Goal: Task Accomplishment & Management: Manage account settings

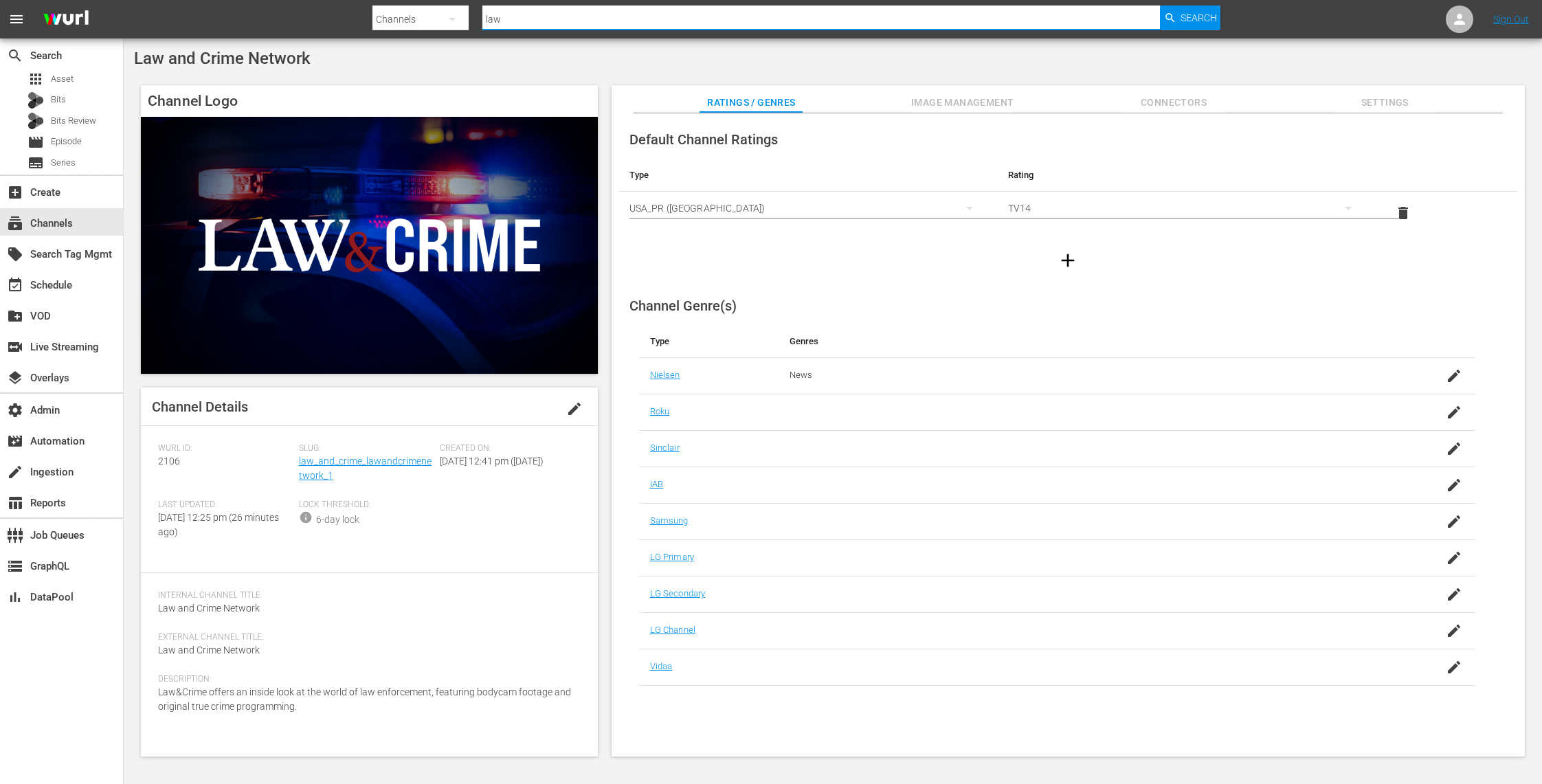
drag, startPoint x: 515, startPoint y: 17, endPoint x: 422, endPoint y: 8, distance: 93.4
click at [422, 8] on div "Search By Channels Search ID, Title, Description, Keywords, or Category law Sea…" at bounding box center [796, 19] width 848 height 33
type input "glory"
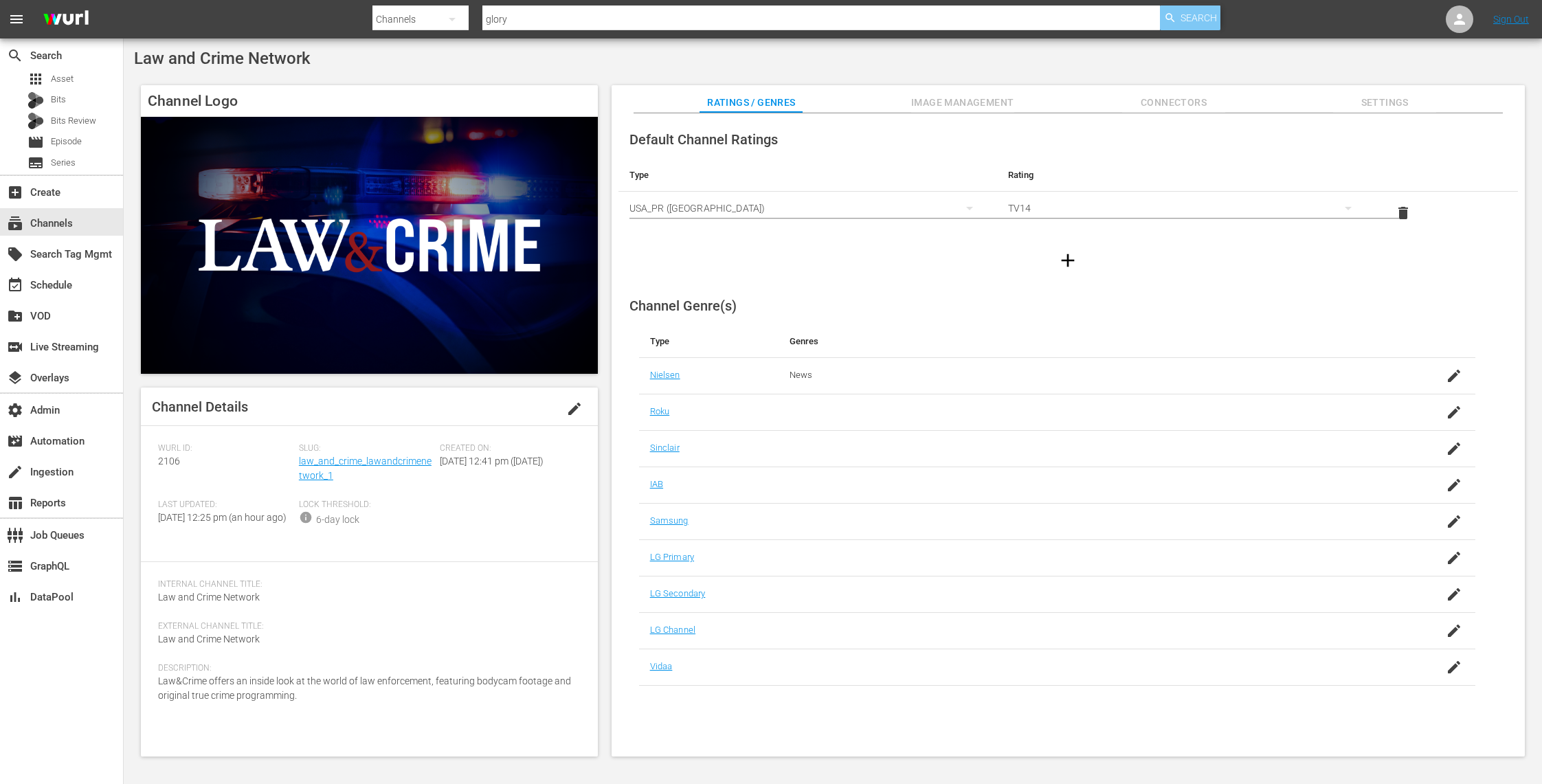
click at [1192, 15] on span "Search" at bounding box center [1198, 18] width 36 height 25
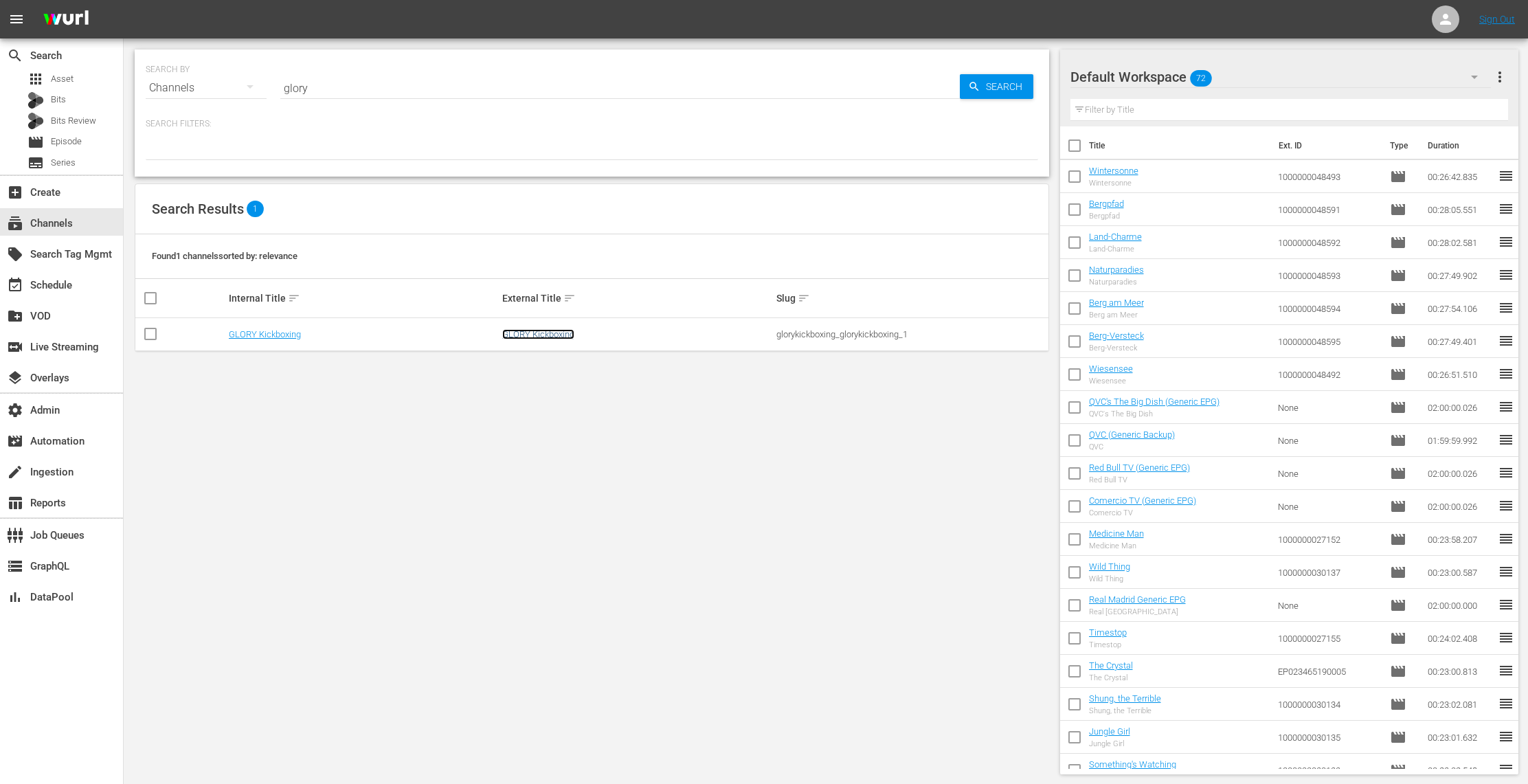
click at [555, 330] on link "GLORY Kickboxing" at bounding box center [539, 333] width 72 height 10
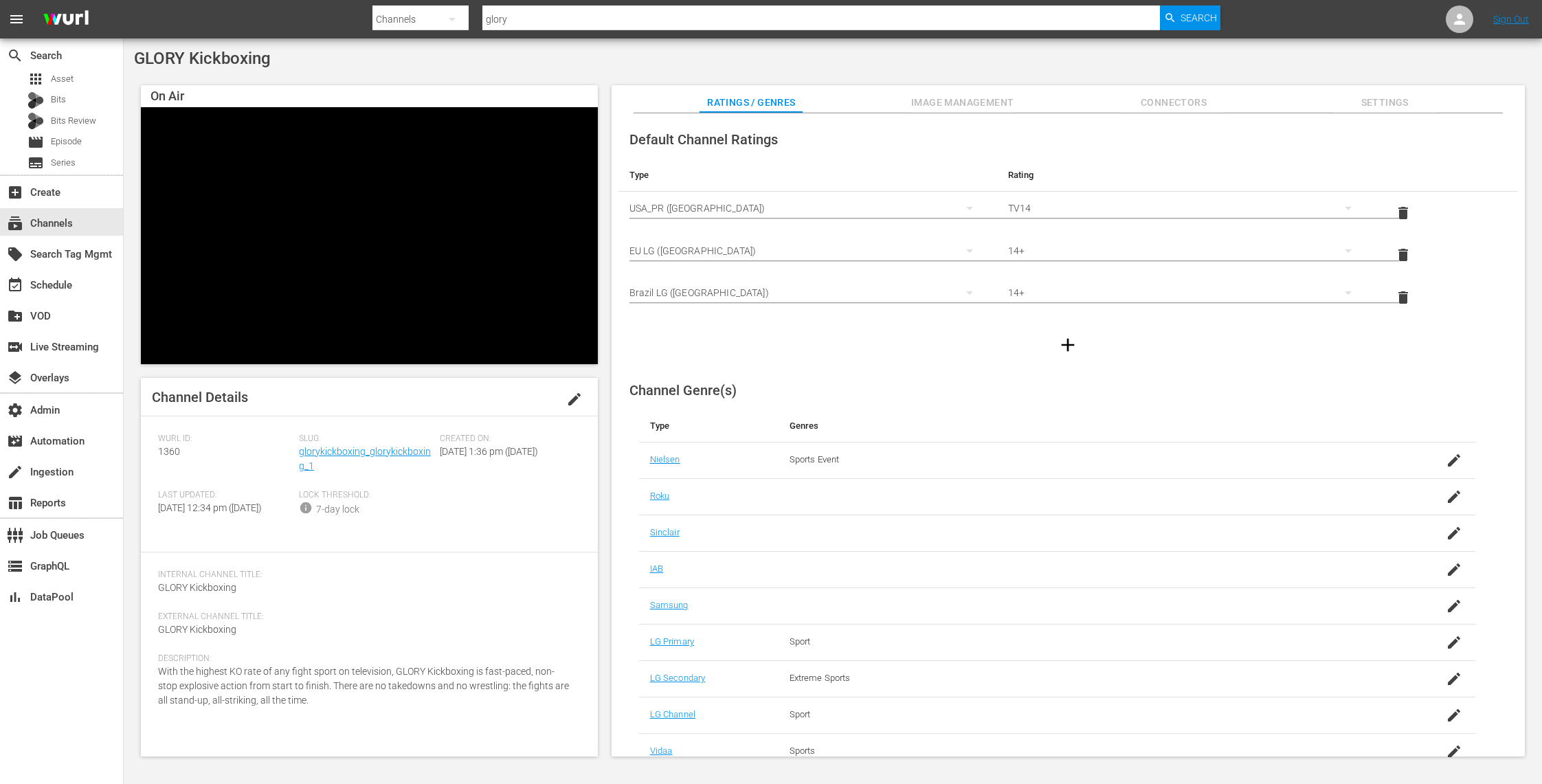
click at [987, 95] on span "Image Management" at bounding box center [963, 102] width 103 height 17
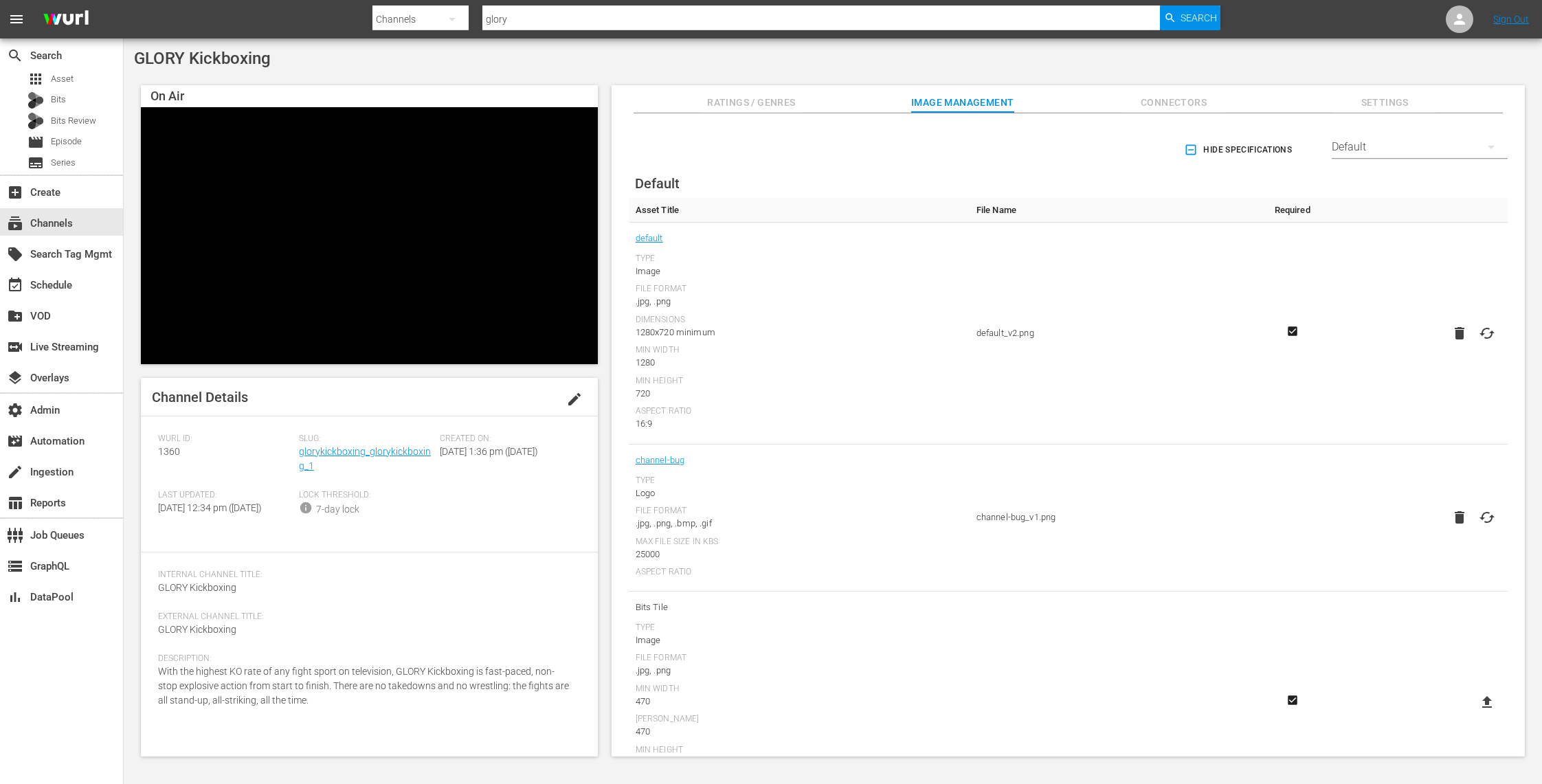
click at [1188, 102] on span "Connectors" at bounding box center [1174, 102] width 103 height 17
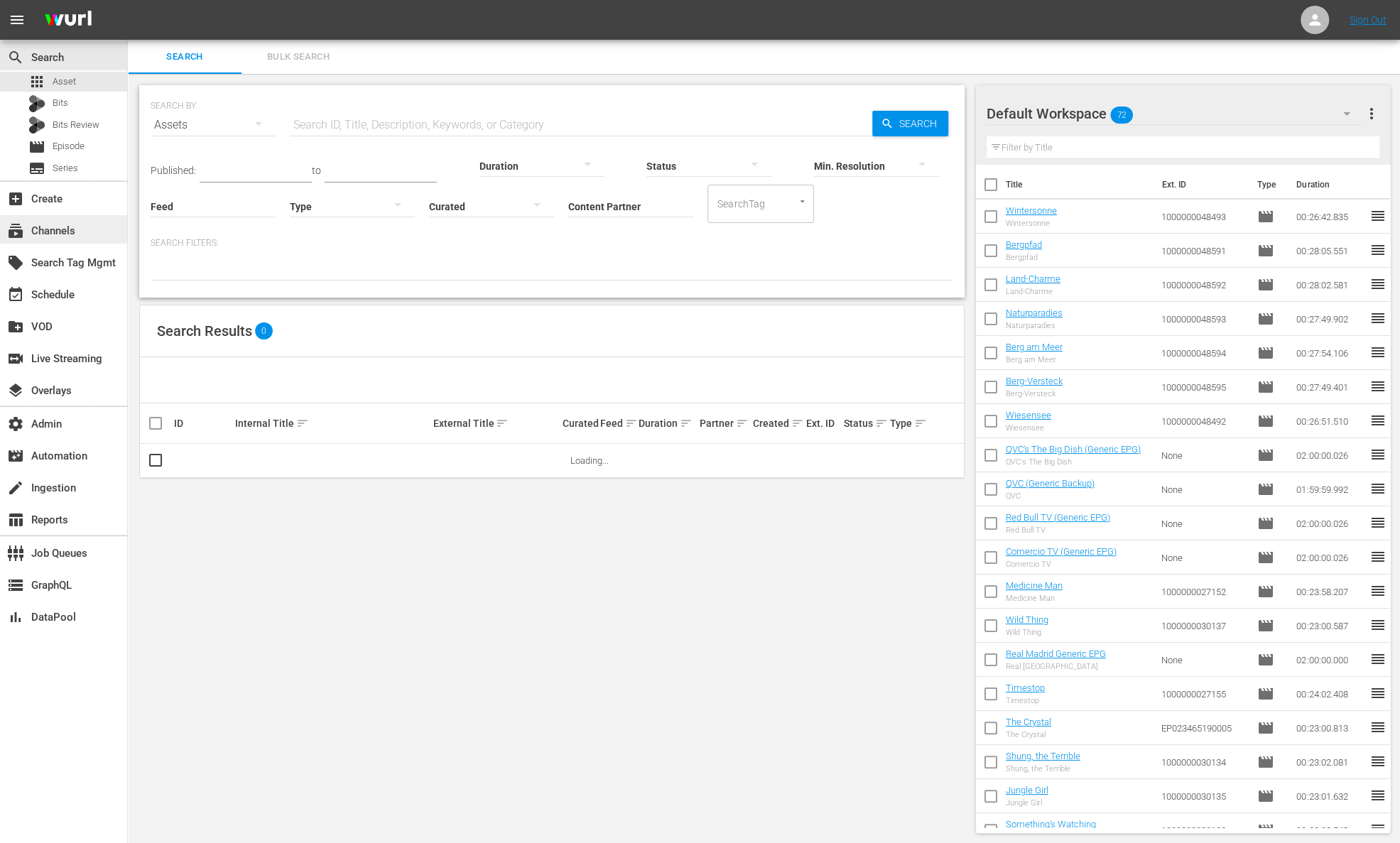
click at [67, 233] on div "subscriptions Channels" at bounding box center [40, 228] width 80 height 13
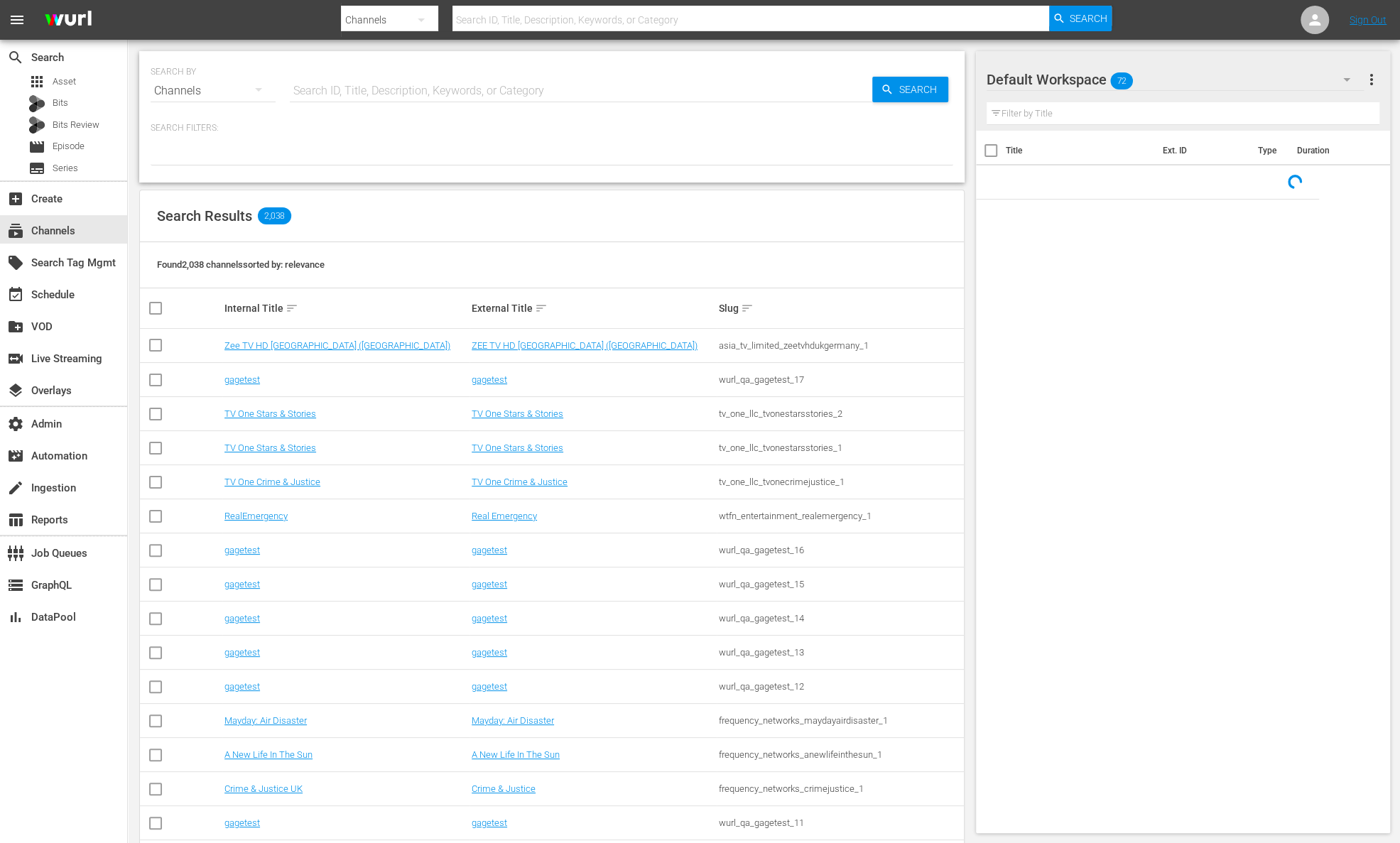
click at [396, 83] on input "text" at bounding box center [581, 91] width 582 height 34
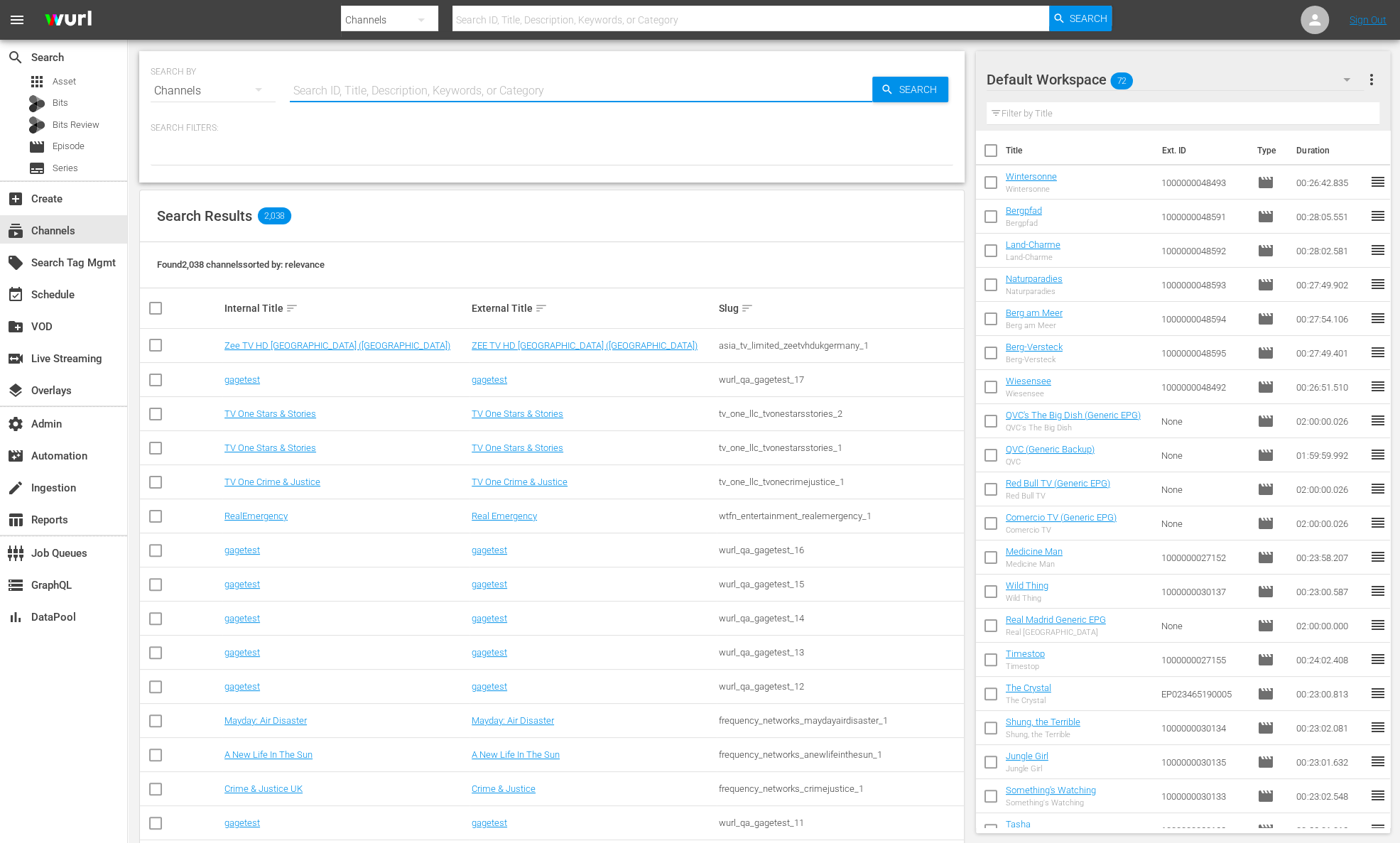
paste input "langleyproductions_cops_2"
type input "langleyproductions_cops_2"
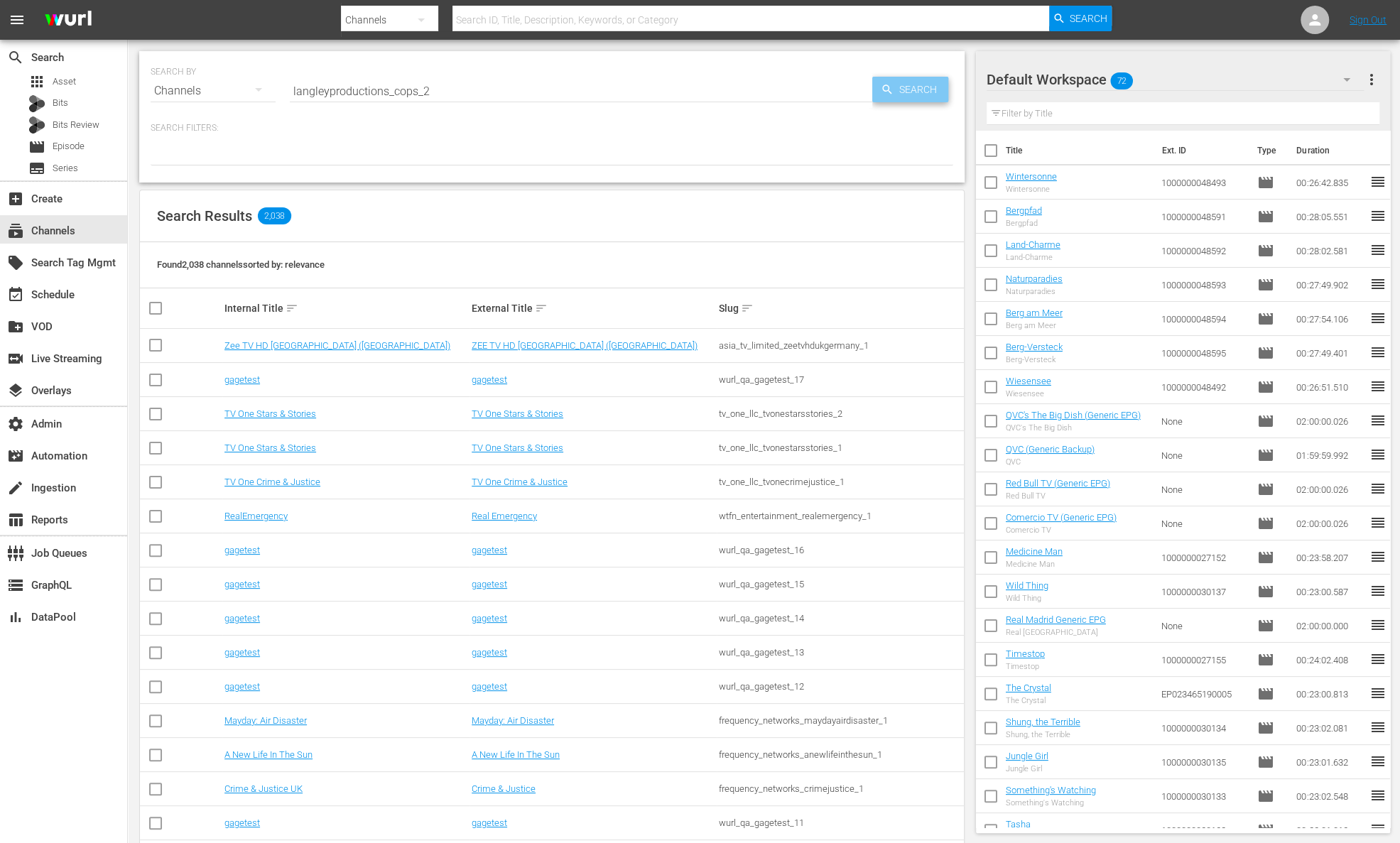
click at [907, 91] on span "Search" at bounding box center [921, 89] width 55 height 25
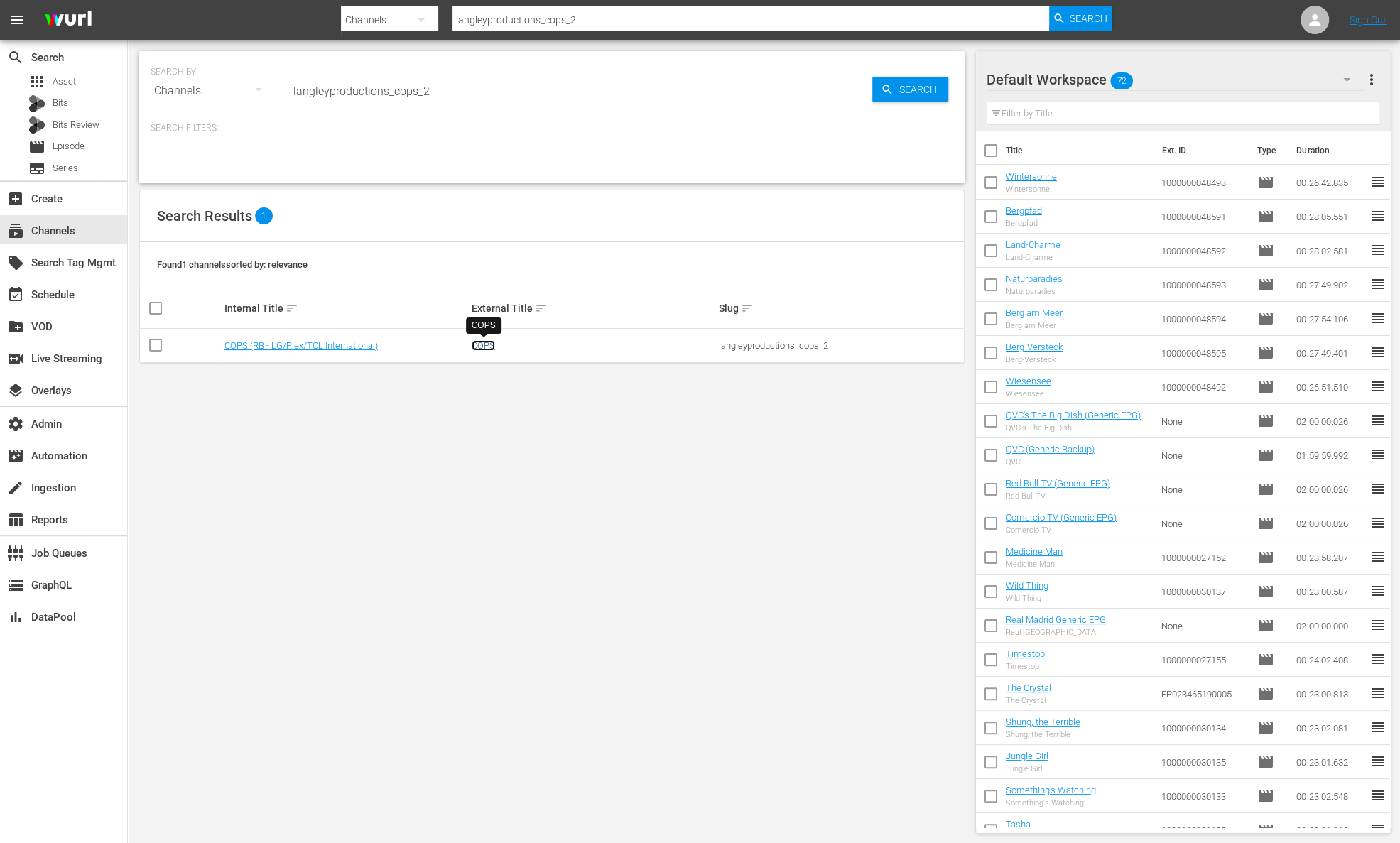
click at [488, 347] on link "COPS" at bounding box center [483, 345] width 23 height 10
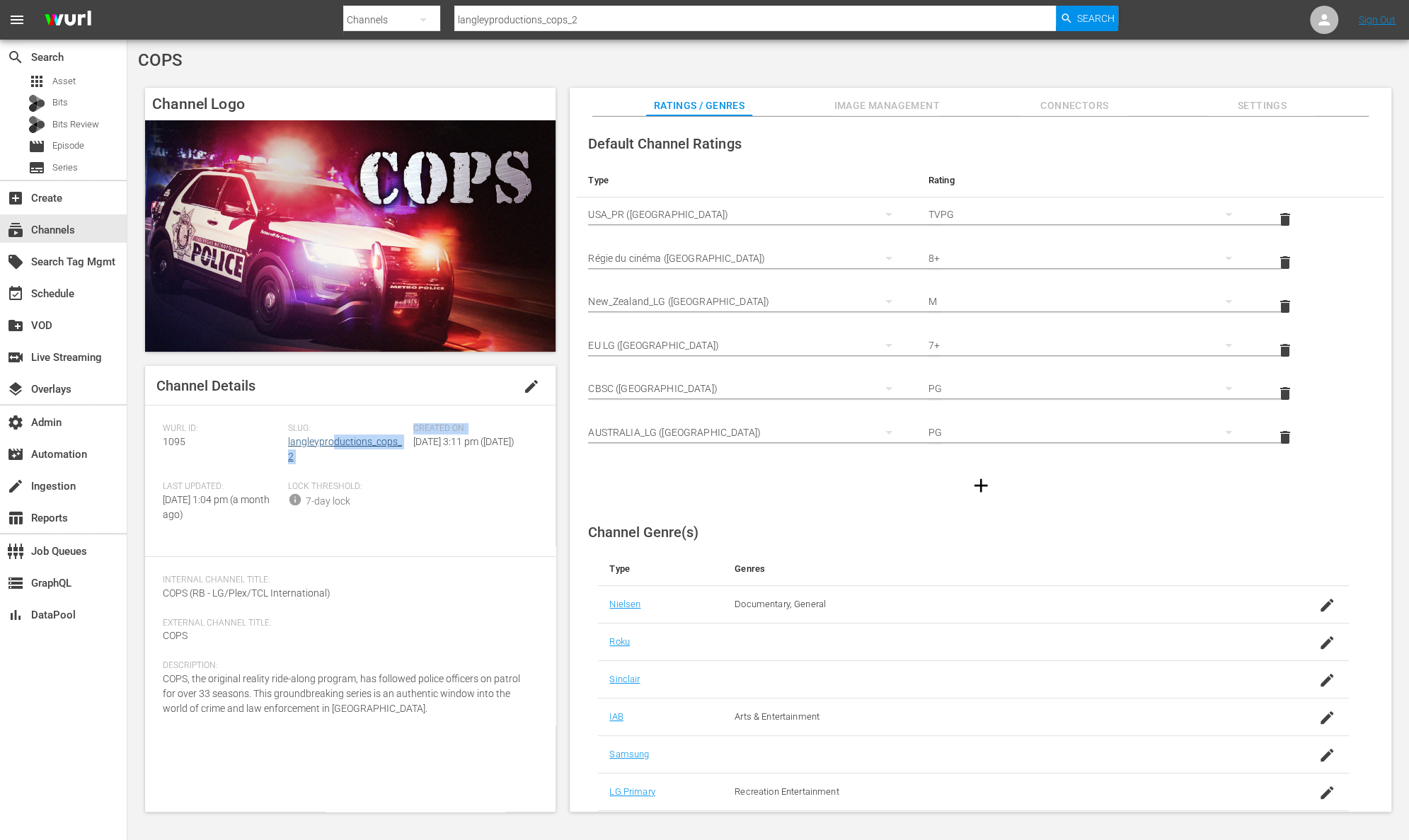
drag, startPoint x: 413, startPoint y: 446, endPoint x: 331, endPoint y: 443, distance: 82.1
click at [331, 443] on div "Wurl ID: 1095 Slug: langleyproductions_cops_2 Created On: Thu January 13th 2022…" at bounding box center [350, 481] width 375 height 116
click at [324, 462] on div "Slug: langleyproductions_cops_2" at bounding box center [351, 451] width 125 height 58
drag, startPoint x: 409, startPoint y: 439, endPoint x: 289, endPoint y: 440, distance: 120.0
click at [289, 440] on div "Slug: langleyproductions_cops_2" at bounding box center [351, 451] width 125 height 58
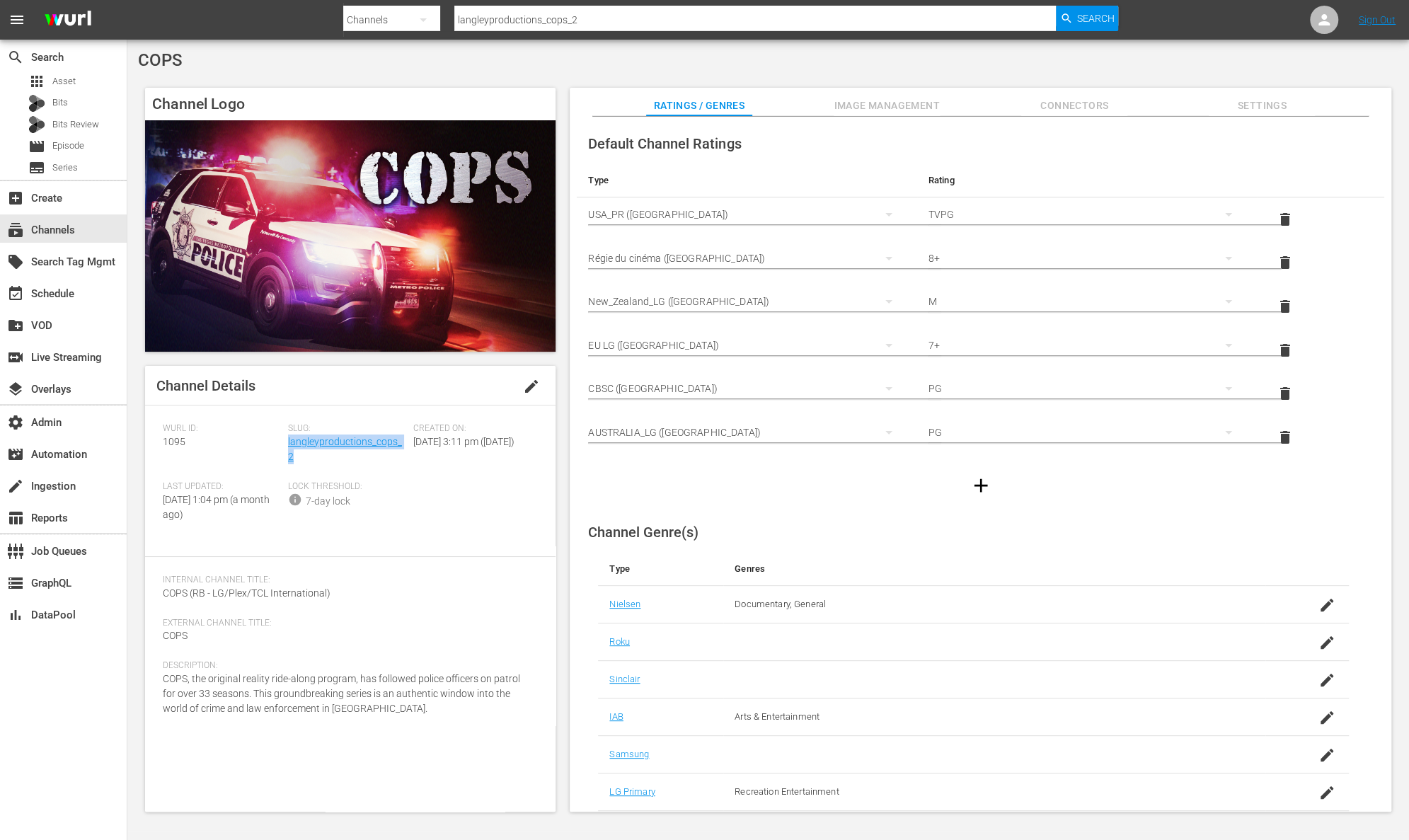
copy link "langleyproductions_cops_2"
drag, startPoint x: 190, startPoint y: 447, endPoint x: 148, endPoint y: 447, distance: 42.0
click at [148, 447] on div "Channel Details edit Wurl ID: 1095 Slug: langleyproductions_cops_2 Created On: …" at bounding box center [350, 589] width 410 height 446
copy span "1095"
click at [894, 105] on span "Image Management" at bounding box center [887, 105] width 106 height 17
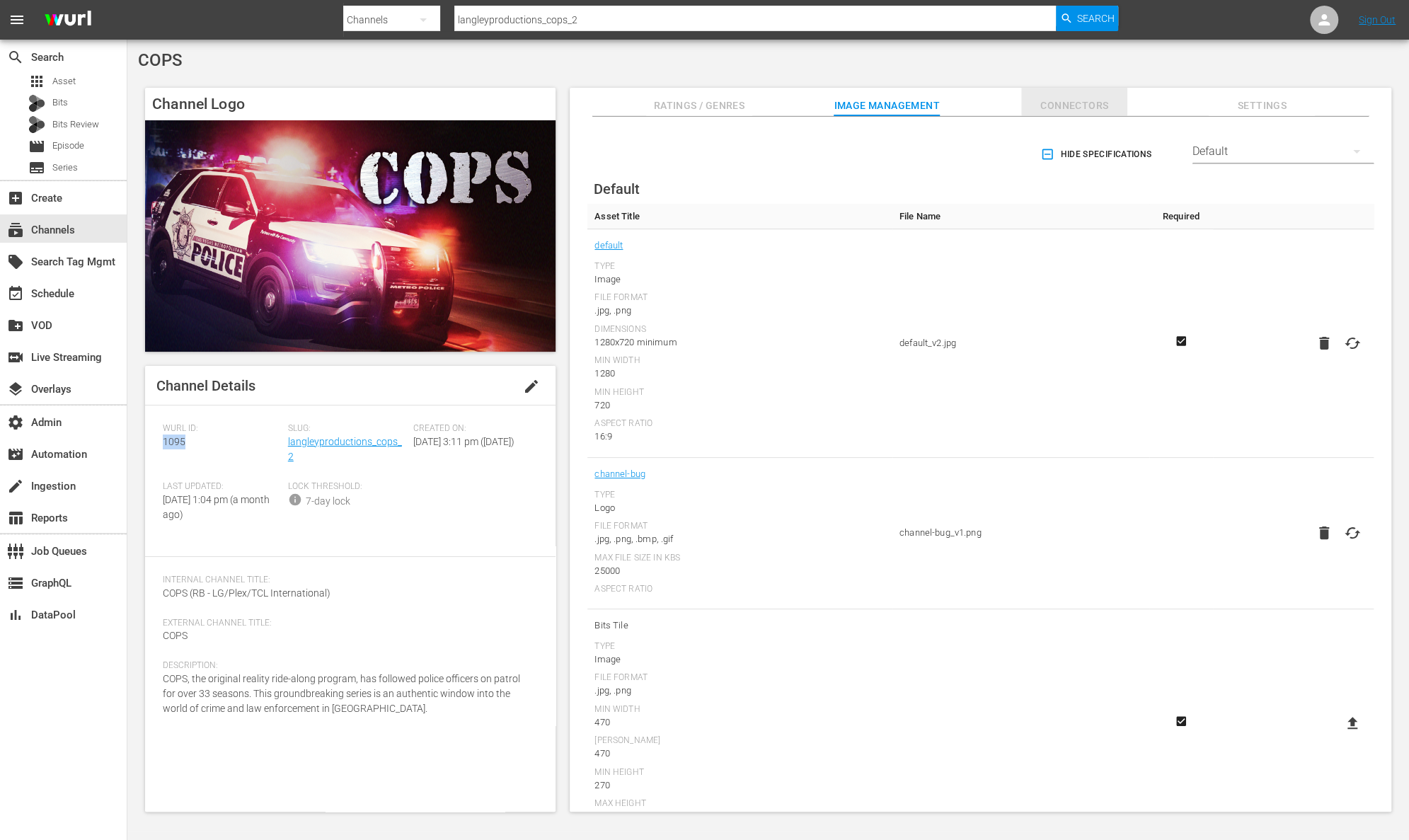
click at [1088, 102] on span "Connectors" at bounding box center [1074, 105] width 106 height 17
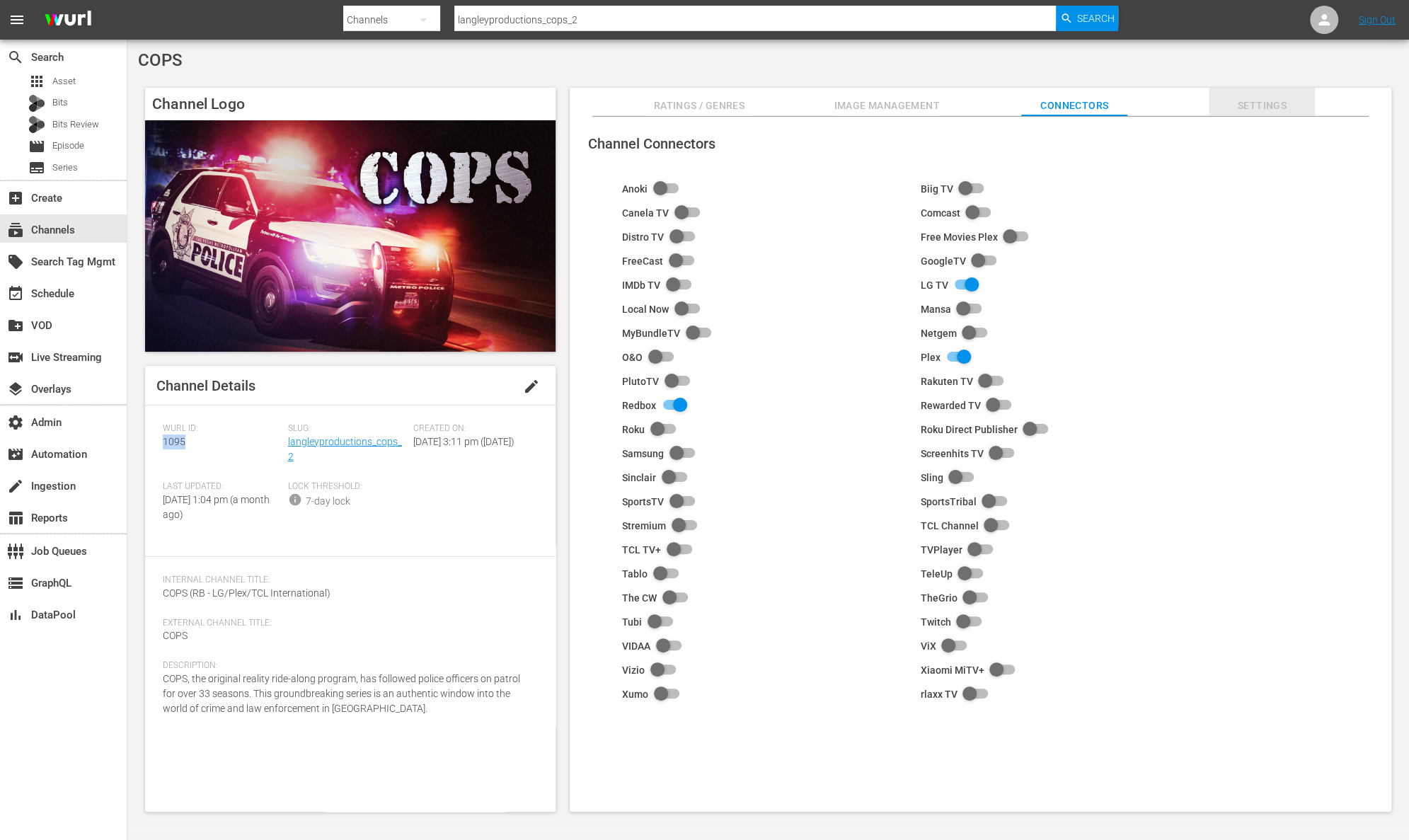
click at [1258, 105] on span "Settings" at bounding box center [1261, 105] width 106 height 17
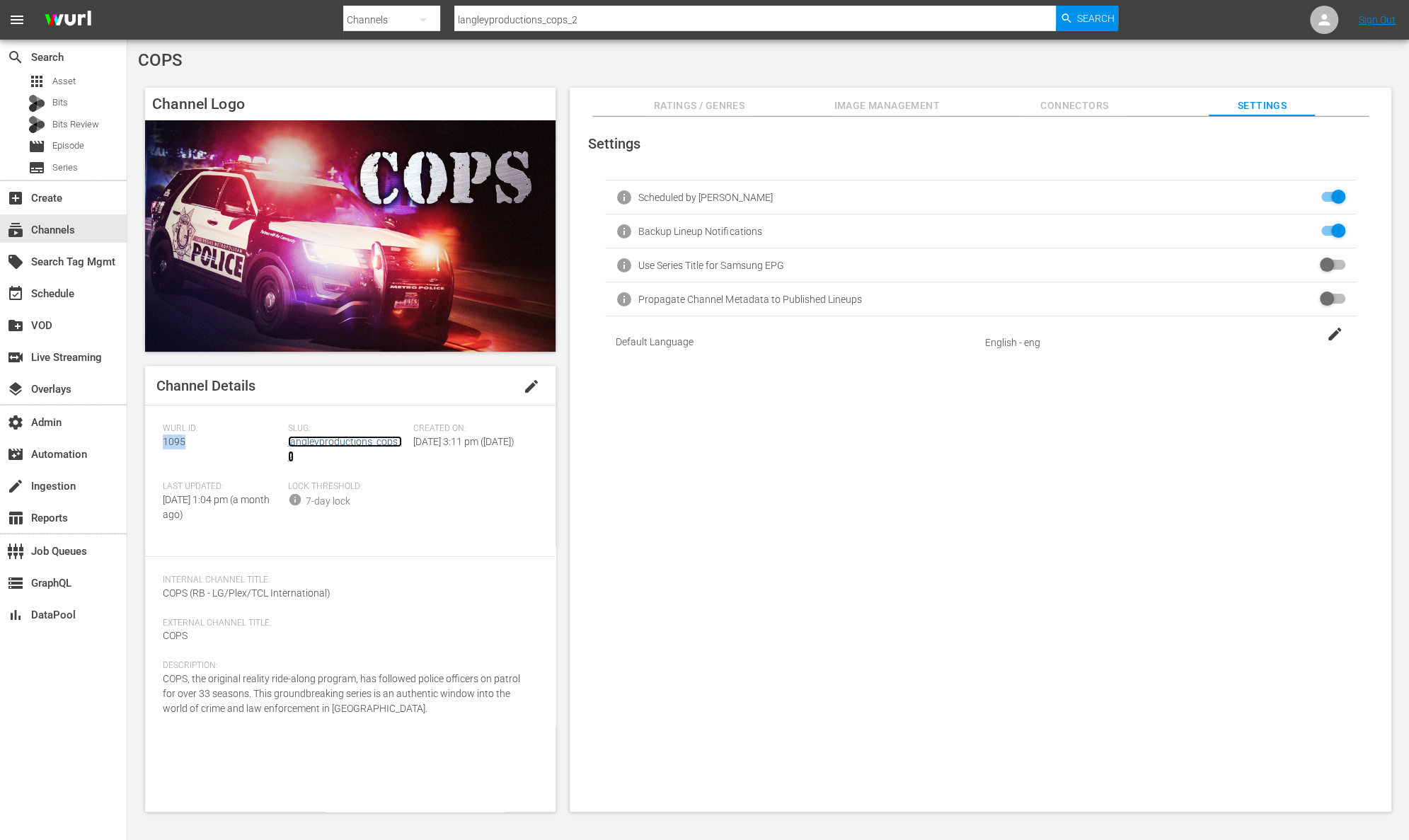
click at [337, 437] on link "langleyproductions_cops_2" at bounding box center [345, 448] width 114 height 26
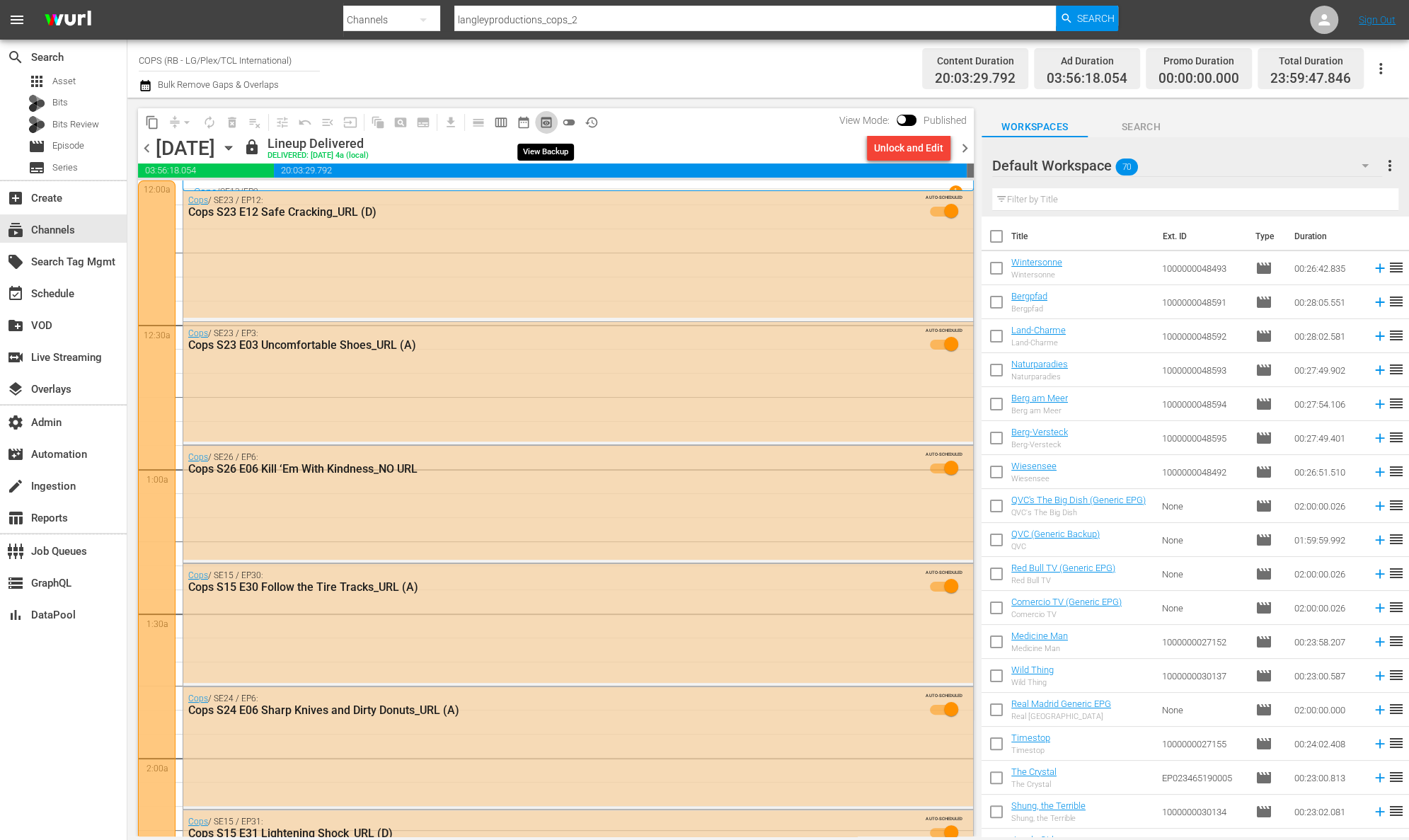
click at [547, 122] on span "preview_outlined" at bounding box center [547, 122] width 14 height 14
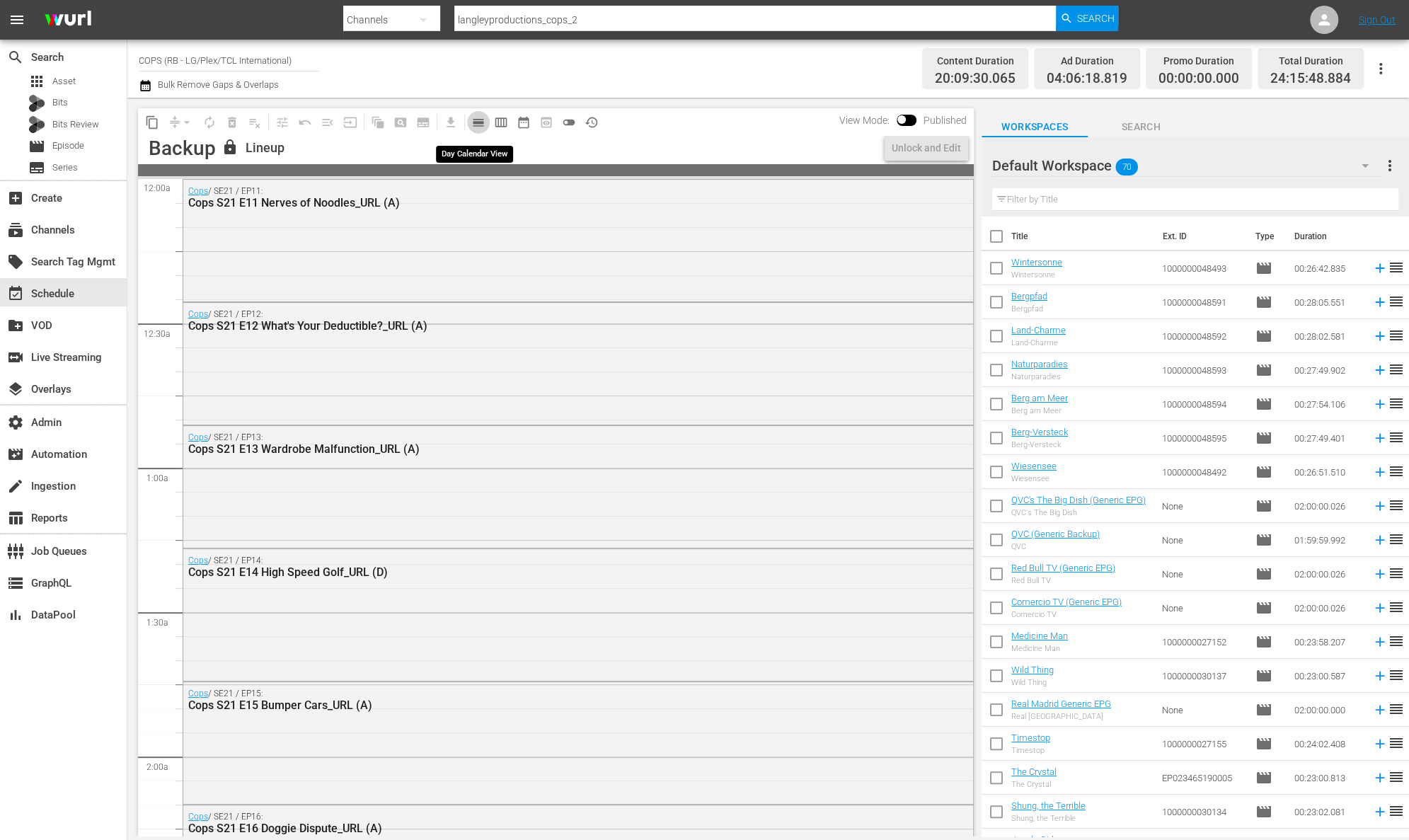
click at [476, 115] on span "calendar_view_day_outlined" at bounding box center [478, 122] width 14 height 14
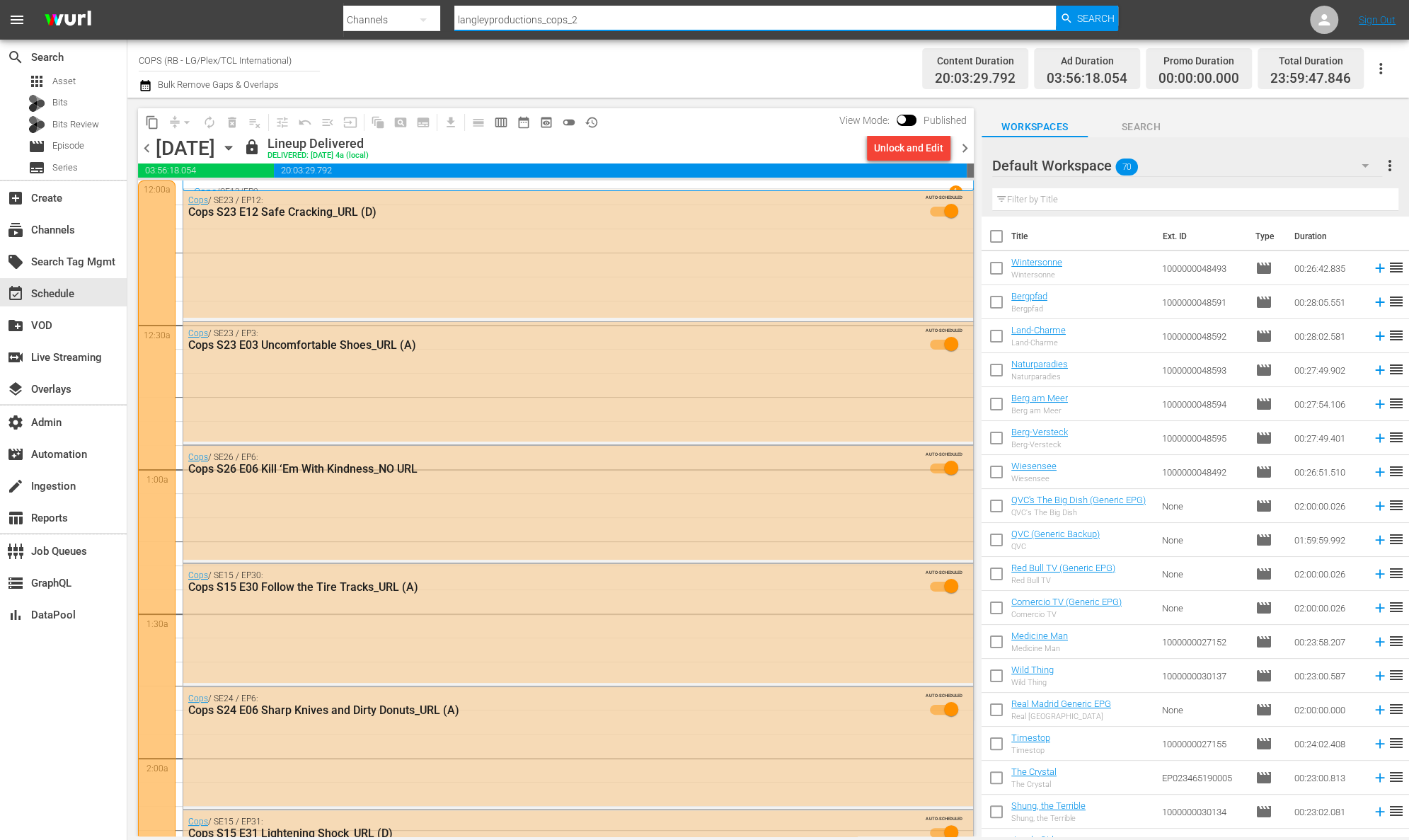
drag, startPoint x: 589, startPoint y: 23, endPoint x: 412, endPoint y: 21, distance: 177.0
click at [412, 21] on div "Search By Channels Search ID, Title, Description, Keywords, or Category langley…" at bounding box center [731, 20] width 775 height 34
paste input "rightsboosterltd_conflict_1"
type input "rightsboosterltd_conflict_1"
click at [1077, 14] on span "Search" at bounding box center [1095, 18] width 37 height 25
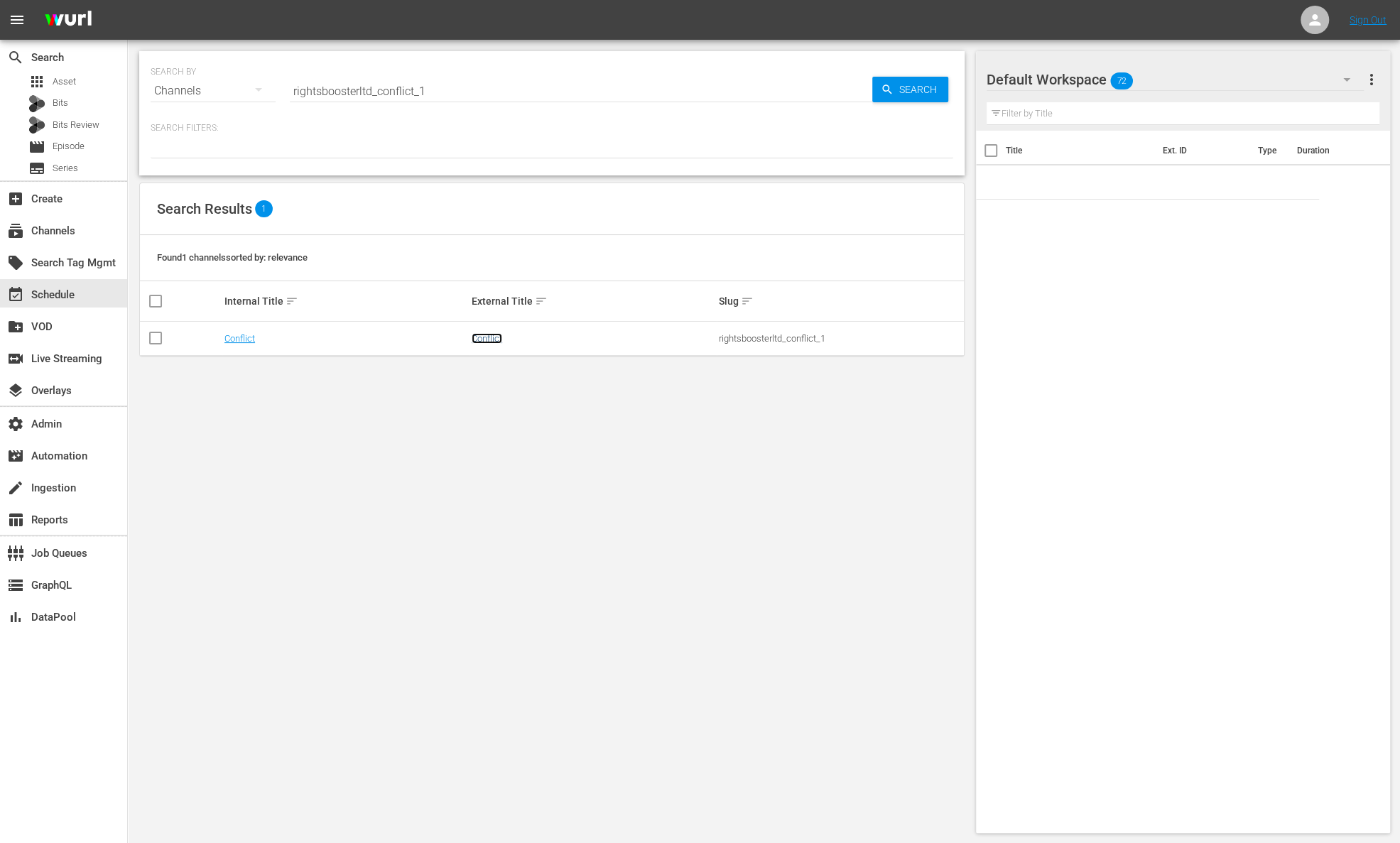
click at [493, 333] on link "Conflict" at bounding box center [487, 338] width 30 height 10
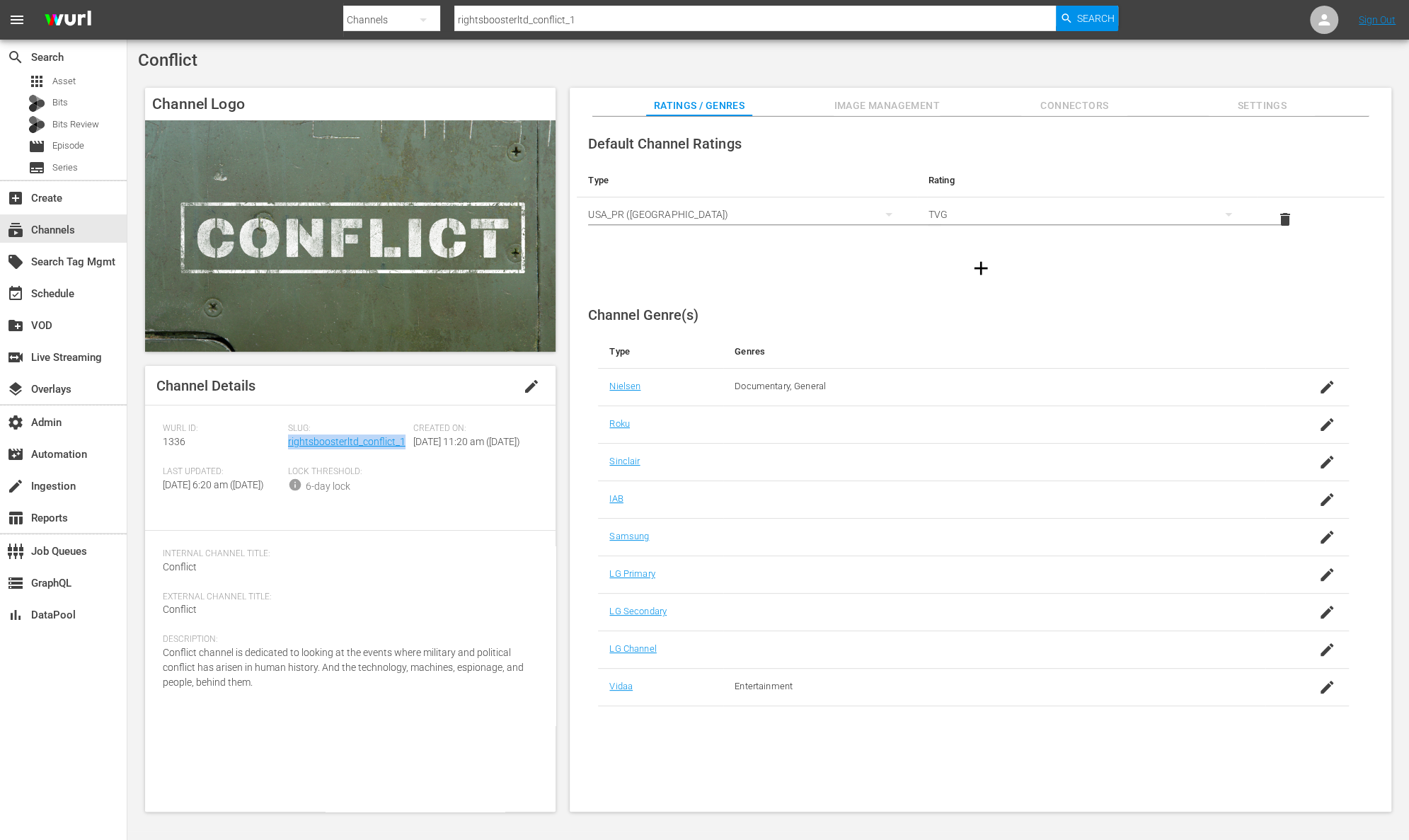
drag, startPoint x: 407, startPoint y: 442, endPoint x: 287, endPoint y: 447, distance: 120.1
click at [288, 447] on div "Slug: rightsboosterltd_conflict_1" at bounding box center [351, 444] width 125 height 43
copy link "rightsboosterltd_conflict_1"
drag, startPoint x: 192, startPoint y: 444, endPoint x: 140, endPoint y: 438, distance: 52.3
click at [140, 438] on div "Channel Logo Channel Details edit Wurl ID: 1336 Slug: rightsboosterltd_conflict…" at bounding box center [768, 443] width 1260 height 723
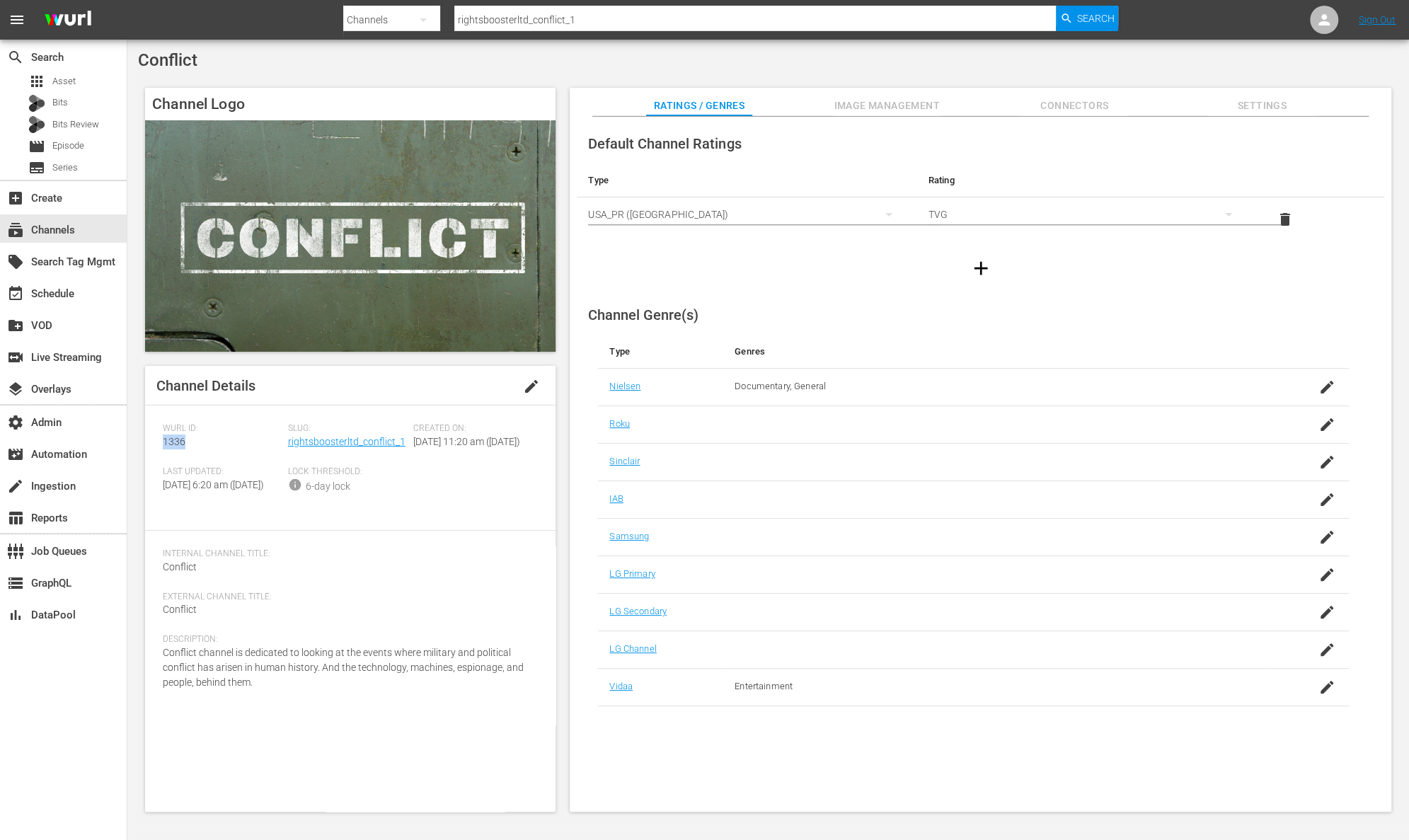
copy span "1336"
click at [931, 98] on span "Image Management" at bounding box center [887, 105] width 106 height 17
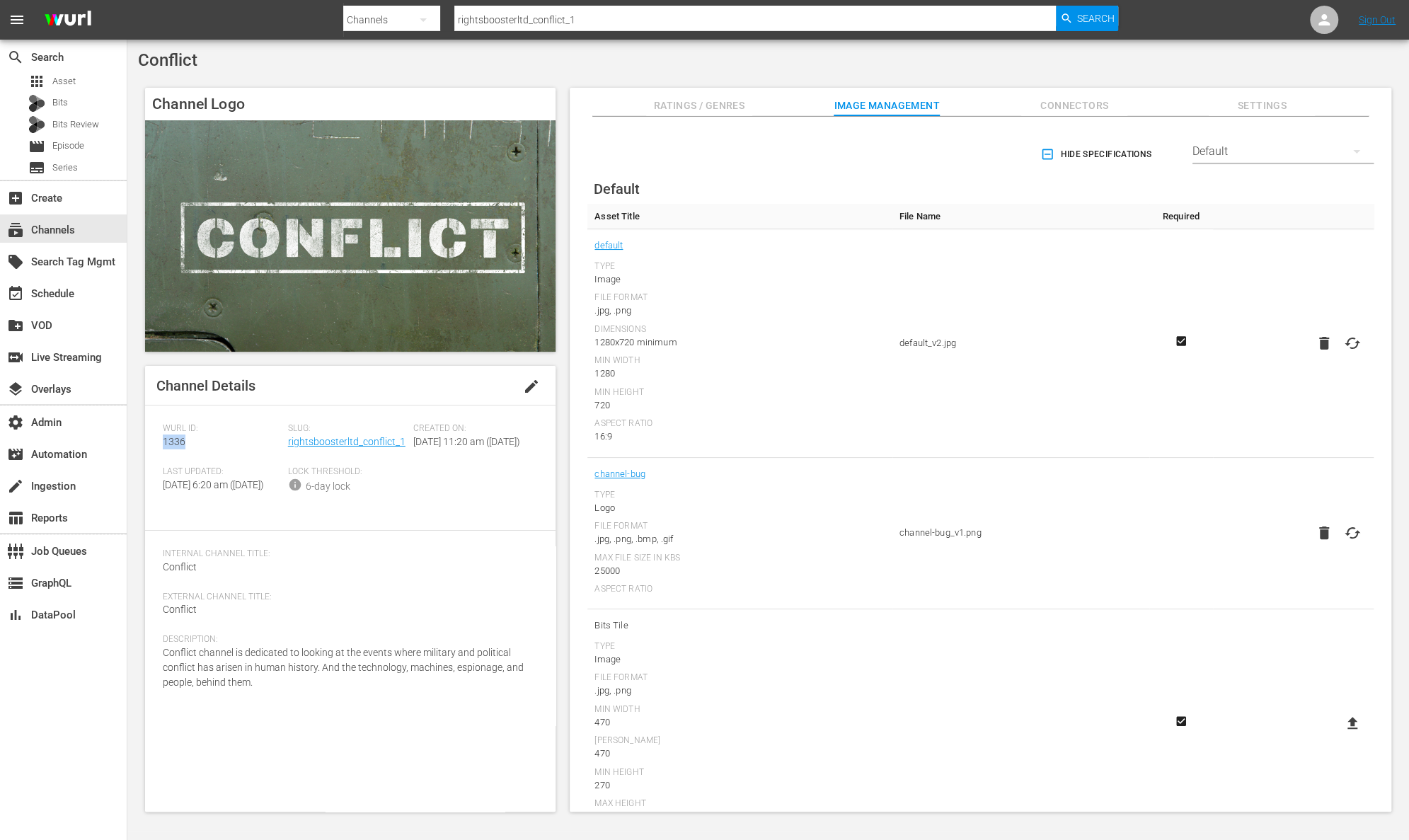
click at [1061, 98] on span "Connectors" at bounding box center [1074, 105] width 106 height 17
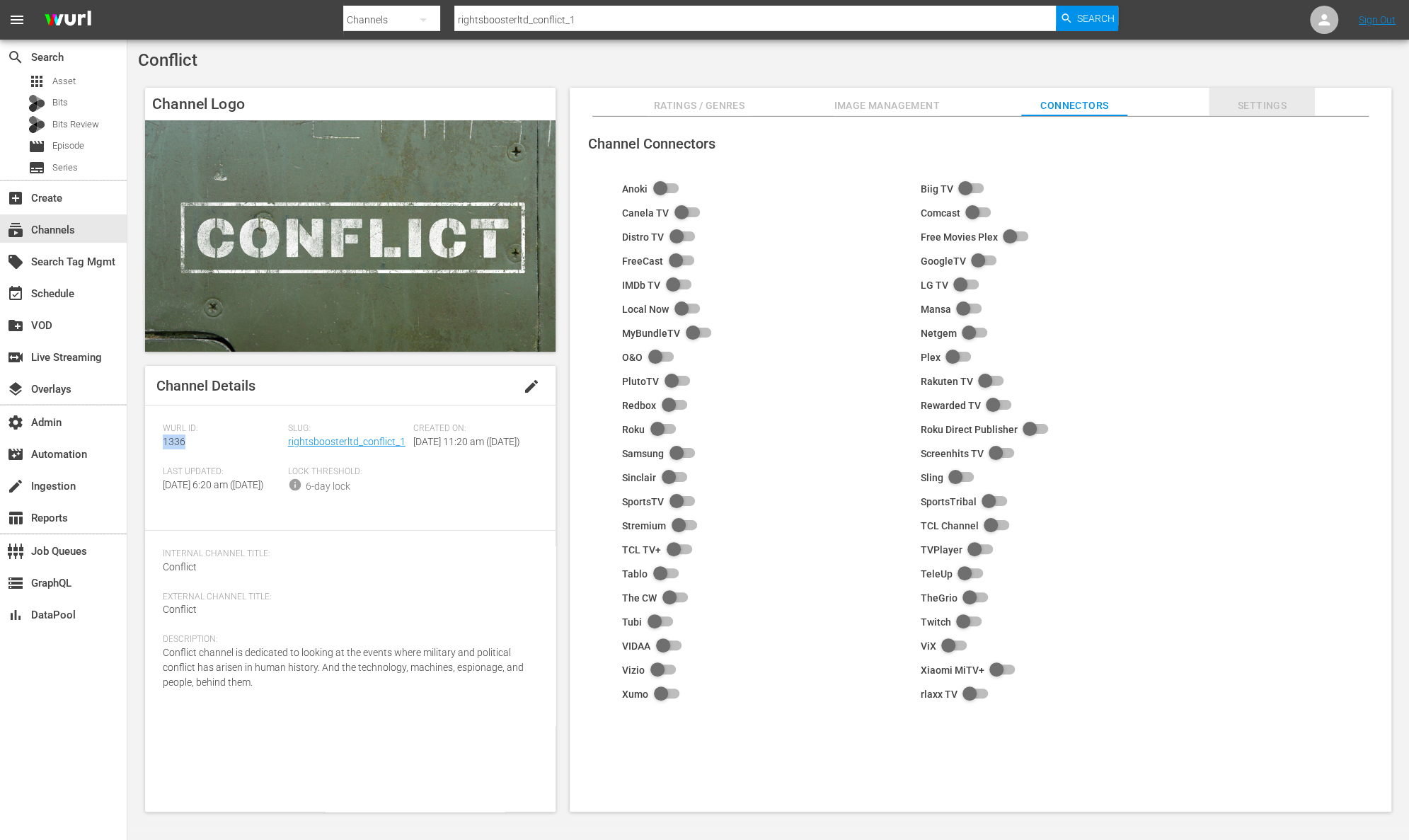
click at [1252, 97] on span "Settings" at bounding box center [1261, 105] width 106 height 17
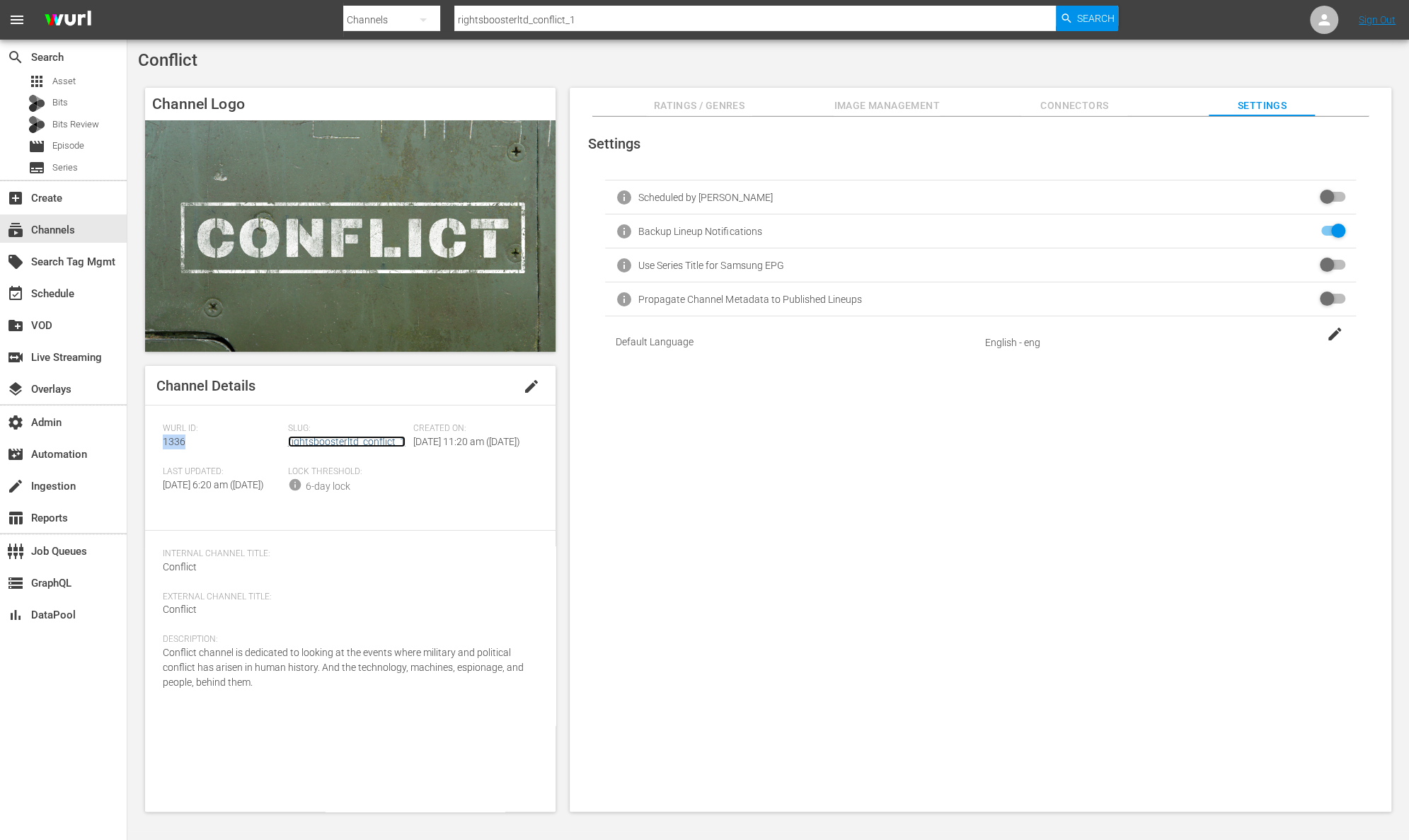
click at [337, 438] on link "rightsboosterltd_conflict_1" at bounding box center [347, 441] width 117 height 11
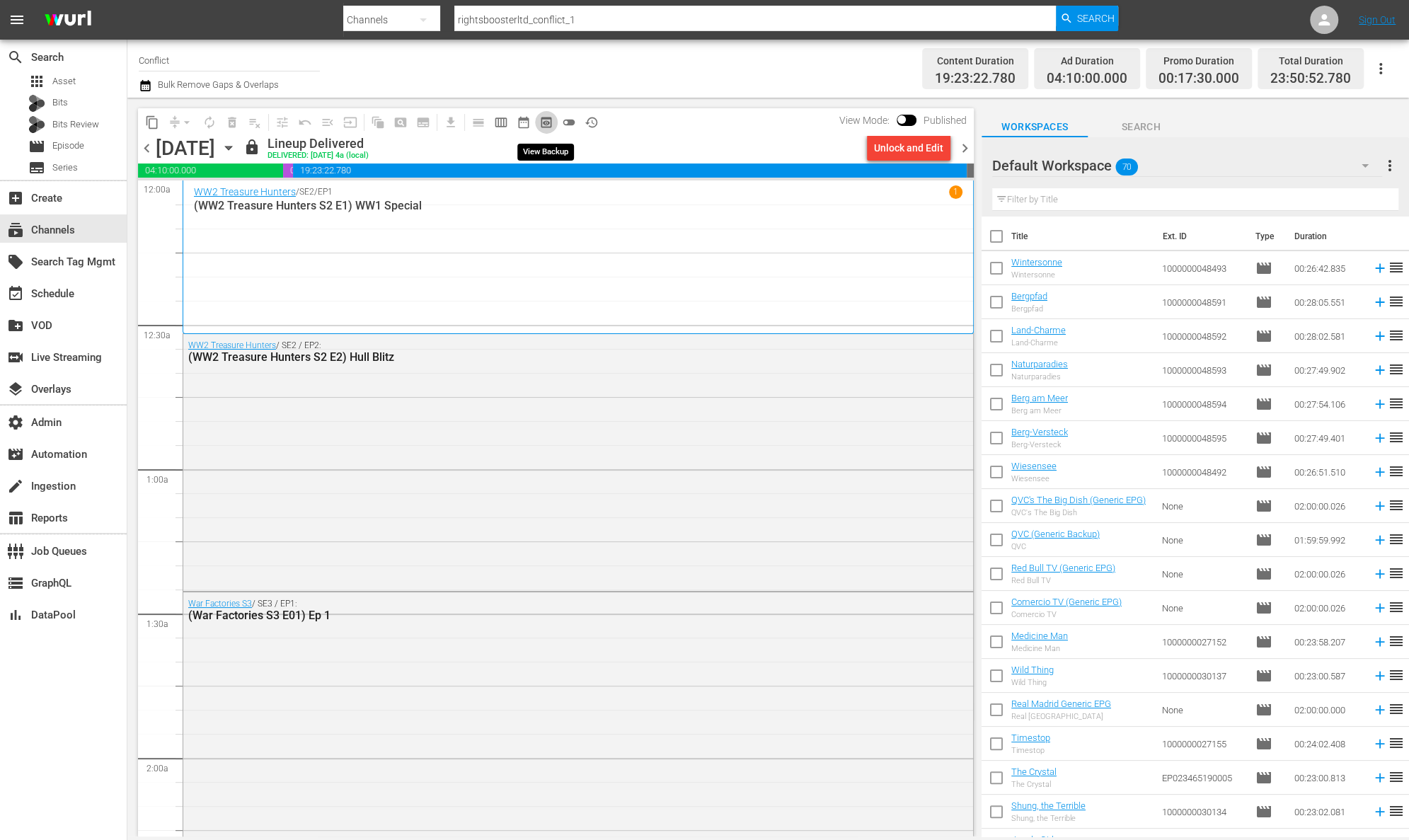
click at [553, 120] on span "preview_outlined" at bounding box center [547, 122] width 14 height 14
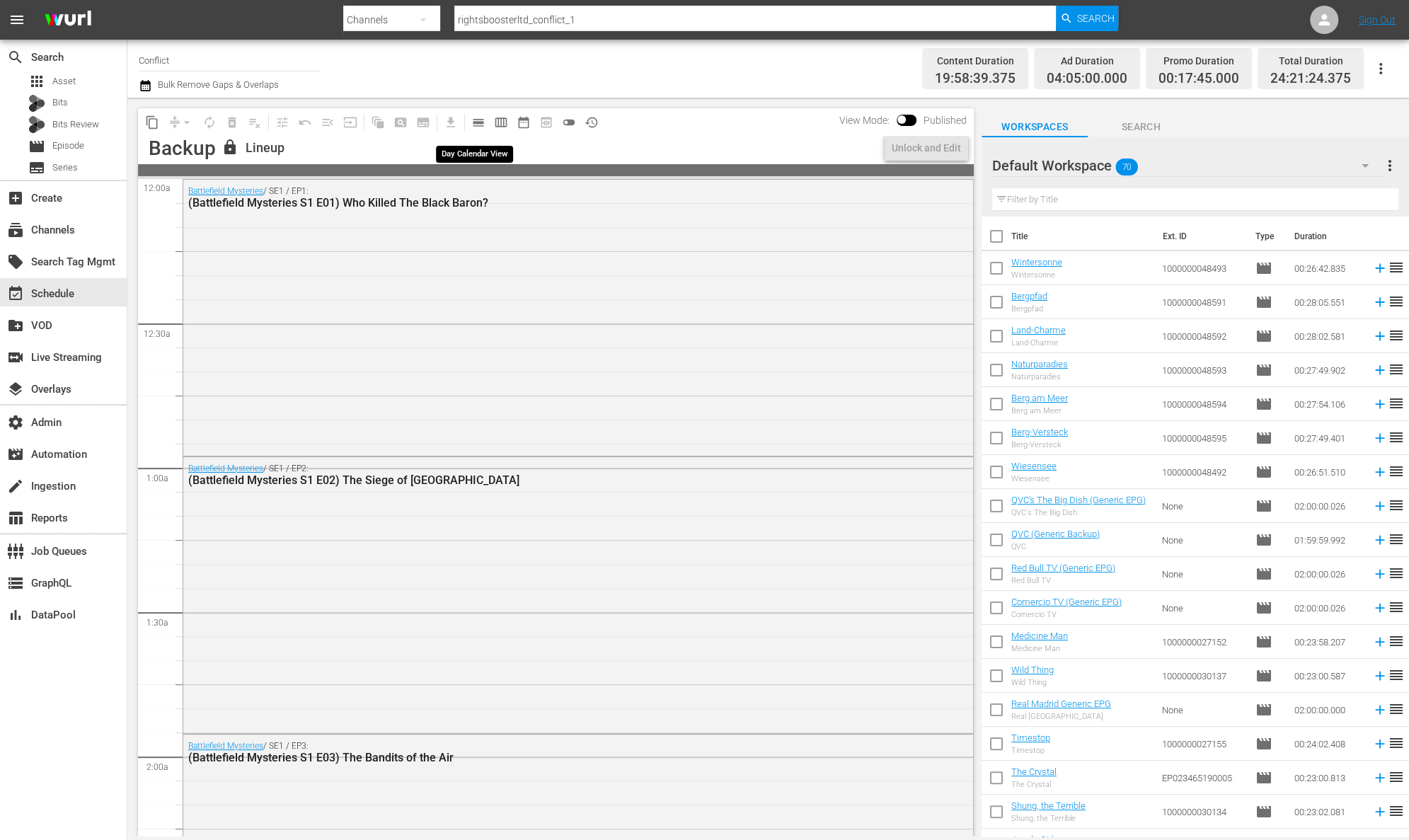
click at [487, 118] on button "calendar_view_day_outlined" at bounding box center [478, 122] width 23 height 23
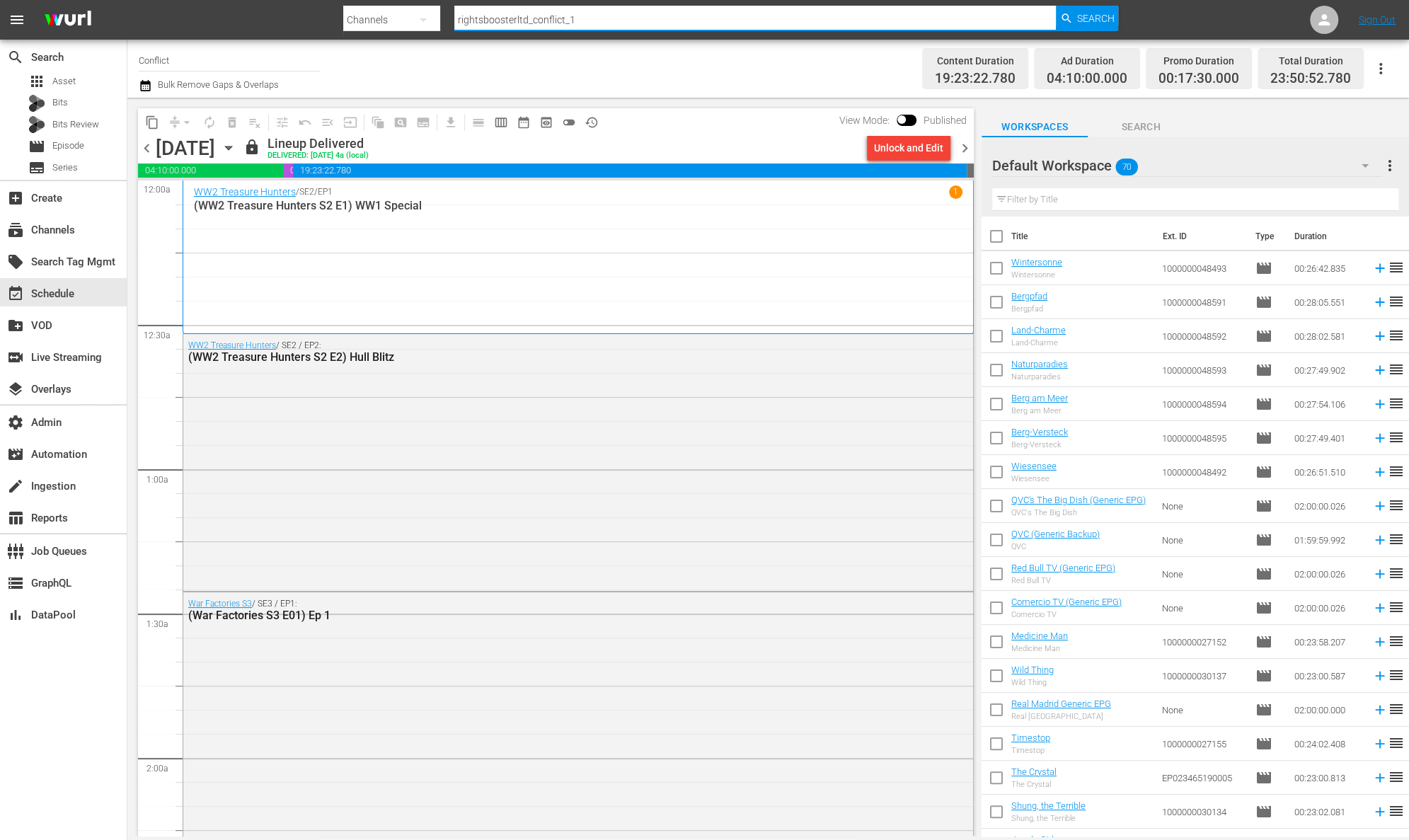
drag, startPoint x: 590, startPoint y: 17, endPoint x: 448, endPoint y: 14, distance: 142.0
click at [448, 14] on div "Search By Channels Search ID, Title, Description, Keywords, or Category rightsb…" at bounding box center [731, 20] width 775 height 34
paste input "scl"
type input "rightsboosterltd_scl_1"
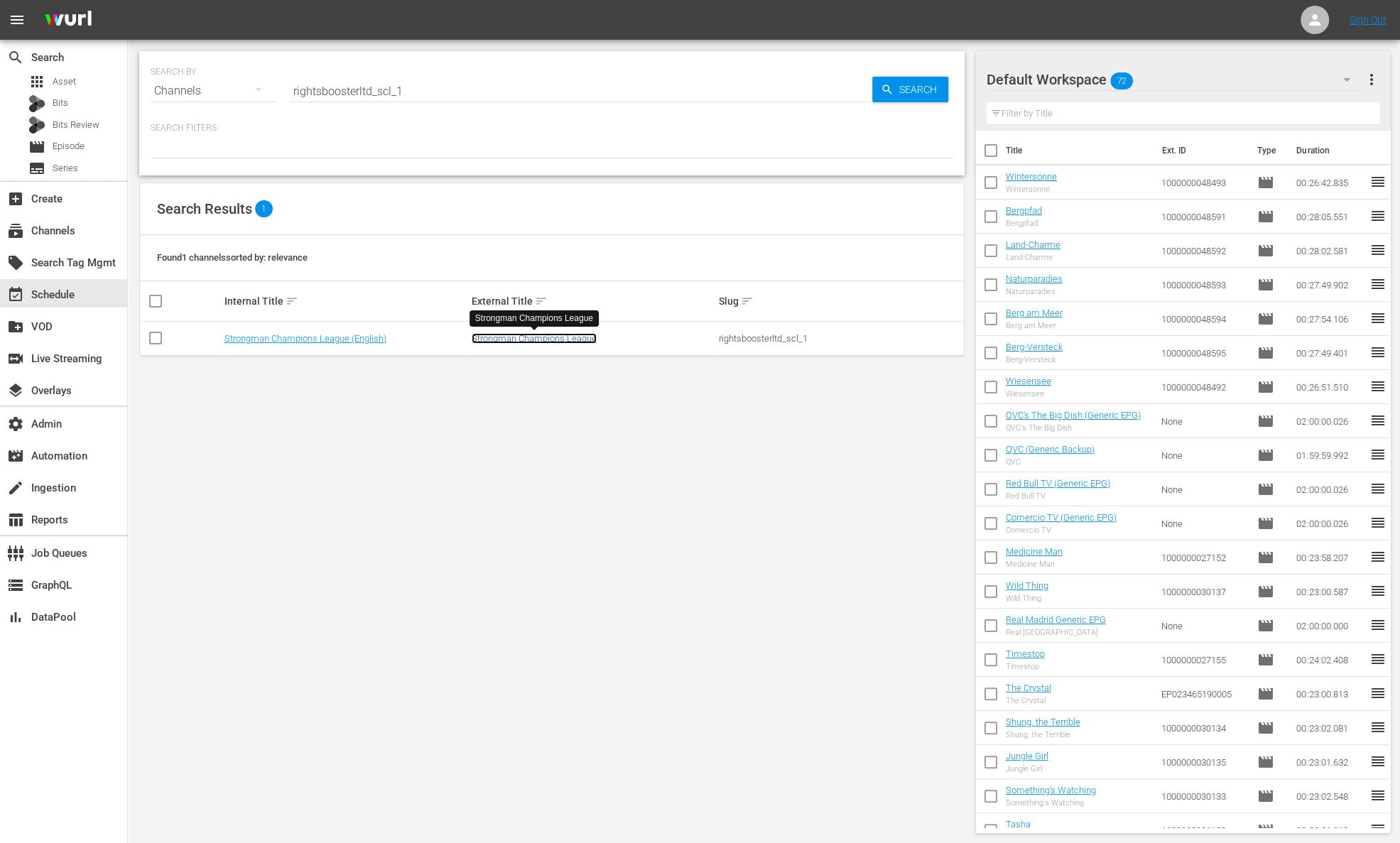
click at [538, 339] on link "Strongman Champions League" at bounding box center [534, 338] width 125 height 10
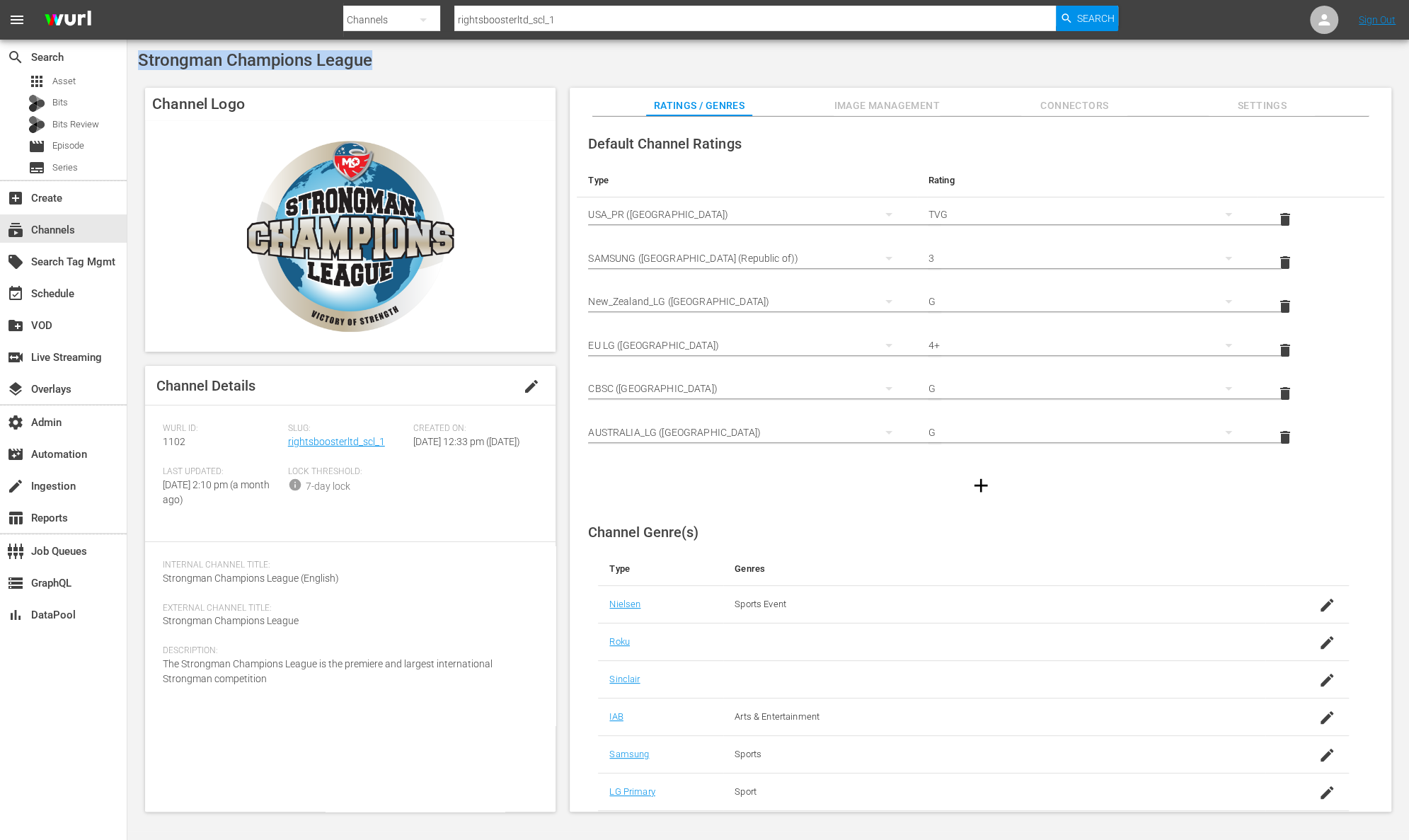
drag, startPoint x: 355, startPoint y: 63, endPoint x: 131, endPoint y: 59, distance: 224.0
click at [131, 59] on div "Strongman Champions League Channel Logo Channel Details edit Wurl ID: 1102 Slug…" at bounding box center [768, 435] width 1281 height 791
copy span "Strongman Champions League"
drag, startPoint x: 386, startPoint y: 443, endPoint x: 288, endPoint y: 445, distance: 98.0
click at [288, 445] on div "Slug: rightsboosterltd_scl_1" at bounding box center [351, 444] width 125 height 43
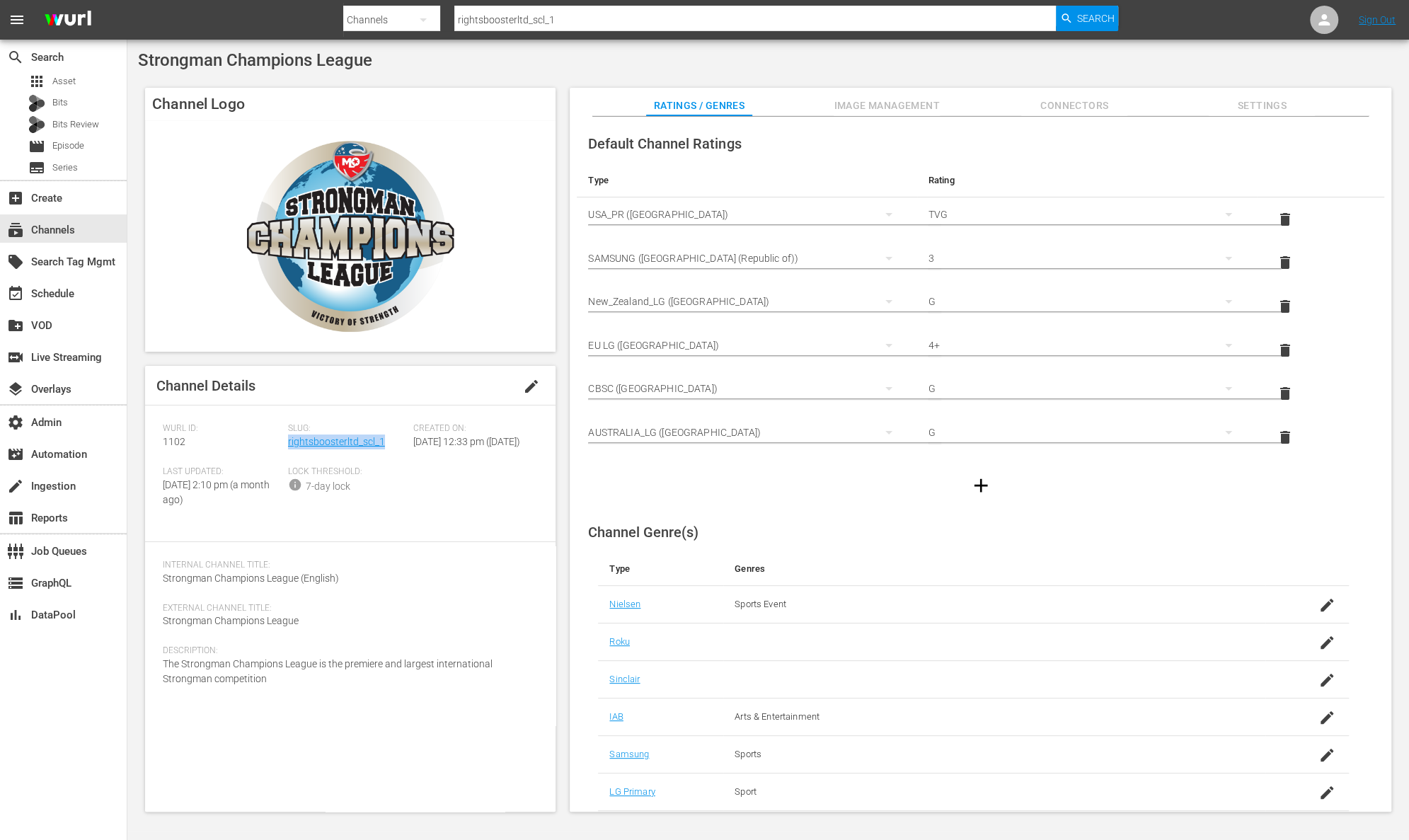
copy link "rightsboosterltd_scl_1"
drag, startPoint x: 193, startPoint y: 448, endPoint x: 150, endPoint y: 446, distance: 43.0
click at [150, 446] on div "Channel Details edit Wurl ID: 1102 Slug: rightsboosterltd_scl_1 Created On: Mon…" at bounding box center [350, 589] width 410 height 446
copy span "1102"
drag, startPoint x: 571, startPoint y: 22, endPoint x: 537, endPoint y: 20, distance: 34.1
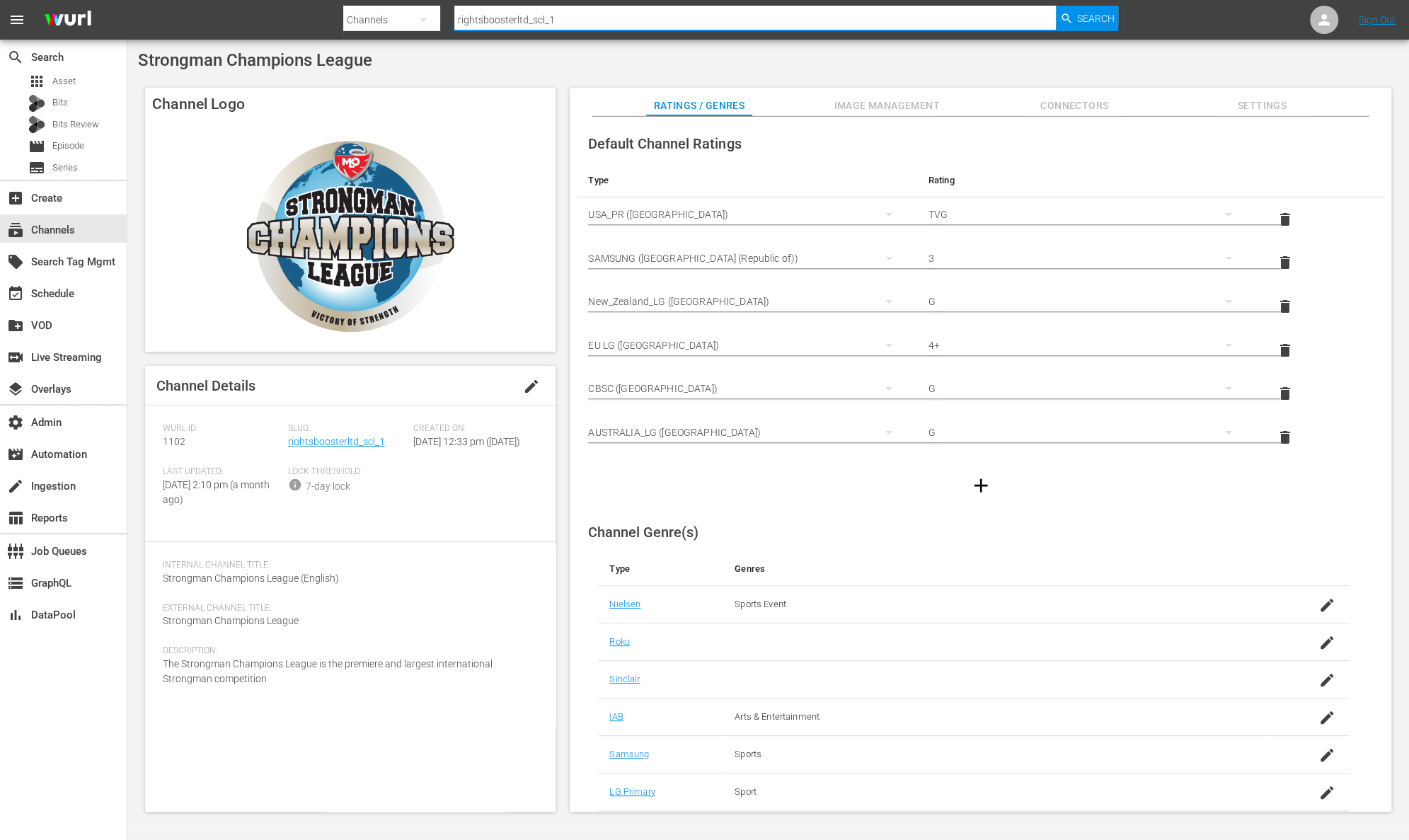
click at [537, 20] on input "rightsboosterltd_scl_1" at bounding box center [755, 20] width 601 height 34
click at [881, 106] on span "Image Management" at bounding box center [887, 105] width 106 height 17
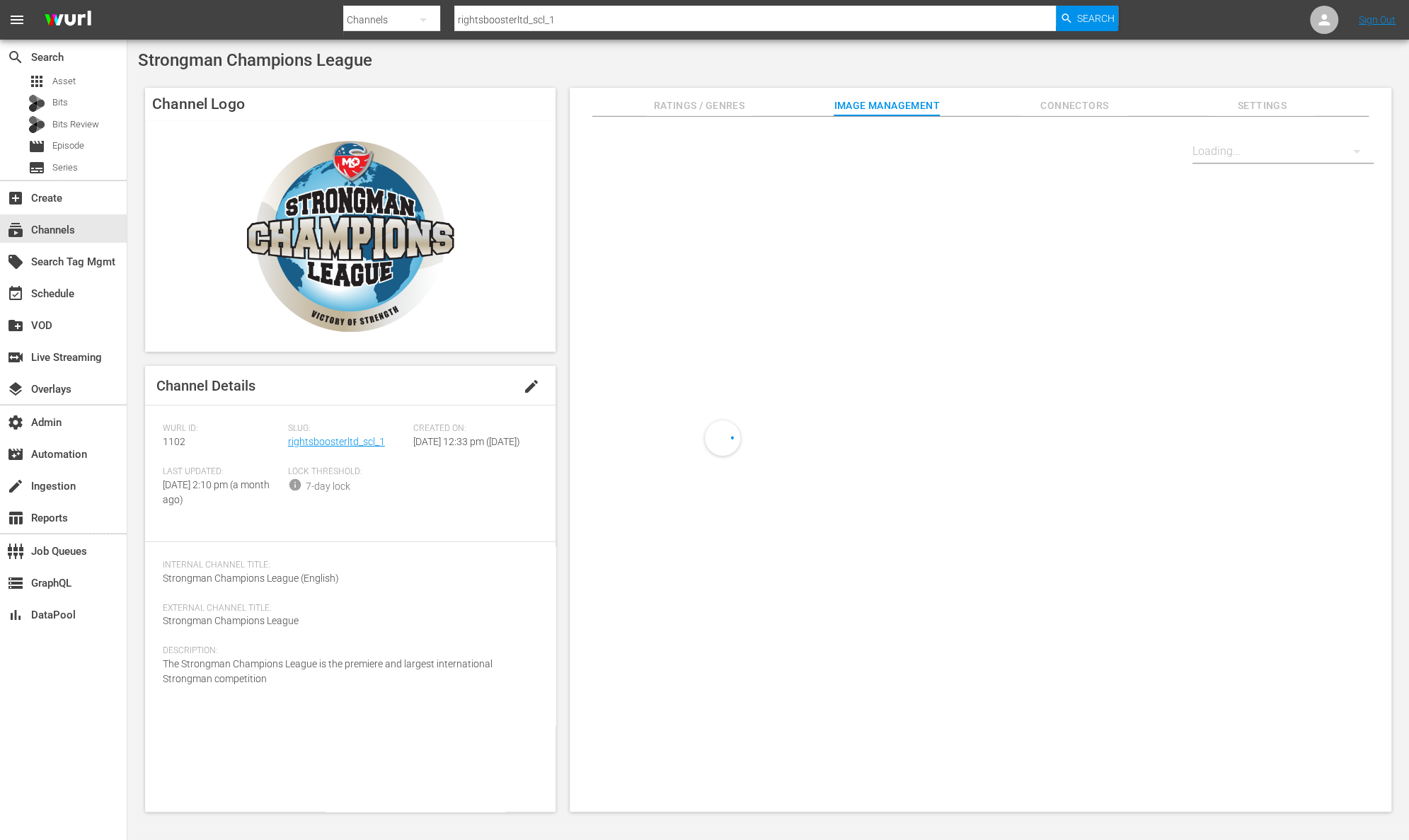
click at [1089, 105] on span "Connectors" at bounding box center [1074, 105] width 106 height 17
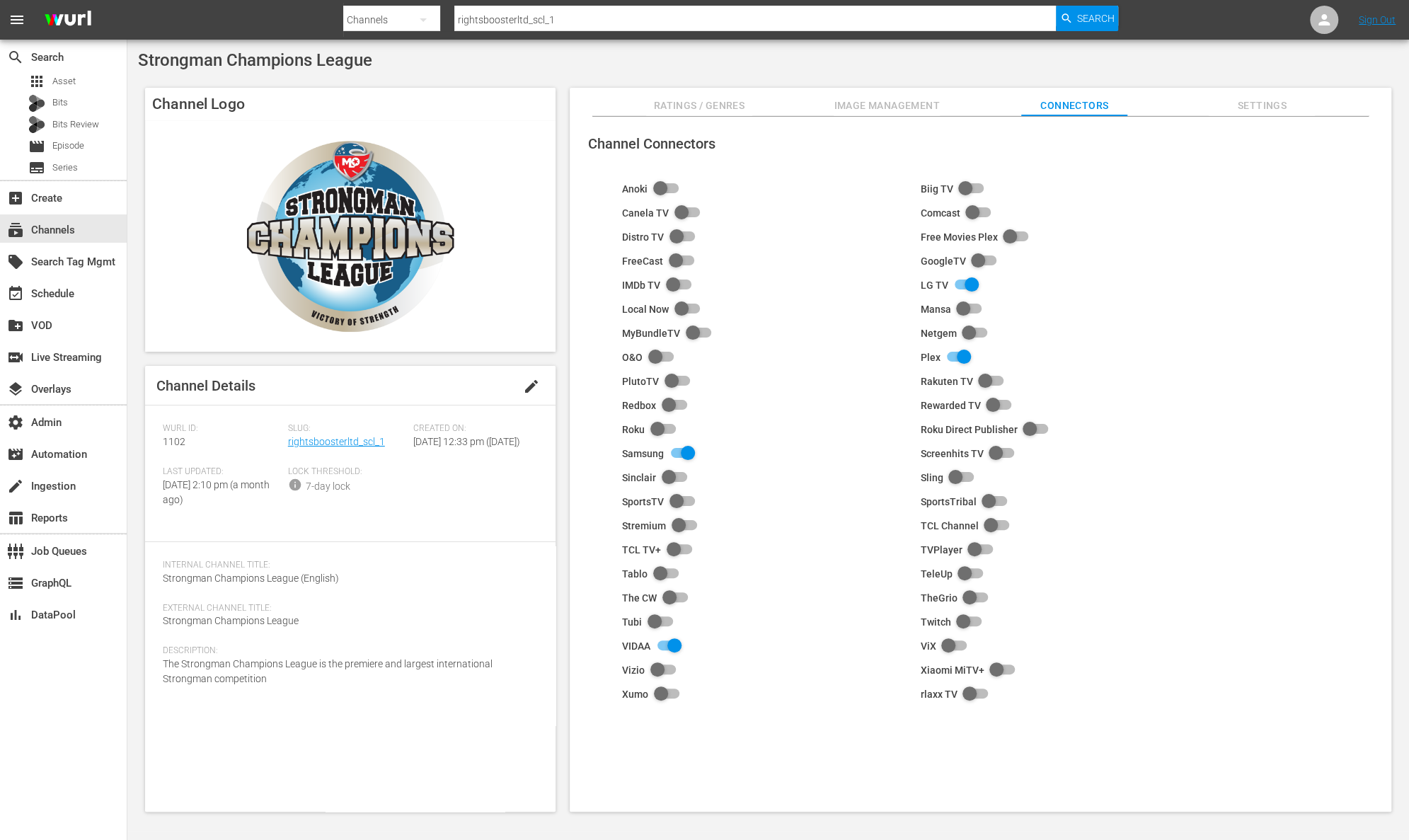
click at [919, 103] on span "Image Management" at bounding box center [887, 105] width 106 height 17
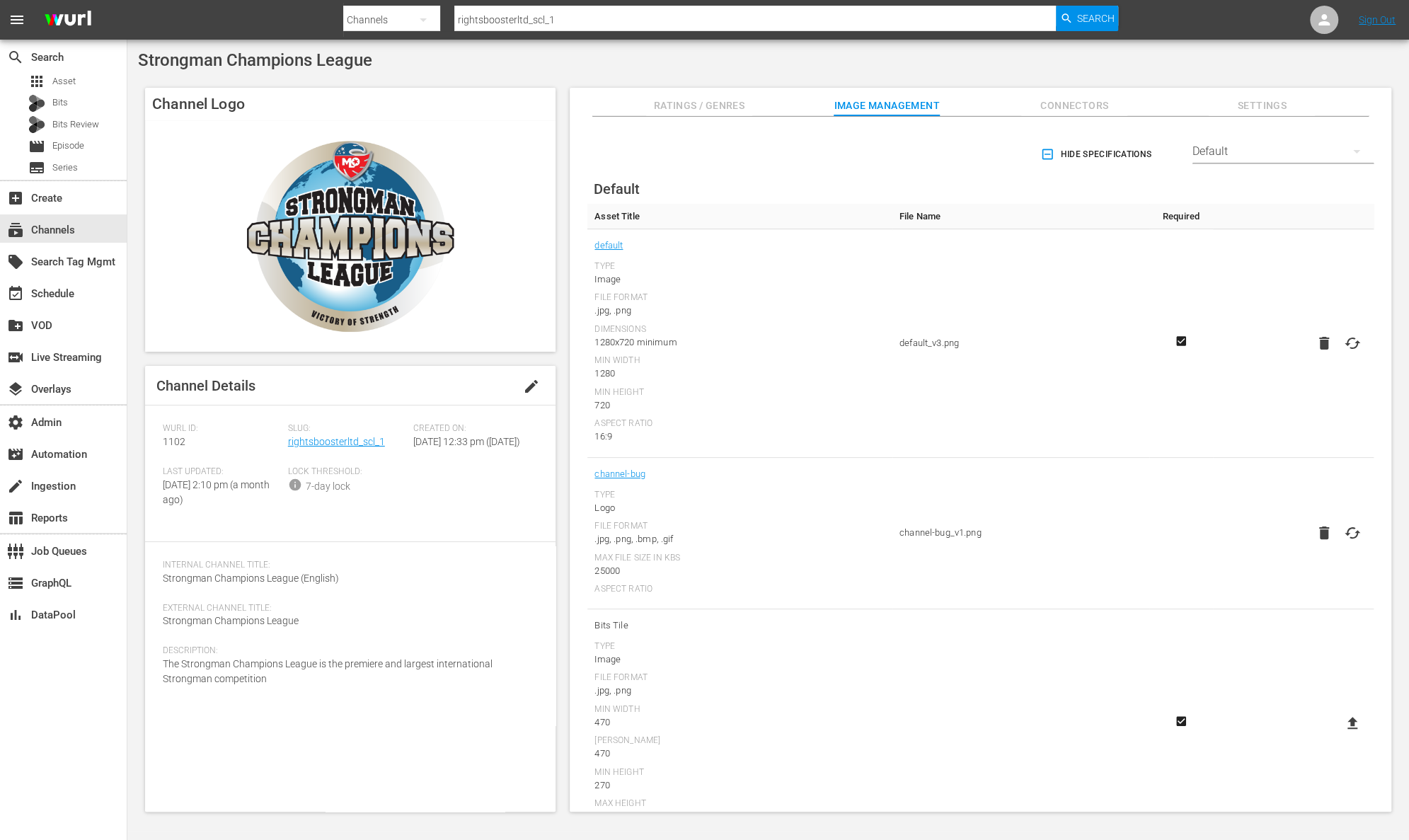
click at [1273, 102] on span "Settings" at bounding box center [1261, 105] width 106 height 17
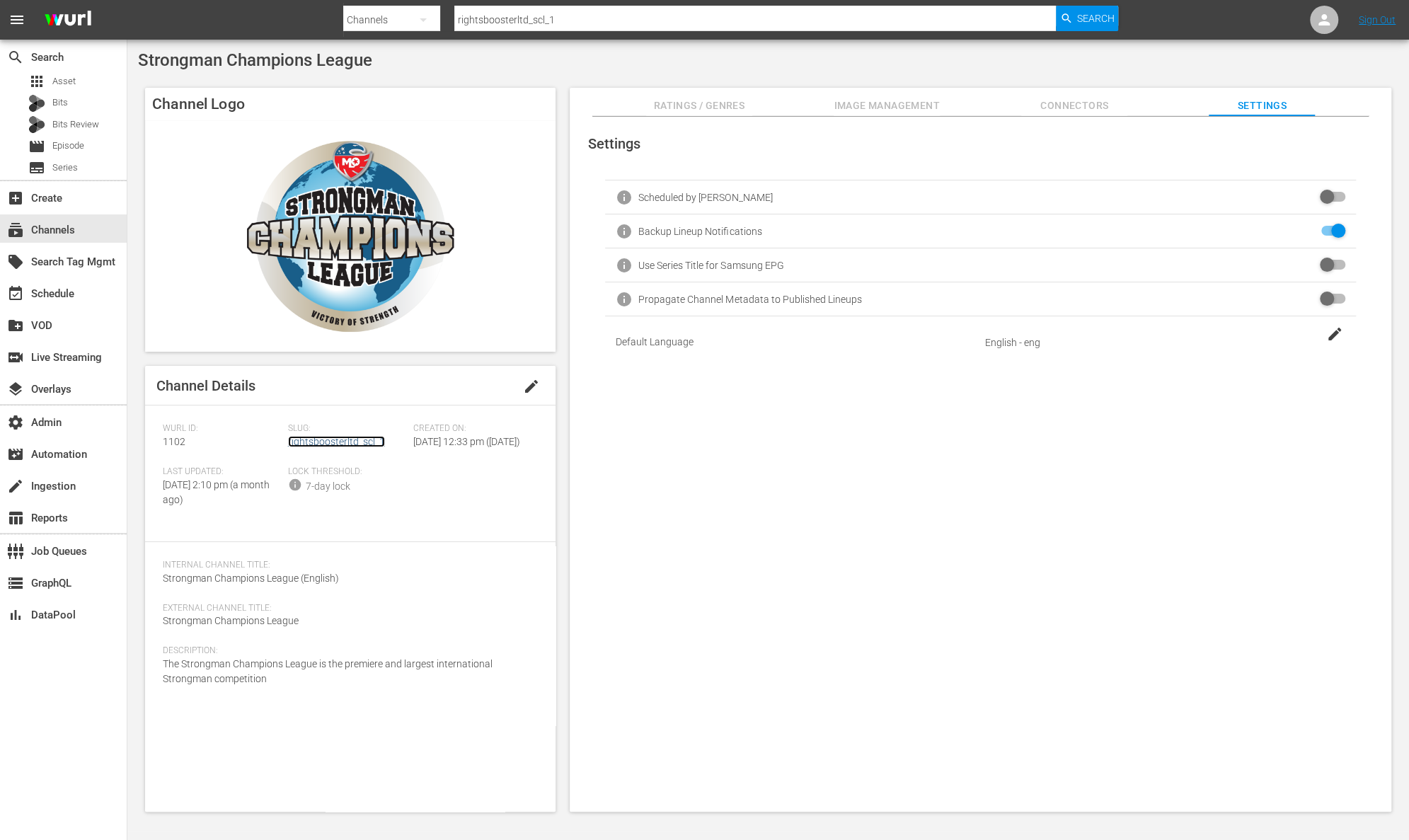
click at [351, 443] on link "rightsboosterltd_scl_1" at bounding box center [336, 441] width 97 height 11
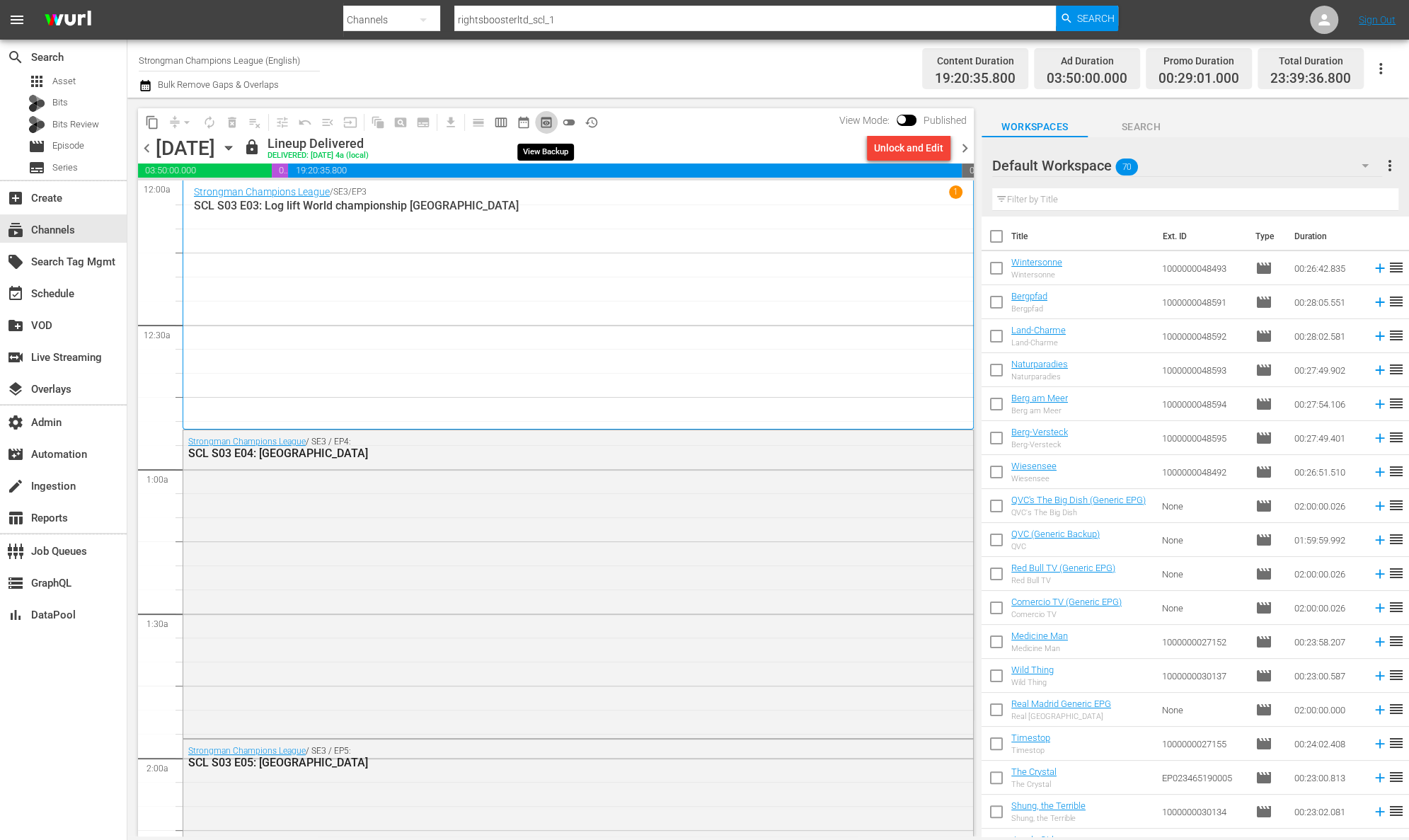
click at [551, 127] on span "preview_outlined" at bounding box center [547, 122] width 14 height 14
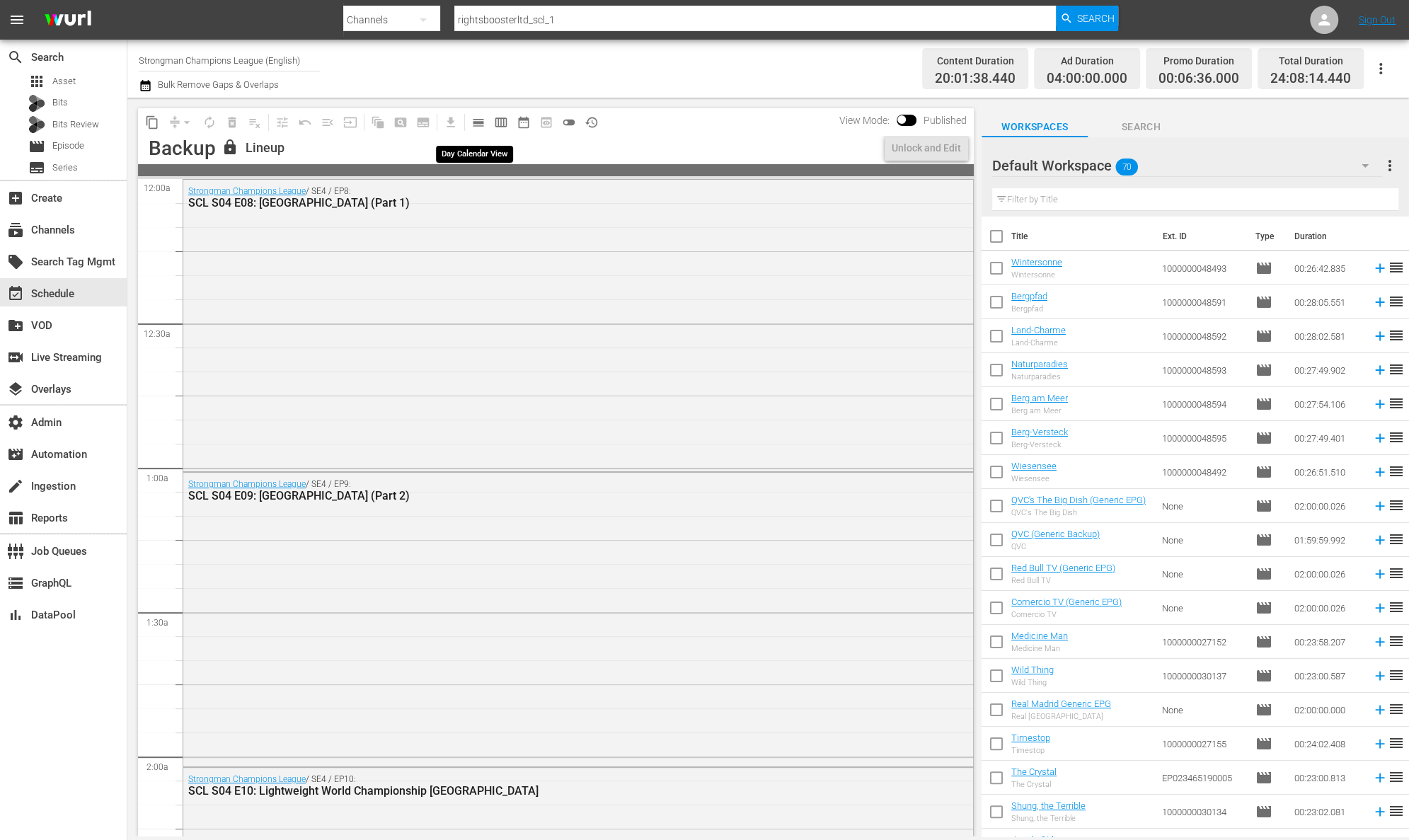
click at [480, 125] on span "calendar_view_day_outlined" at bounding box center [478, 122] width 14 height 14
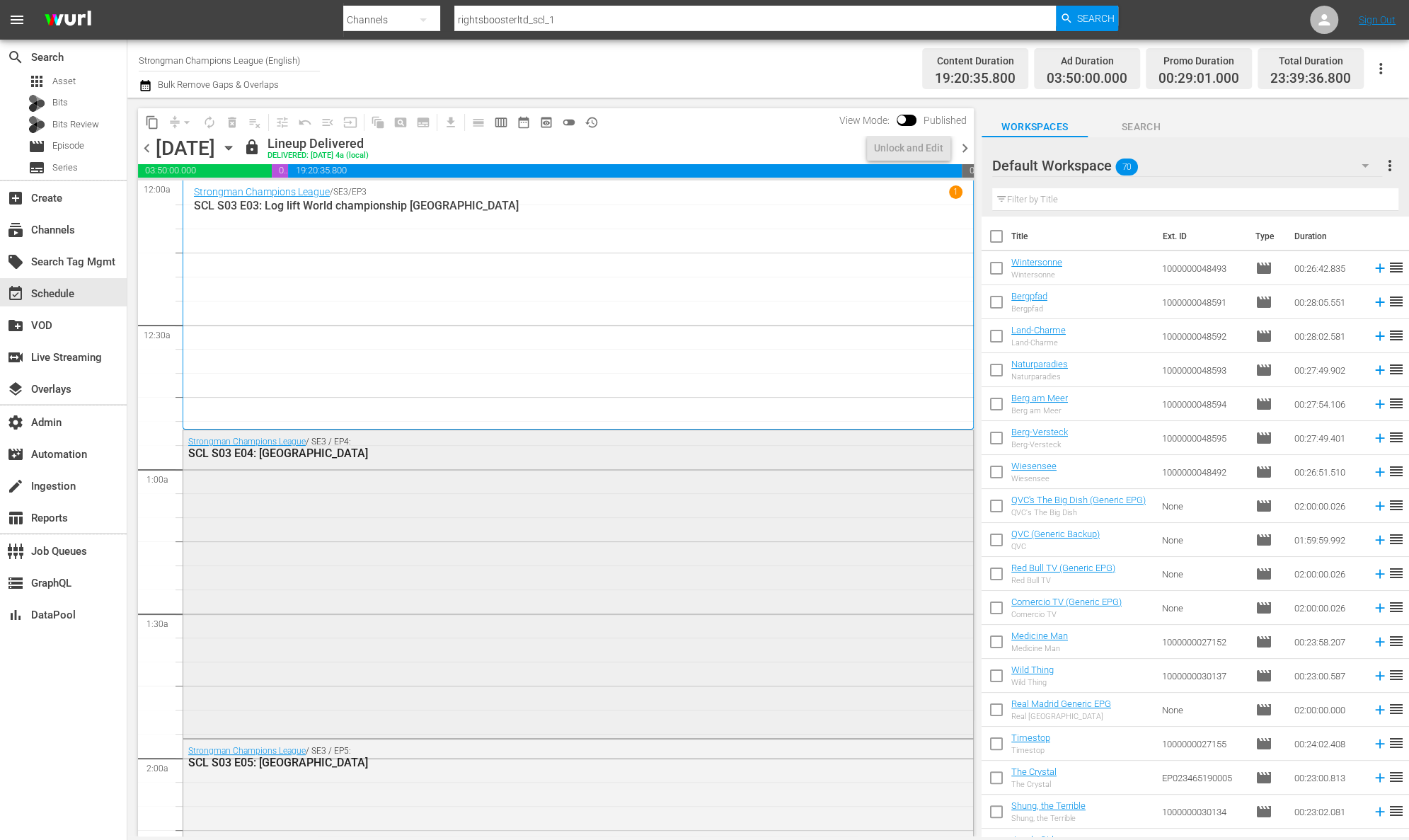
click at [408, 487] on div "Strongman Champions League / SE3 / EP4: SCL S03 E04: Holland" at bounding box center [578, 581] width 789 height 304
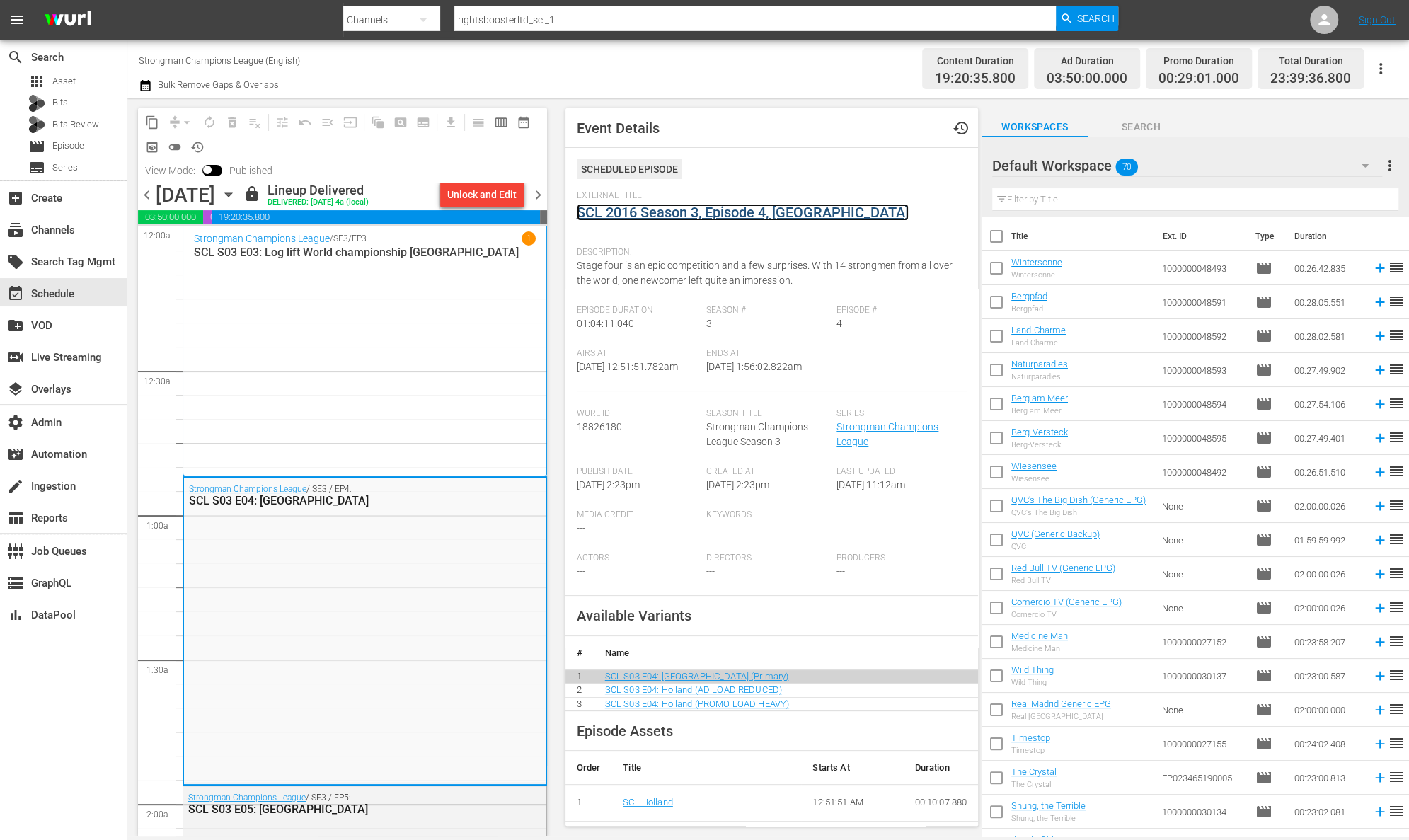
click at [671, 213] on link "SCL 2016 Season 3, Episode 4, Holland" at bounding box center [743, 212] width 332 height 17
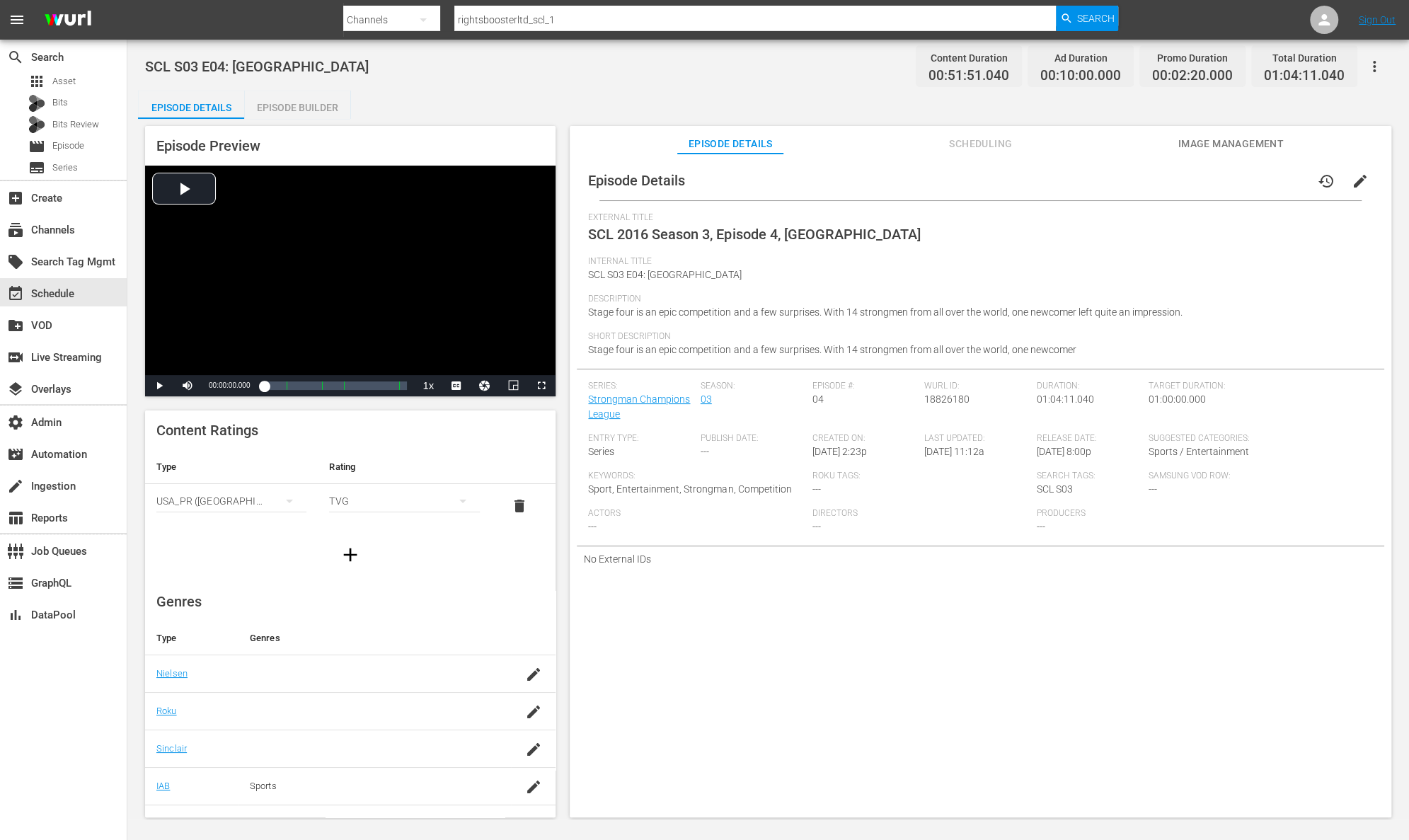
click at [323, 105] on div "Episode Builder" at bounding box center [298, 107] width 106 height 34
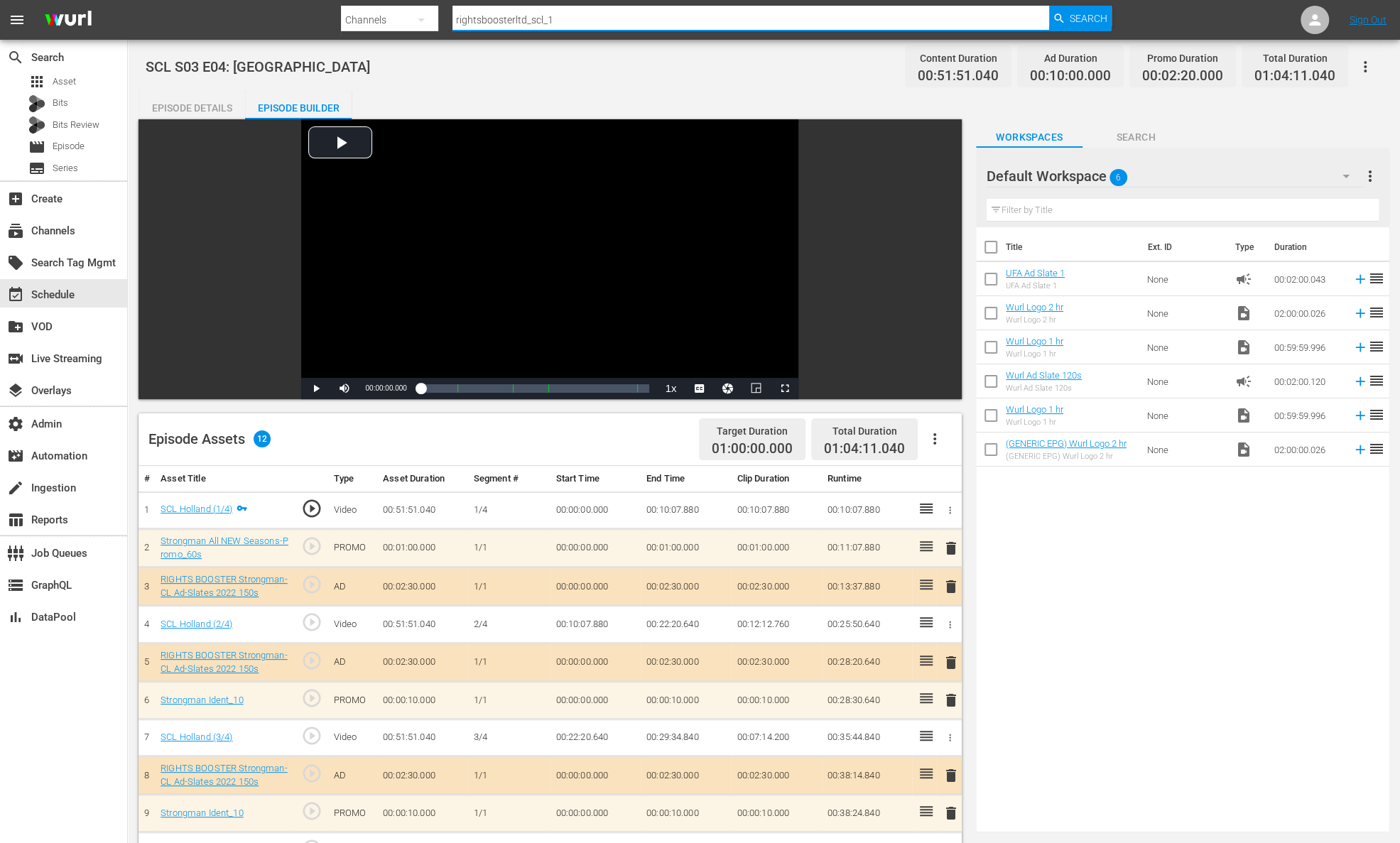
drag, startPoint x: 587, startPoint y: 18, endPoint x: 410, endPoint y: 18, distance: 177.0
click at [410, 18] on div "Search By Channels Search ID, Title, Description, Keywords, or Category rightsb…" at bounding box center [725, 20] width 770 height 34
paste input "langleyproductions_jai"
type input "langleyproductions_jail_1"
click at [1066, 25] on div "Search" at bounding box center [1080, 18] width 62 height 25
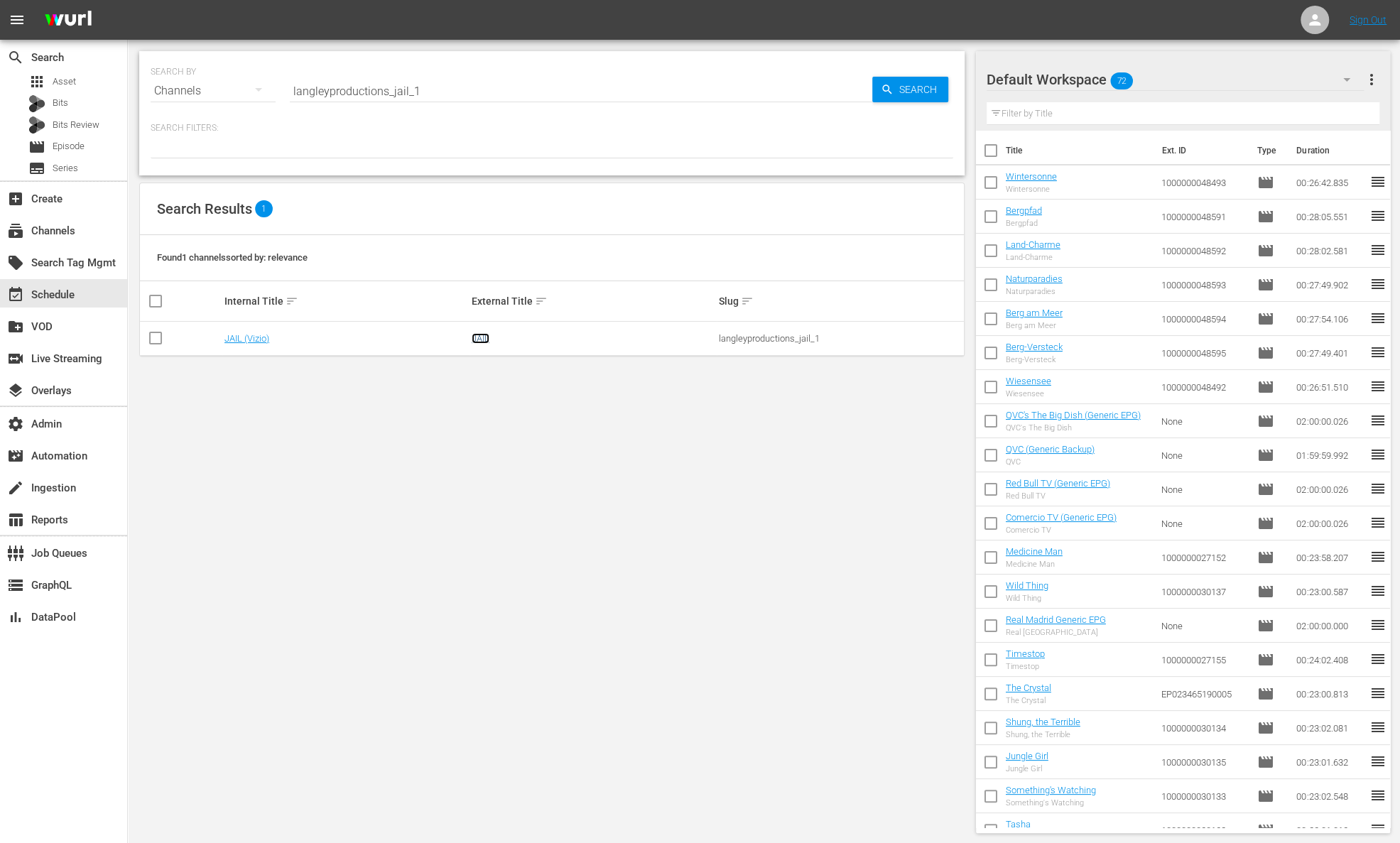
click at [475, 336] on link "JAIL" at bounding box center [480, 338] width 18 height 10
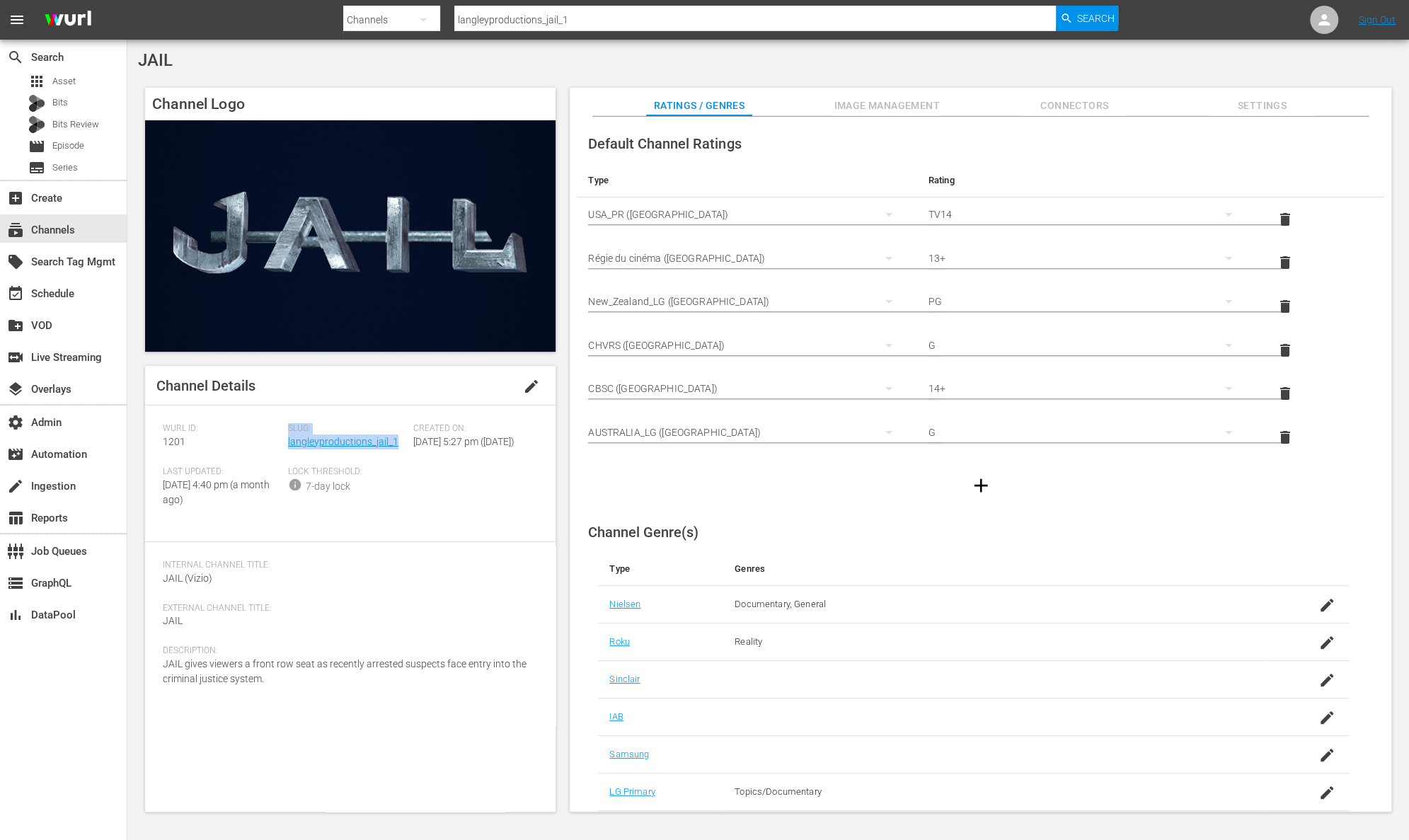
drag, startPoint x: 373, startPoint y: 445, endPoint x: 286, endPoint y: 445, distance: 87.0
click at [286, 445] on div "Wurl ID: 1201 Slug: langleyproductions_jail_1 Created On: Wed May 4th 2022 @ 5:…" at bounding box center [350, 474] width 375 height 102
click at [363, 461] on div "Slug: langleyproductions_jail_1" at bounding box center [351, 444] width 125 height 43
drag, startPoint x: 401, startPoint y: 442, endPoint x: 286, endPoint y: 442, distance: 115.0
click at [286, 442] on div "Wurl ID: 1201 Slug: langleyproductions_jail_1 Created On: Wed May 4th 2022 @ 5:…" at bounding box center [350, 474] width 375 height 102
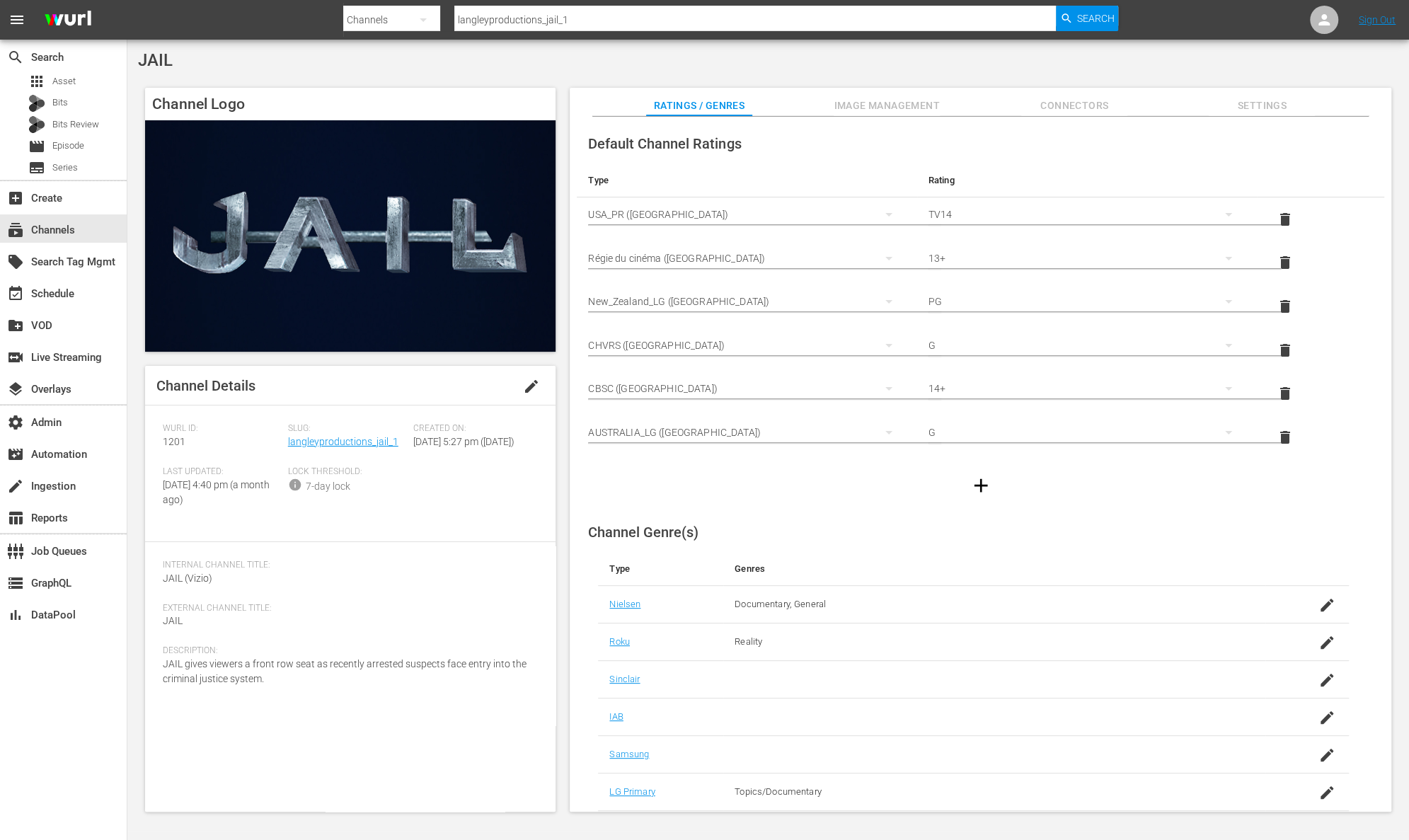
click at [393, 459] on div "Slug: langleyproductions_jail_1" at bounding box center [351, 444] width 125 height 43
drag, startPoint x: 404, startPoint y: 443, endPoint x: 289, endPoint y: 446, distance: 115.0
click at [289, 446] on div "Slug: langleyproductions_jail_1" at bounding box center [351, 444] width 125 height 43
copy link "langleyproductions_jail_1"
drag, startPoint x: 188, startPoint y: 442, endPoint x: 151, endPoint y: 445, distance: 37.1
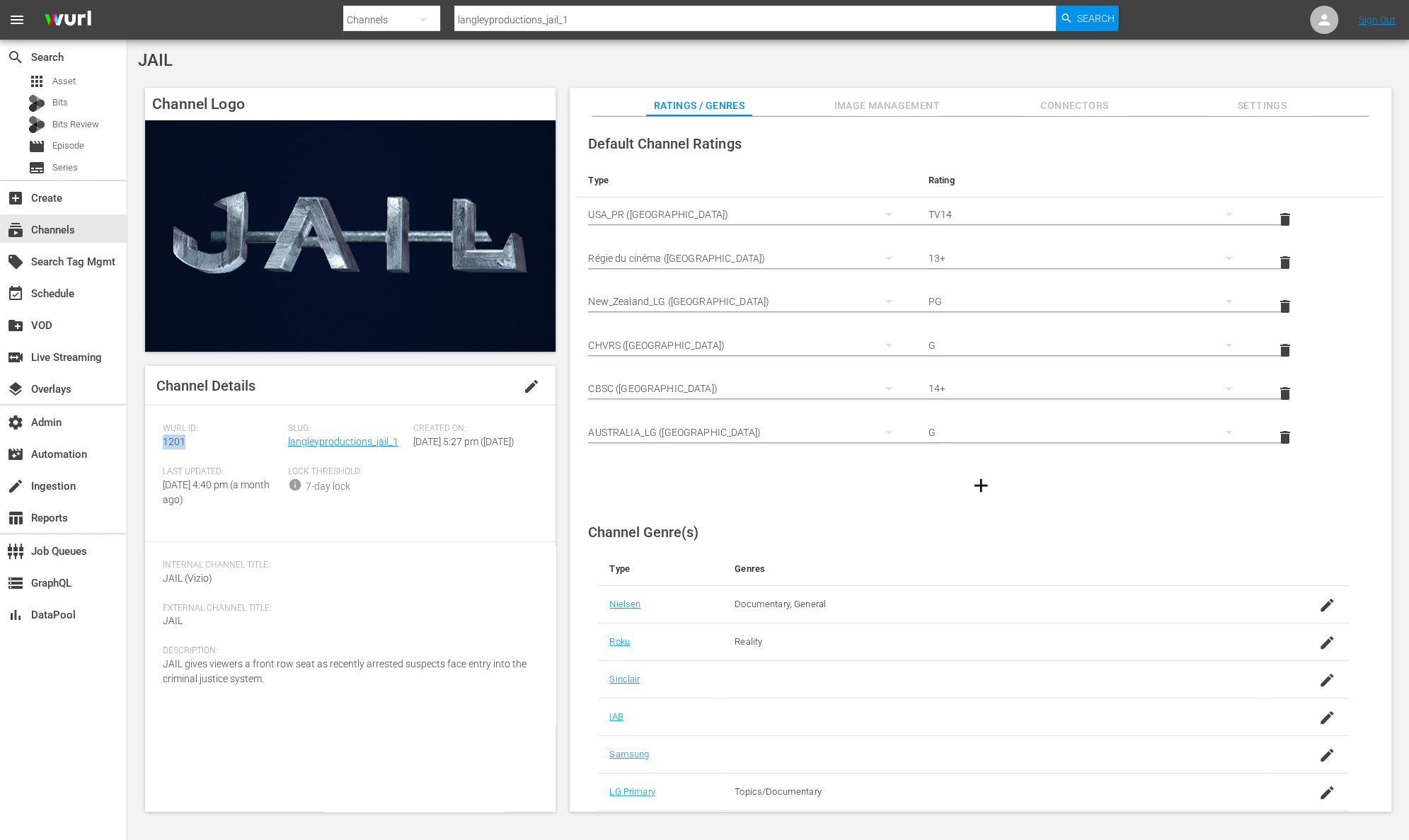
click at [151, 445] on div "Channel Details edit Wurl ID: 1201 Slug: langleyproductions_jail_1 Created On: …" at bounding box center [350, 589] width 410 height 446
copy span "1201"
click at [338, 442] on link "langleyproductions_jail_1" at bounding box center [343, 441] width 110 height 11
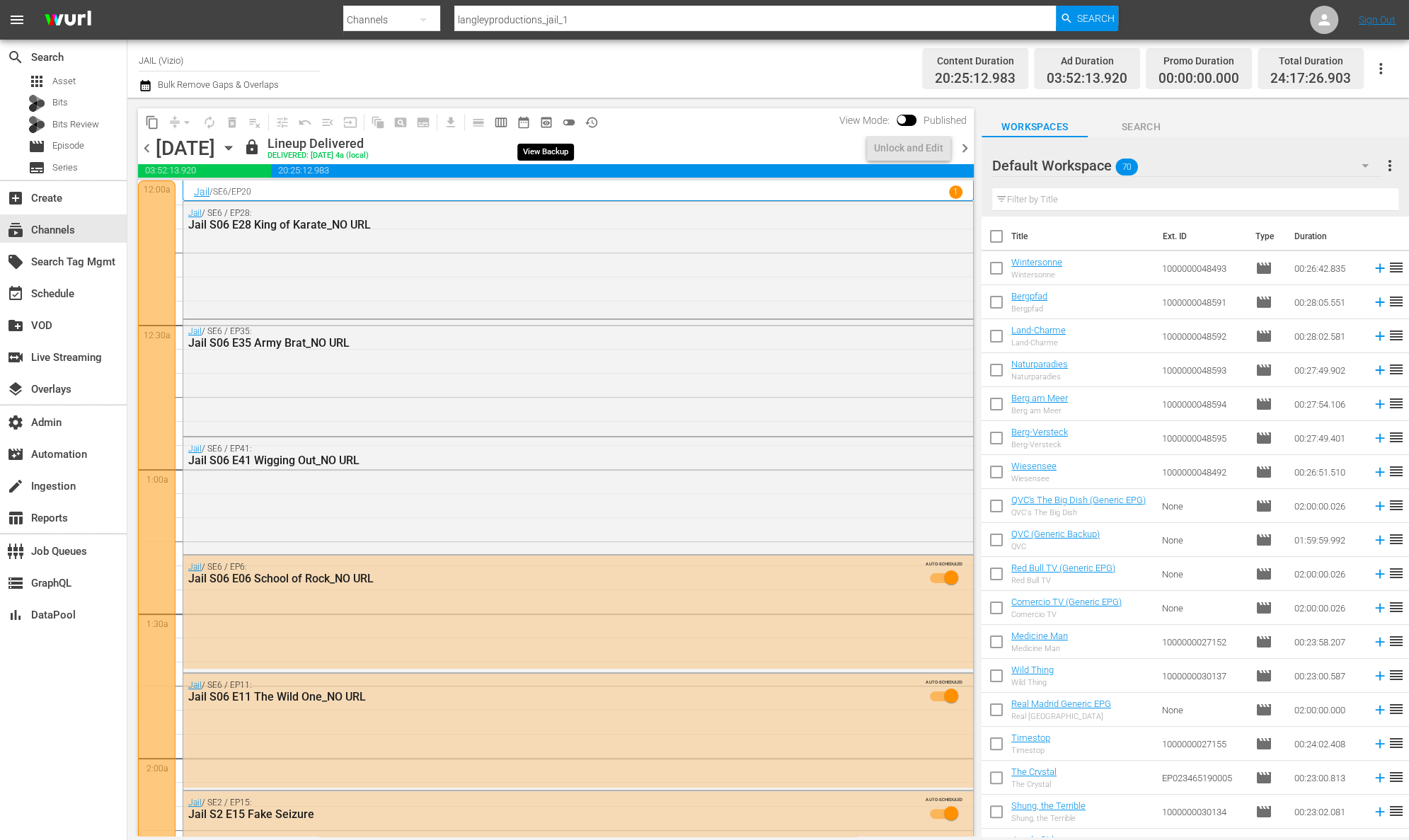
click at [551, 120] on span "preview_outlined" at bounding box center [547, 122] width 14 height 14
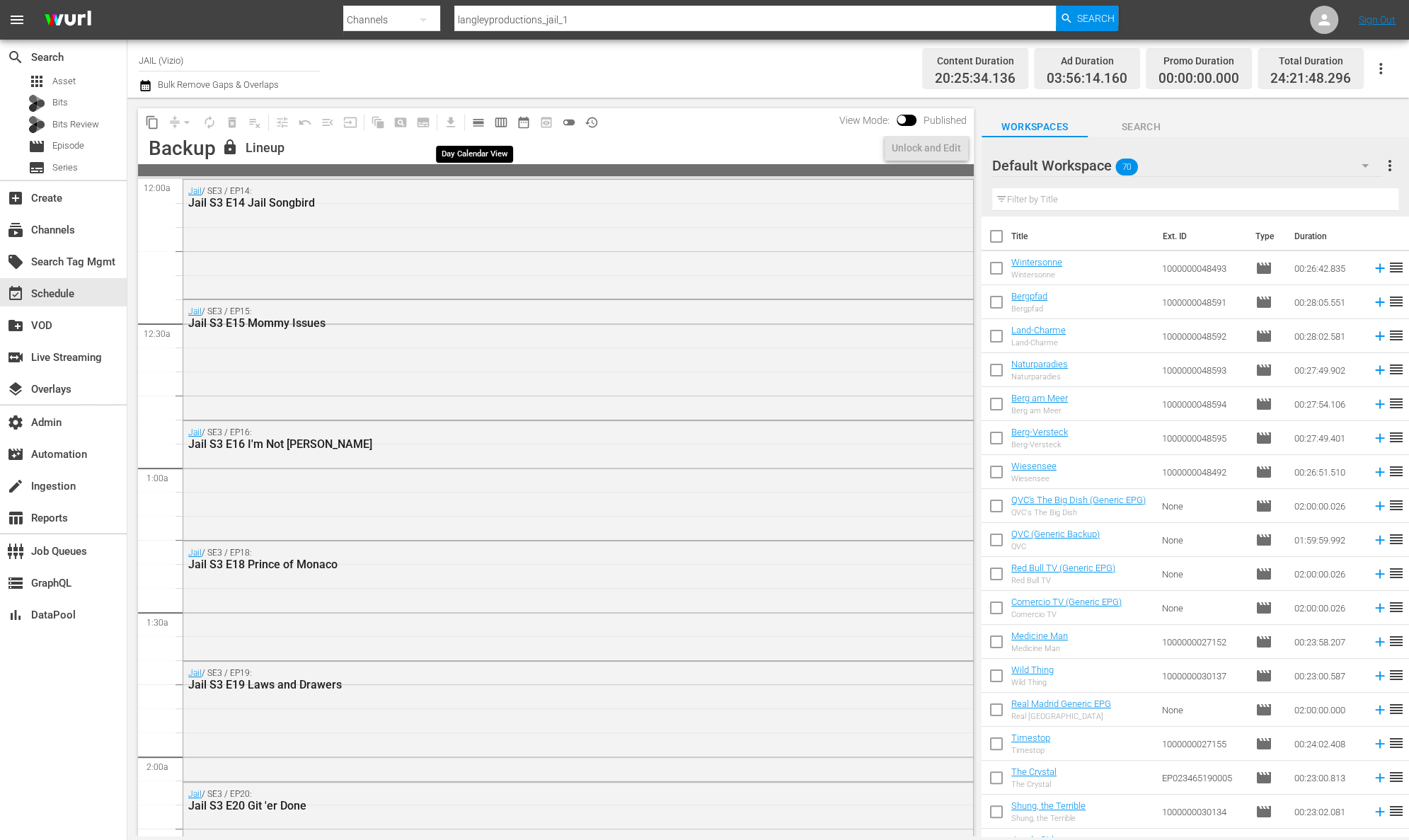
click at [481, 119] on span "calendar_view_day_outlined" at bounding box center [478, 122] width 14 height 14
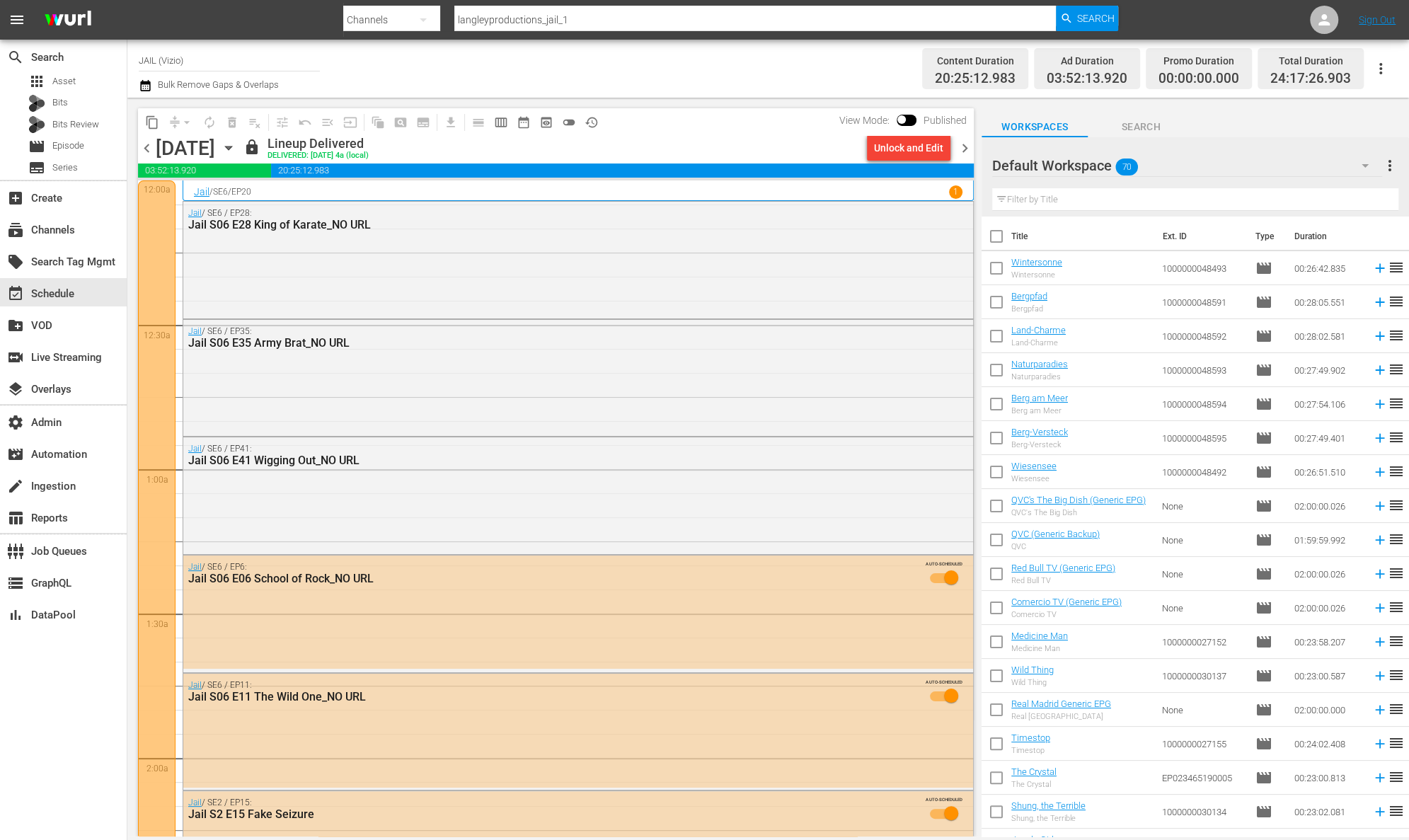
click at [625, 25] on input "langleyproductions_jail_1" at bounding box center [755, 20] width 601 height 34
click at [543, 118] on span "preview_outlined" at bounding box center [547, 122] width 14 height 14
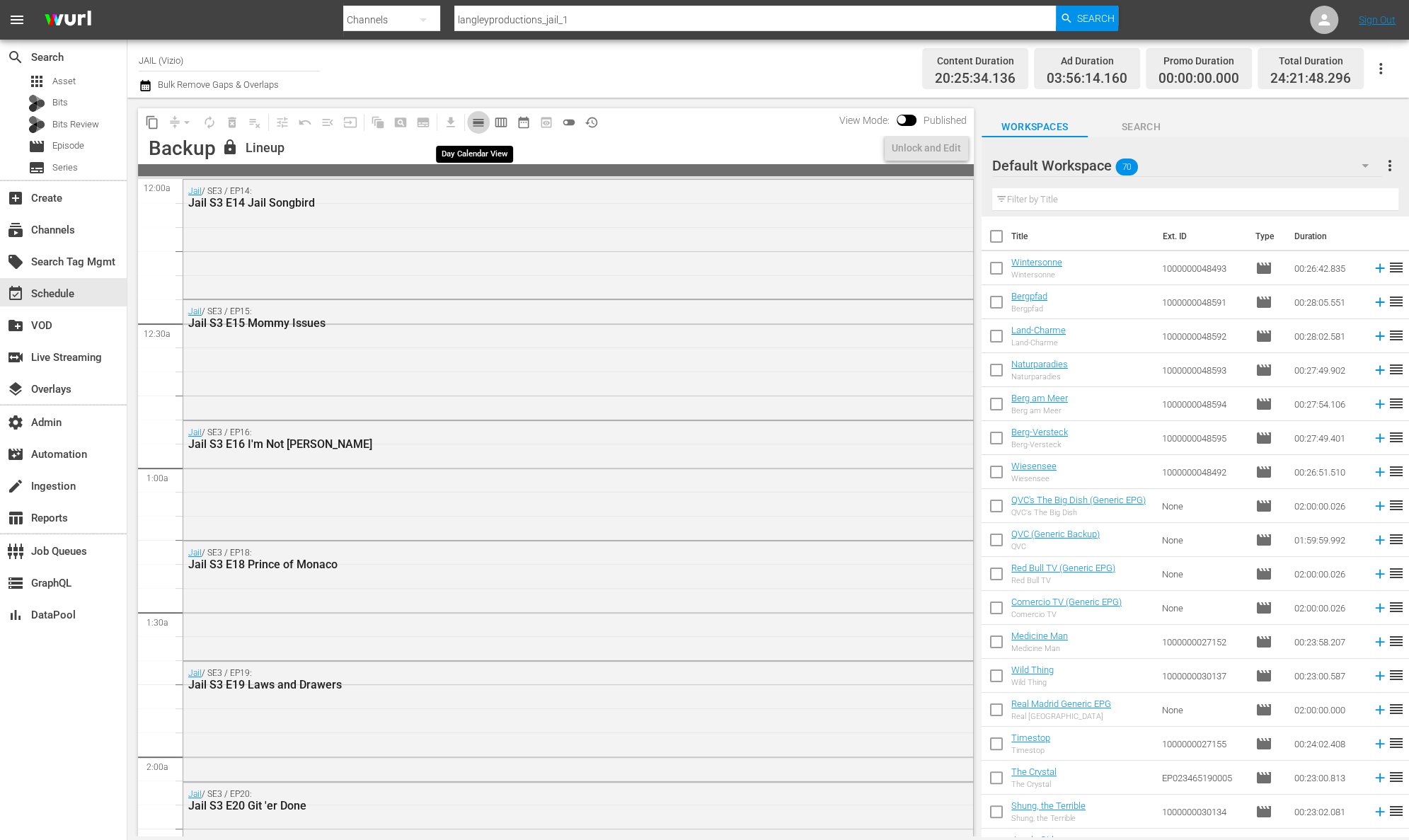
click at [477, 121] on span "calendar_view_day_outlined" at bounding box center [478, 122] width 14 height 14
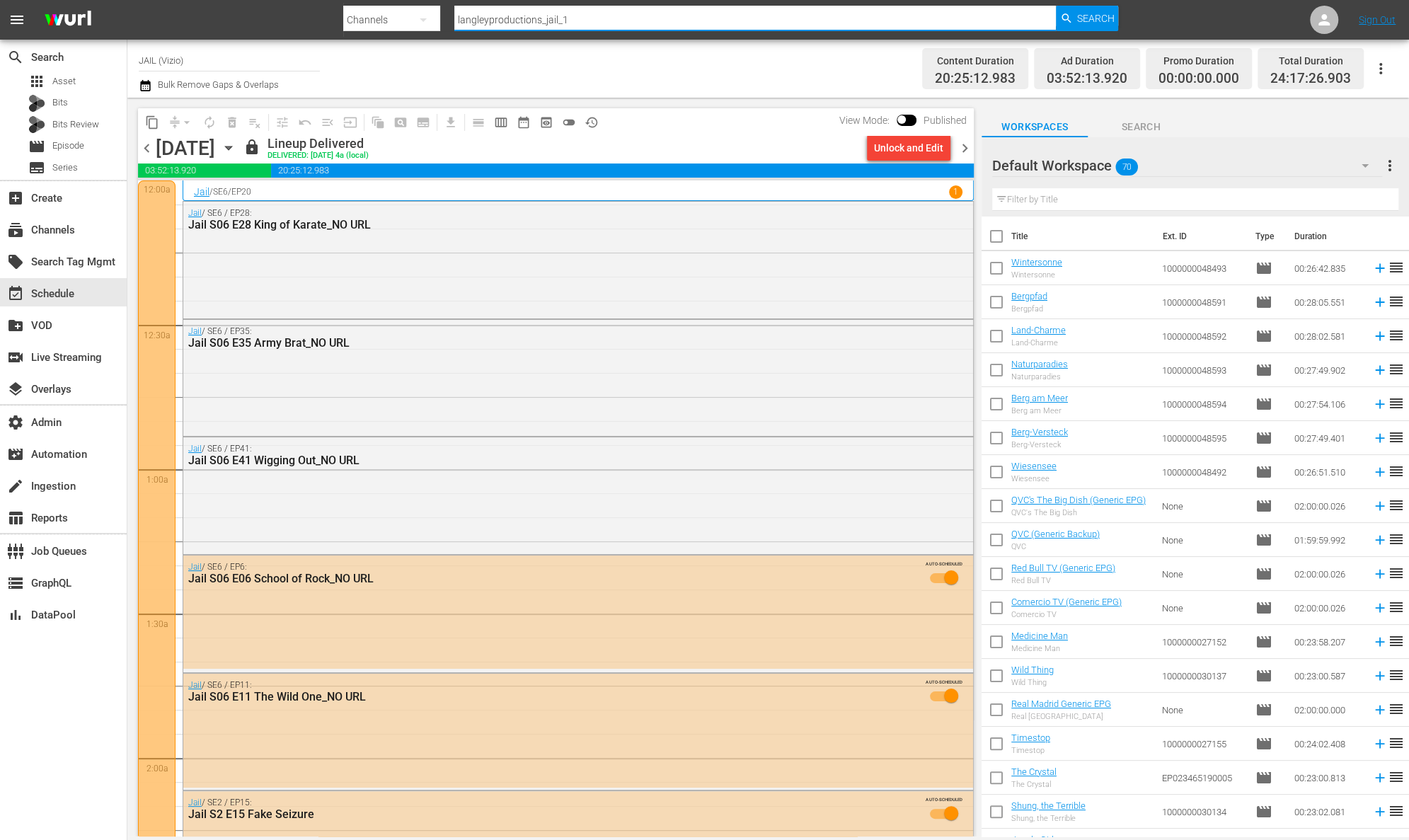
drag, startPoint x: 590, startPoint y: 23, endPoint x: 421, endPoint y: 10, distance: 169.5
click at [421, 10] on div "Search By Channels Search ID, Title, Description, Keywords, or Category langley…" at bounding box center [731, 20] width 775 height 34
paste input "fast_channels_network_soapturco"
type input "fast_channels_network_soapturco_1"
click at [1108, 20] on span "Search" at bounding box center [1095, 18] width 37 height 25
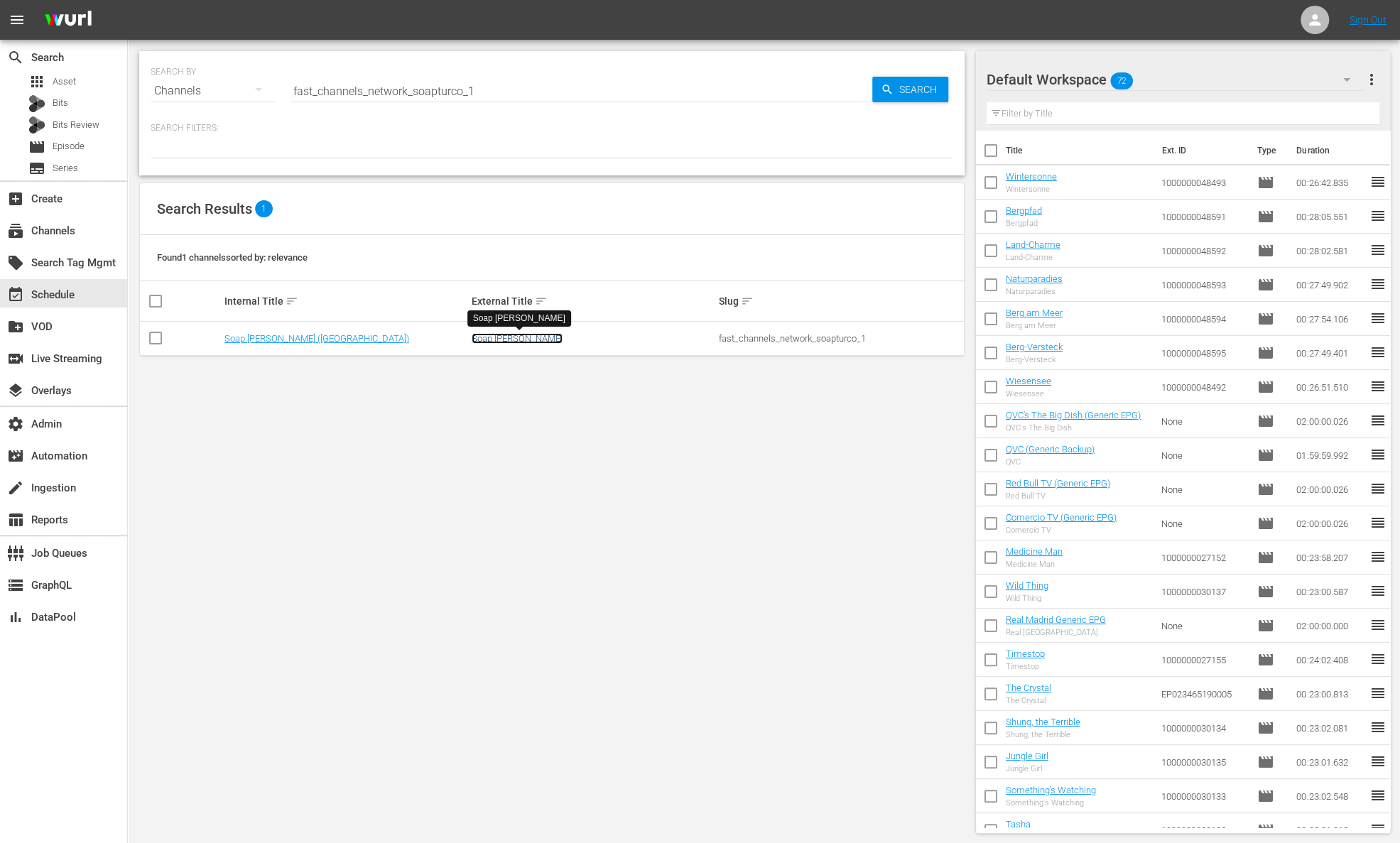
click at [505, 338] on link "Soap Turco" at bounding box center [517, 338] width 91 height 10
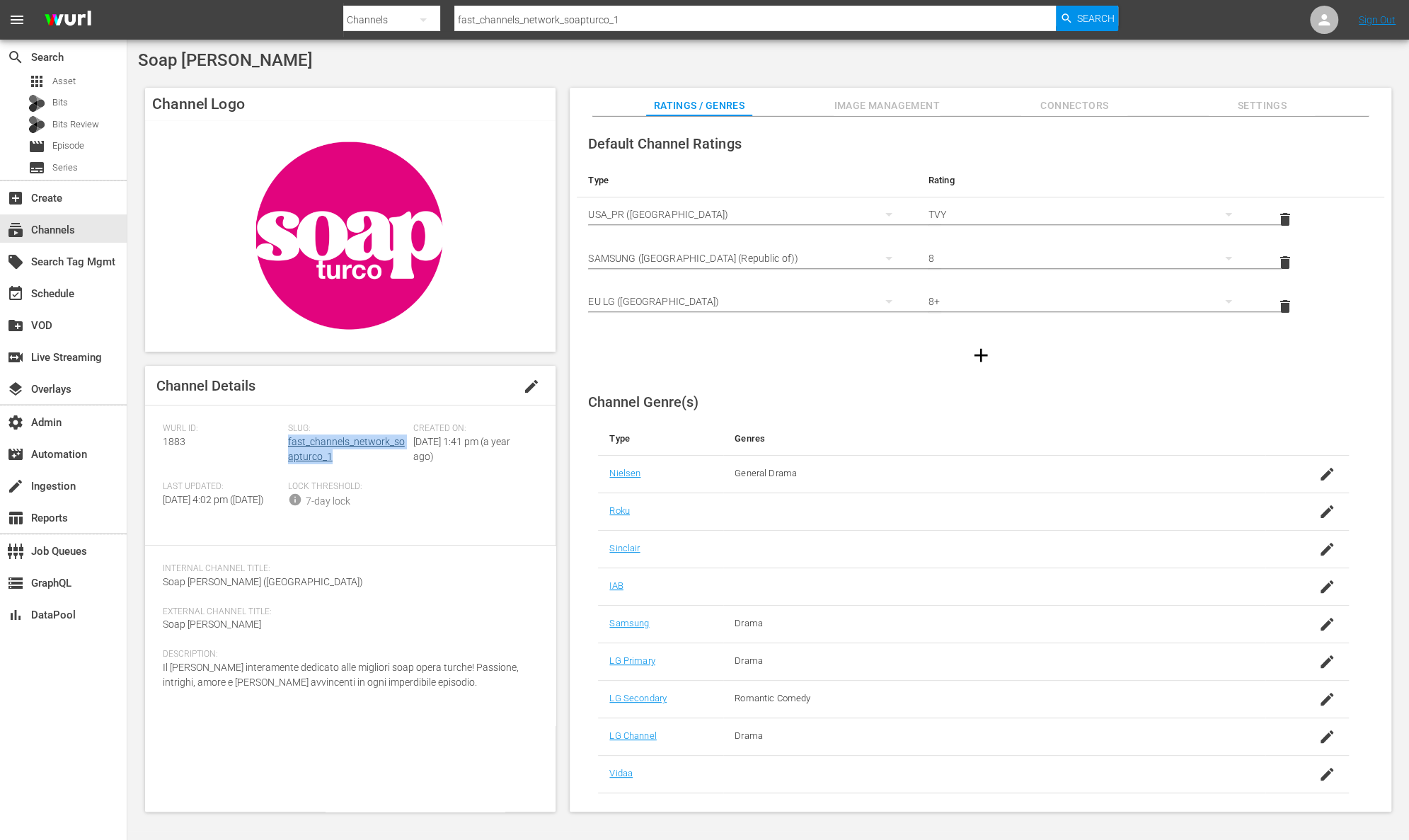
drag, startPoint x: 342, startPoint y: 456, endPoint x: 288, endPoint y: 442, distance: 55.8
click at [288, 442] on div "Slug: fast_channels_network_soapturco_1" at bounding box center [351, 451] width 125 height 58
copy link "fast_channels_network_soapturco_1"
drag, startPoint x: 190, startPoint y: 442, endPoint x: 154, endPoint y: 443, distance: 36.0
click at [154, 443] on div "Channel Details edit Wurl ID: 1883 Slug: fast_channels_network_soapturco_1 Crea…" at bounding box center [350, 589] width 410 height 446
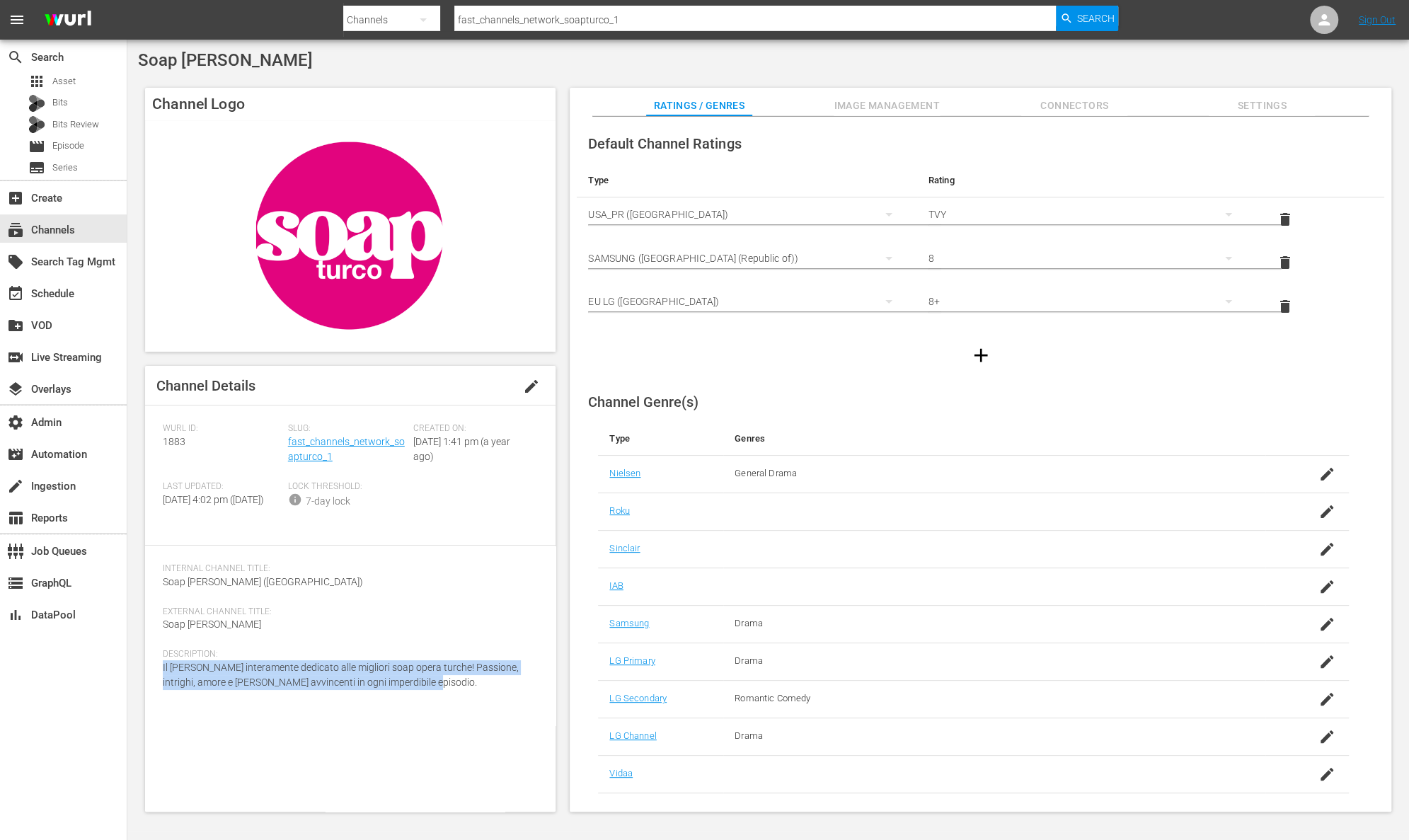
drag, startPoint x: 438, startPoint y: 700, endPoint x: 156, endPoint y: 684, distance: 282.5
click at [156, 684] on div "Channel Details edit Wurl ID: 1883 Slug: fast_channels_network_soapturco_1 Crea…" at bounding box center [350, 589] width 410 height 446
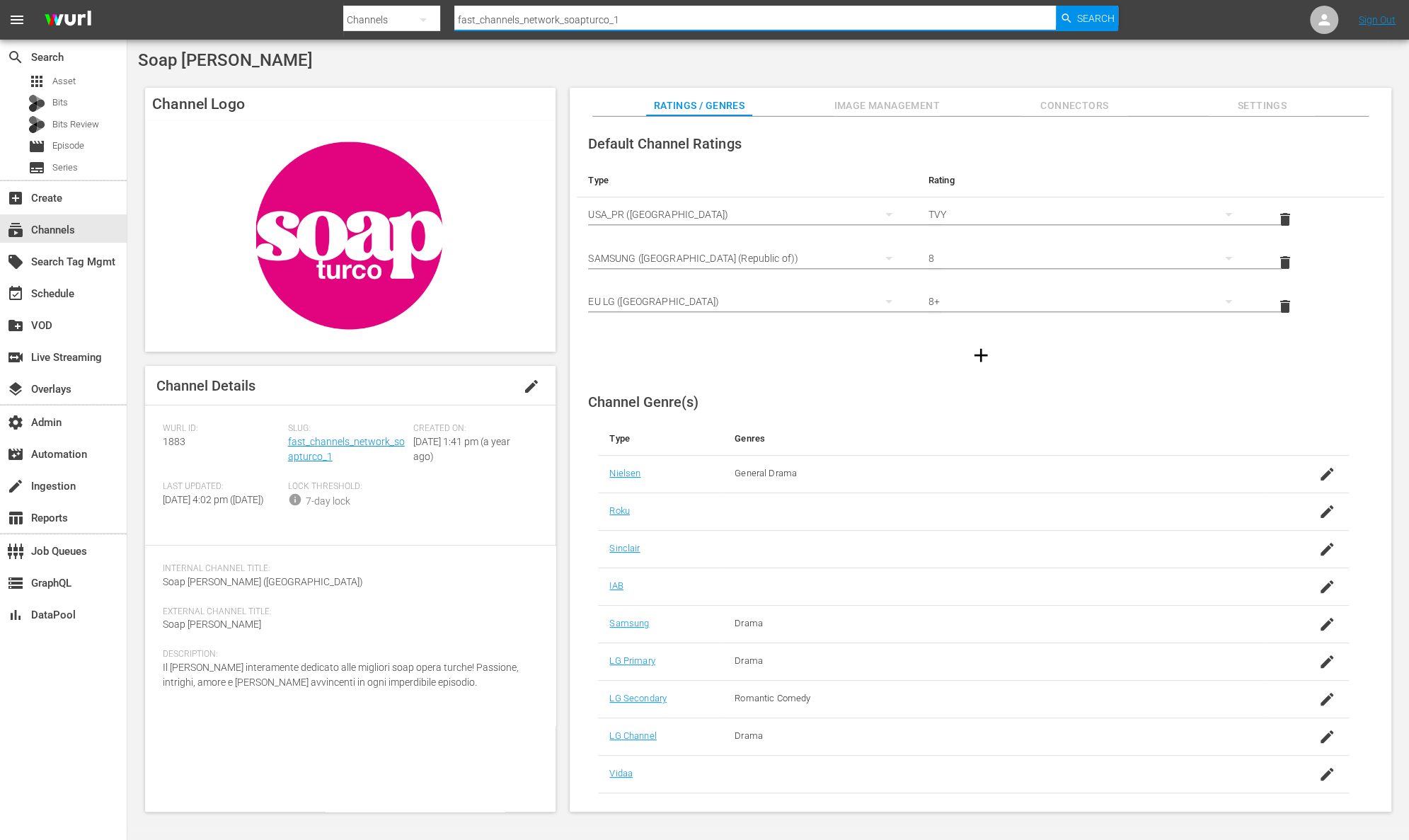
drag, startPoint x: 632, startPoint y: 25, endPoint x: 391, endPoint y: 17, distance: 241.1
click at [391, 17] on div "Search By Channels Search ID, Title, Description, Keywords, or Category fast_ch…" at bounding box center [731, 20] width 775 height 34
paste input "latin"
type input "fast_channels_network_soaplatino_1"
click at [1089, 18] on span "Search" at bounding box center [1095, 18] width 37 height 25
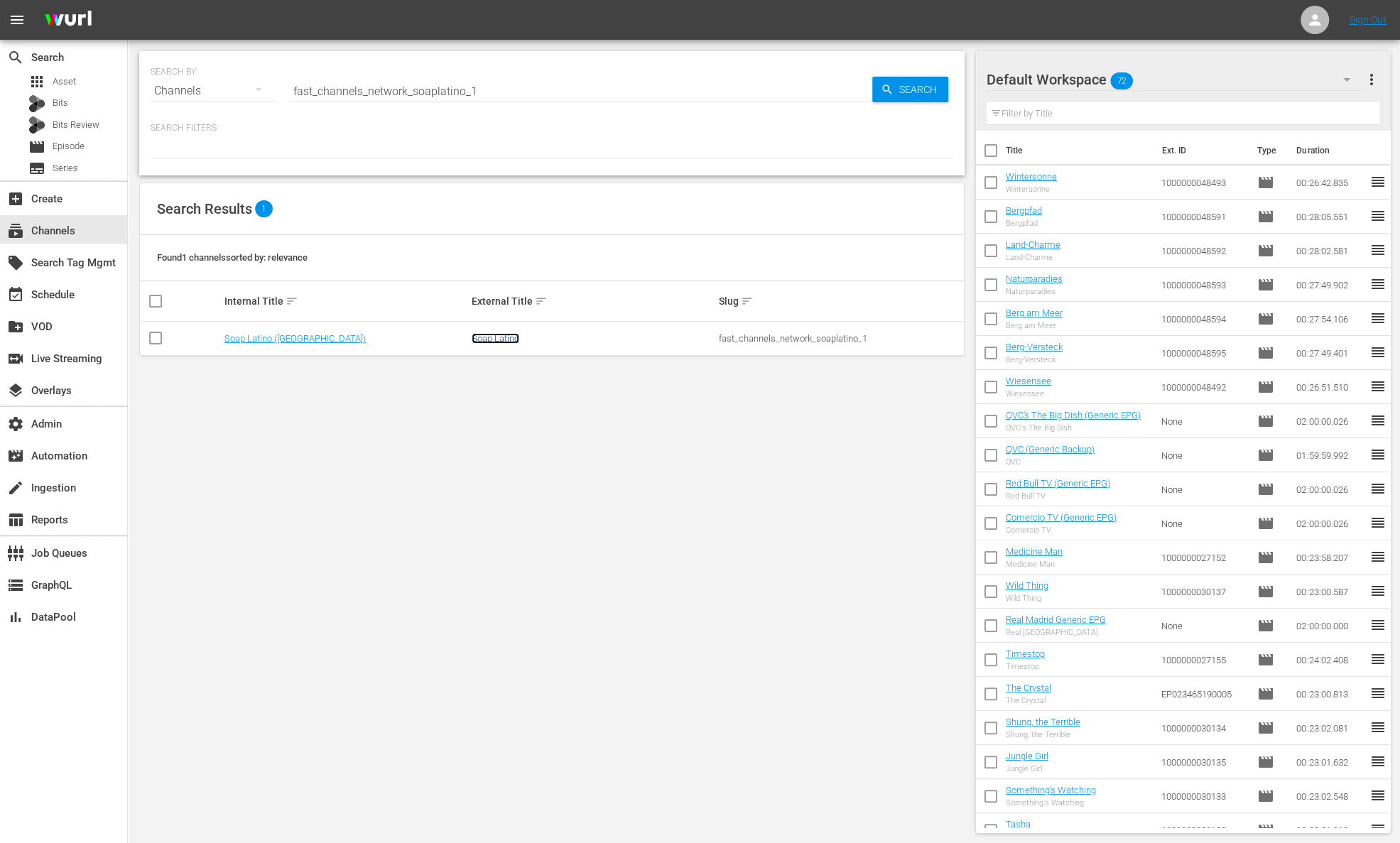
click at [503, 338] on link "Soap Latino" at bounding box center [495, 338] width 48 height 10
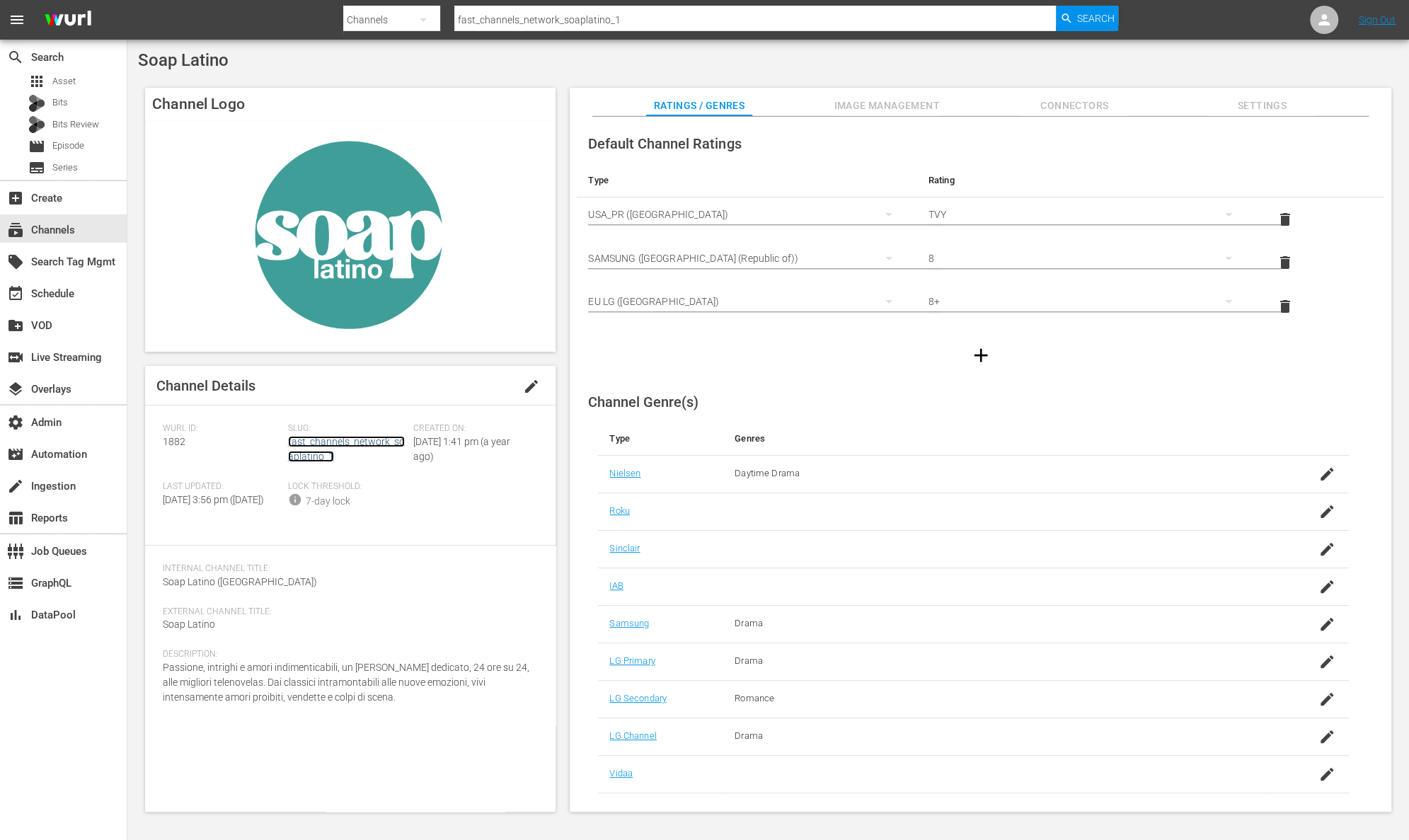
click at [323, 444] on link "fast_channels_network_soaplatino_1" at bounding box center [346, 448] width 117 height 26
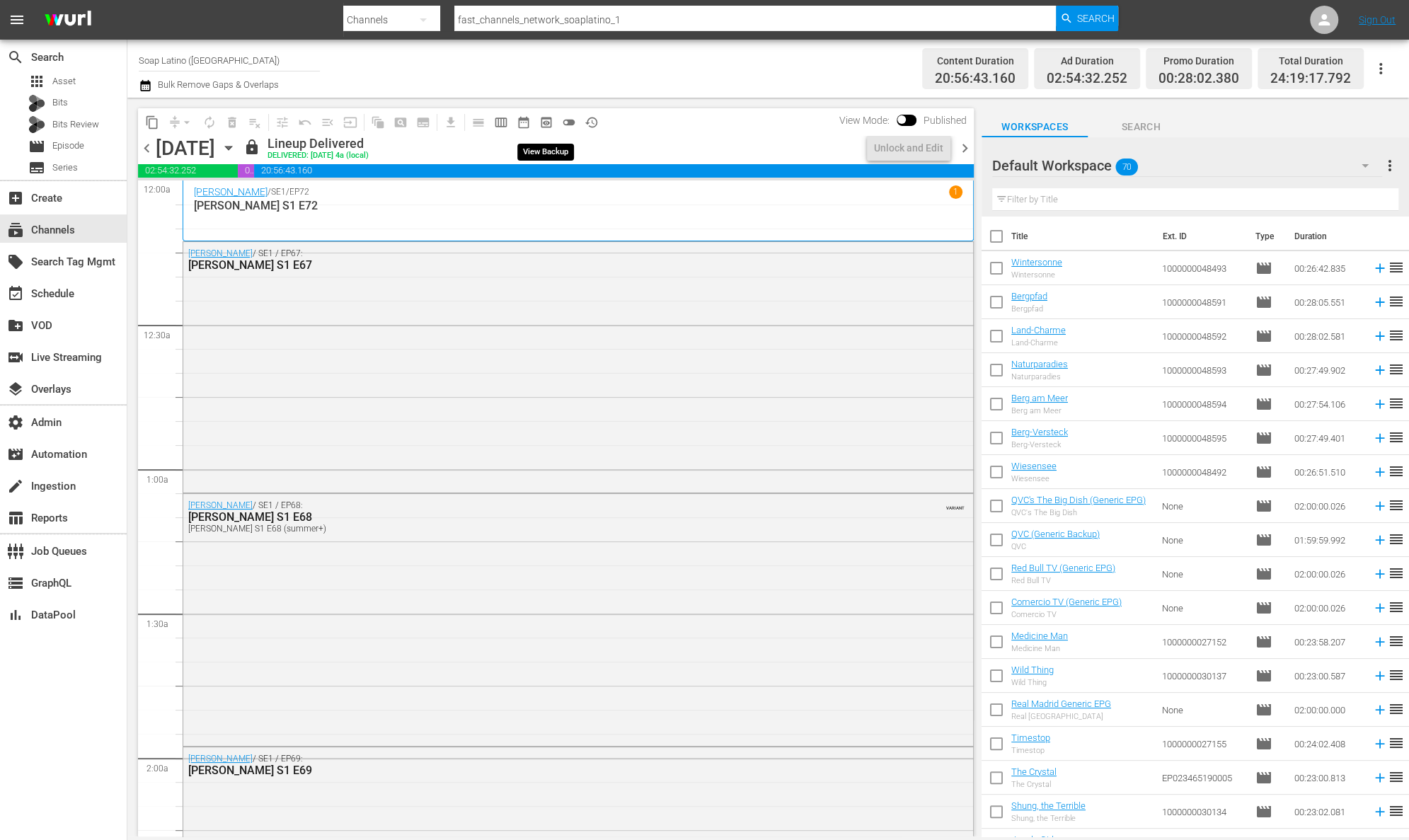
click at [555, 125] on button "preview_outlined" at bounding box center [546, 122] width 23 height 23
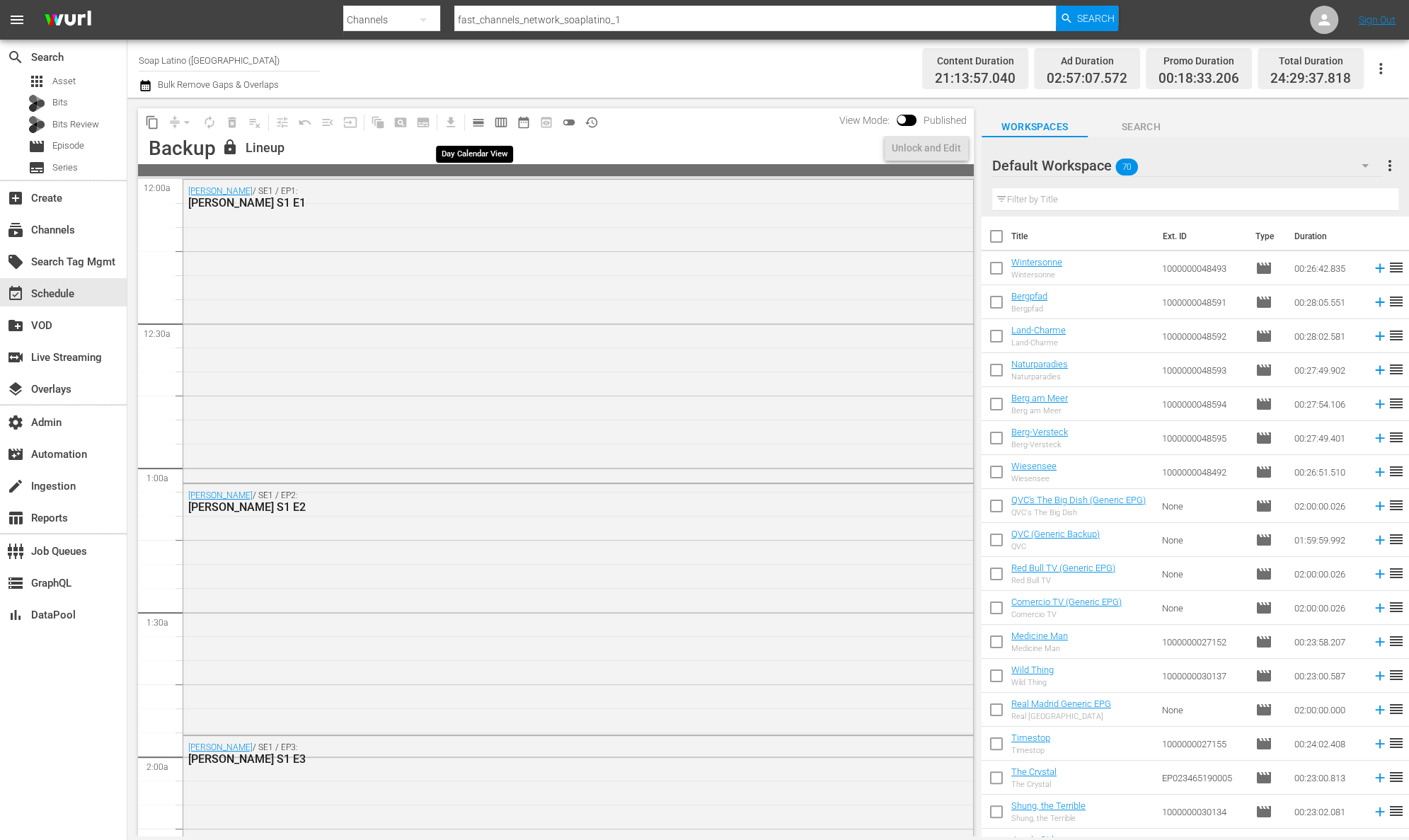
click at [477, 121] on span "calendar_view_day_outlined" at bounding box center [478, 122] width 14 height 14
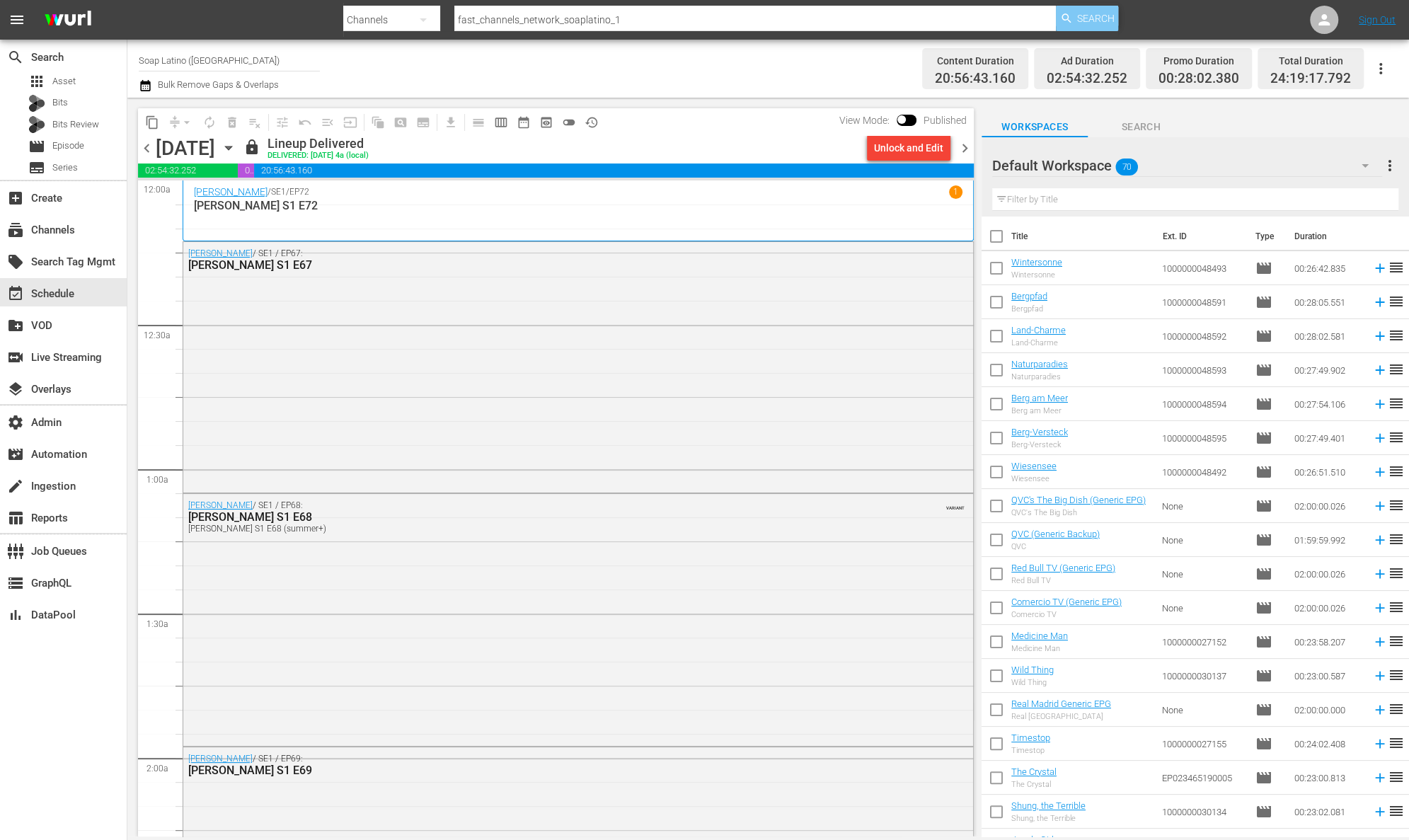
click at [1088, 16] on span "Search" at bounding box center [1095, 18] width 37 height 25
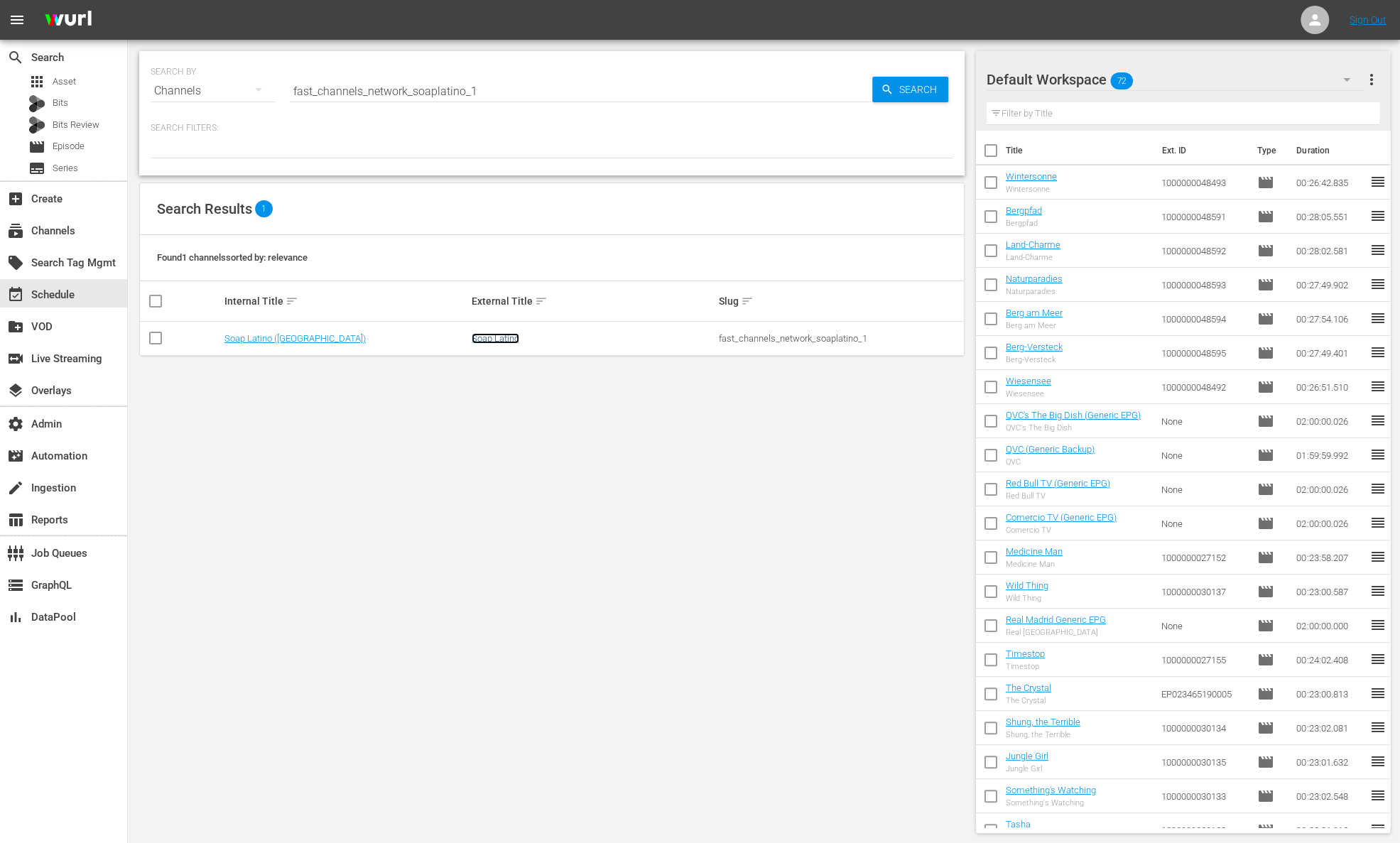
click at [483, 340] on link "Soap Latino" at bounding box center [495, 338] width 48 height 10
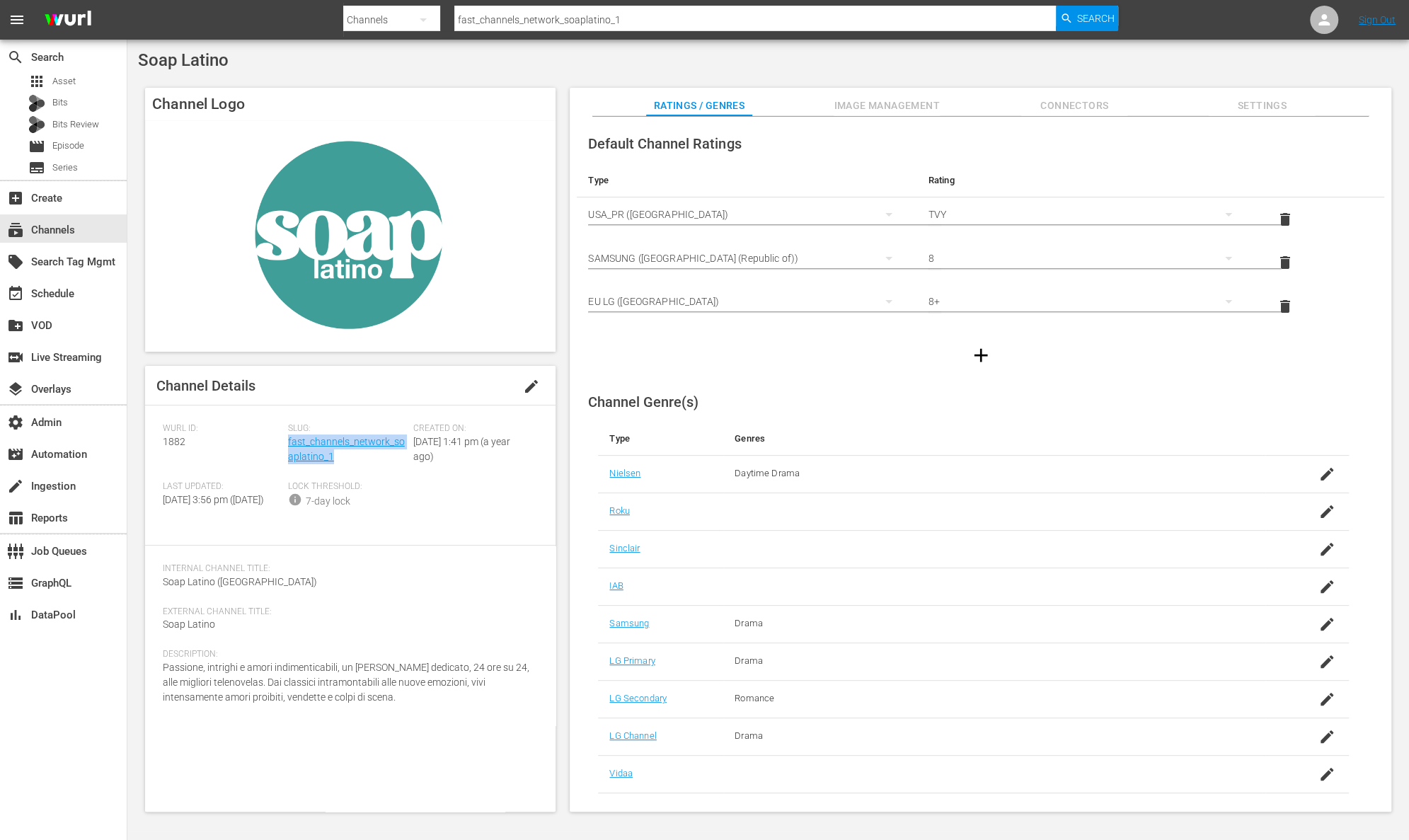
drag, startPoint x: 337, startPoint y: 454, endPoint x: 288, endPoint y: 448, distance: 49.4
click at [288, 448] on div "Slug: fast_channels_network_soaplatino_1" at bounding box center [351, 451] width 125 height 58
drag, startPoint x: 200, startPoint y: 448, endPoint x: 155, endPoint y: 445, distance: 45.1
click at [155, 445] on div "Channel Details edit Wurl ID: 1882 Slug: fast_channels_network_soaplatino_1 Cre…" at bounding box center [350, 589] width 410 height 446
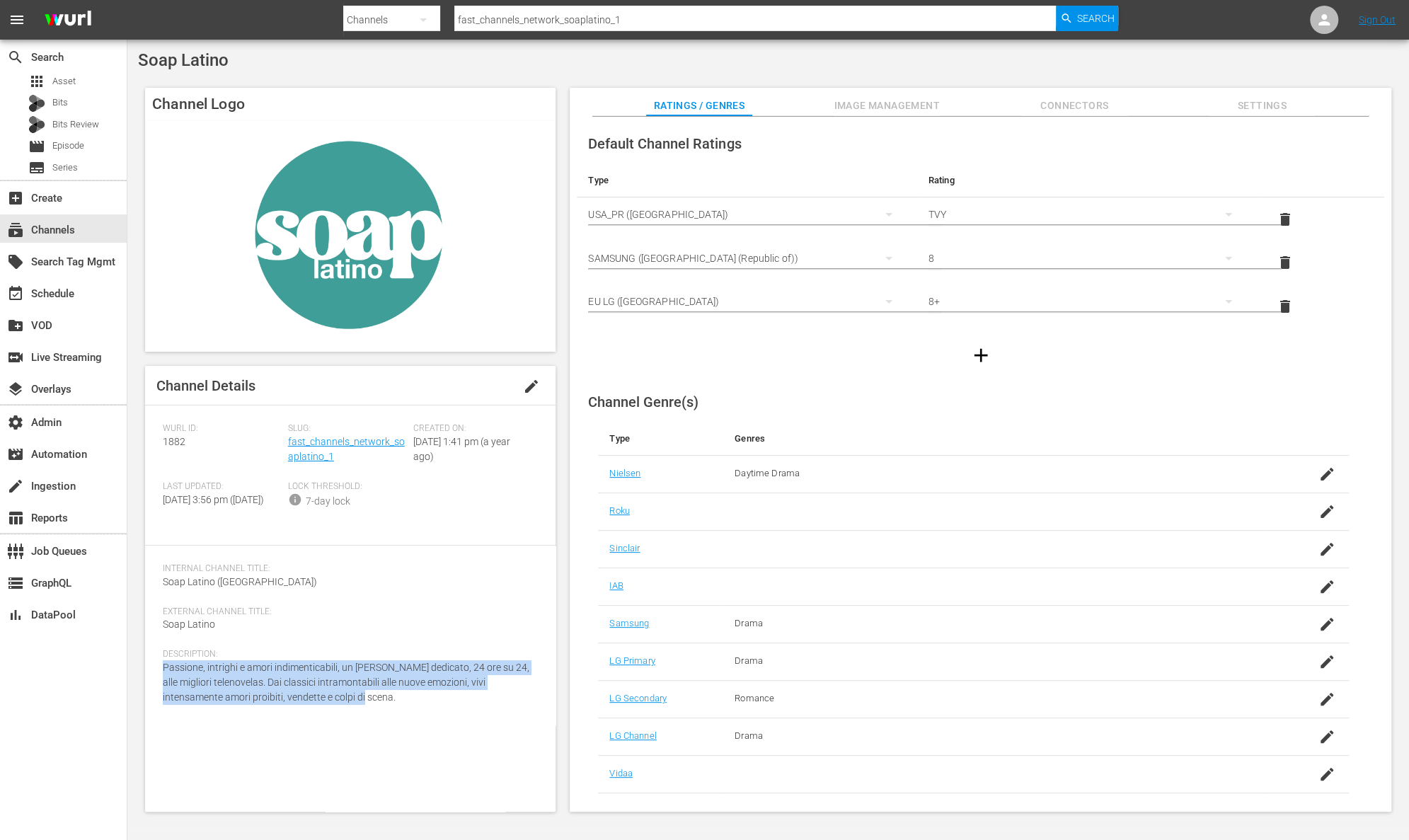
drag, startPoint x: 363, startPoint y: 708, endPoint x: 152, endPoint y: 671, distance: 214.2
click at [152, 671] on div "Channel Details edit Wurl ID: 1882 Slug: fast_channels_network_soaplatino_1 Cre…" at bounding box center [350, 589] width 410 height 446
click at [883, 108] on span "Image Management" at bounding box center [887, 105] width 106 height 17
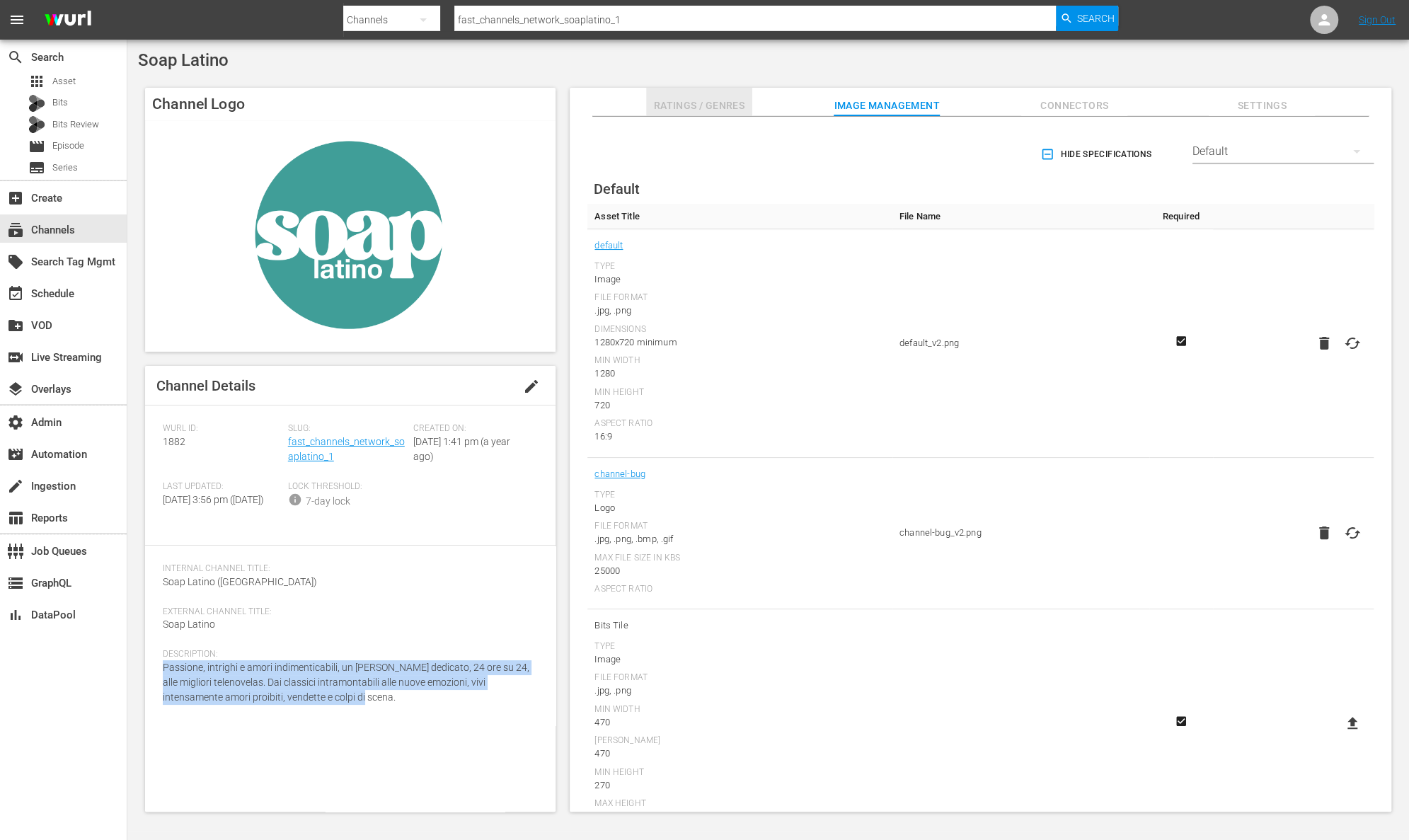
click at [681, 94] on button "Ratings / Genres" at bounding box center [699, 102] width 106 height 29
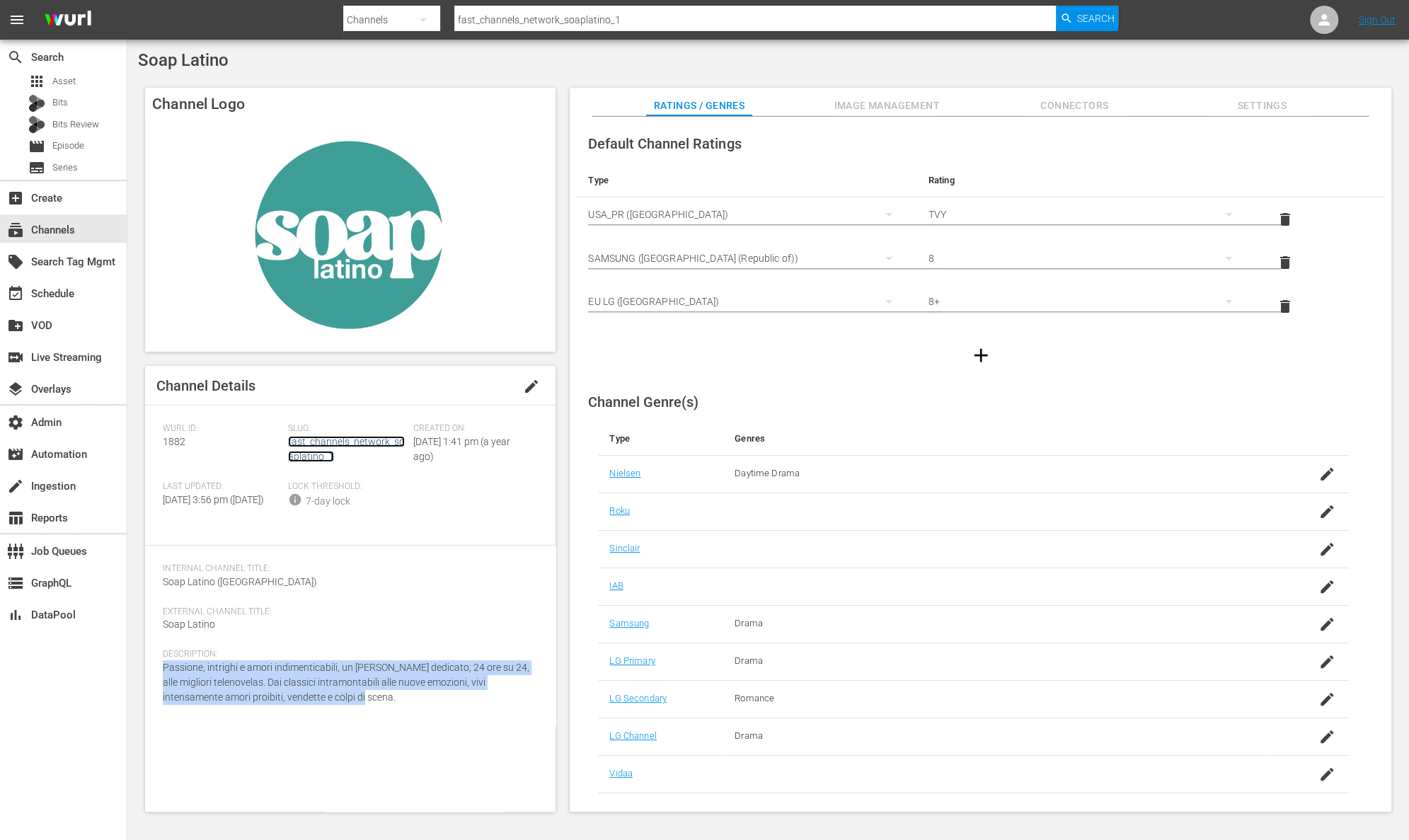
click at [345, 444] on link "fast_channels_network_soaplatino_1" at bounding box center [346, 448] width 117 height 26
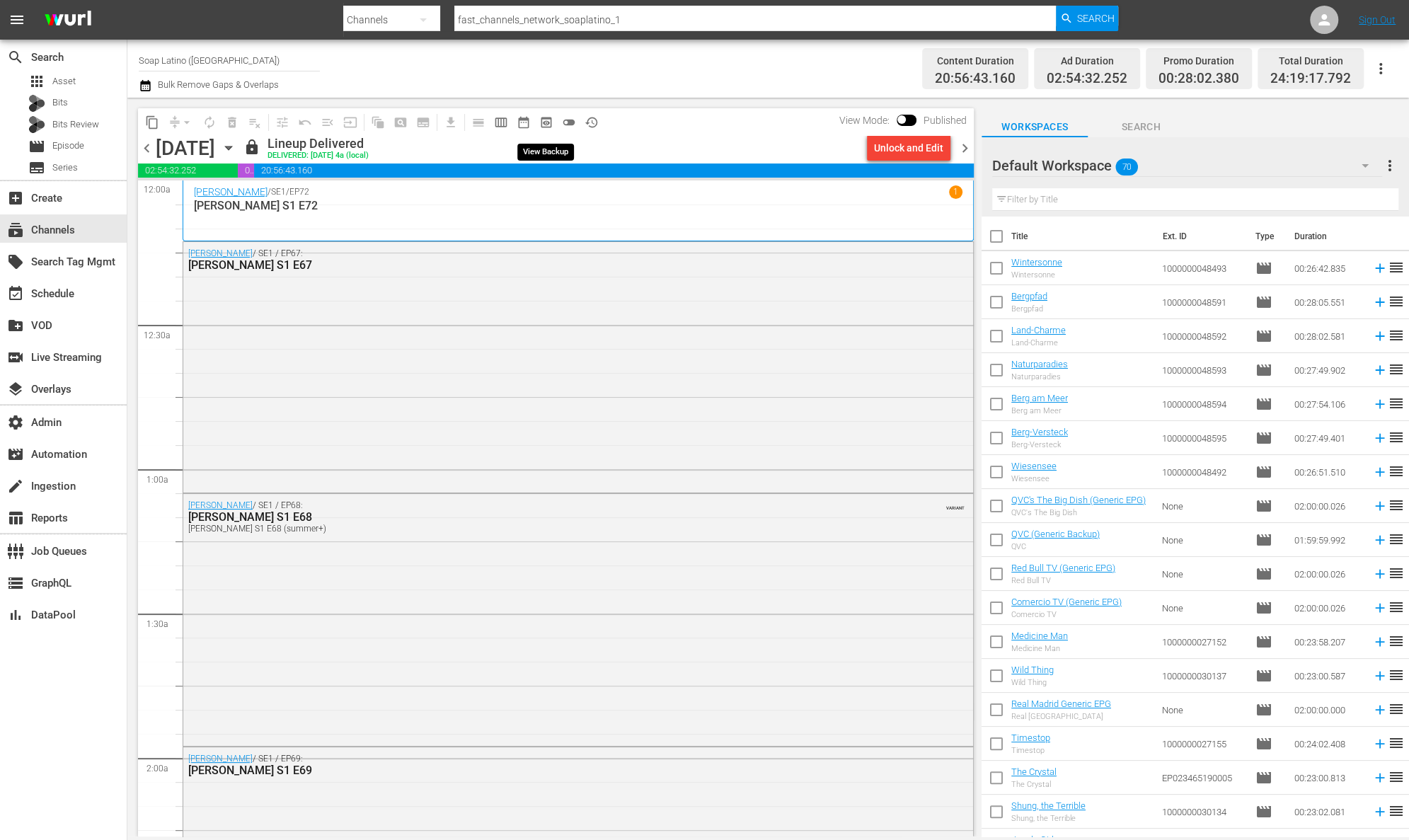
click at [546, 117] on span "preview_outlined" at bounding box center [547, 122] width 14 height 14
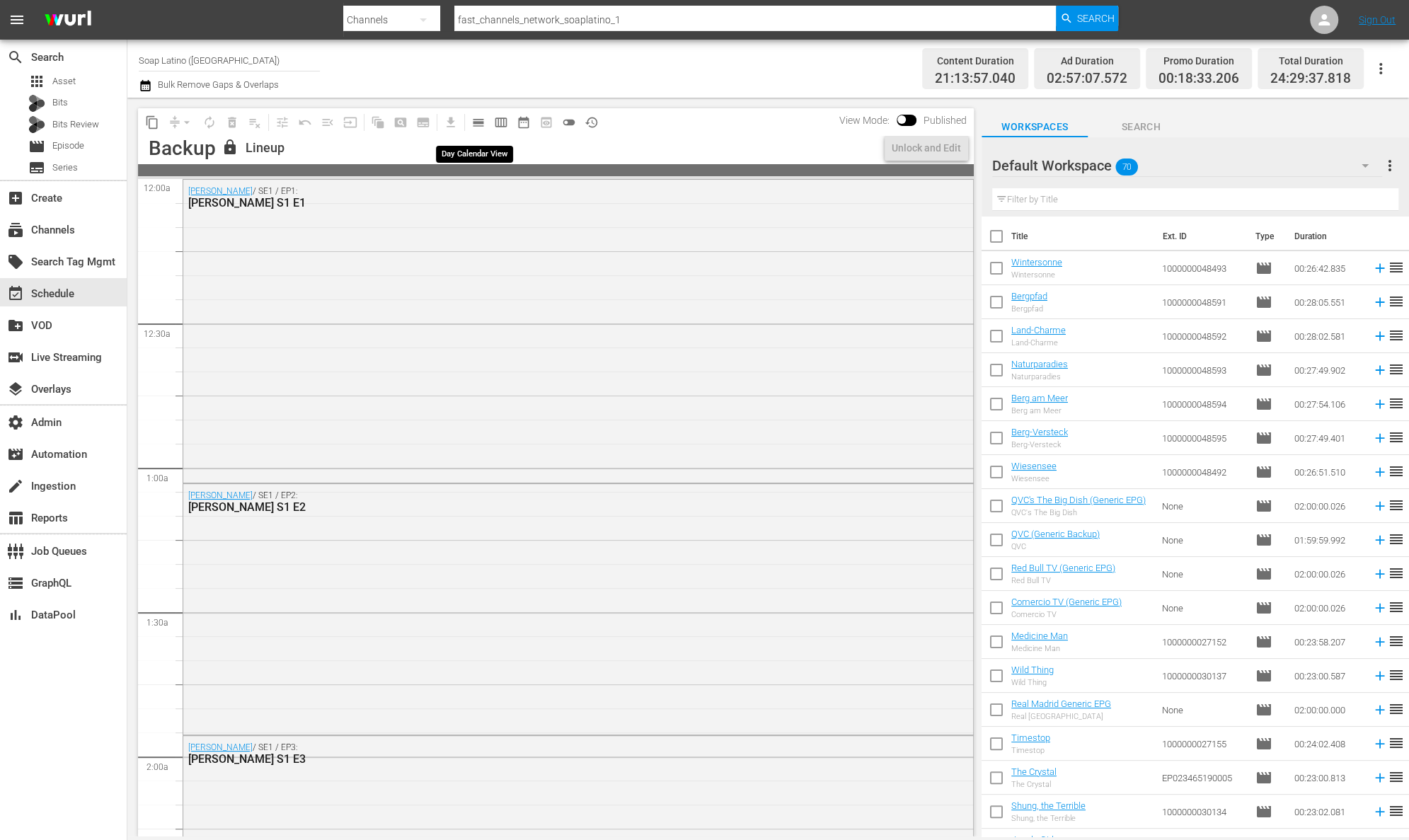
click at [477, 123] on span "calendar_view_day_outlined" at bounding box center [478, 122] width 14 height 14
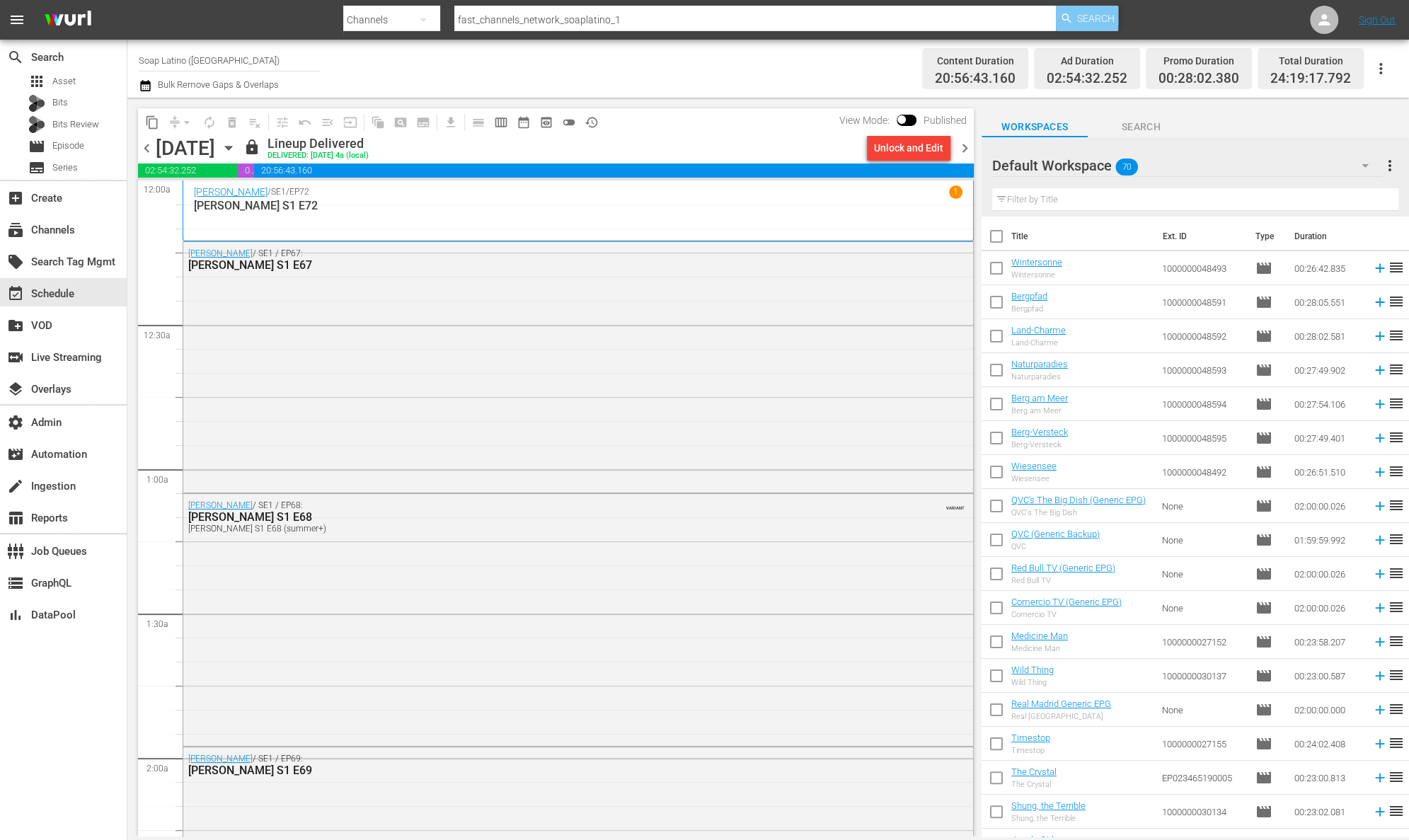
click at [1104, 18] on span "Search" at bounding box center [1095, 18] width 37 height 25
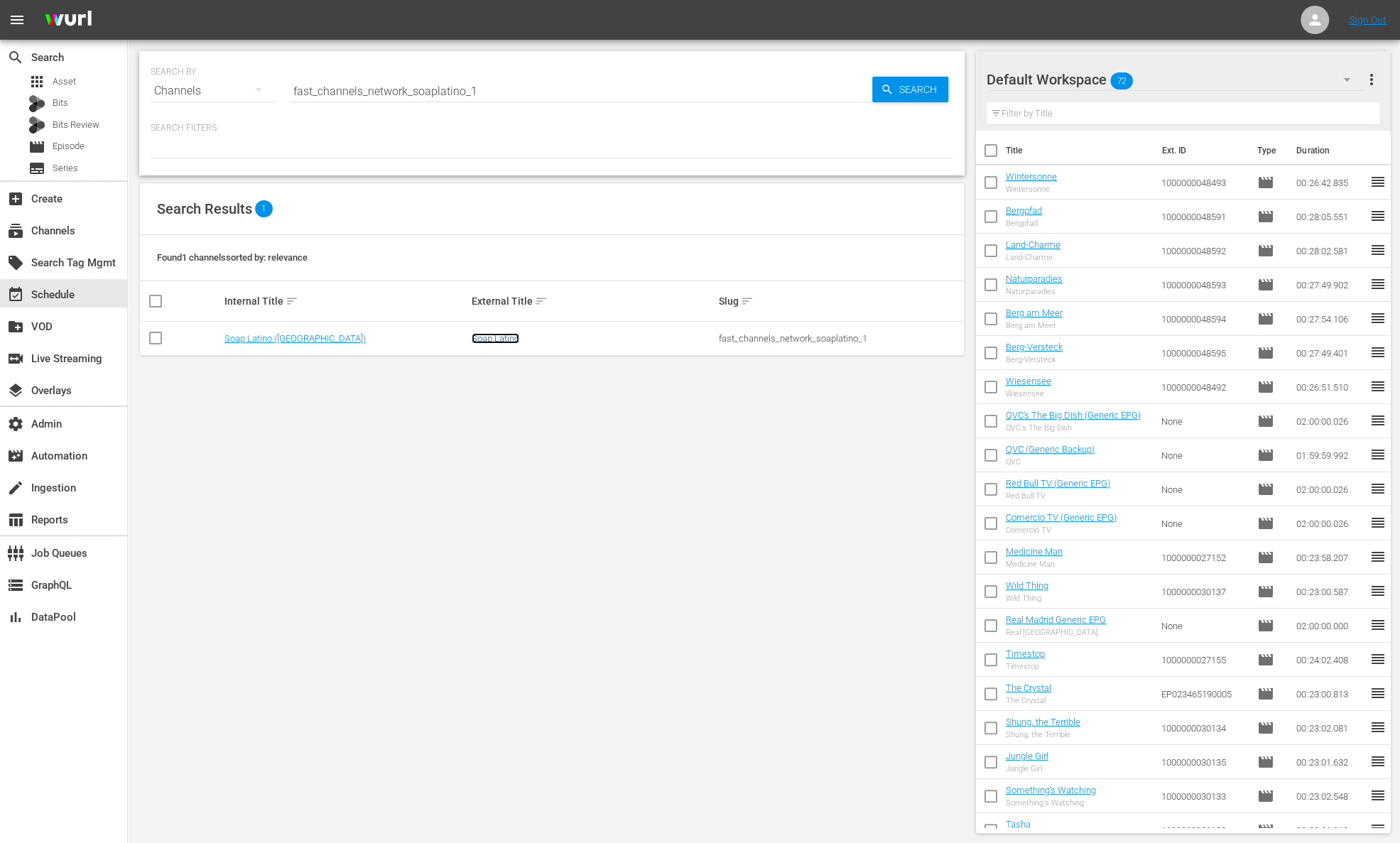
click at [502, 336] on link "Soap Latino" at bounding box center [495, 338] width 48 height 10
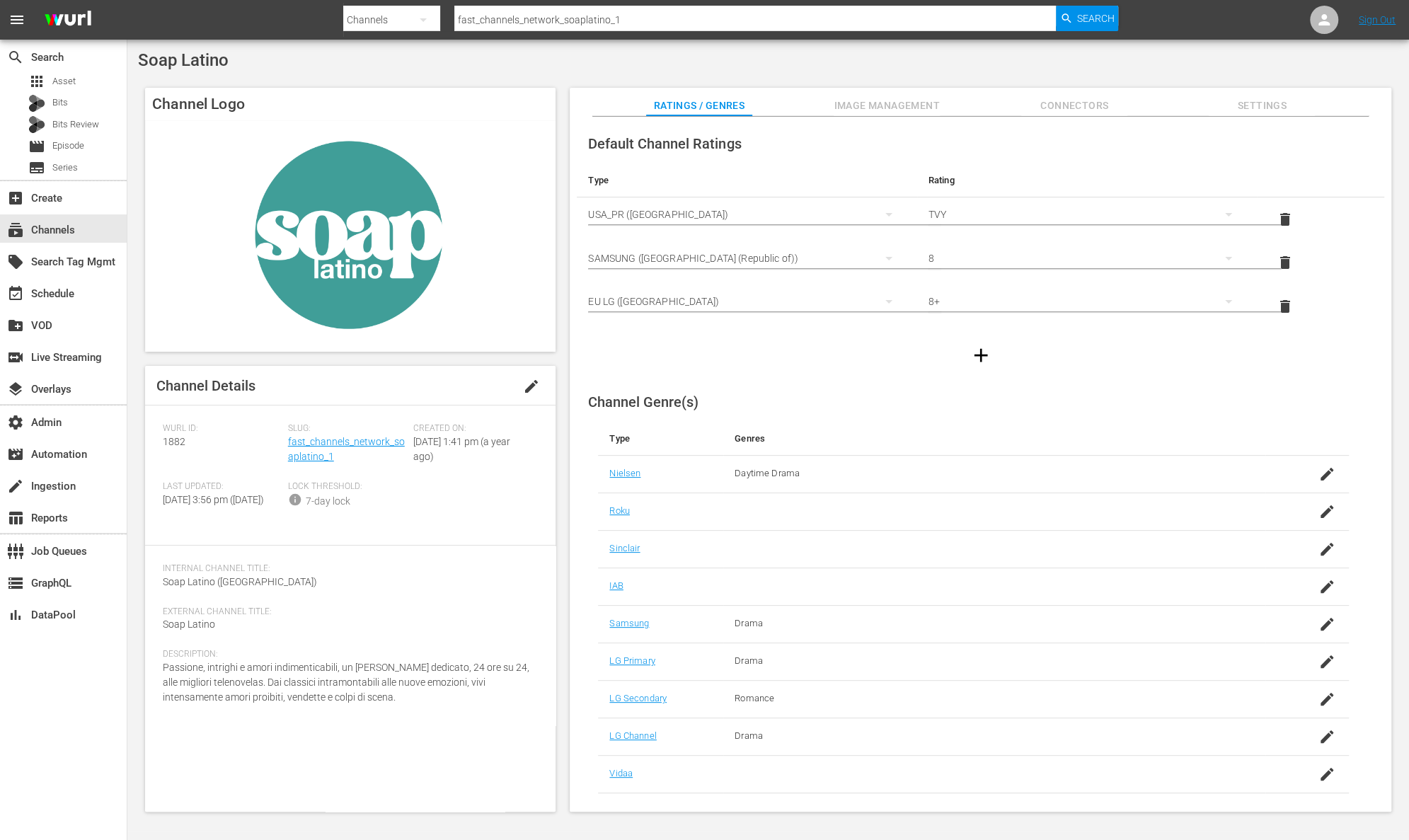
click at [872, 102] on span "Image Management" at bounding box center [887, 105] width 106 height 17
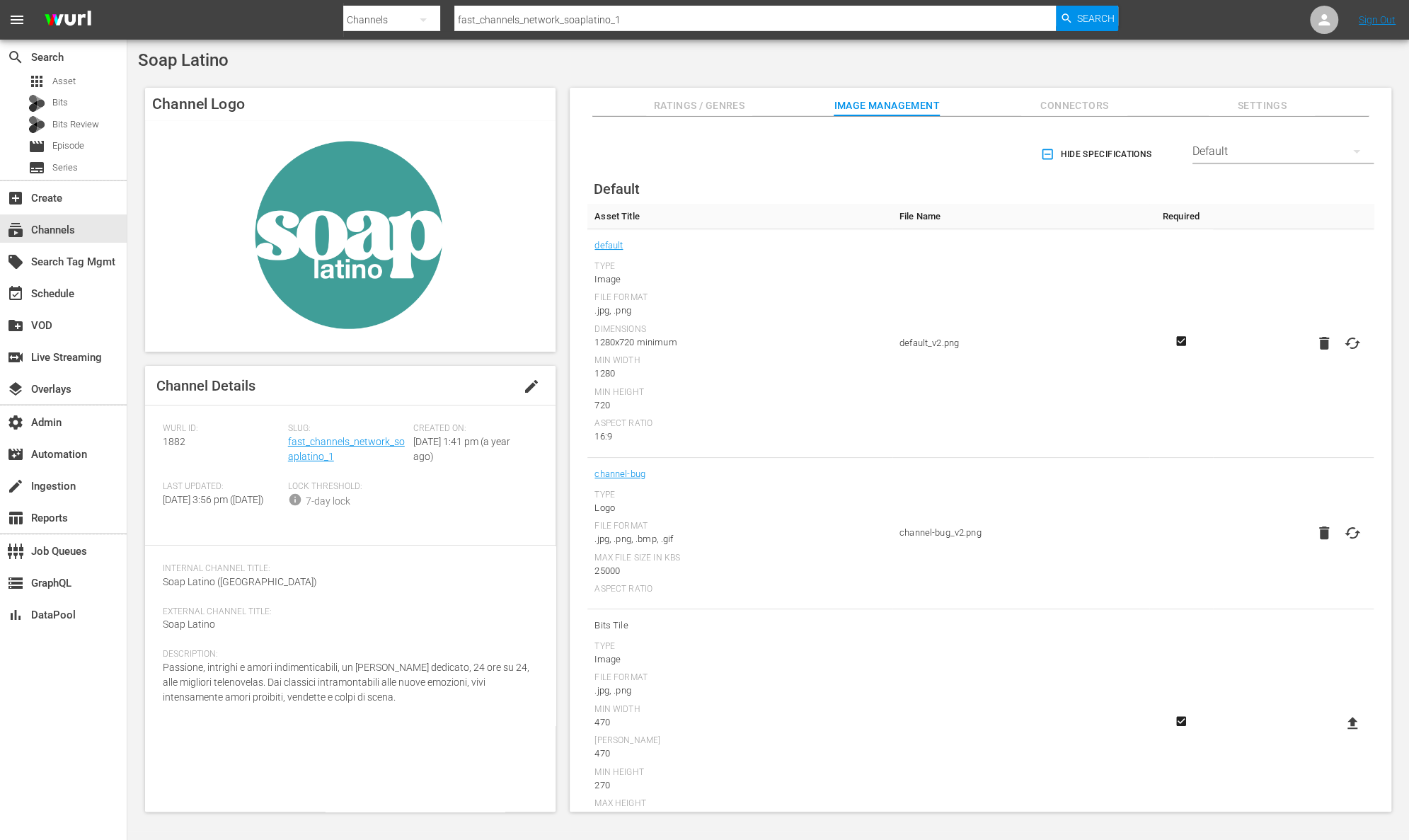
click at [1261, 149] on div "Default" at bounding box center [1283, 152] width 181 height 40
click at [1266, 266] on div "TCL Channel" at bounding box center [1279, 269] width 148 height 23
click at [1350, 374] on icon at bounding box center [1352, 374] width 17 height 17
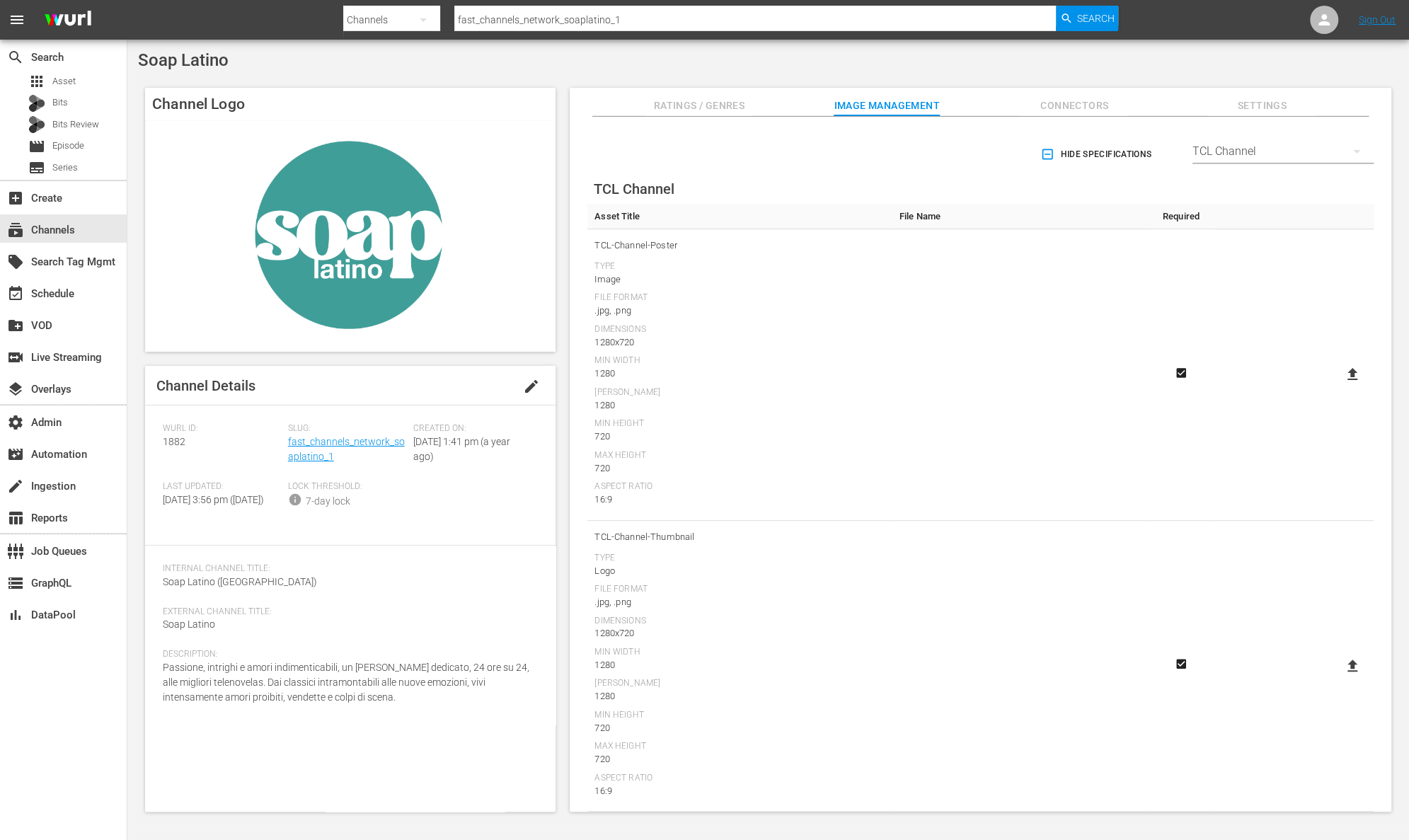
click at [1338, 386] on input "file" at bounding box center [1338, 386] width 1 height 1
click at [1351, 373] on icon at bounding box center [1352, 374] width 17 height 17
click at [1338, 386] on input "file" at bounding box center [1338, 386] width 1 height 1
type input "C:\fakepath\TCL-SoapLatino-Thumbnail Pino.png"
click at [1349, 665] on icon at bounding box center [1352, 665] width 10 height 12
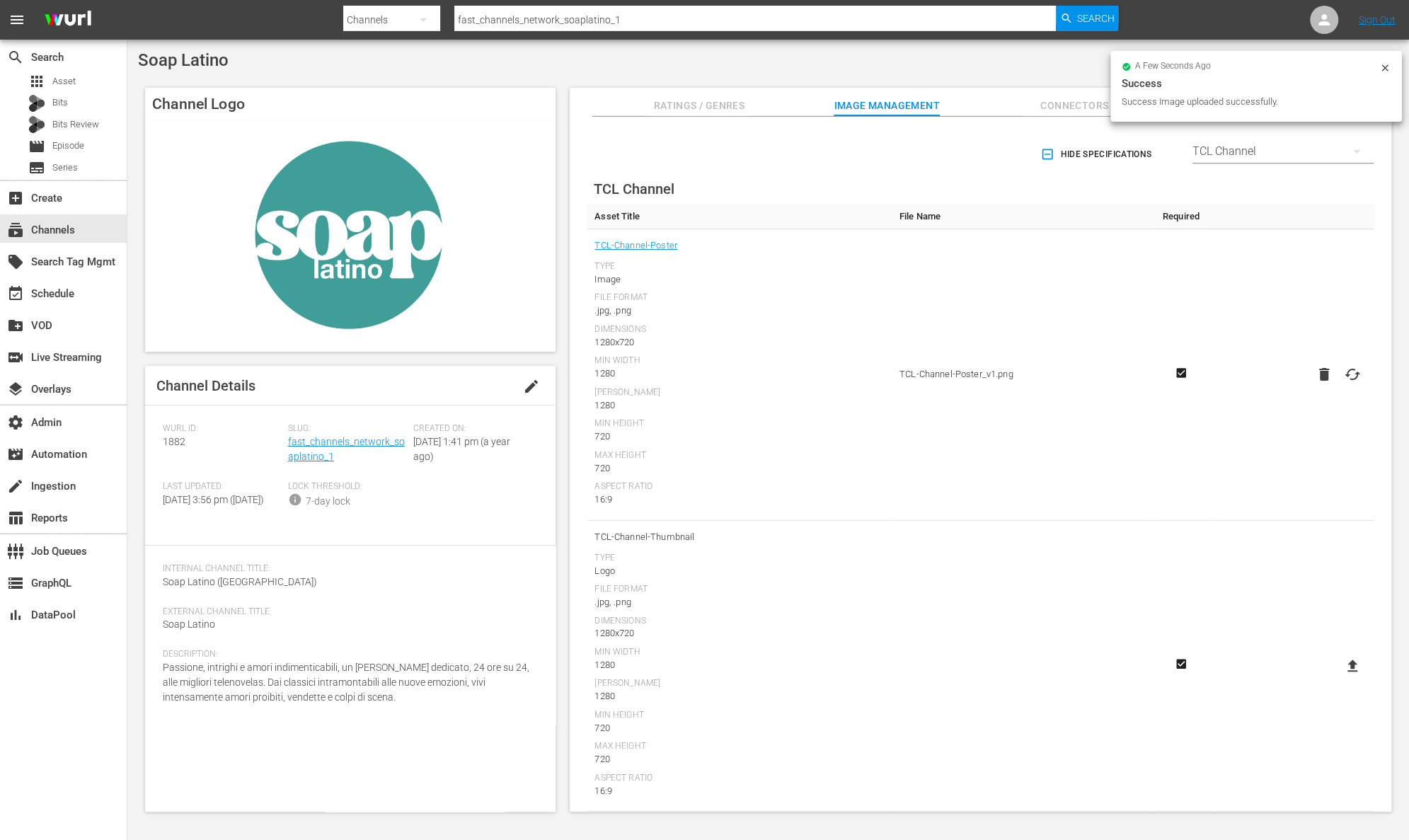
click at [1338, 677] on input "file" at bounding box center [1338, 677] width 1 height 1
type input "C:\fakepath\TCL-SoapLatino-Thumbnail Pino.png"
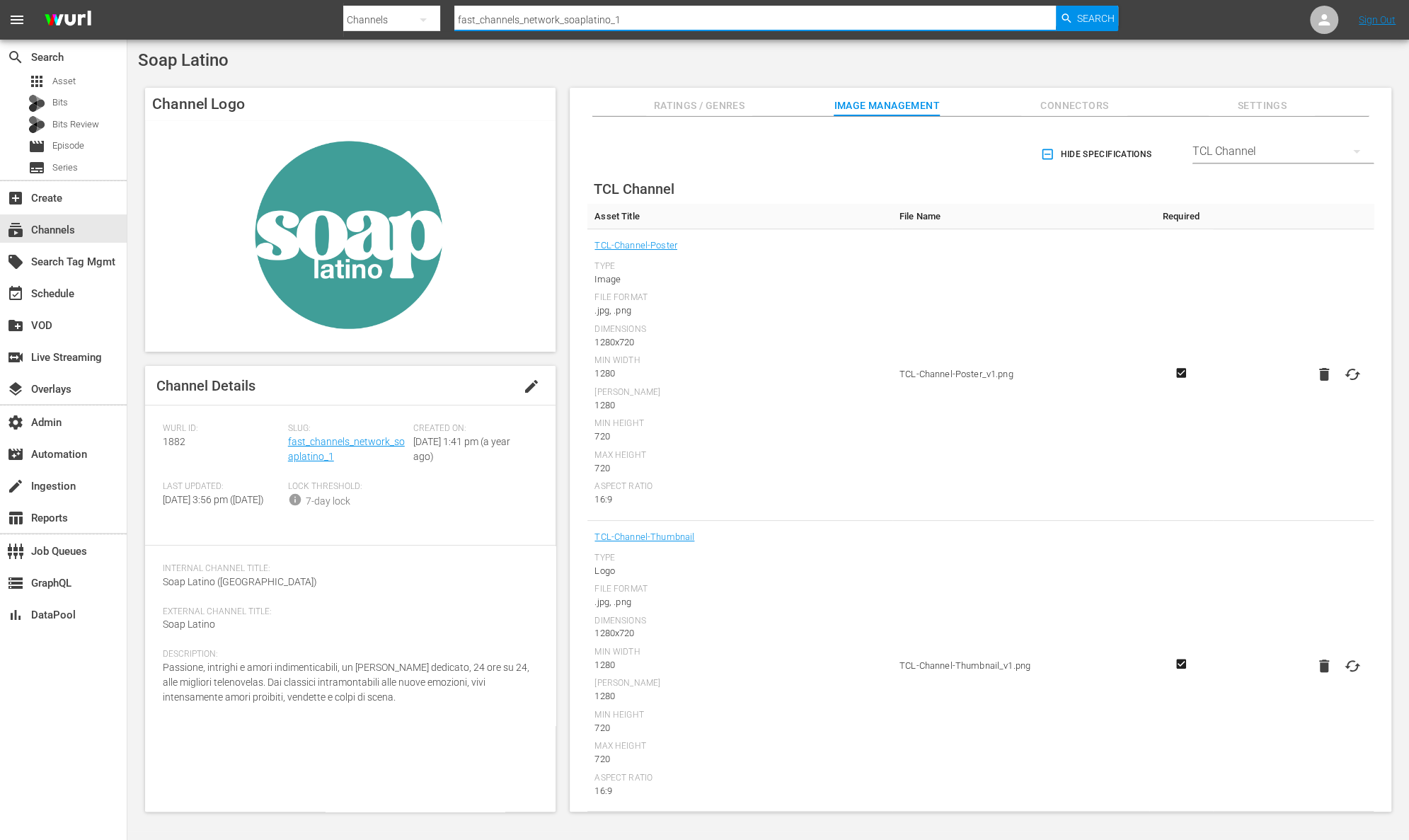
paste input "fast_channels_network_soapturc"
drag, startPoint x: 566, startPoint y: 14, endPoint x: 426, endPoint y: 13, distance: 140.0
click at [426, 13] on div "Search By Channels Search ID, Title, Description, Keywords, or Category fast_ch…" at bounding box center [731, 20] width 775 height 34
type input "fast_channels_network_soapturco_1"
click at [1103, 17] on span "Search" at bounding box center [1095, 18] width 37 height 25
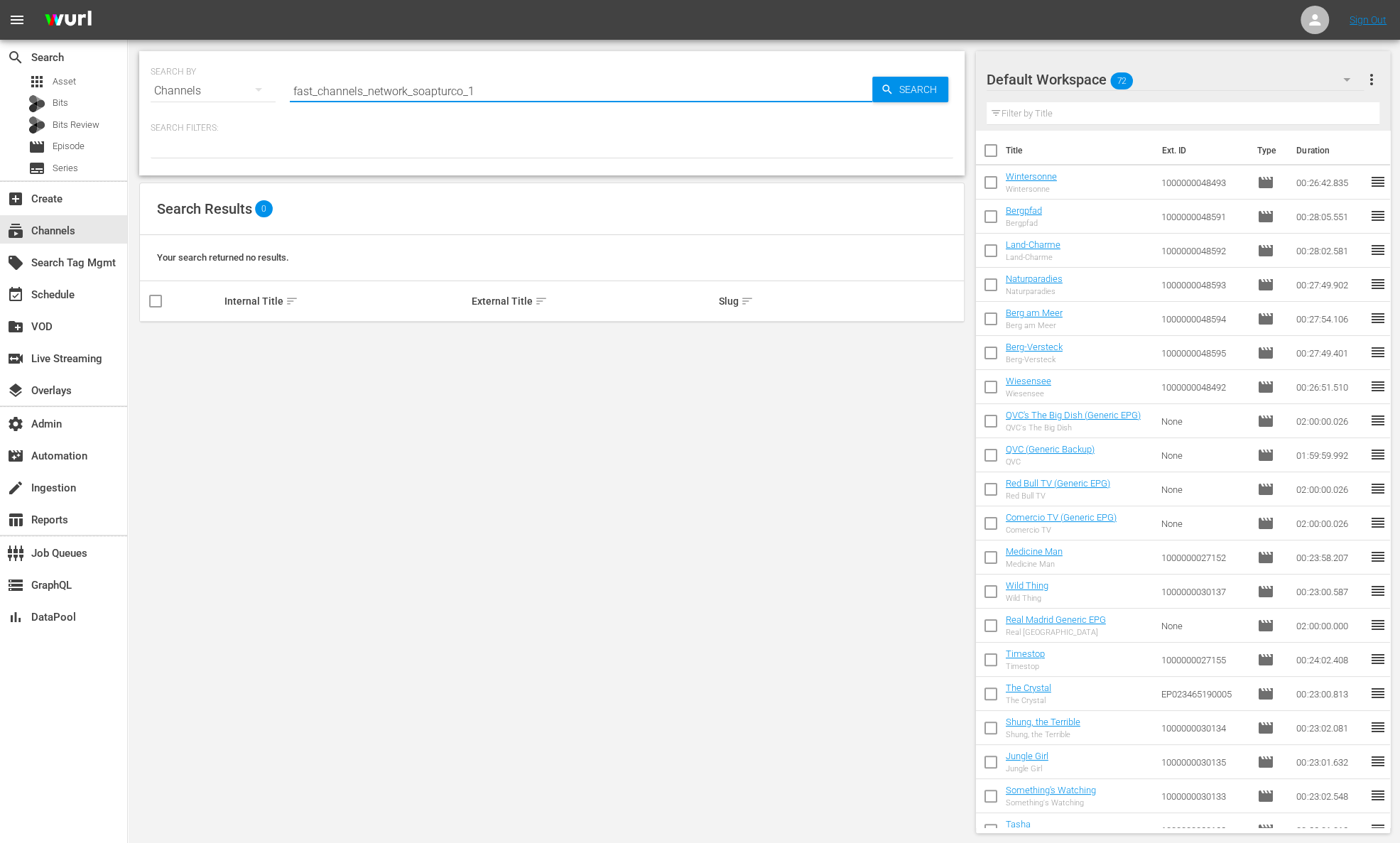
click at [508, 96] on input "fast_channels_network_soapturco_1" at bounding box center [581, 91] width 582 height 34
click at [296, 89] on input "fast_channels_network_soapturco_1" at bounding box center [581, 91] width 582 height 34
type input "fast_channels_network_soapturco_1"
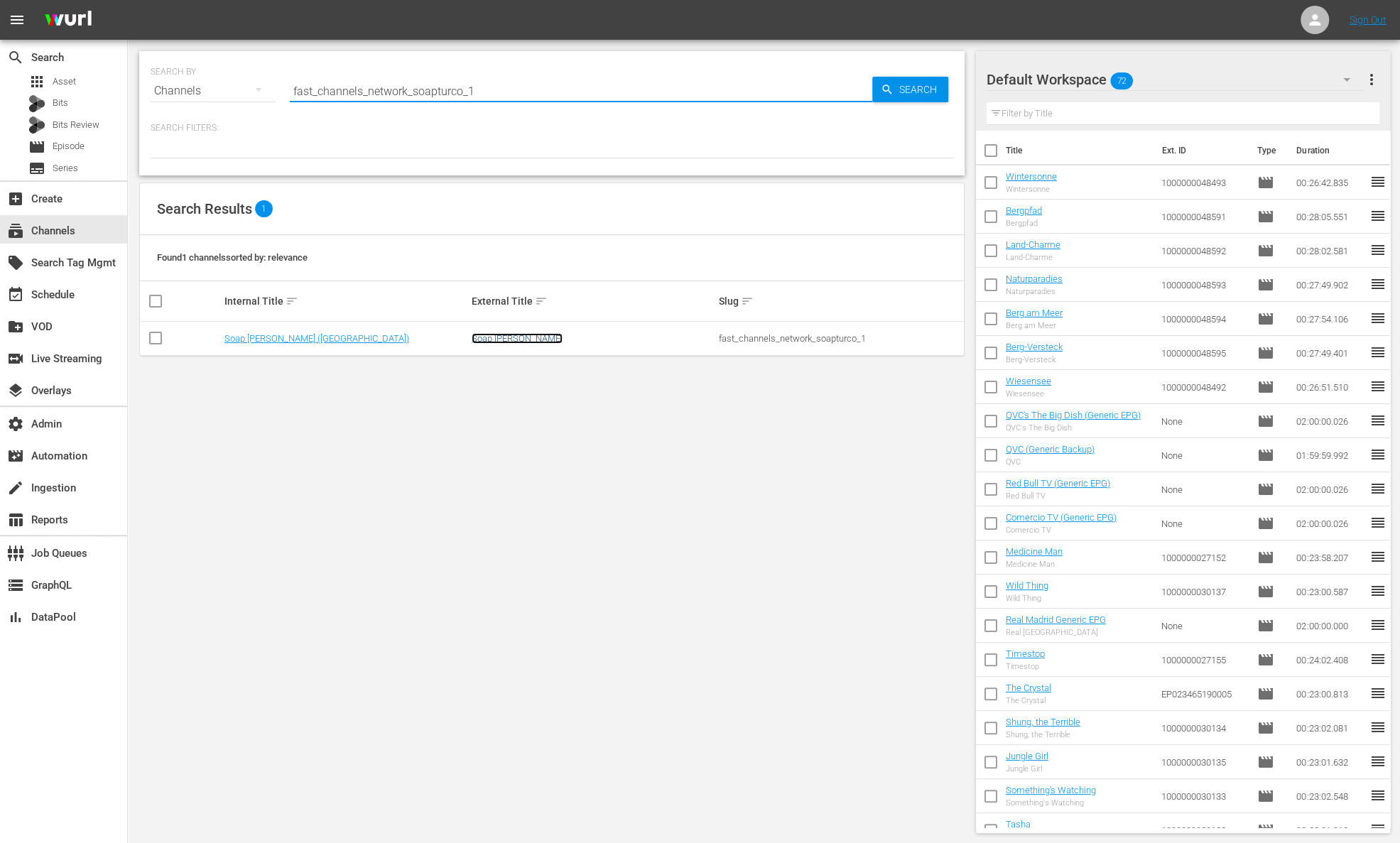
click at [483, 333] on link "Soap Turco" at bounding box center [517, 338] width 91 height 10
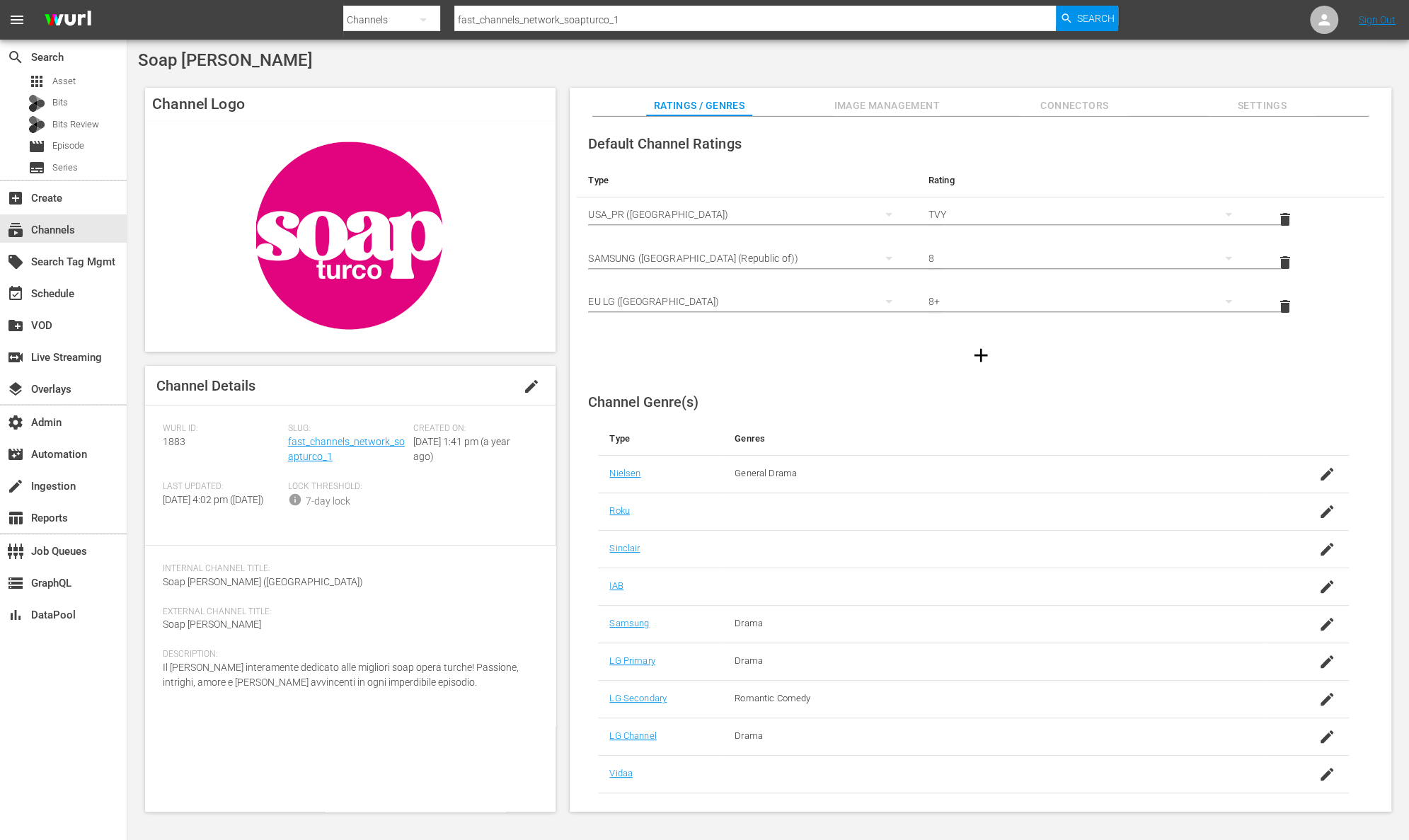
click at [900, 102] on span "Image Management" at bounding box center [887, 105] width 106 height 17
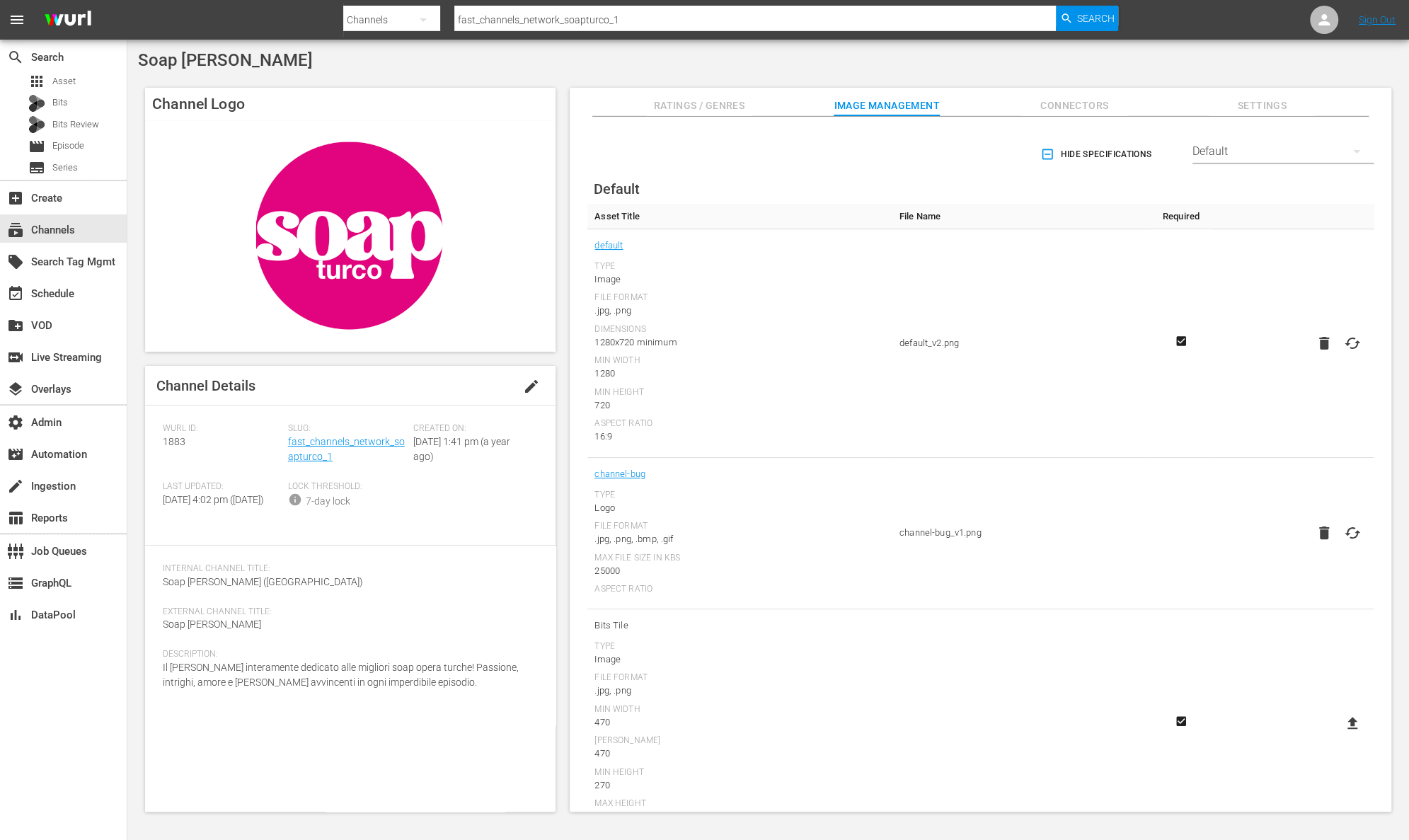
click at [1252, 140] on div "Default" at bounding box center [1283, 152] width 181 height 40
click at [1269, 332] on div "TCL Channel" at bounding box center [1279, 339] width 148 height 23
click at [1350, 366] on icon at bounding box center [1352, 374] width 17 height 17
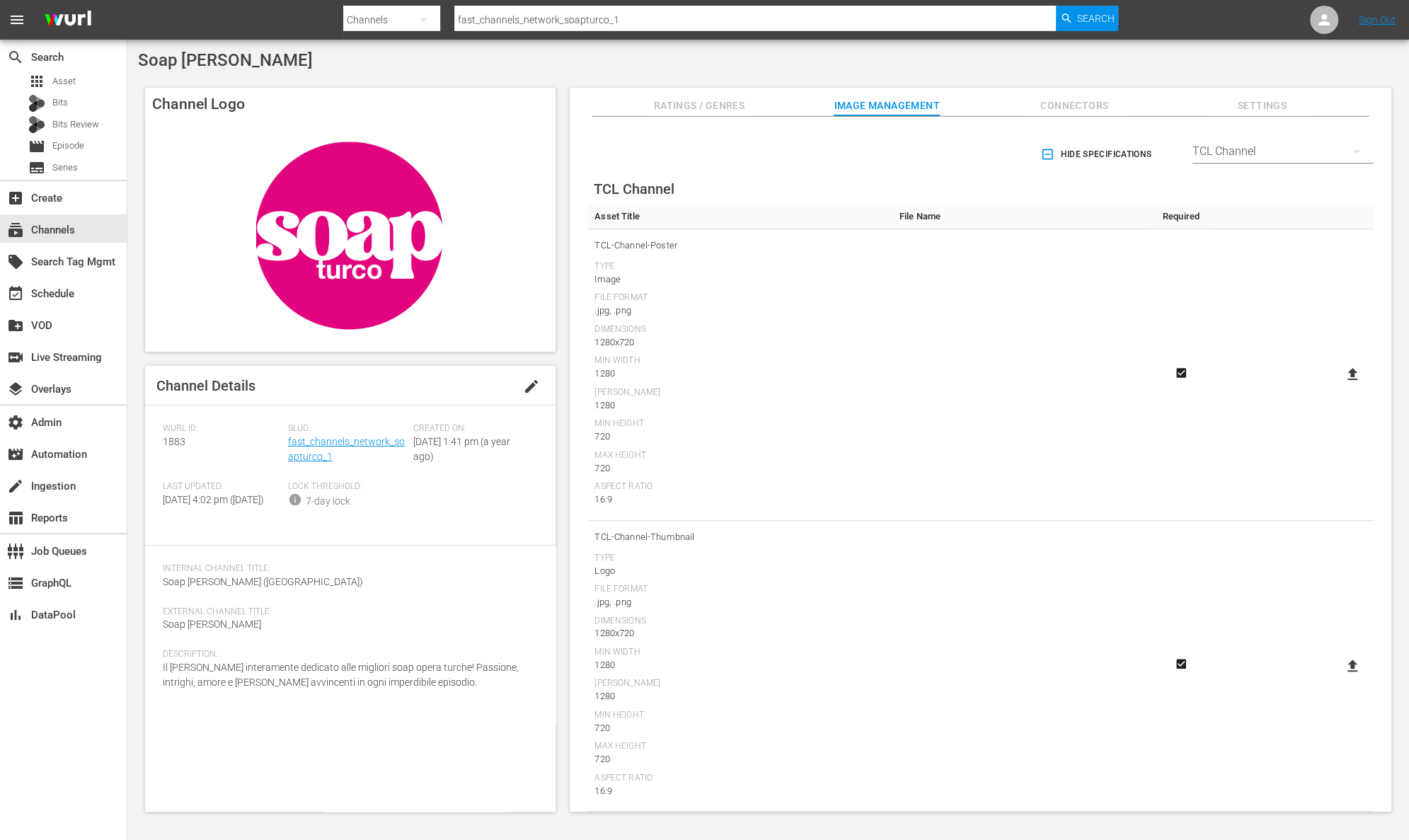
click at [1338, 386] on input "file" at bounding box center [1338, 386] width 1 height 1
click at [1348, 374] on icon at bounding box center [1352, 374] width 10 height 12
click at [1338, 386] on input "file" at bounding box center [1338, 386] width 1 height 1
type input "C:\fakepath\TCL-SoapTurco-Thumbnail Pino.png"
click at [1351, 663] on icon at bounding box center [1352, 665] width 10 height 12
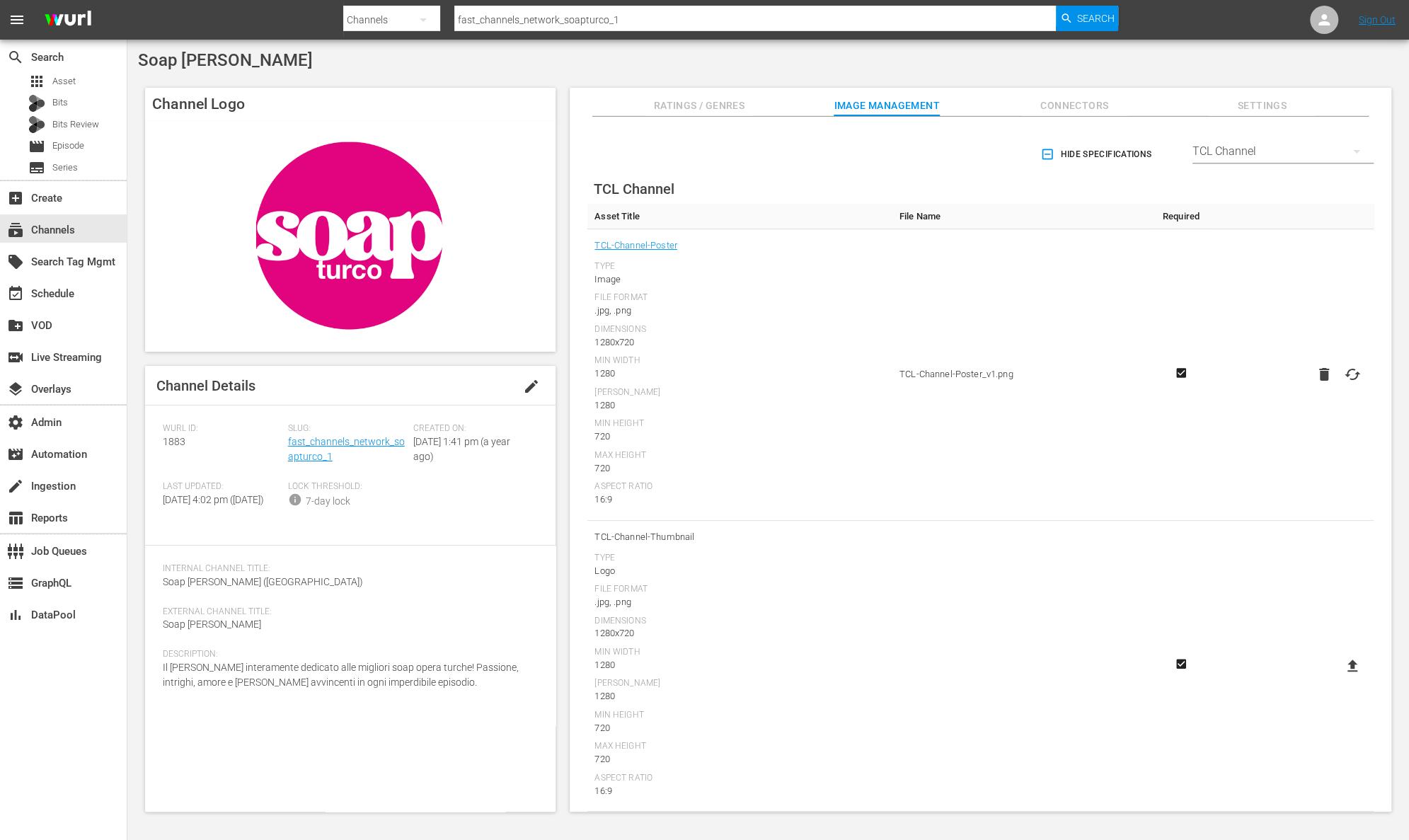
click at [1338, 677] on input "file" at bounding box center [1338, 677] width 1 height 1
type input "C:\fakepath\TCL-SoapTurco-Thumbnail Pino.png"
click at [533, 385] on span "edit" at bounding box center [531, 385] width 17 height 17
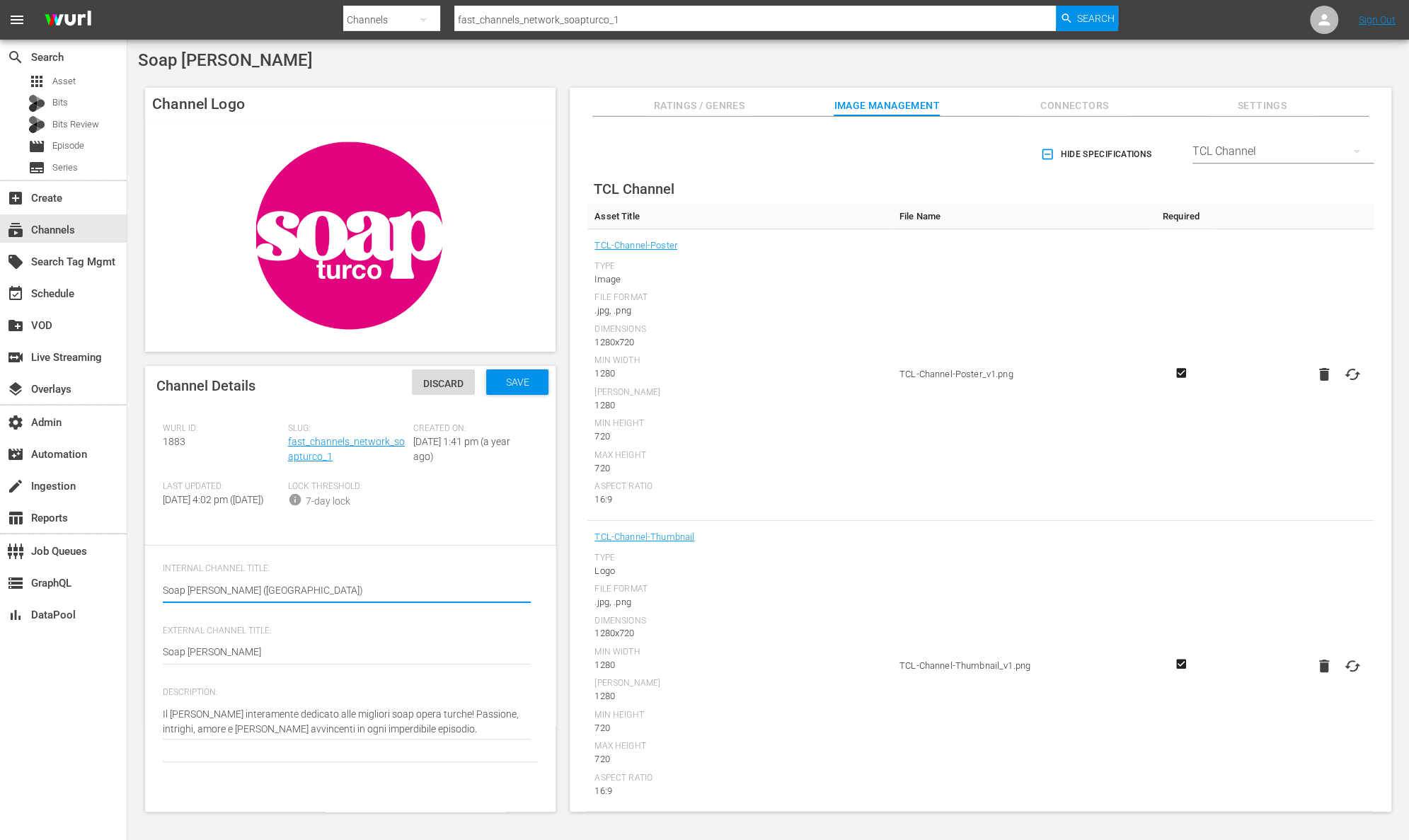
click at [259, 599] on textarea "Soap Turco (Italy)" at bounding box center [347, 591] width 368 height 17
type textarea "Soap Turco (Italy)."
click at [516, 377] on span "Save" at bounding box center [517, 382] width 46 height 11
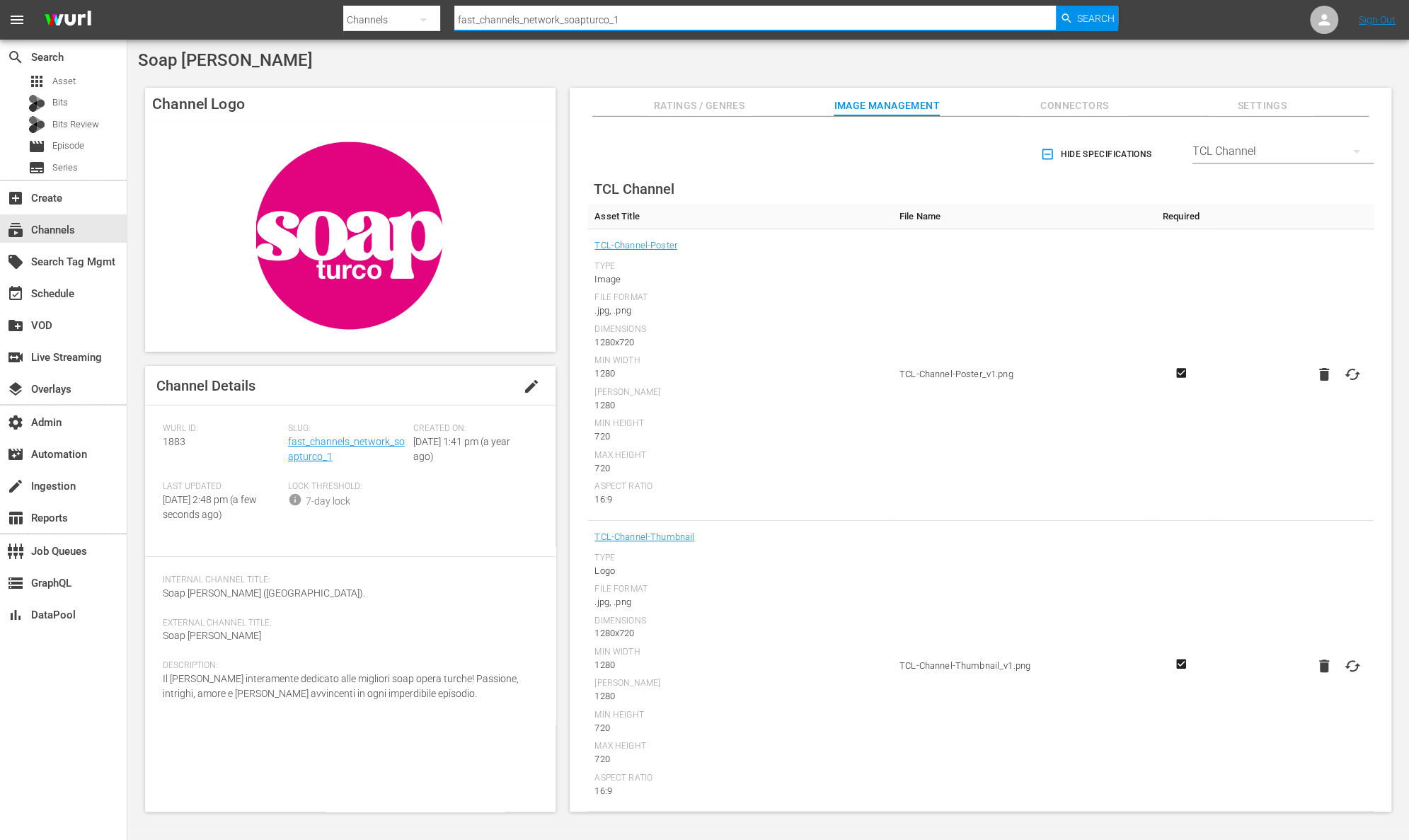
drag, startPoint x: 659, startPoint y: 25, endPoint x: 350, endPoint y: 10, distance: 309.4
click at [350, 10] on div "Search By Channels Search ID, Title, Description, Keywords, or Category fast_ch…" at bounding box center [731, 20] width 775 height 34
type input "soap"
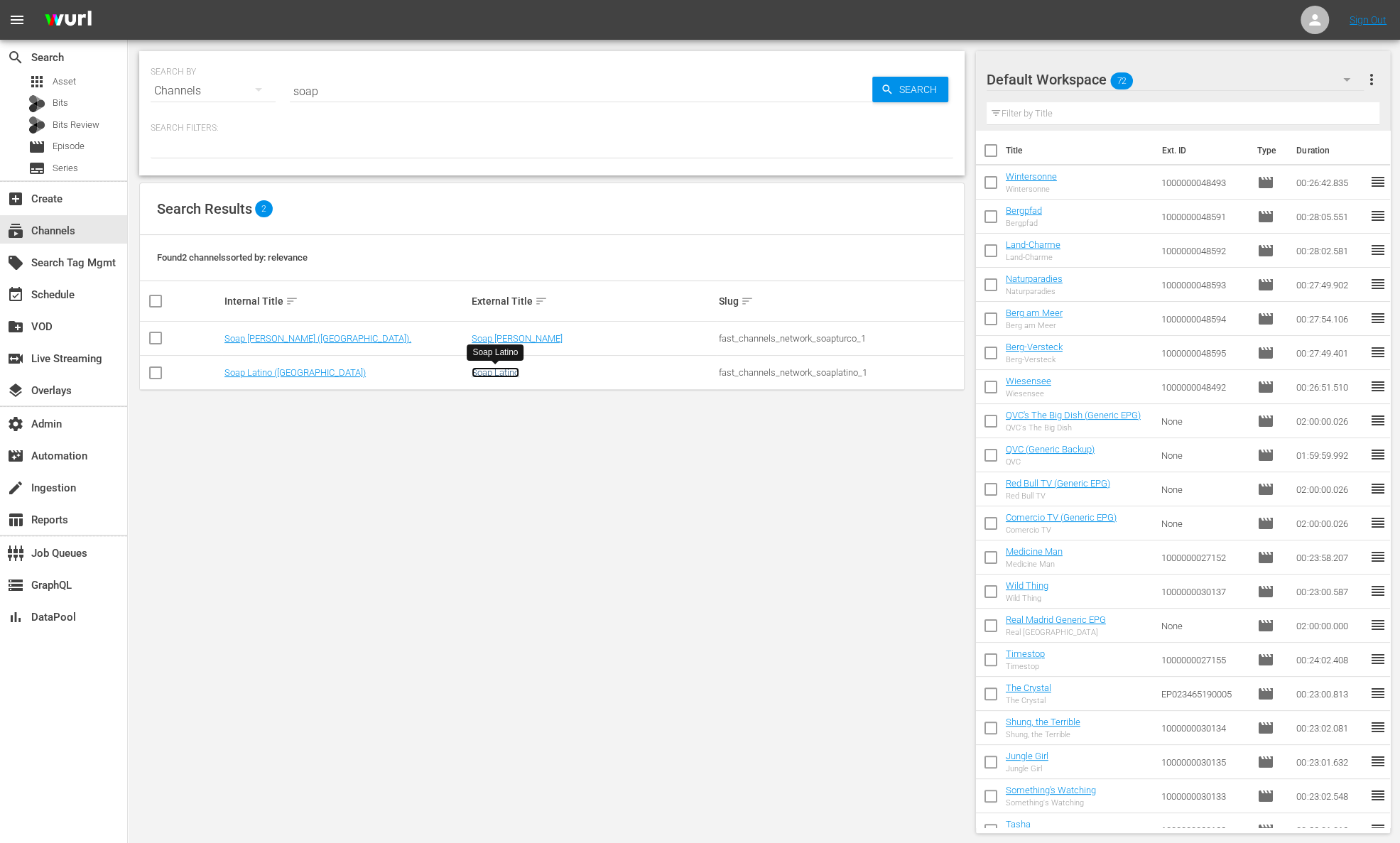
click at [510, 371] on link "Soap Latino" at bounding box center [495, 372] width 48 height 10
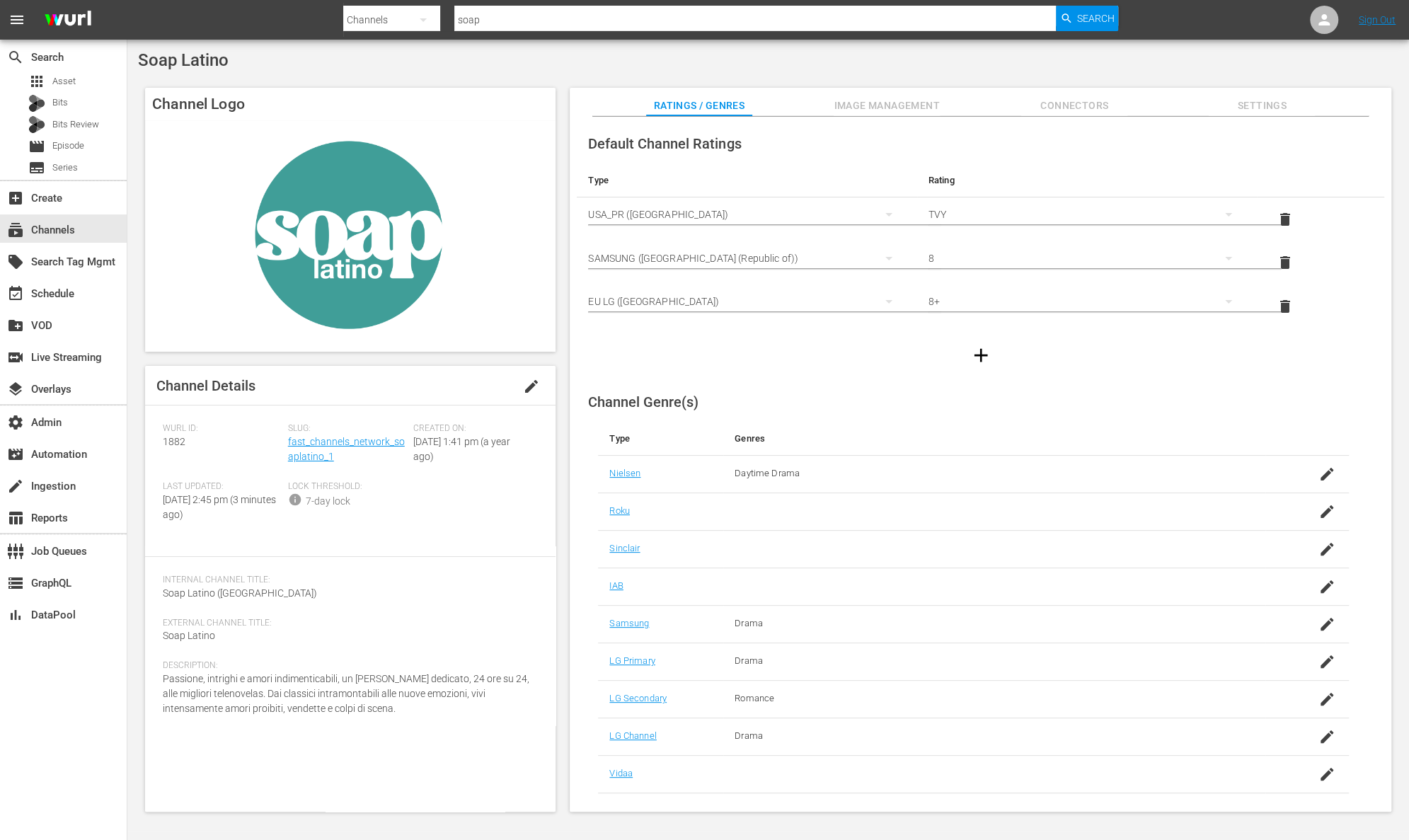
click at [533, 387] on span "edit" at bounding box center [531, 385] width 17 height 17
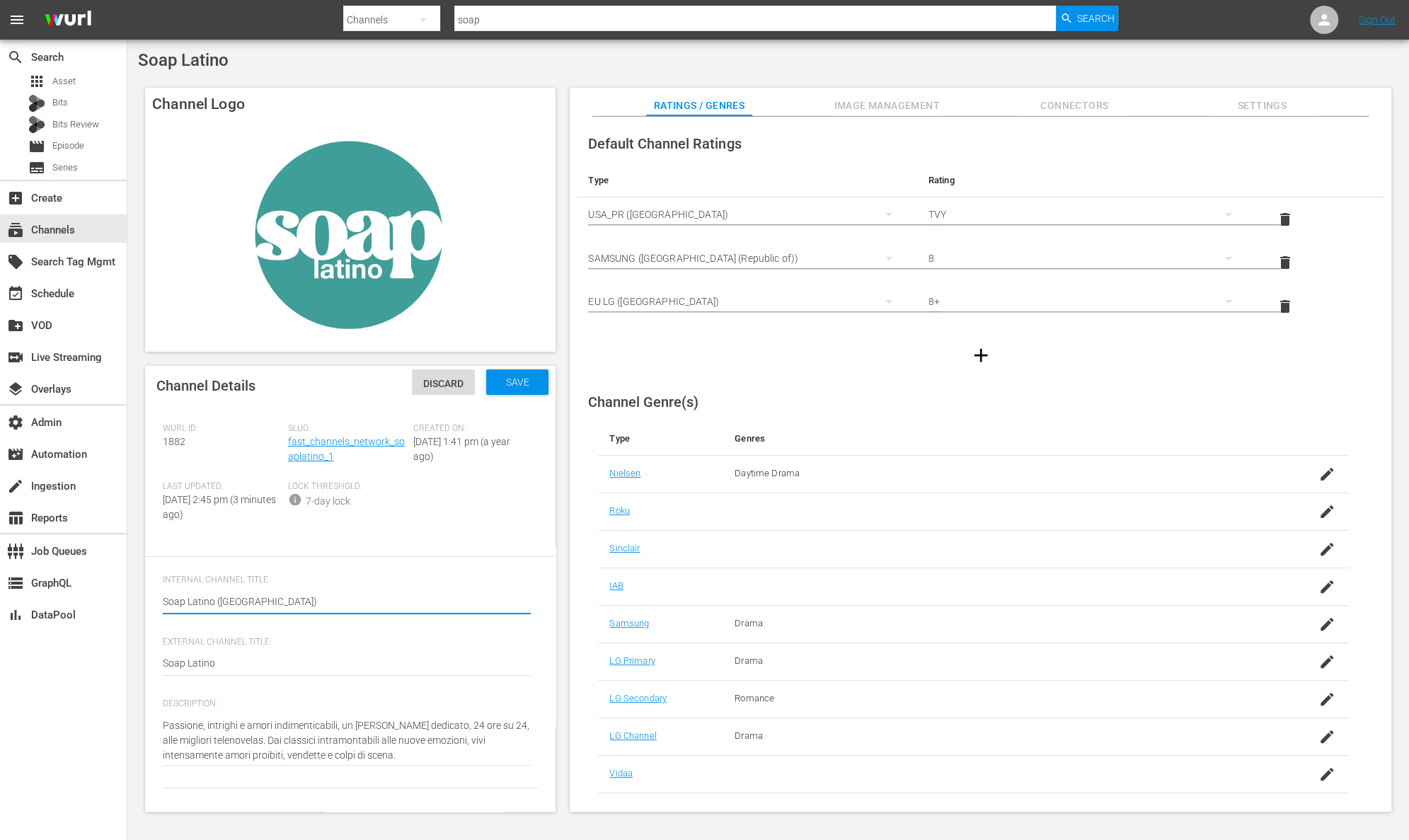
click at [305, 597] on textarea "Soap Latino (Italy)" at bounding box center [347, 602] width 368 height 17
type textarea "Soap Latino (Italy)."
click at [516, 380] on span "Save" at bounding box center [517, 382] width 46 height 11
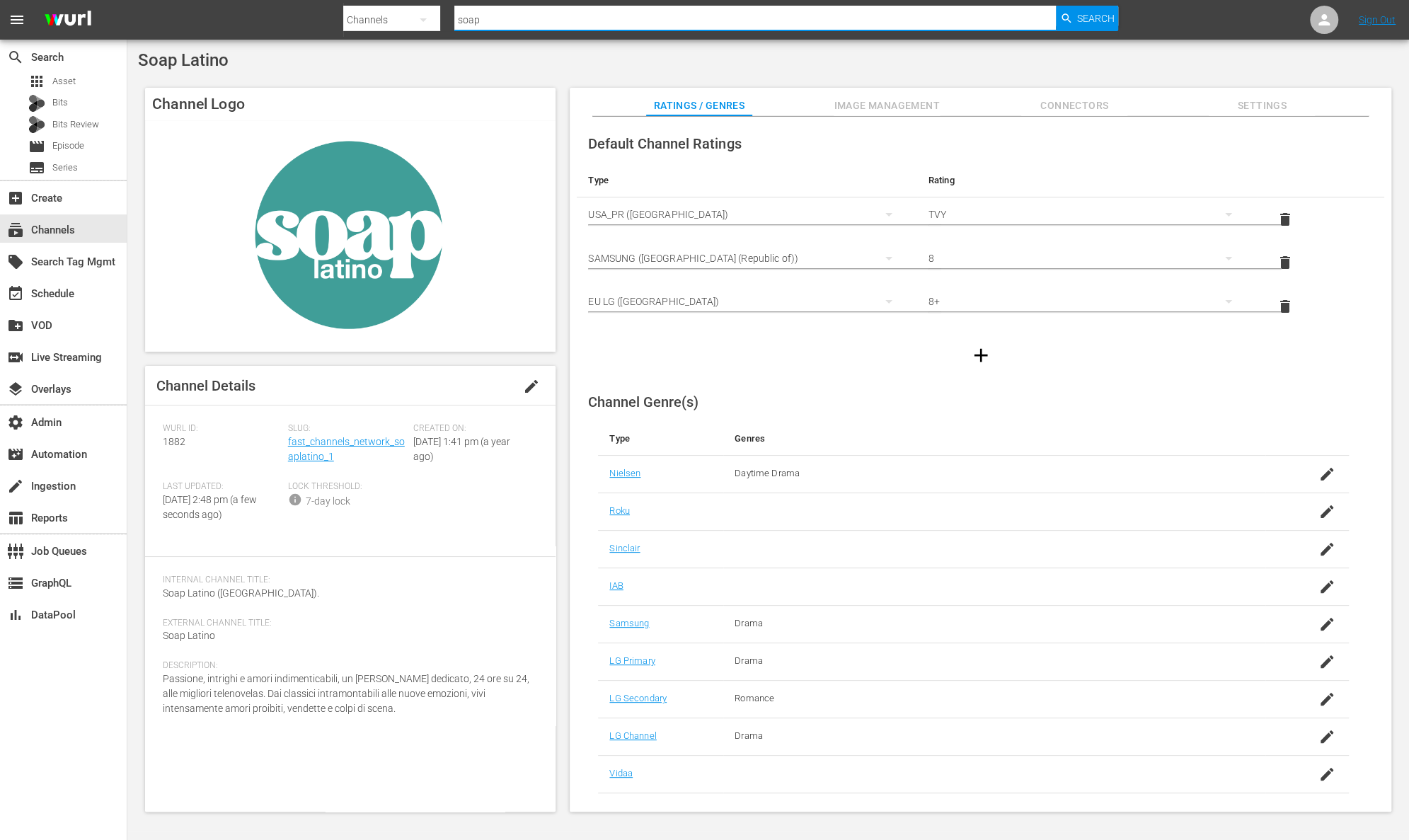
drag, startPoint x: 496, startPoint y: 16, endPoint x: 355, endPoint y: 6, distance: 141.4
click at [355, 6] on div "Search By Channels Search ID, Title, Description, Keywords, or Category soap Se…" at bounding box center [731, 20] width 775 height 34
type input "addic"
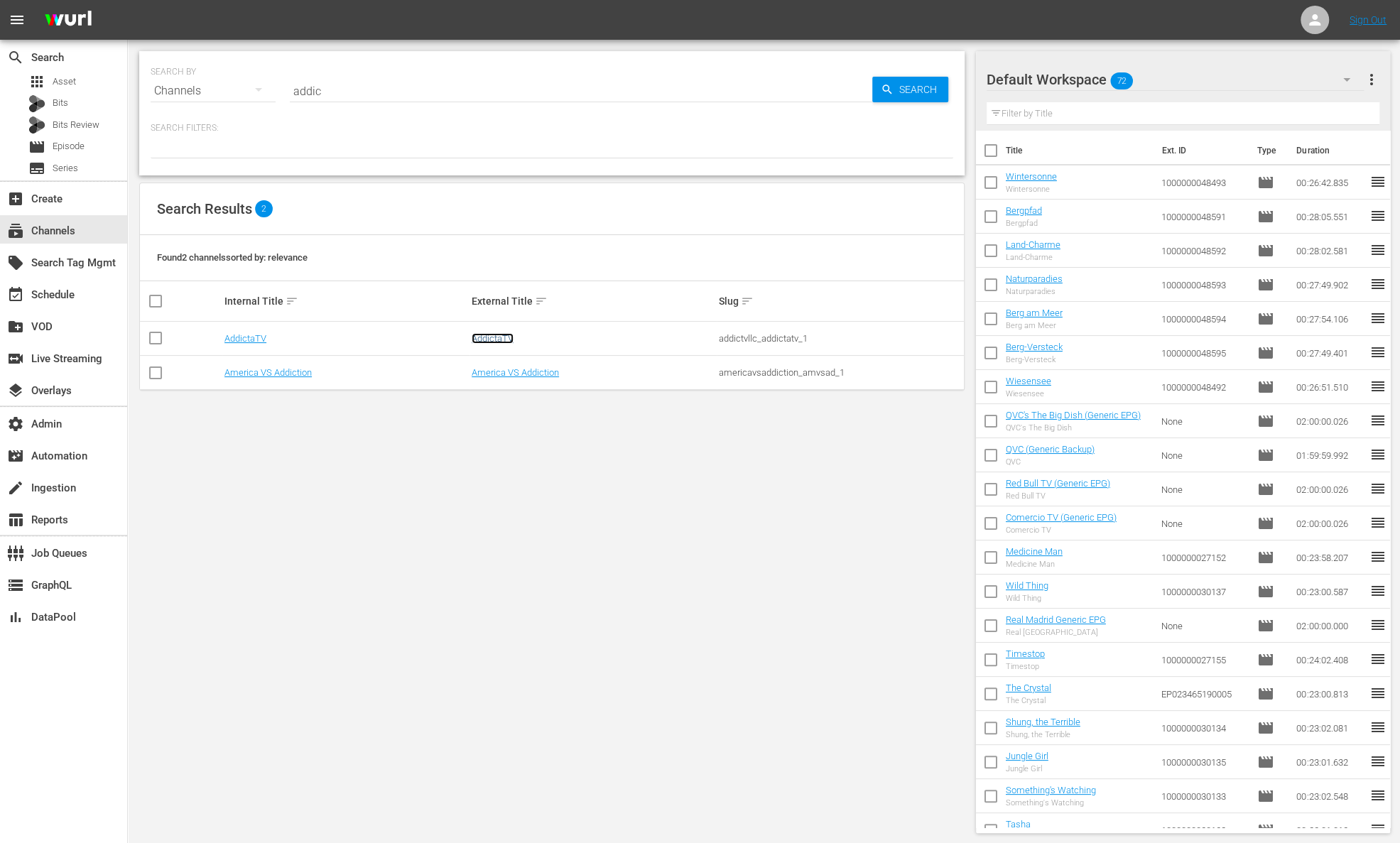
click at [500, 339] on link "AddictaTV" at bounding box center [492, 338] width 42 height 10
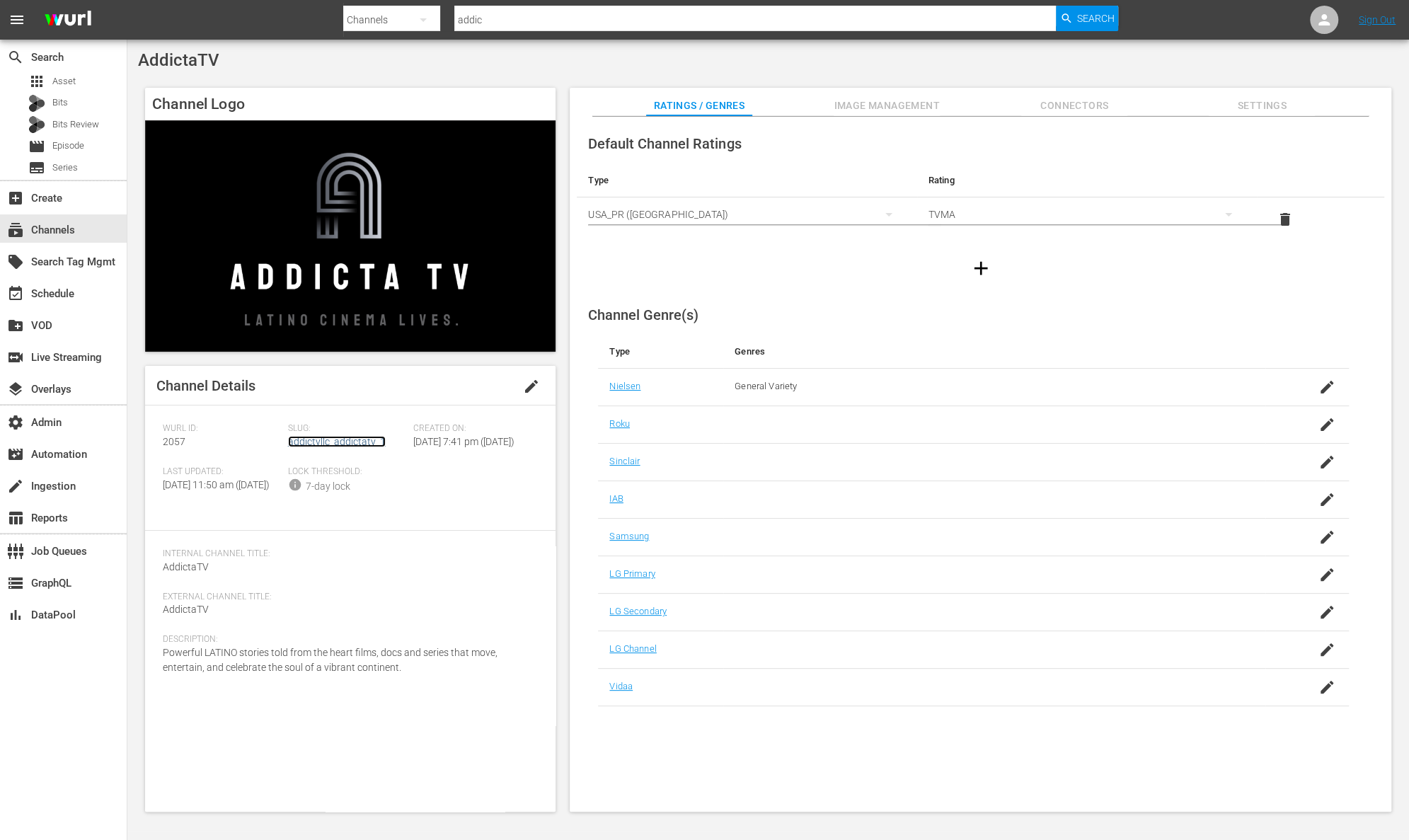
click at [363, 443] on link "addictvllc_addictatv_1" at bounding box center [336, 441] width 98 height 11
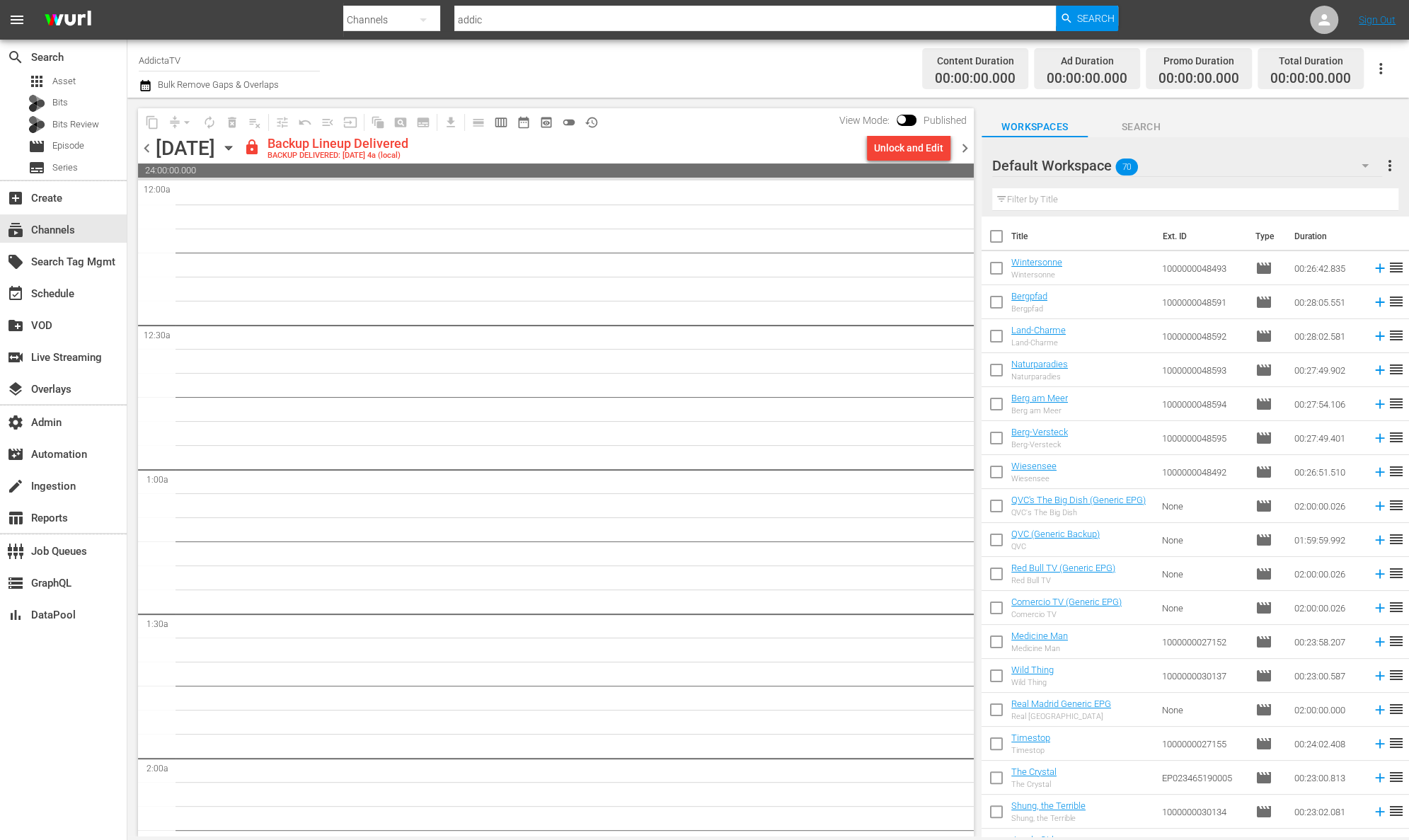
click at [236, 149] on icon "button" at bounding box center [228, 148] width 16 height 16
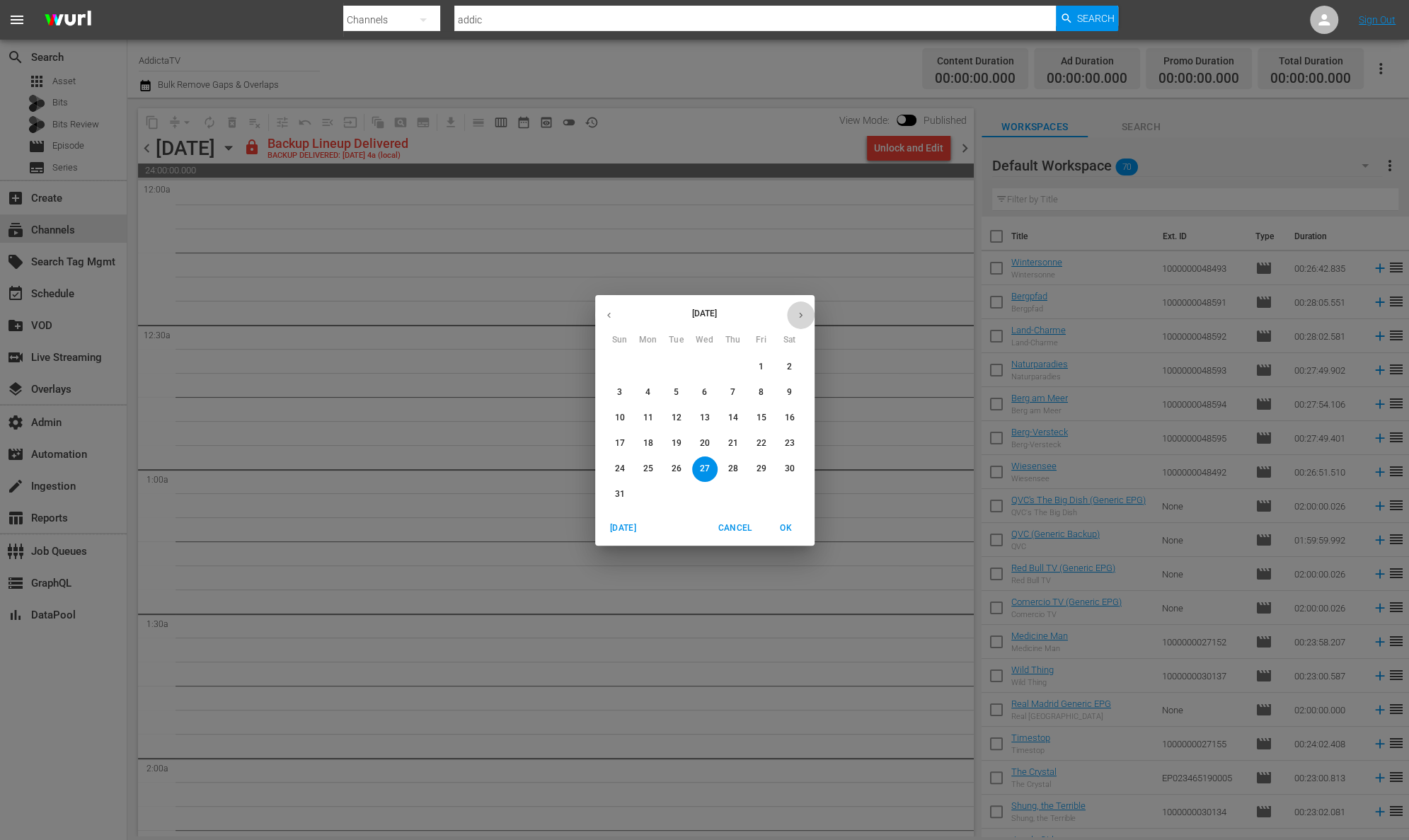
click at [797, 311] on icon "button" at bounding box center [800, 315] width 10 height 10
click at [677, 370] on p "2" at bounding box center [676, 366] width 5 height 12
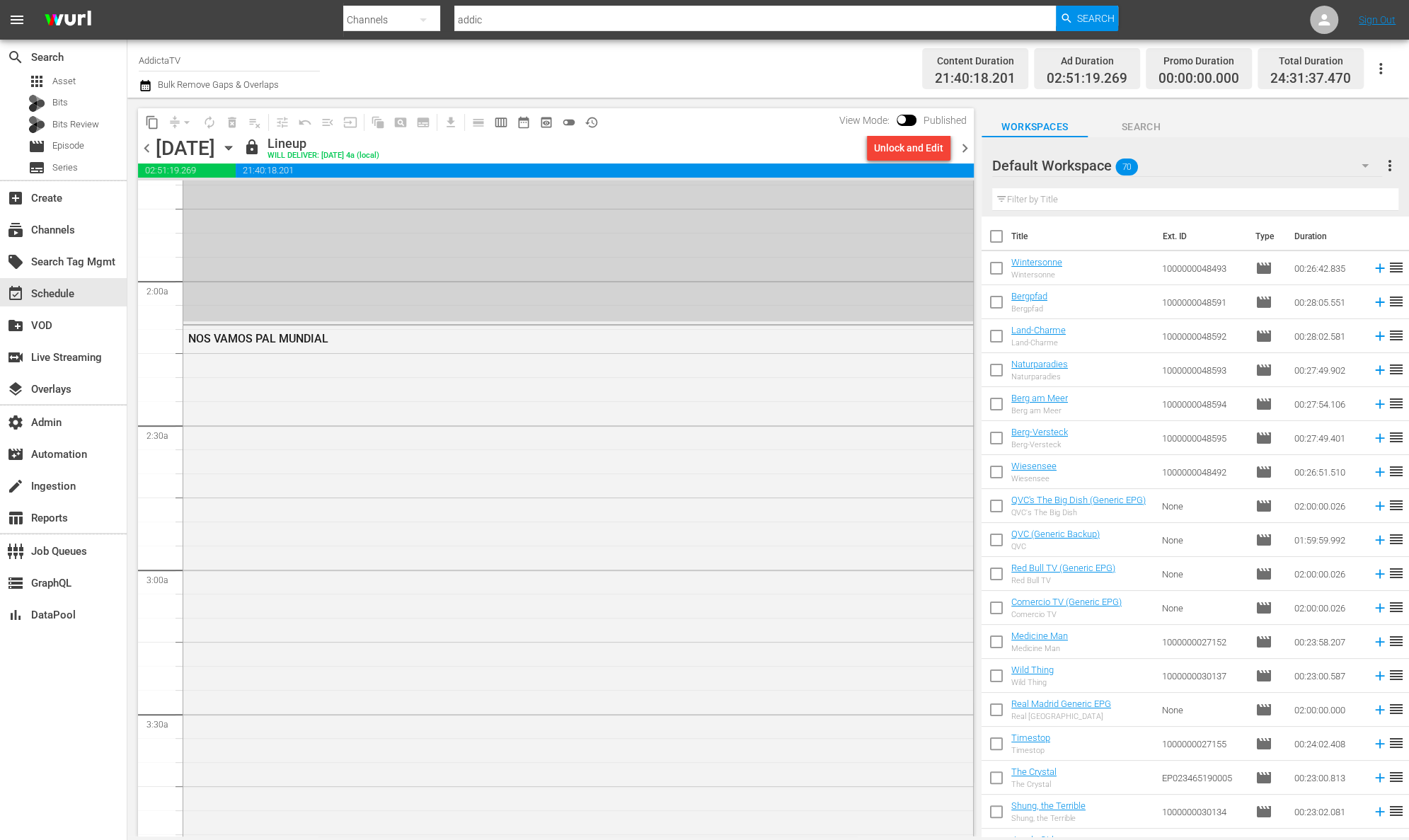
scroll to position [685, 0]
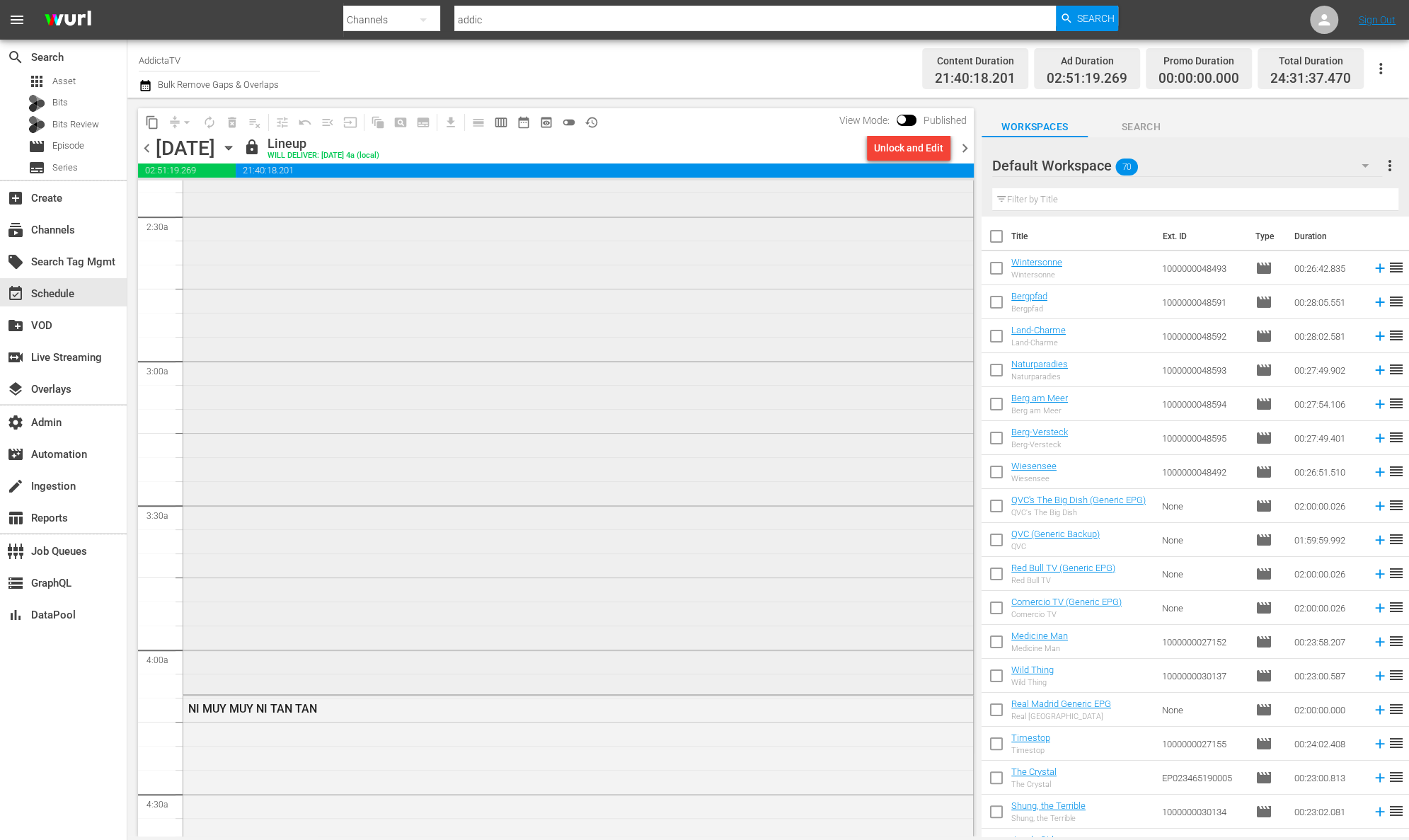
click at [477, 458] on div "NOS VAMOS PAL MUNDIAL" at bounding box center [578, 403] width 789 height 573
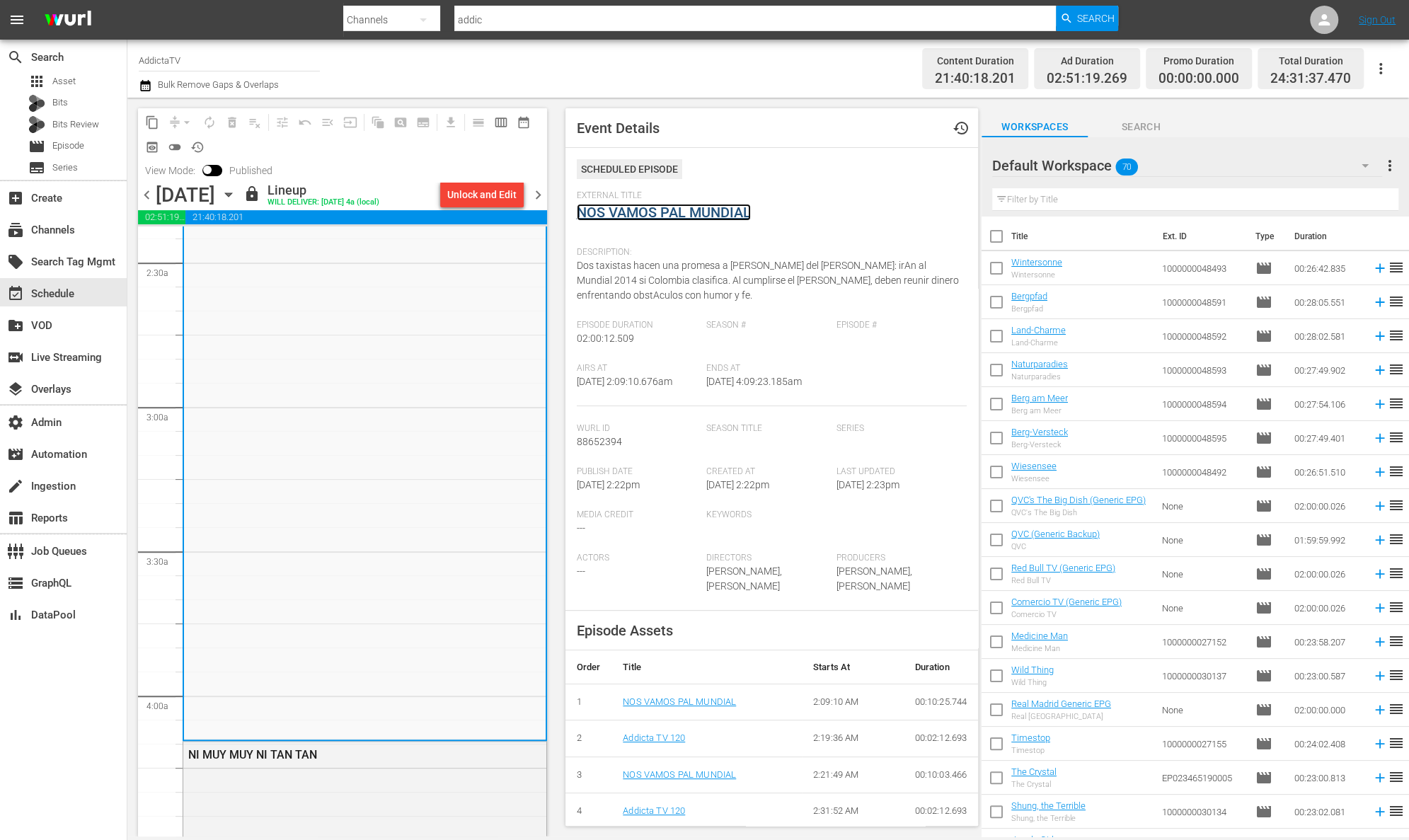
click at [669, 211] on link "NOS VAMOS PAL MUNDIAL" at bounding box center [663, 212] width 174 height 17
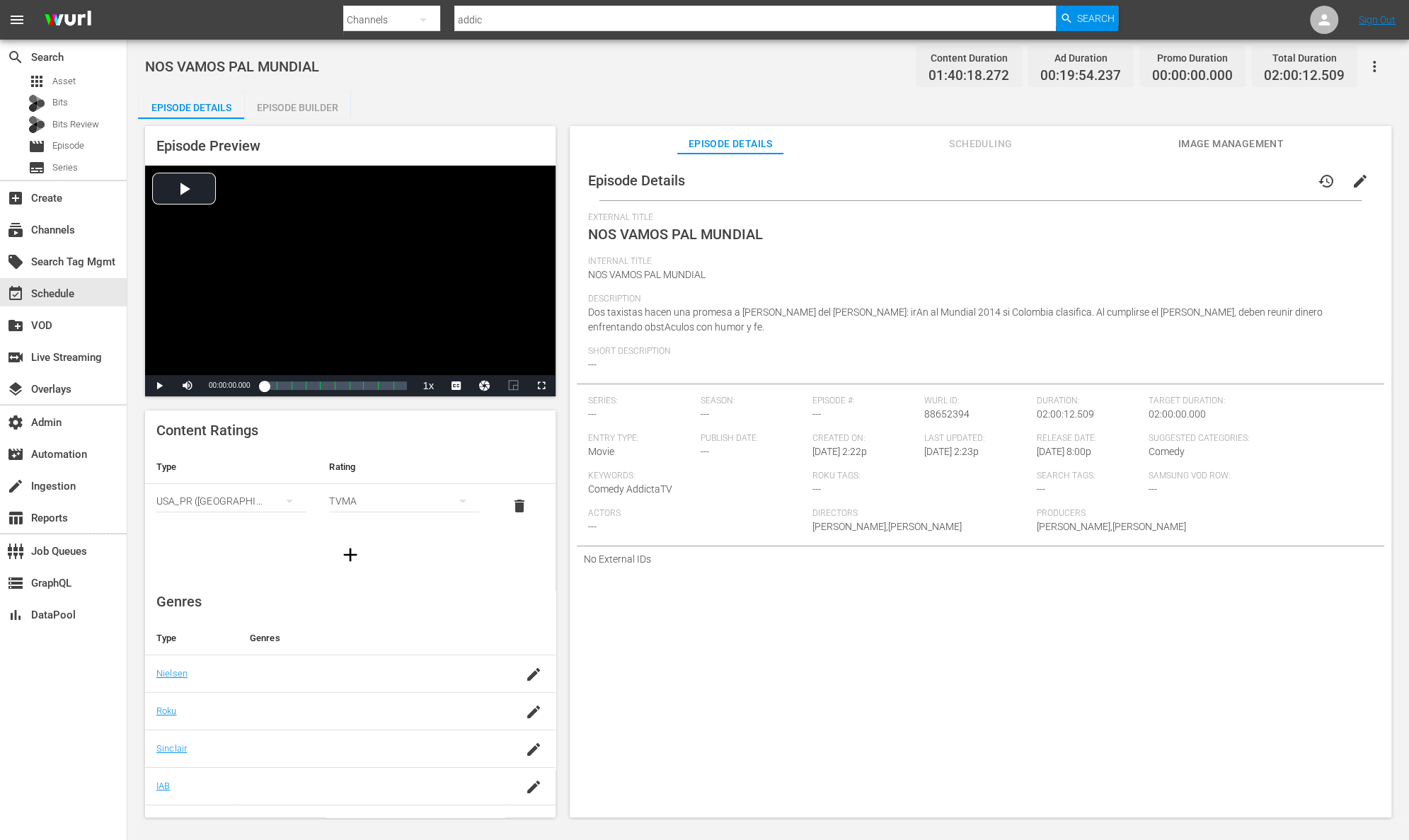
click at [313, 105] on div "Episode Builder" at bounding box center [298, 107] width 106 height 34
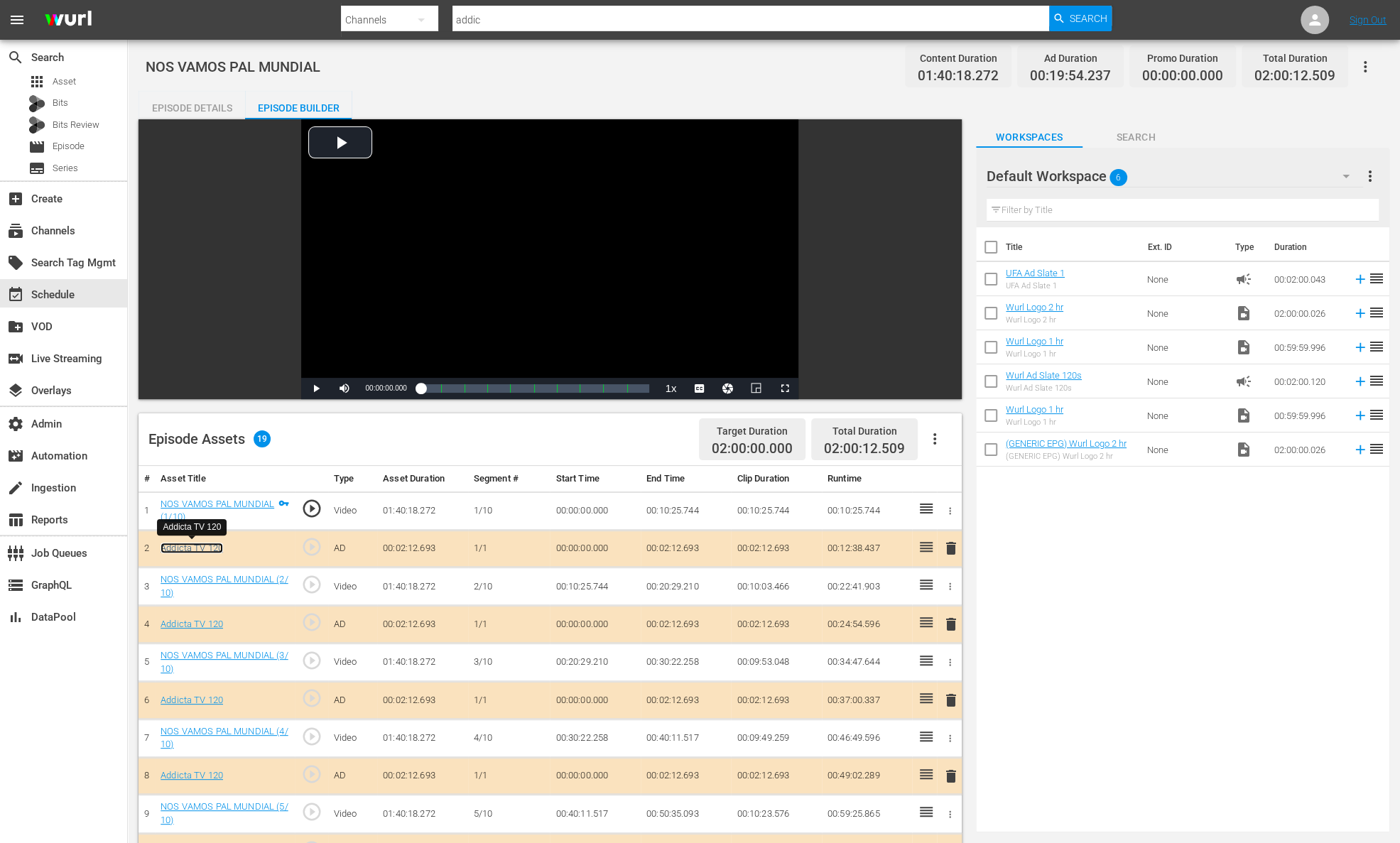
click at [213, 545] on link "Addicta TV 120" at bounding box center [192, 547] width 62 height 10
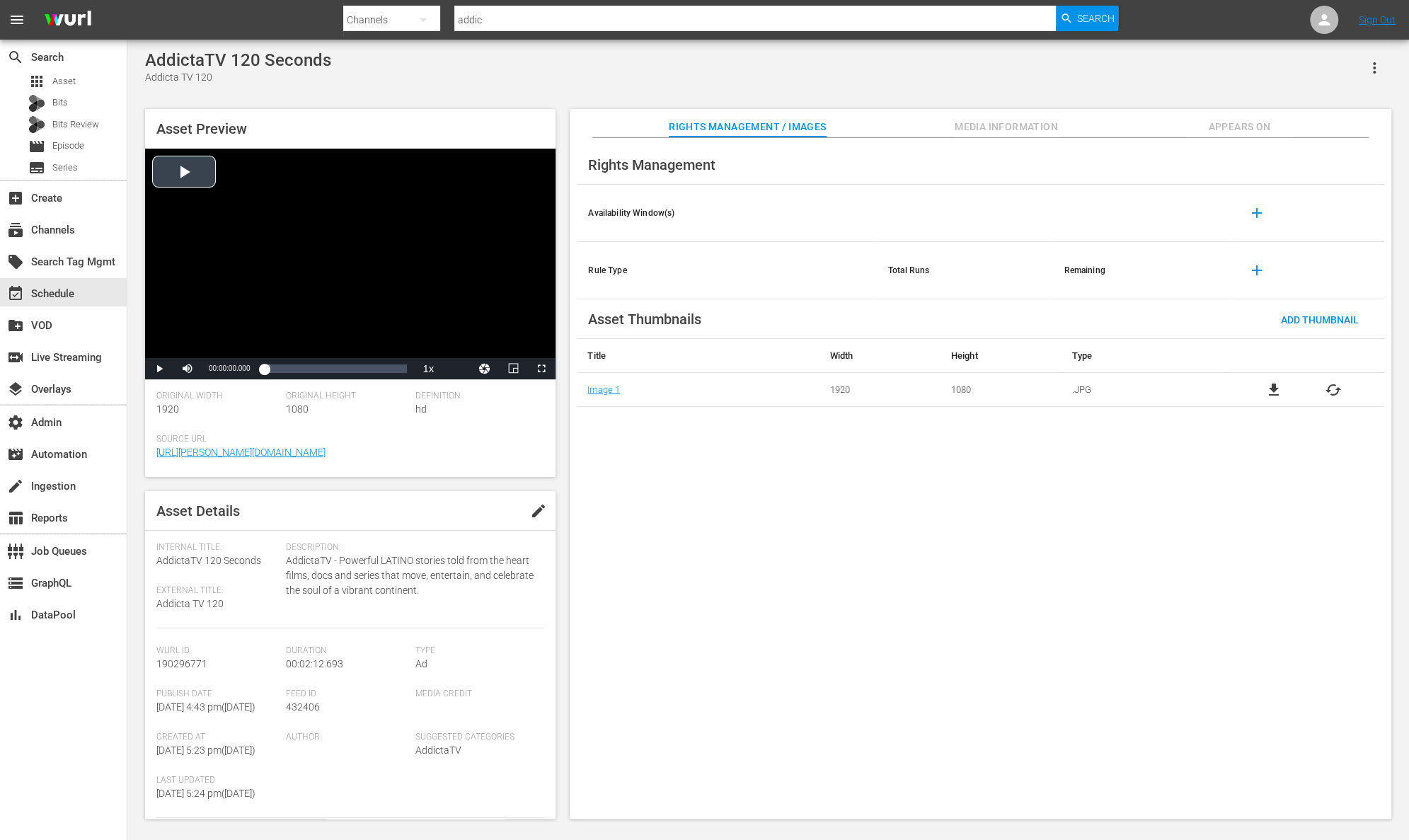
click at [182, 171] on div "Video Player" at bounding box center [350, 253] width 410 height 209
click at [159, 369] on span "Video Player" at bounding box center [159, 369] width 0 height 0
click at [1101, 21] on span "Search" at bounding box center [1095, 18] width 37 height 25
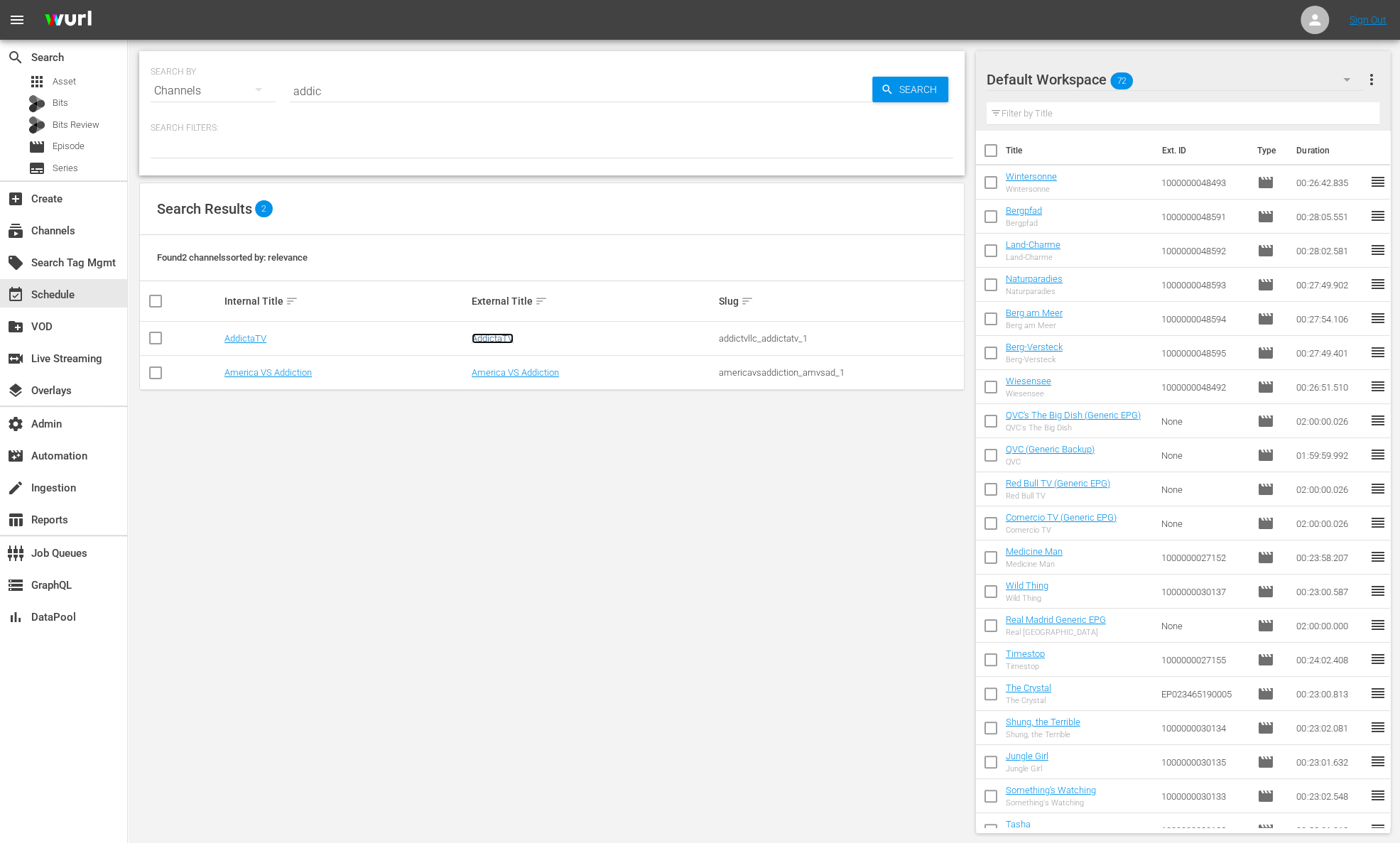
click at [503, 334] on link "AddictaTV" at bounding box center [492, 338] width 42 height 10
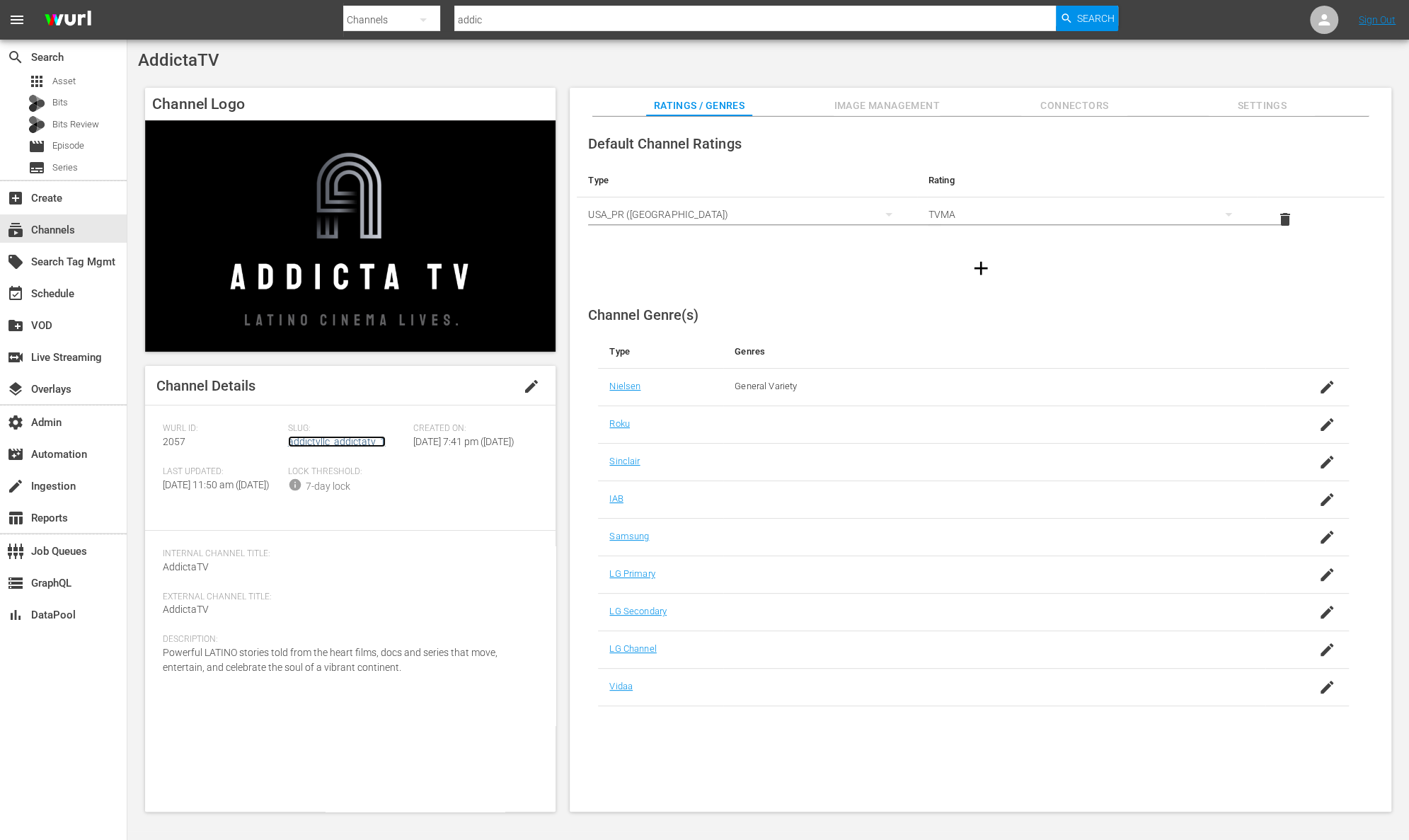
click at [363, 438] on link "addictvllc_addictatv_1" at bounding box center [336, 441] width 98 height 11
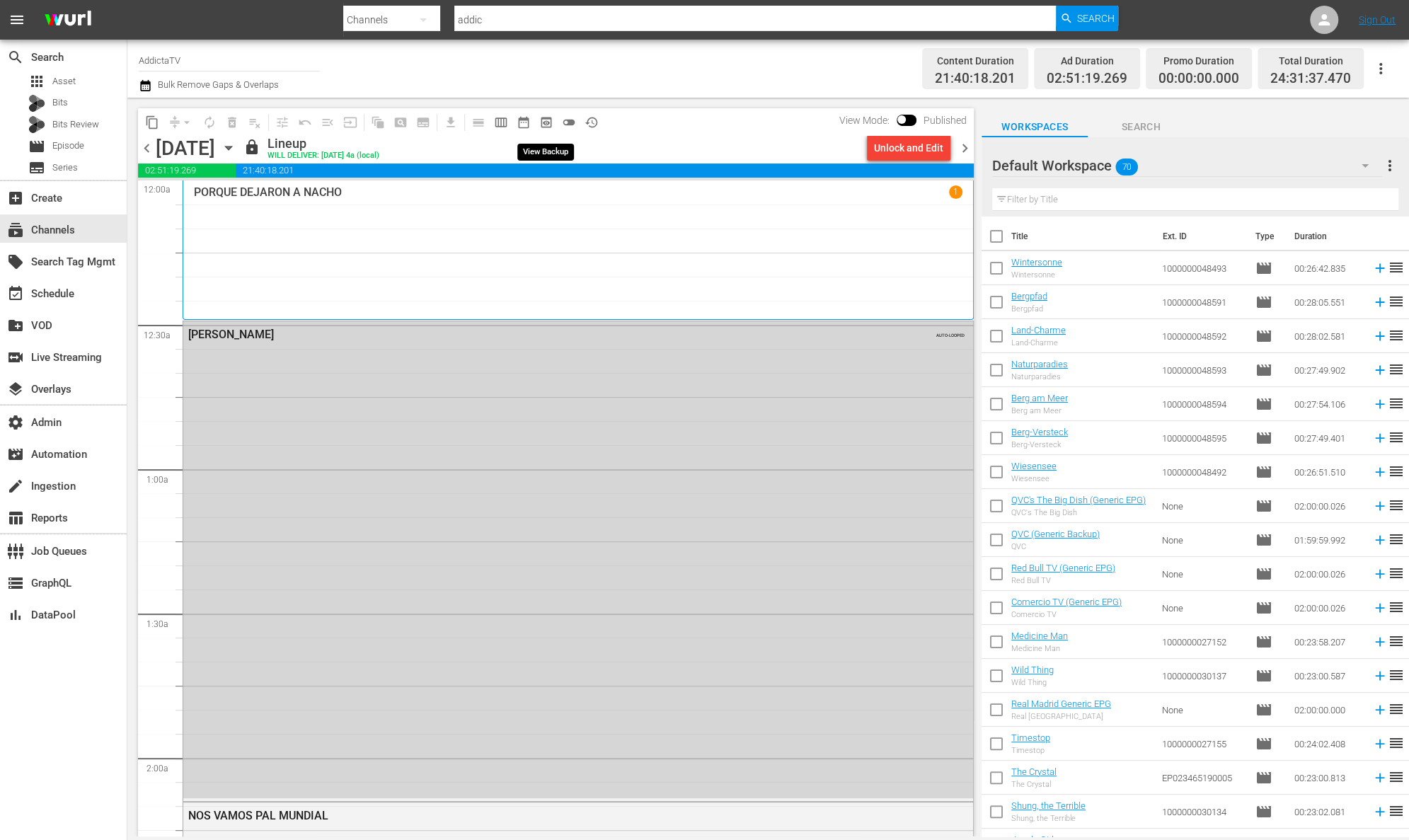
click at [551, 125] on span "preview_outlined" at bounding box center [547, 122] width 14 height 14
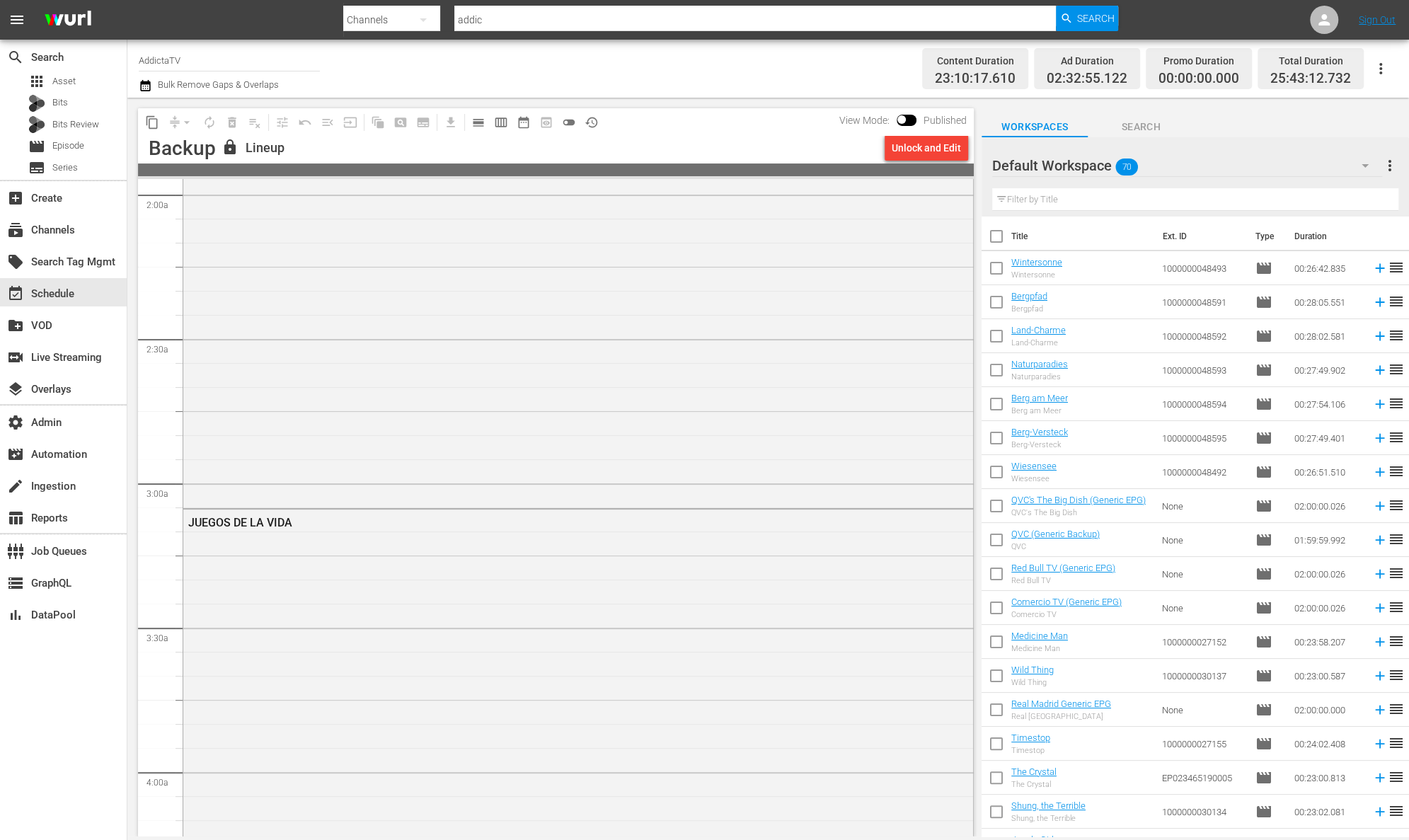
scroll to position [1030, 0]
click at [503, 473] on div "KIMURA" at bounding box center [578, 629] width 789 height 502
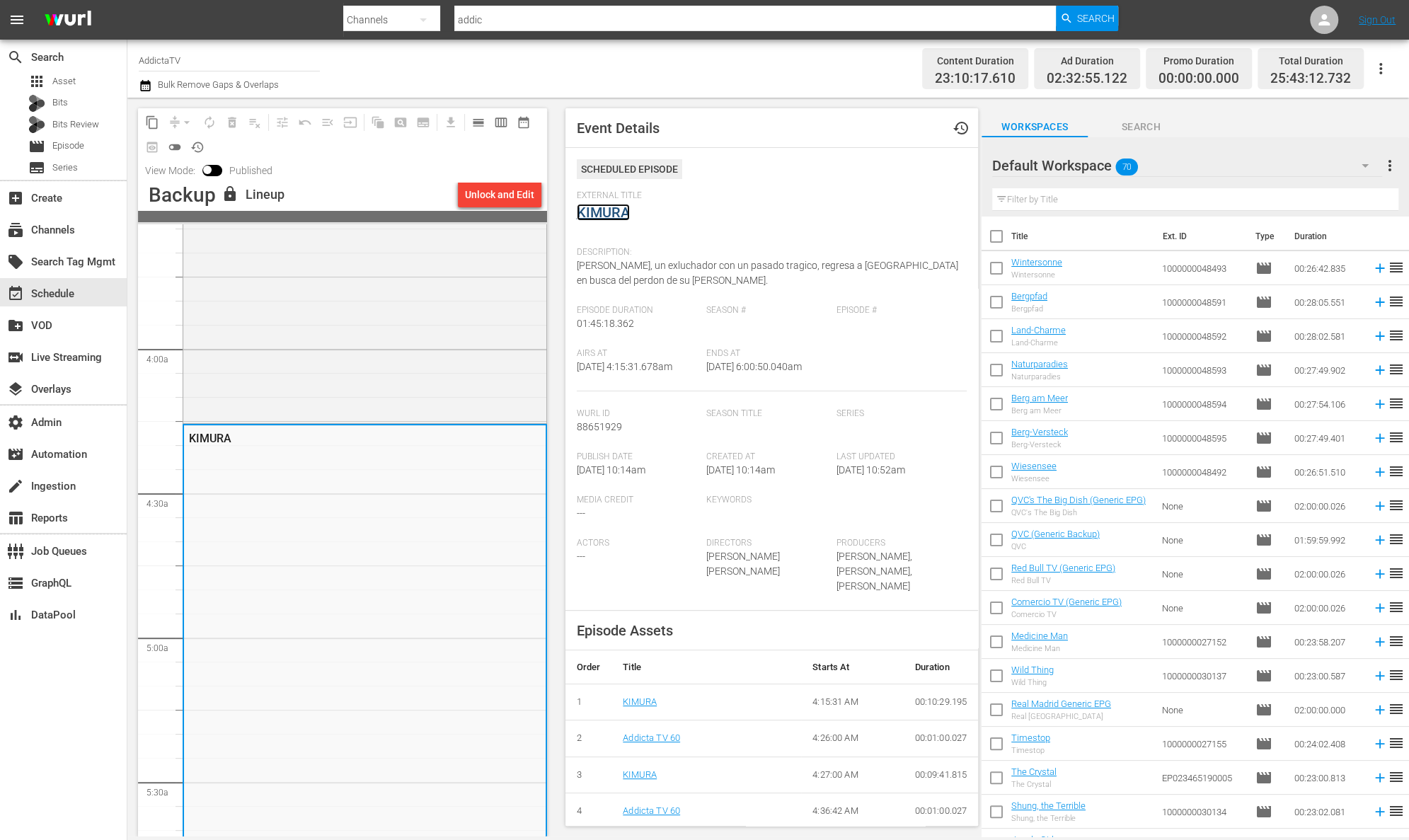
click at [618, 214] on link "KIMURA" at bounding box center [603, 212] width 53 height 17
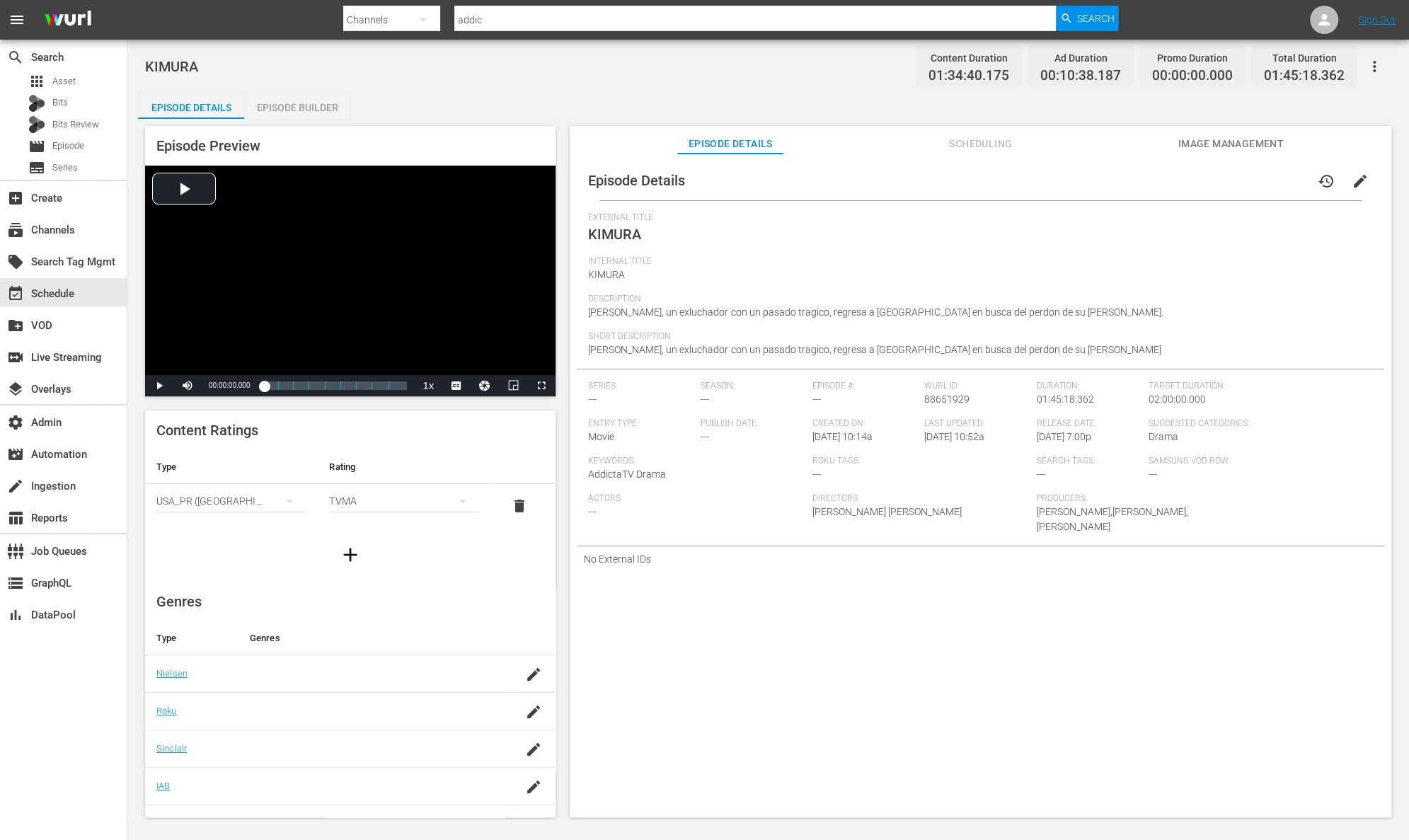
click at [328, 106] on div "Episode Builder" at bounding box center [298, 107] width 106 height 34
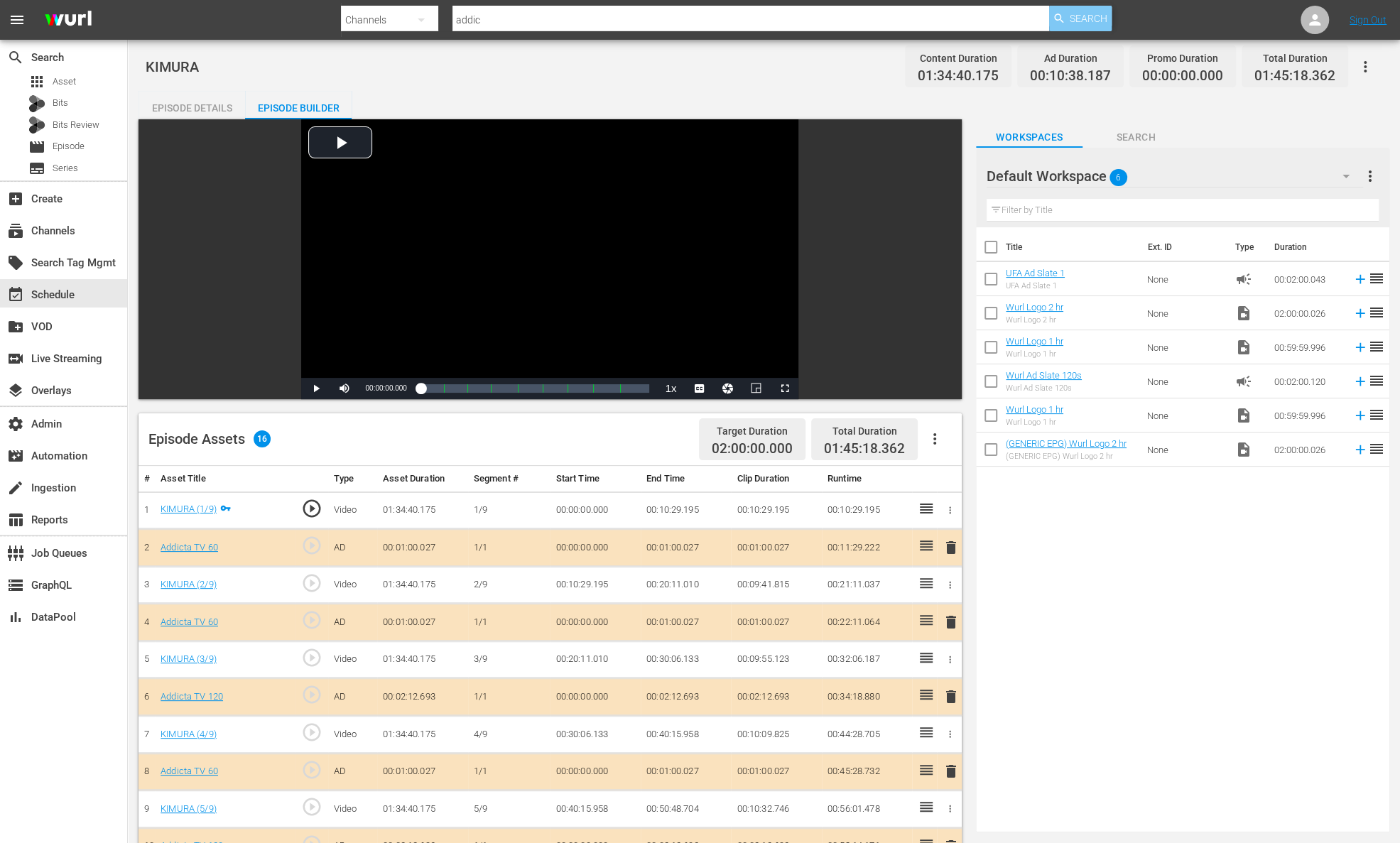
click at [1072, 19] on span "Search" at bounding box center [1088, 18] width 37 height 25
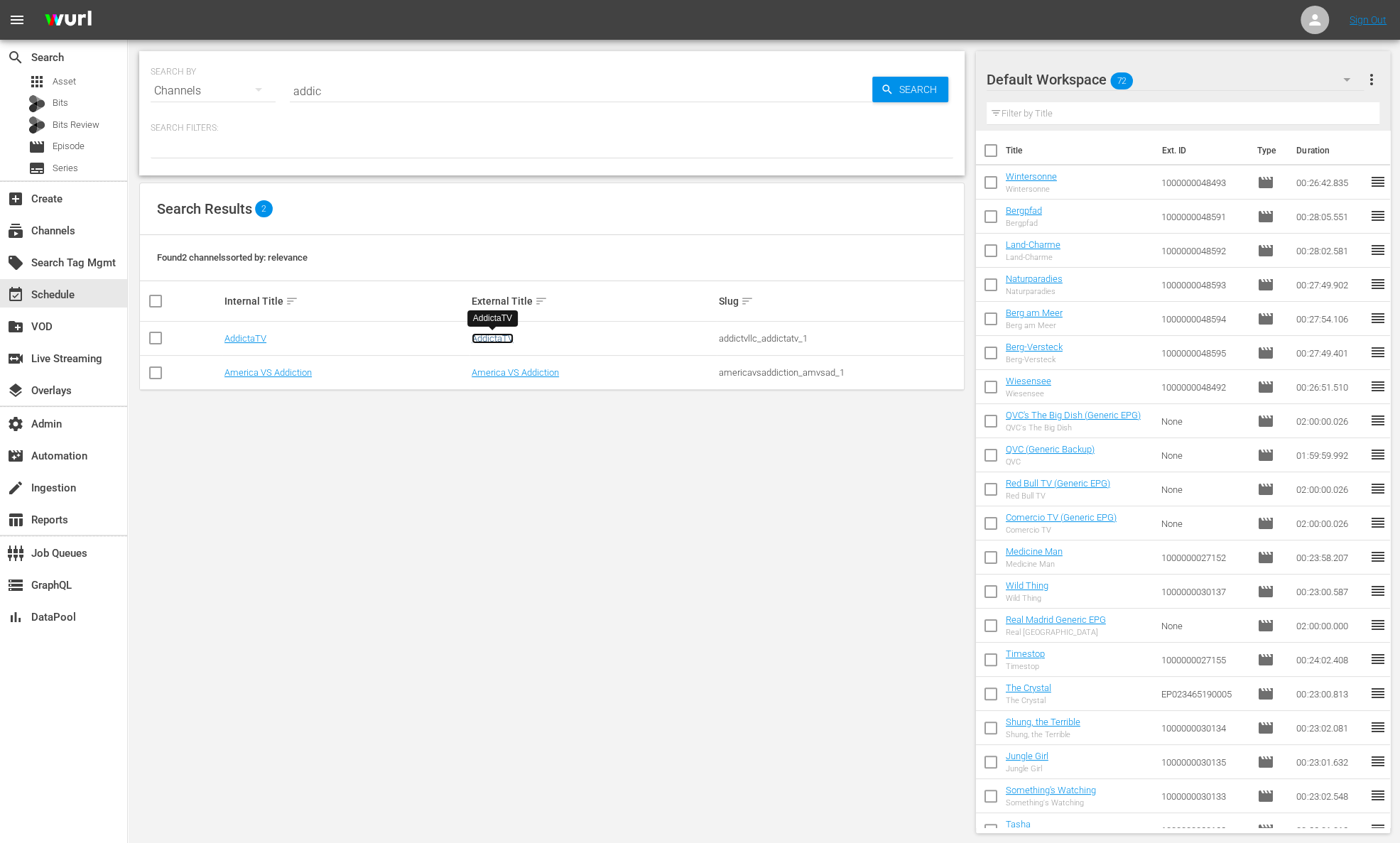
click at [501, 342] on link "AddictaTV" at bounding box center [492, 338] width 42 height 10
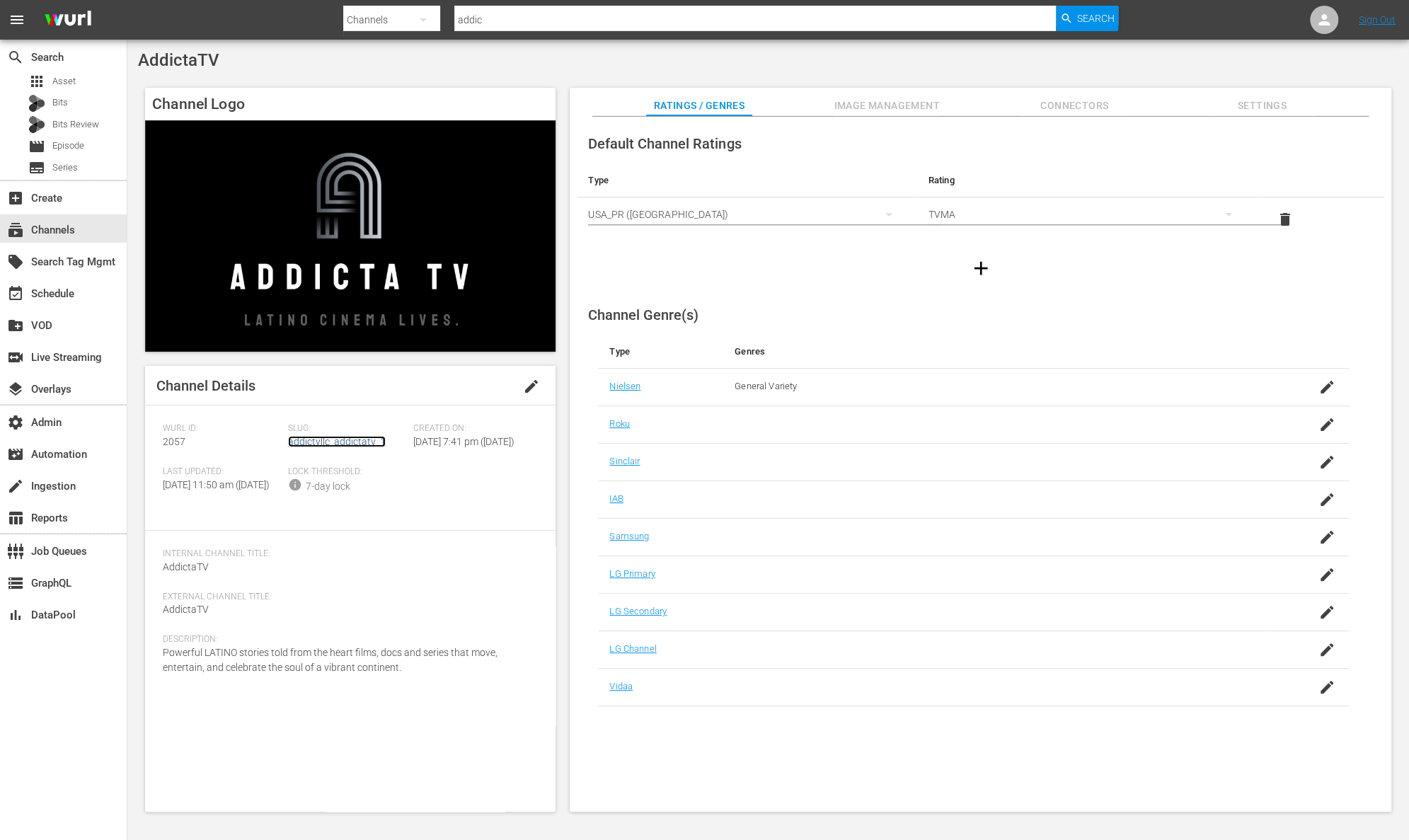
click at [369, 443] on link "addictvllc_addictatv_1" at bounding box center [336, 441] width 98 height 11
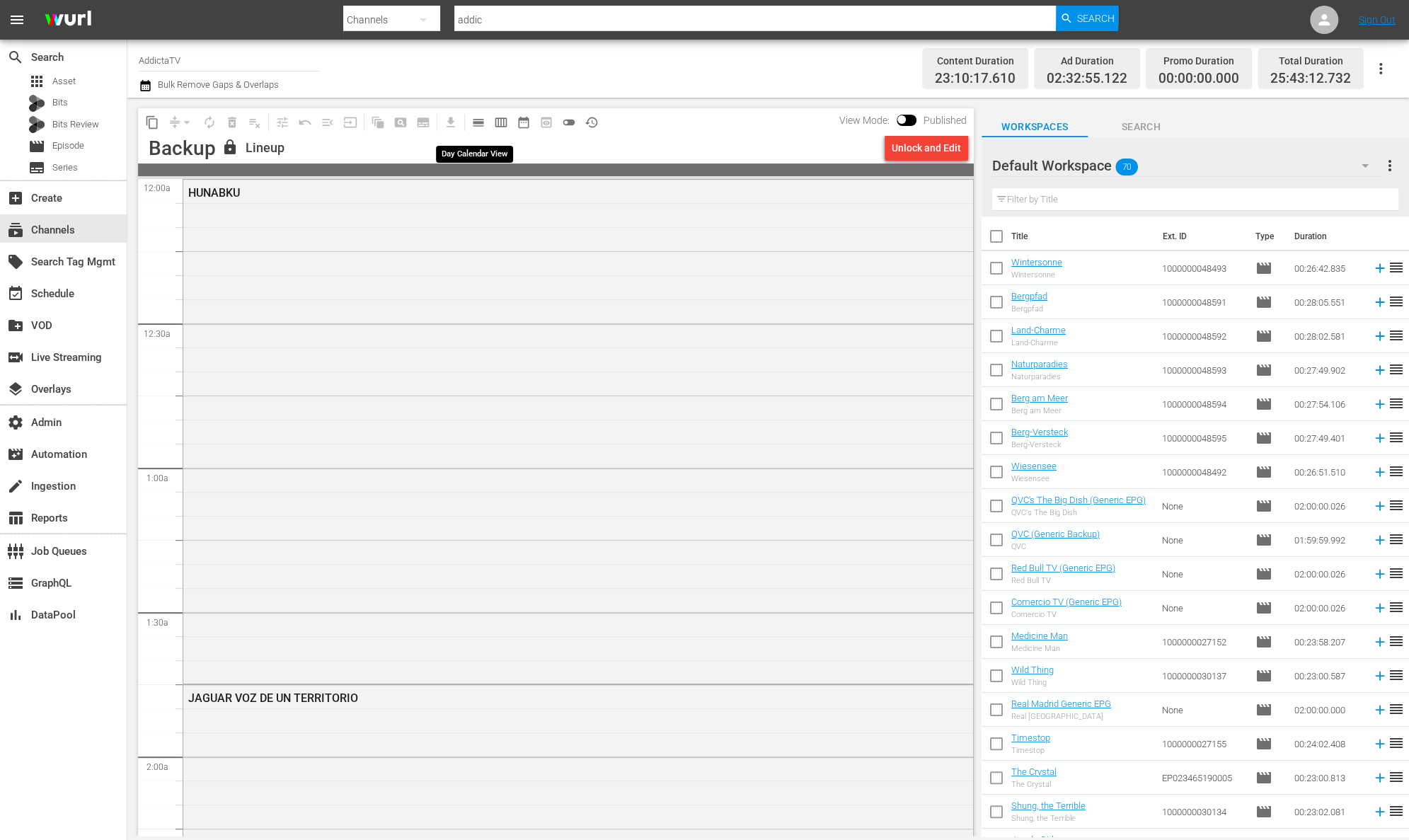
click at [480, 118] on span "calendar_view_day_outlined" at bounding box center [478, 122] width 14 height 14
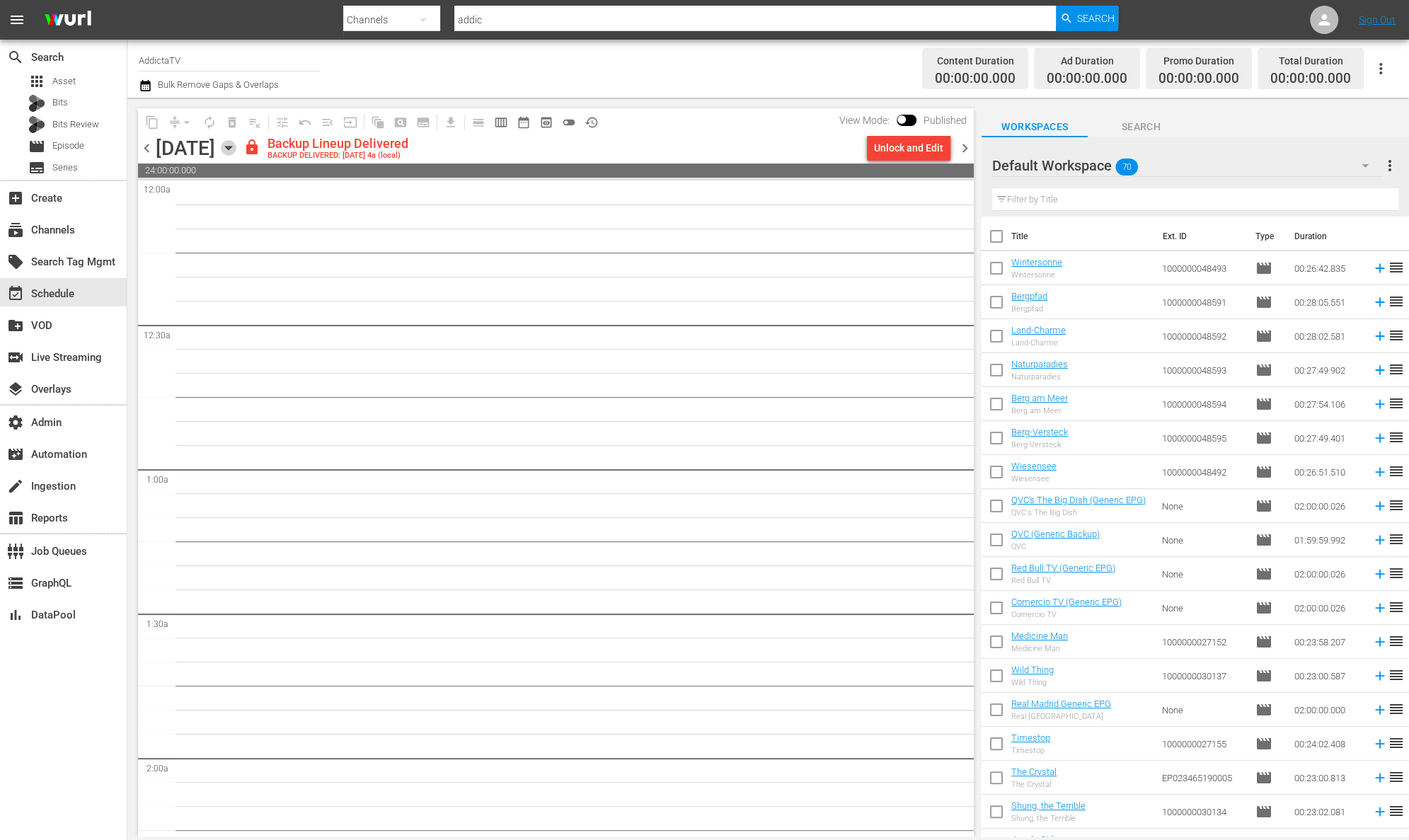
click at [236, 148] on icon "button" at bounding box center [228, 148] width 16 height 16
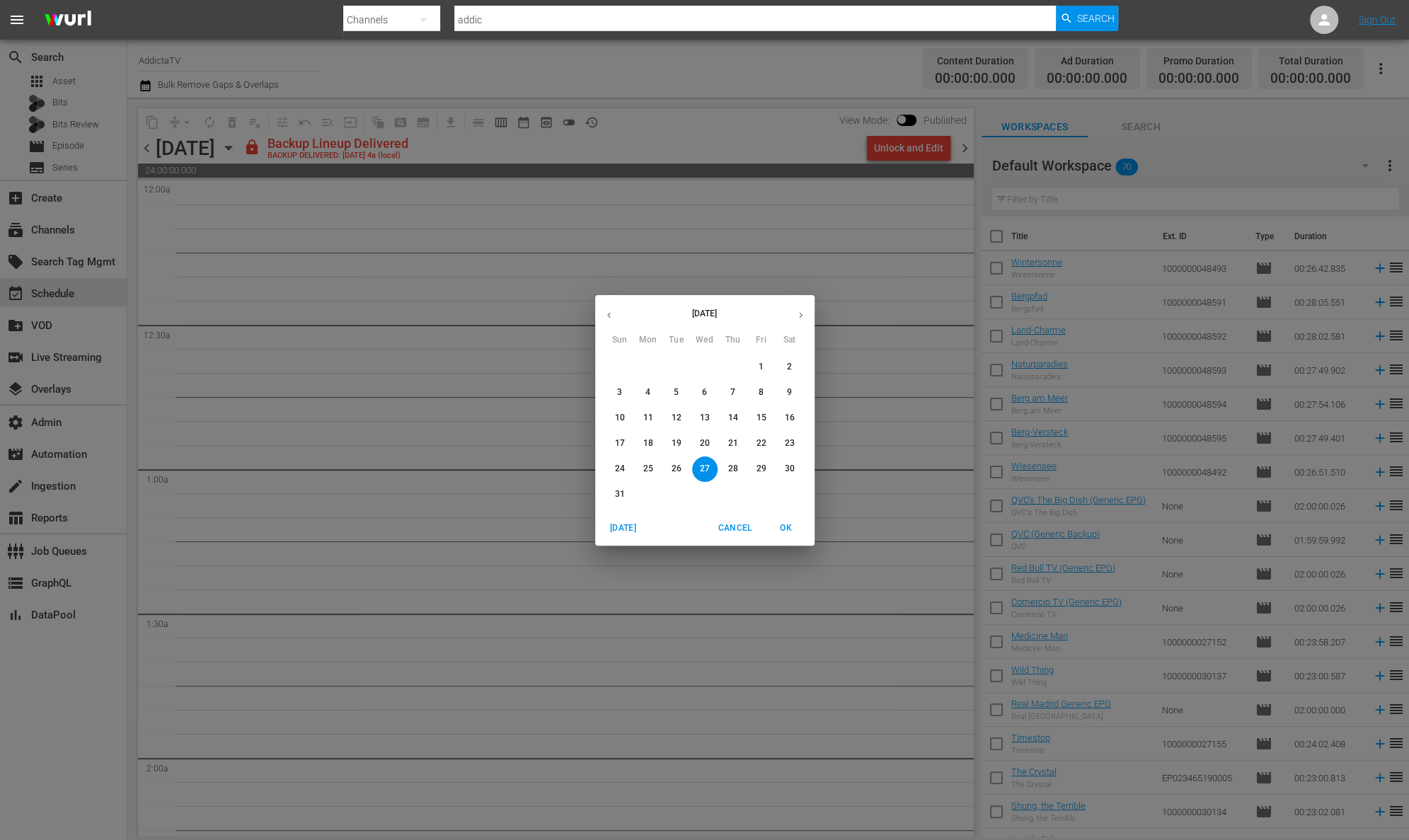
click at [762, 470] on p "29" at bounding box center [761, 468] width 10 height 12
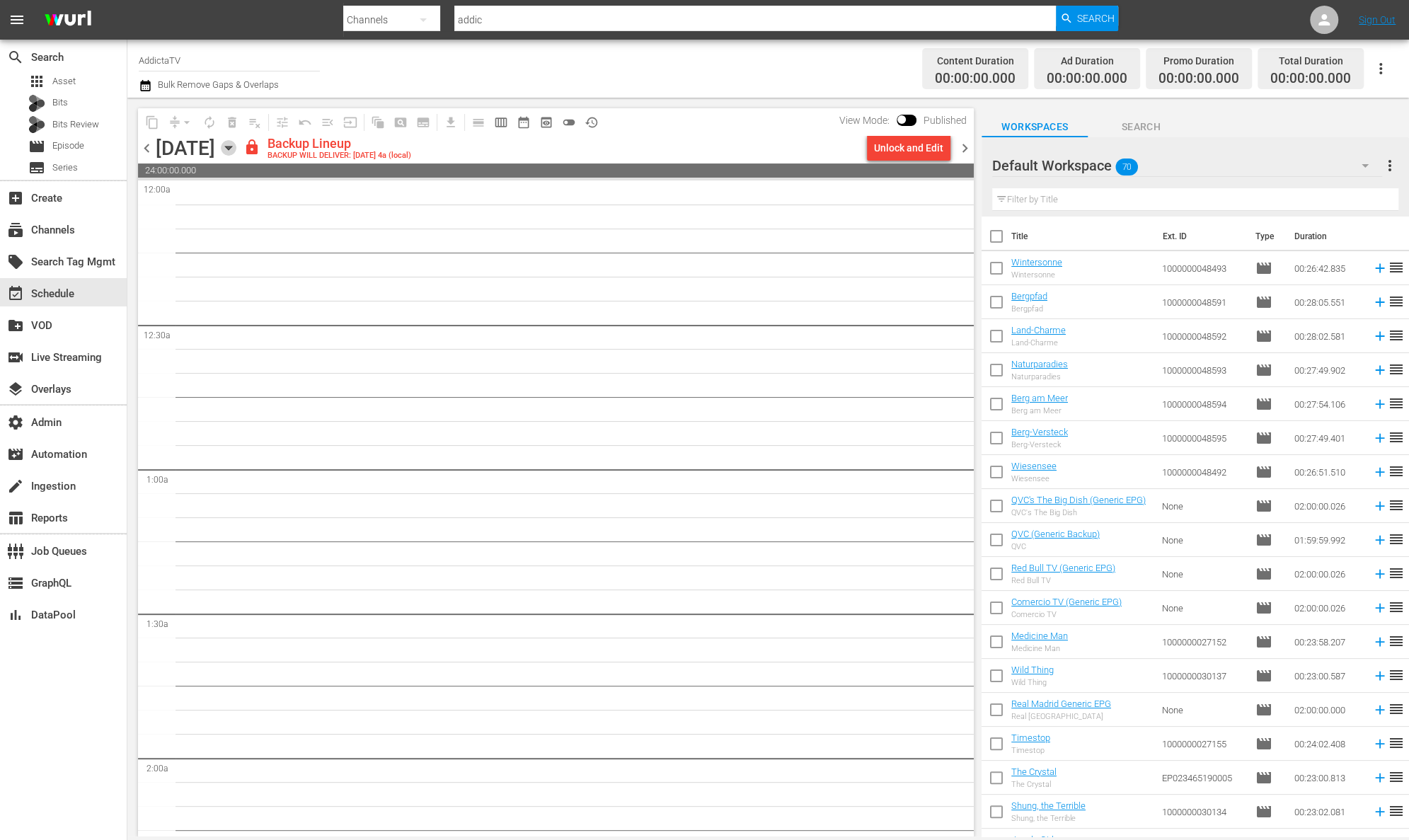
click at [232, 147] on icon "button" at bounding box center [228, 148] width 6 height 3
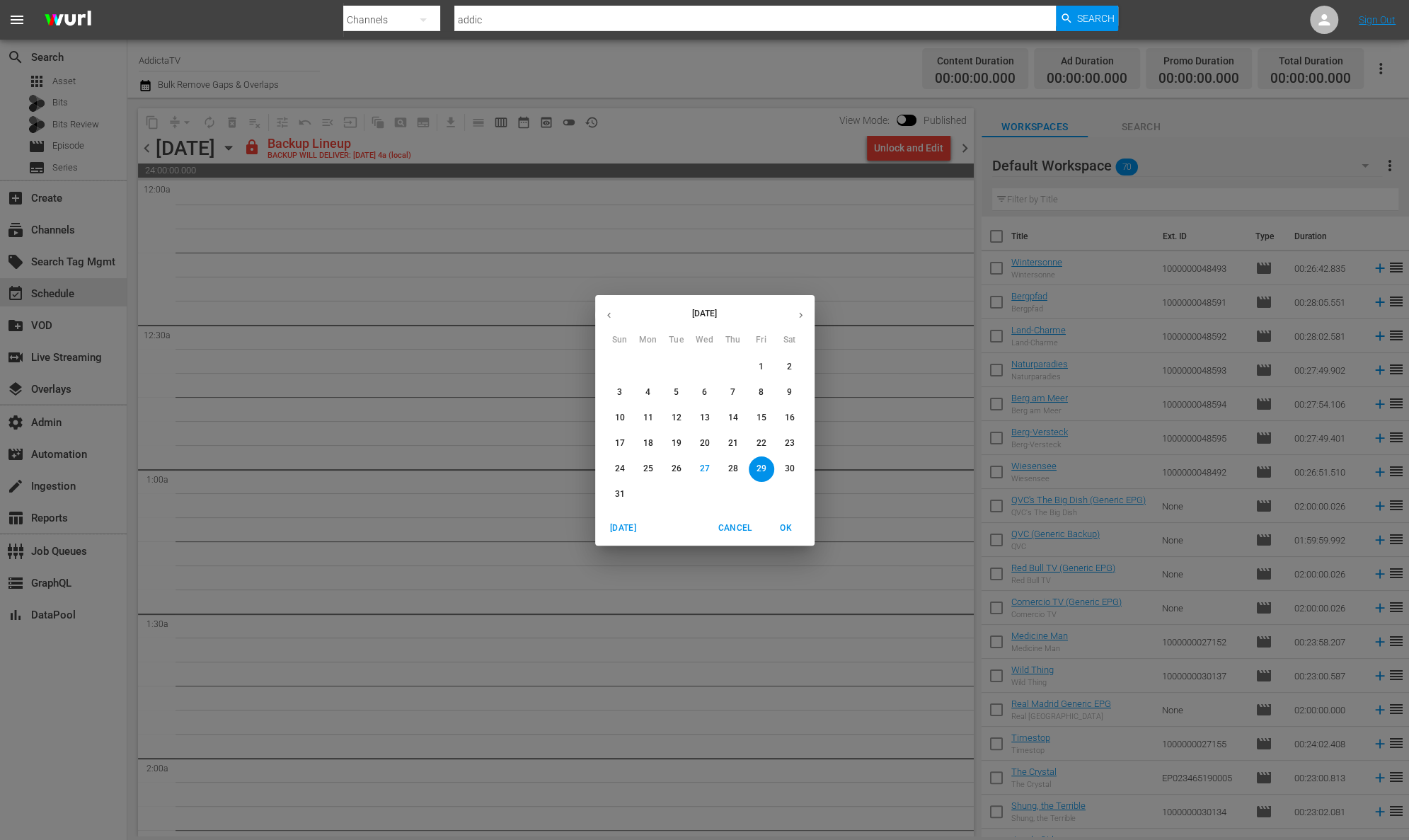
click at [655, 31] on div at bounding box center [731, 33] width 775 height 6
click at [647, 25] on input "addic" at bounding box center [755, 20] width 601 height 34
click at [493, 165] on div "August 2025 Sun Mon Tue Wed Thu Fri Sat 27 28 29 30 31 1 2 3 4 5 6 7 8 9 10 11 …" at bounding box center [704, 420] width 1409 height 840
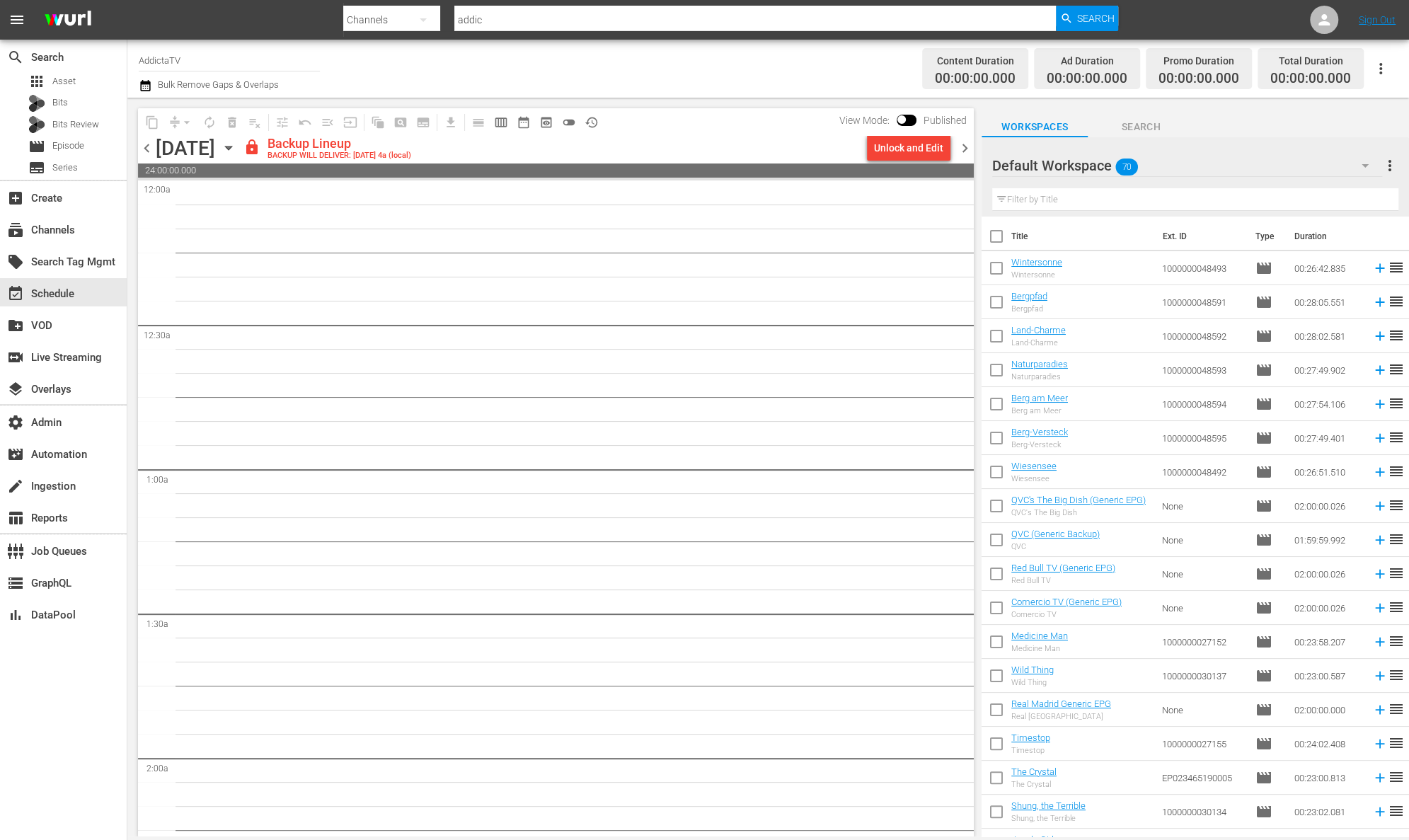
click at [232, 148] on icon "button" at bounding box center [228, 148] width 6 height 3
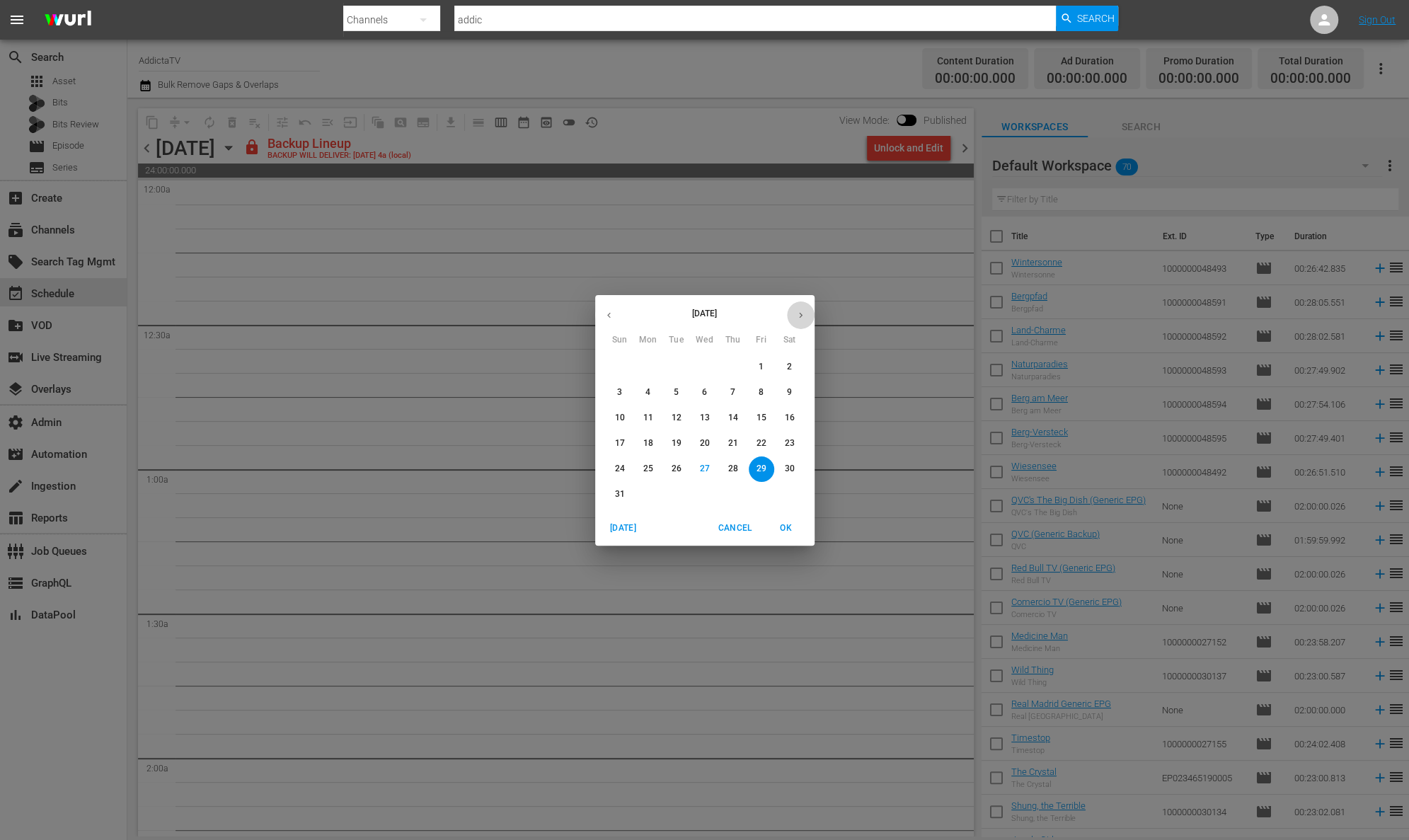
click at [802, 316] on icon "button" at bounding box center [800, 315] width 10 height 10
click at [679, 462] on p "30" at bounding box center [675, 468] width 10 height 12
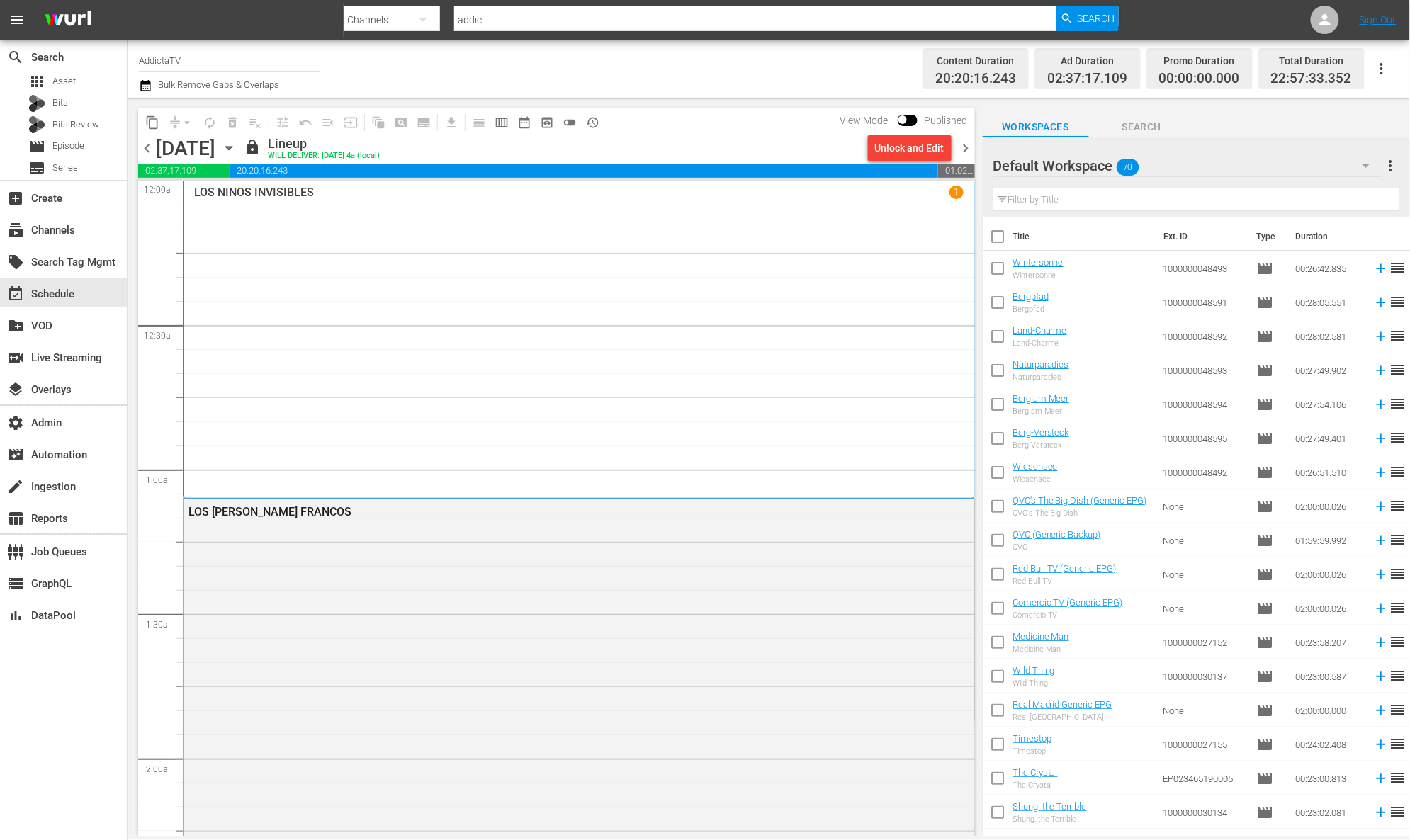
click at [523, 24] on input "addic" at bounding box center [755, 20] width 602 height 34
drag, startPoint x: 503, startPoint y: 25, endPoint x: 320, endPoint y: 10, distance: 183.6
click at [320, 10] on nav "menu Search By Channels Search ID, Title, Description, Keywords, or Category ad…" at bounding box center [705, 20] width 1410 height 40
paste input "sysdata_s_p_a_fifa_2"
type input "sysdata_s_p_a_fifa_2"
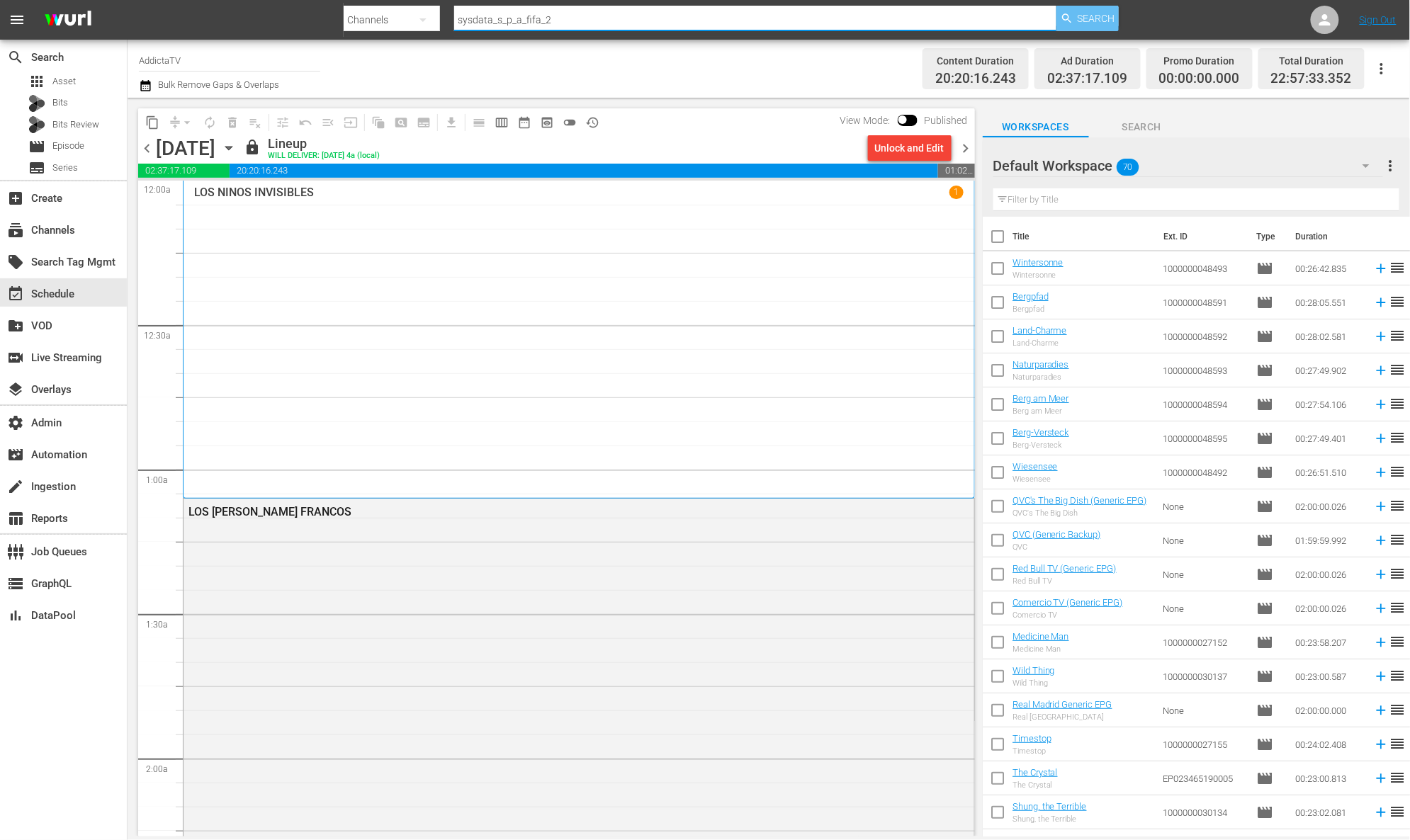
click at [1082, 25] on span "Search" at bounding box center [1096, 18] width 37 height 25
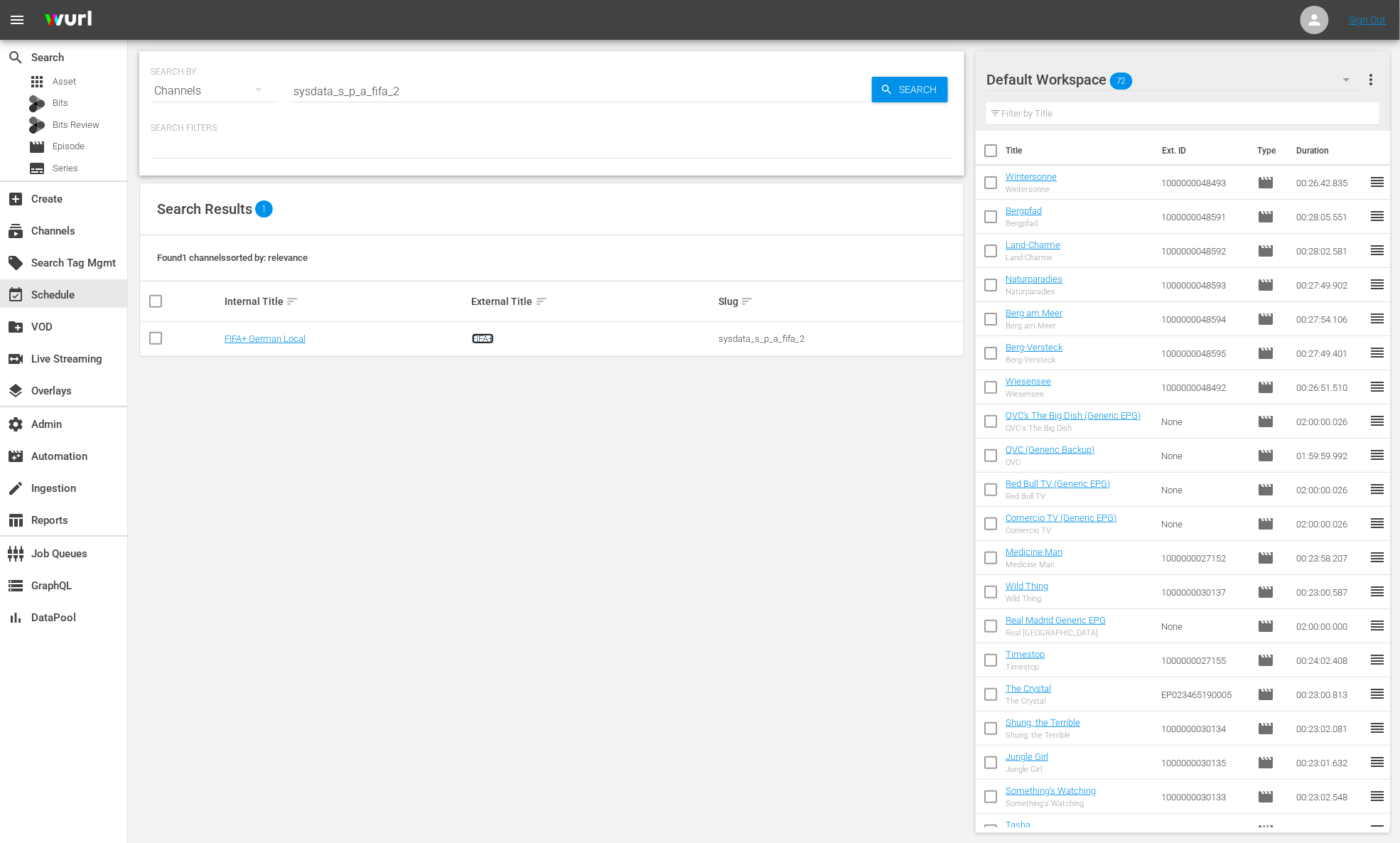
click at [483, 343] on link "FIFA+" at bounding box center [483, 338] width 22 height 10
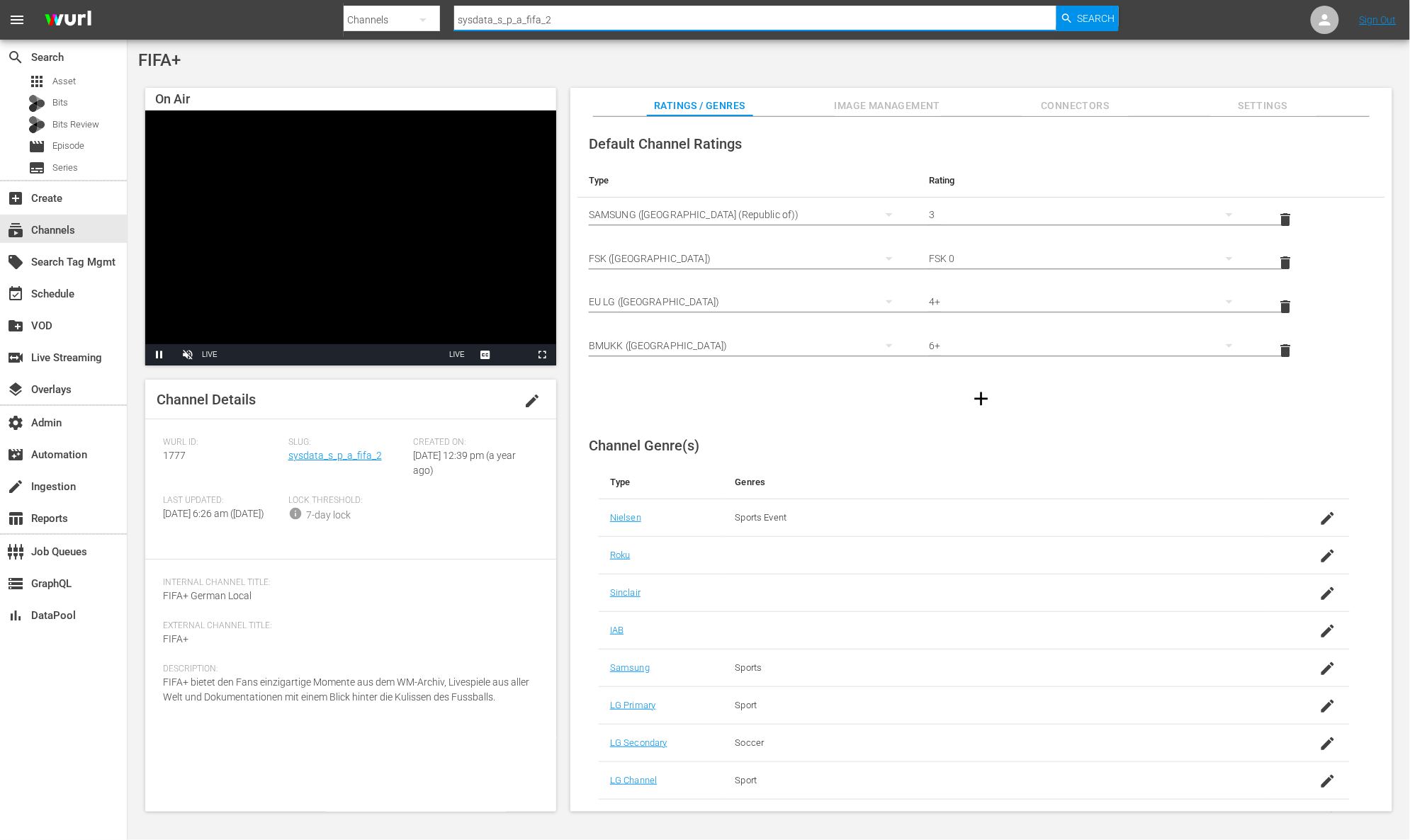
drag, startPoint x: 598, startPoint y: 21, endPoint x: 355, endPoint y: 21, distance: 243.0
click at [355, 21] on div "Search By Channels Search ID, Title, Description, Keywords, or Category sysdata…" at bounding box center [732, 20] width 776 height 34
type input "soap"
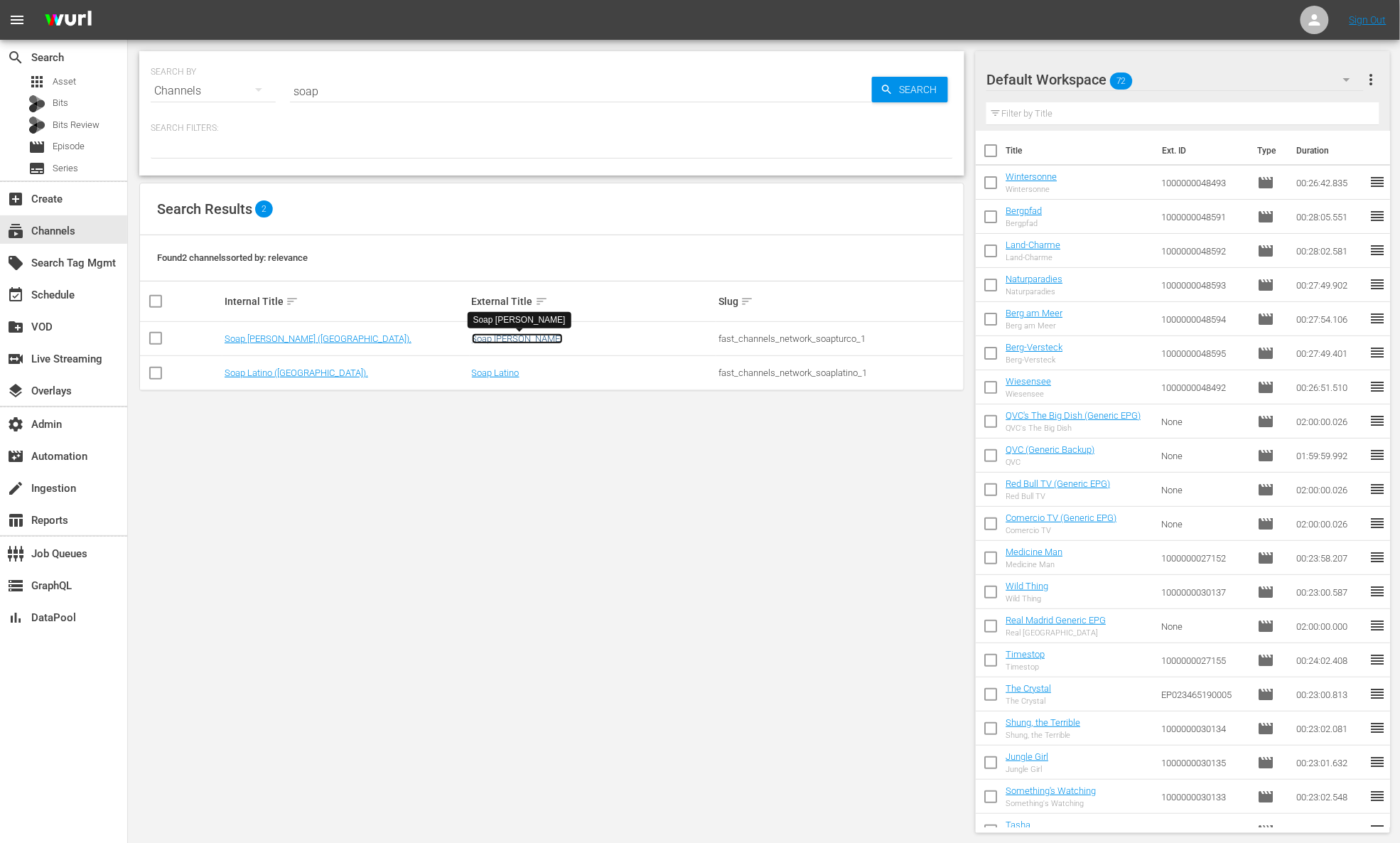
click at [493, 336] on link "Soap Turco" at bounding box center [517, 338] width 91 height 10
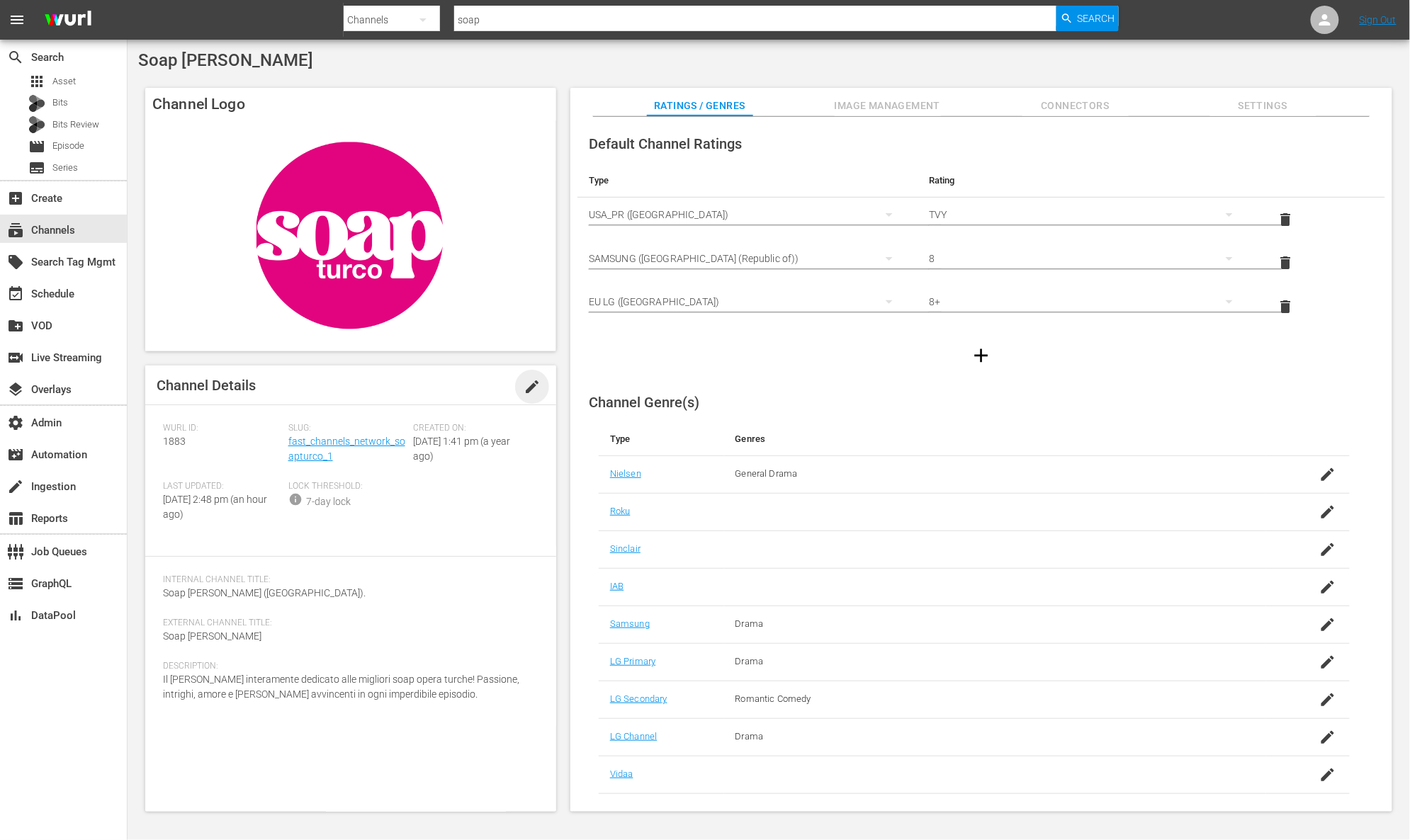
click at [535, 383] on span "edit" at bounding box center [531, 386] width 17 height 17
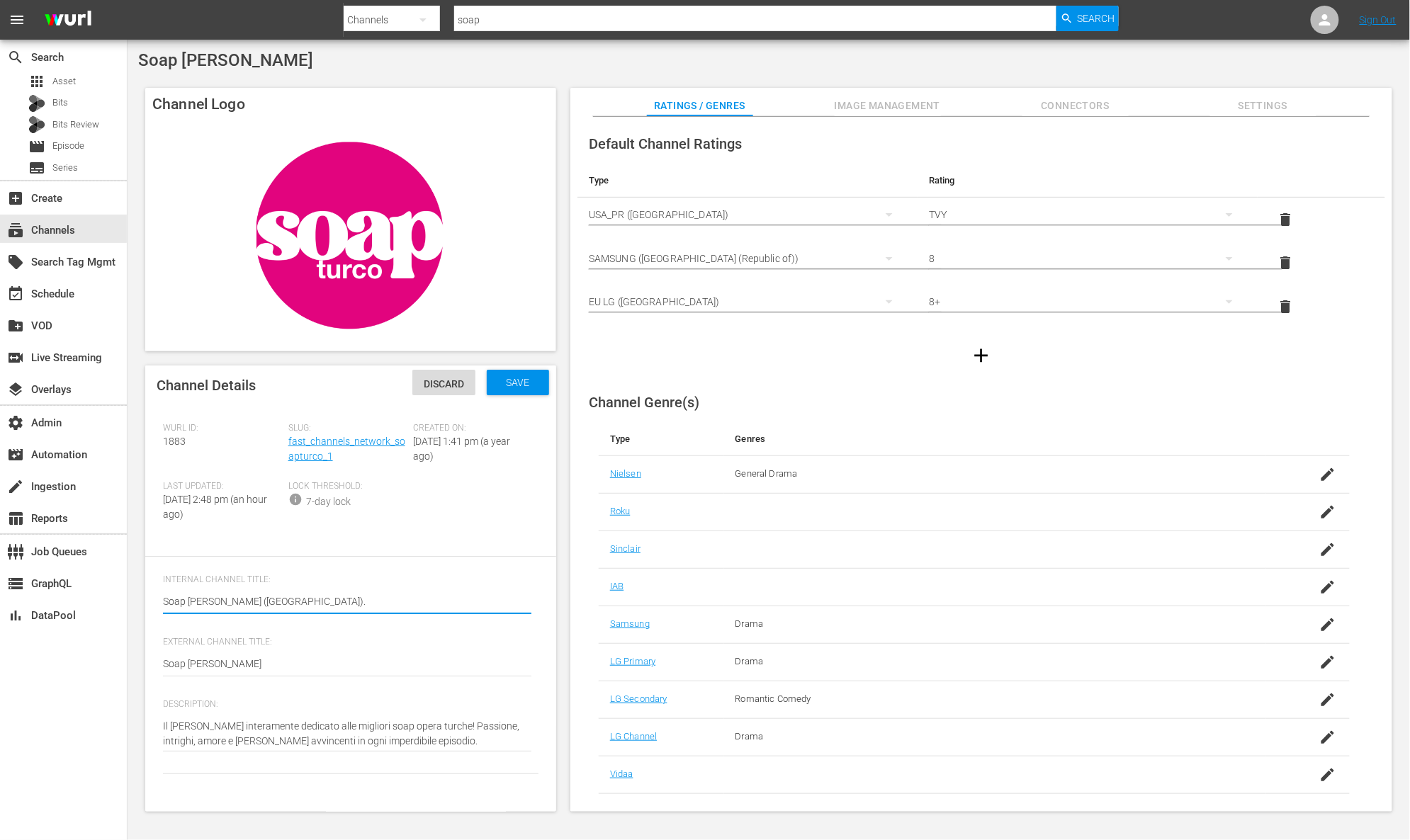
click at [347, 605] on textarea "Soap Turco (Italy)." at bounding box center [347, 602] width 369 height 17
type textarea "Soap Turco (Italy)"
click at [504, 384] on span "Save" at bounding box center [518, 382] width 46 height 11
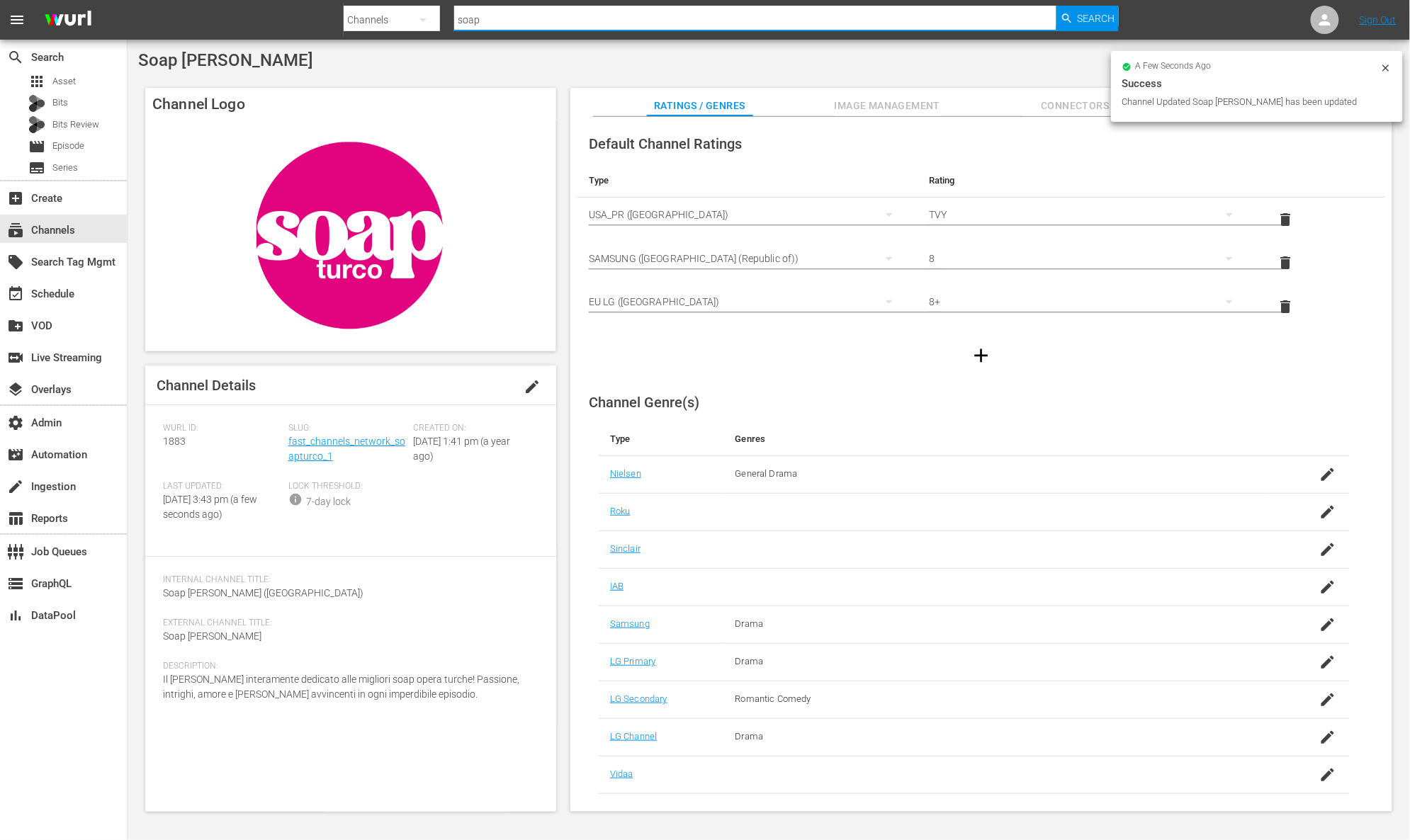
click at [635, 19] on input "soap" at bounding box center [755, 20] width 602 height 34
click at [1088, 21] on span "Search" at bounding box center [1096, 18] width 37 height 25
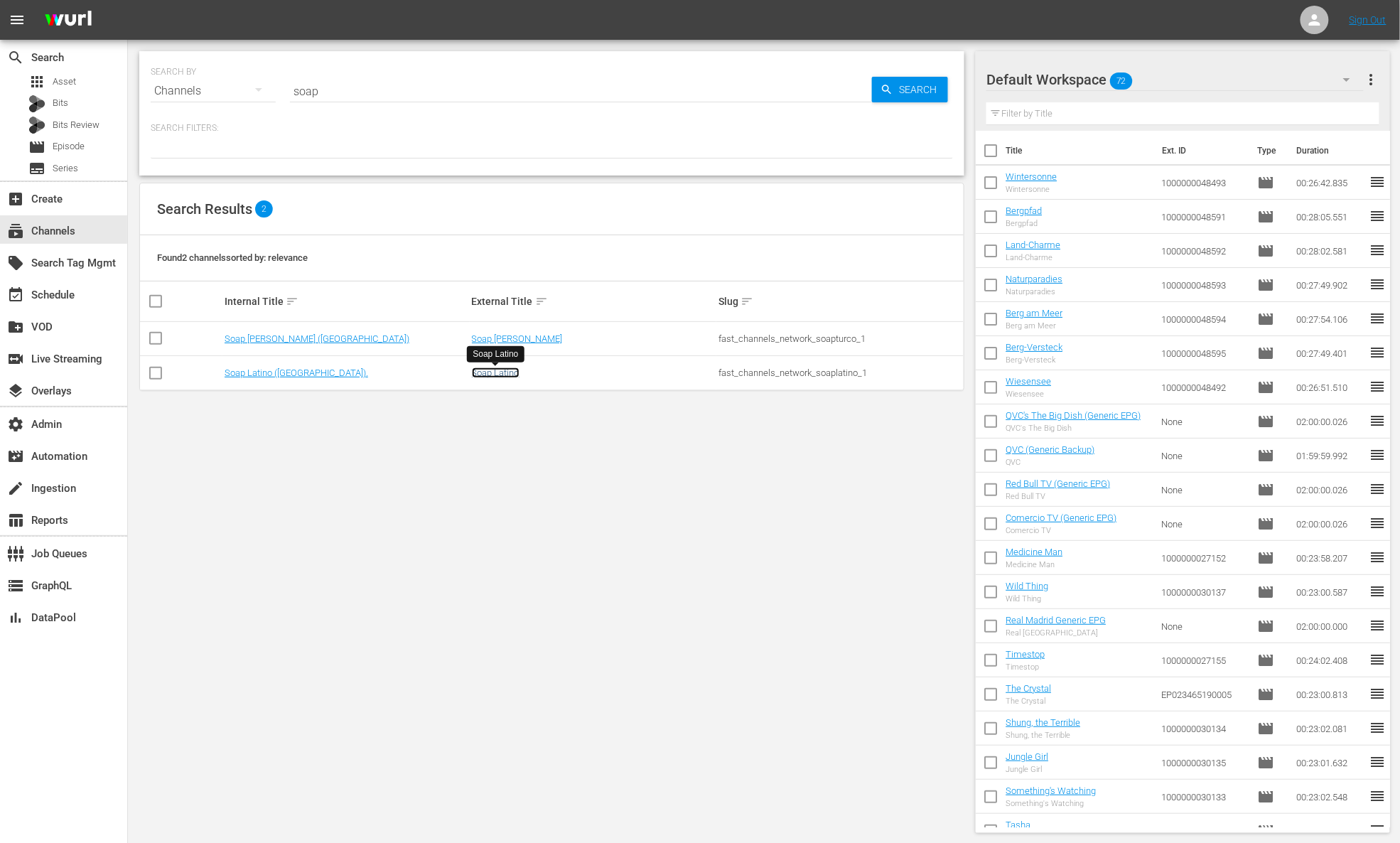
click at [505, 378] on link "Soap Latino" at bounding box center [496, 372] width 48 height 10
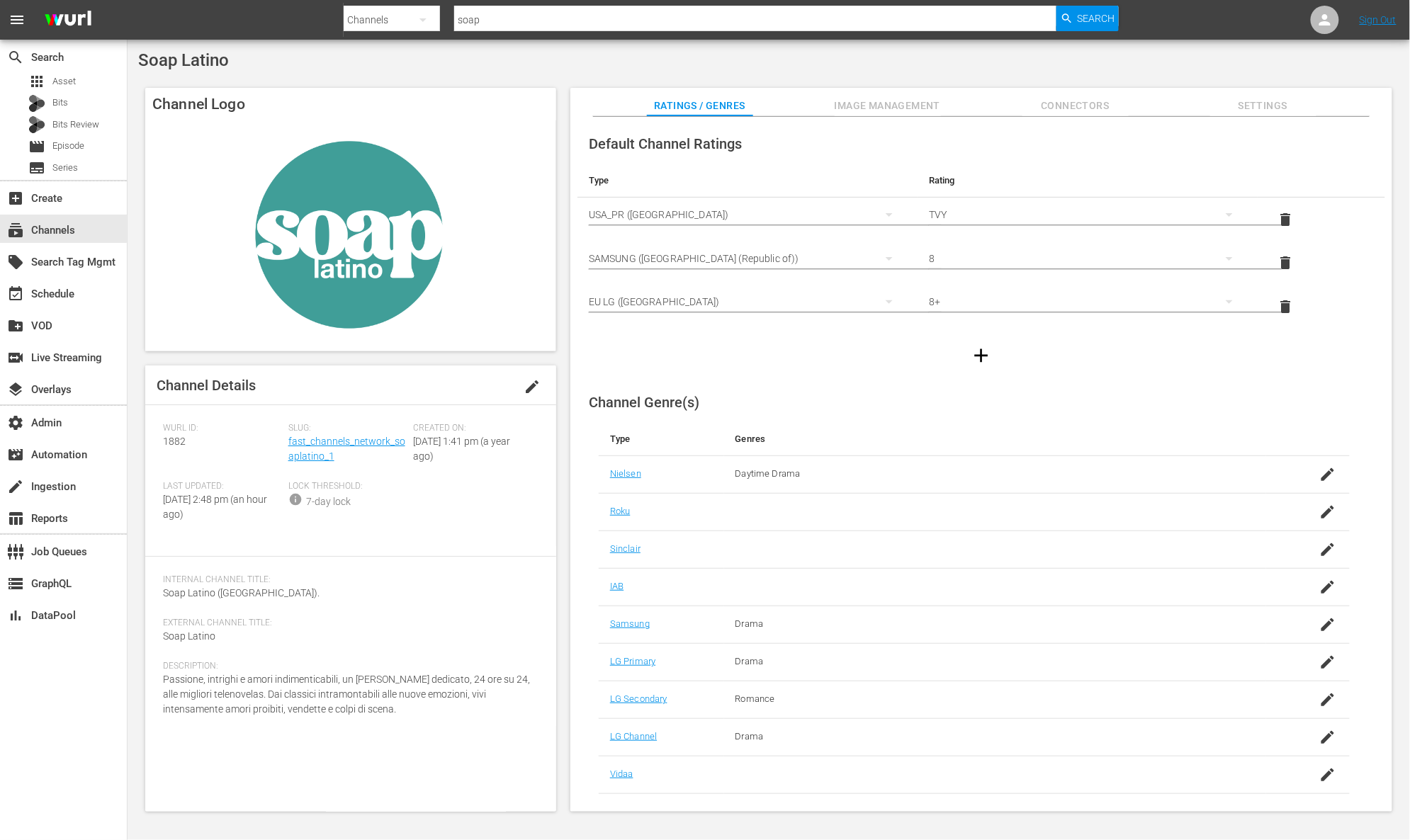
click at [535, 387] on span "edit" at bounding box center [531, 386] width 17 height 17
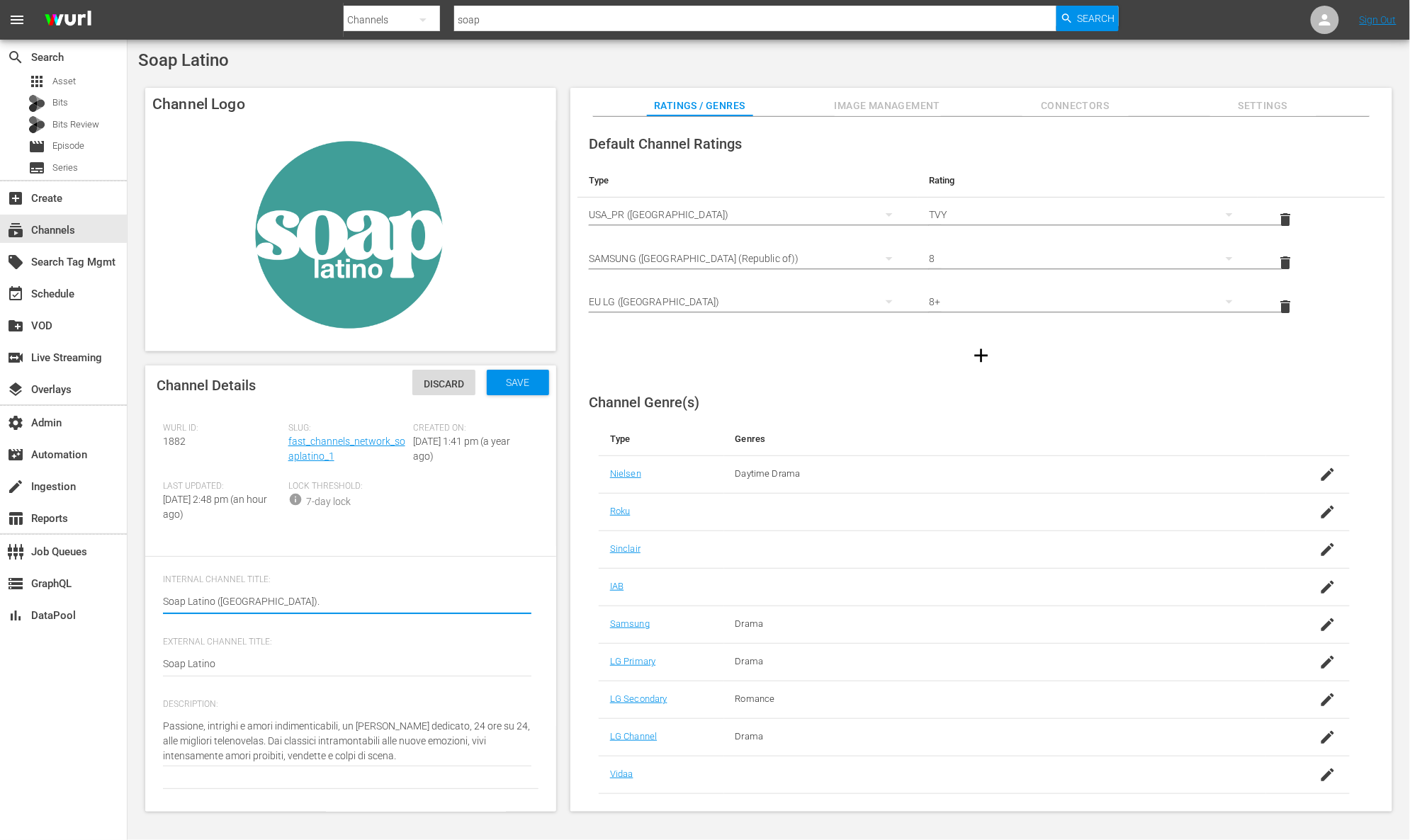
click at [330, 597] on textarea "Soap Latino (Italy)." at bounding box center [347, 602] width 369 height 17
type textarea "Soap Latino (Italy)"
click at [527, 376] on span "Save" at bounding box center [518, 382] width 46 height 11
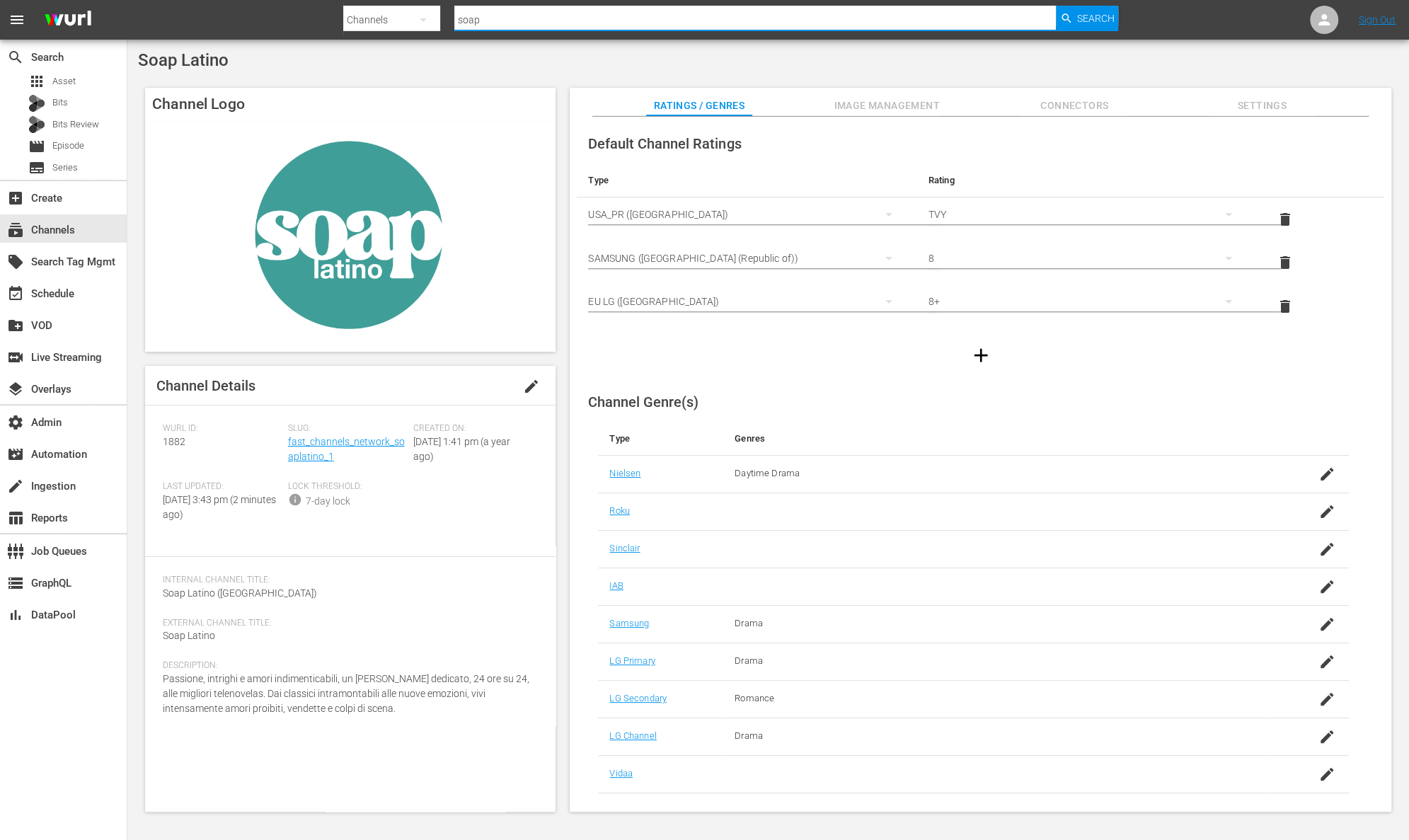
drag, startPoint x: 496, startPoint y: 23, endPoint x: 432, endPoint y: 17, distance: 64.3
click at [432, 17] on div "Search By Channels Search ID, Title, Description, Keywords, or Category soap Se…" at bounding box center [731, 20] width 775 height 34
paste input "ysdata_s_p_a_fifa_2"
type input "sysdata_s_p_a_fifa_2"
click at [1083, 17] on span "Search" at bounding box center [1095, 18] width 37 height 25
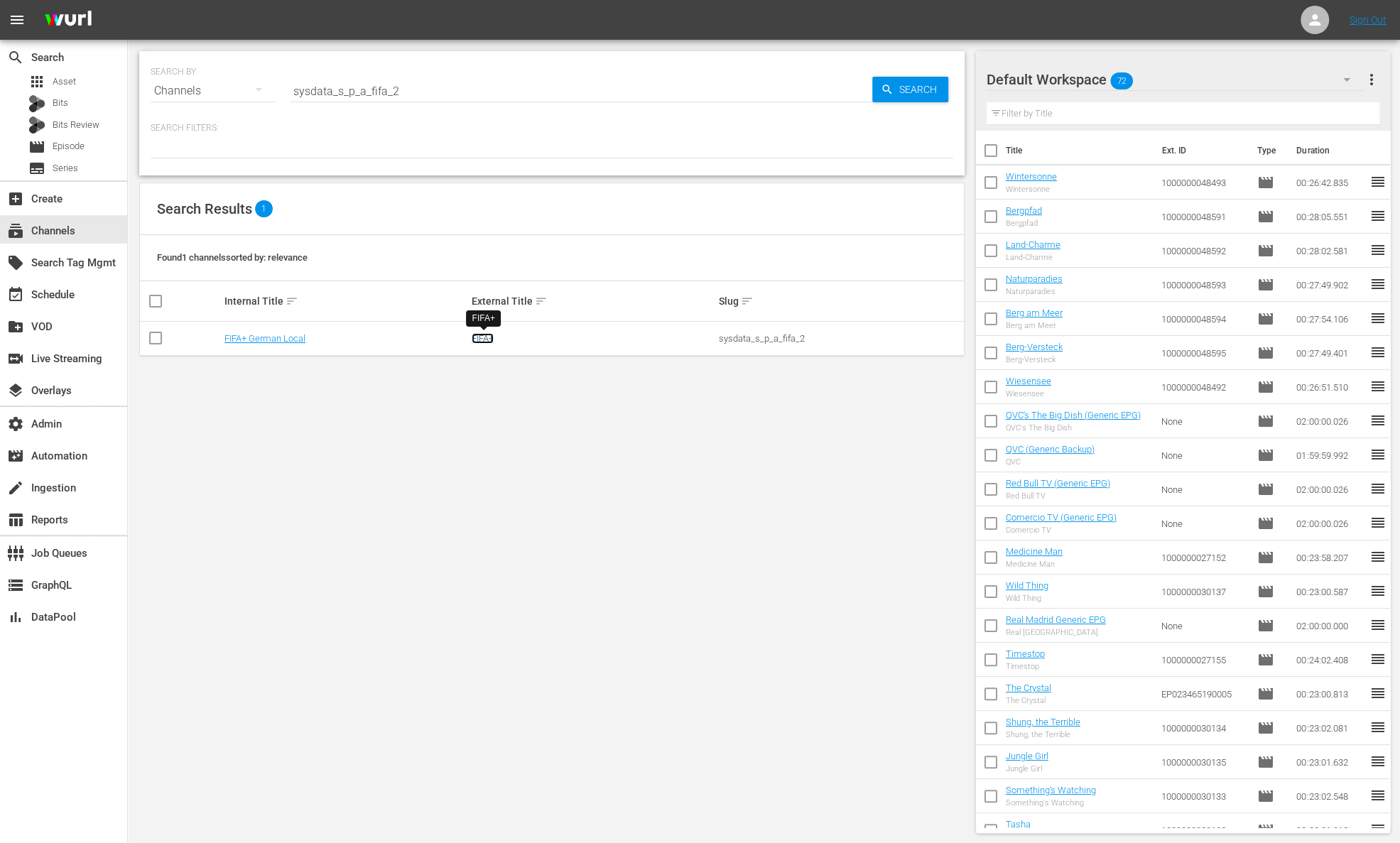
click at [475, 339] on link "FIFA+" at bounding box center [483, 338] width 22 height 10
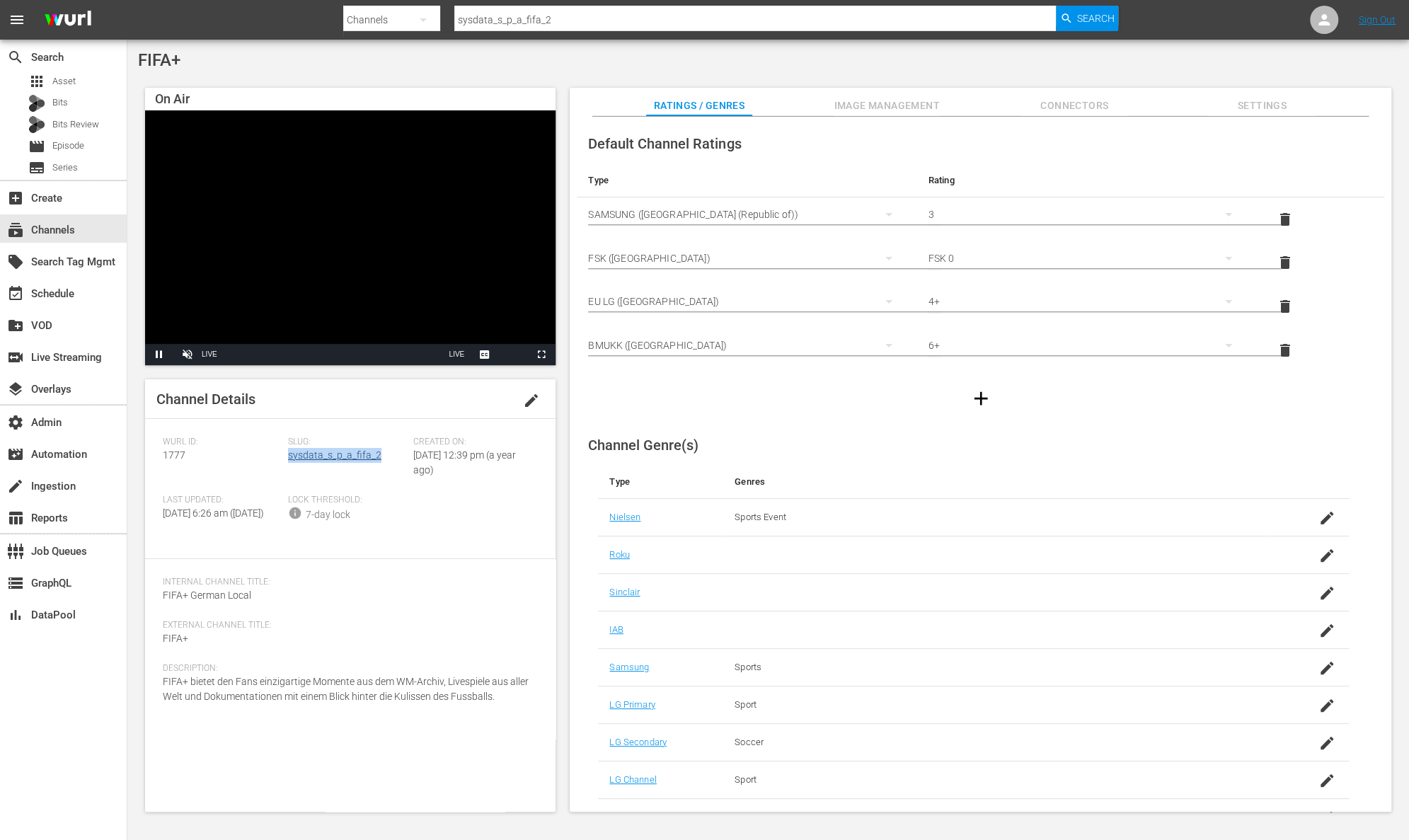
drag, startPoint x: 387, startPoint y: 455, endPoint x: 287, endPoint y: 455, distance: 100.0
click at [288, 455] on div "Slug: sysdata_s_p_a_fifa_2" at bounding box center [351, 465] width 125 height 58
drag, startPoint x: 198, startPoint y: 447, endPoint x: 156, endPoint y: 451, distance: 42.2
click at [156, 451] on div "Channel Details edit Wurl ID: 1777 Slug: sysdata_s_p_a_fifa_2 Created On: Tue A…" at bounding box center [350, 595] width 410 height 432
drag, startPoint x: 181, startPoint y: 462, endPoint x: 152, endPoint y: 462, distance: 29.0
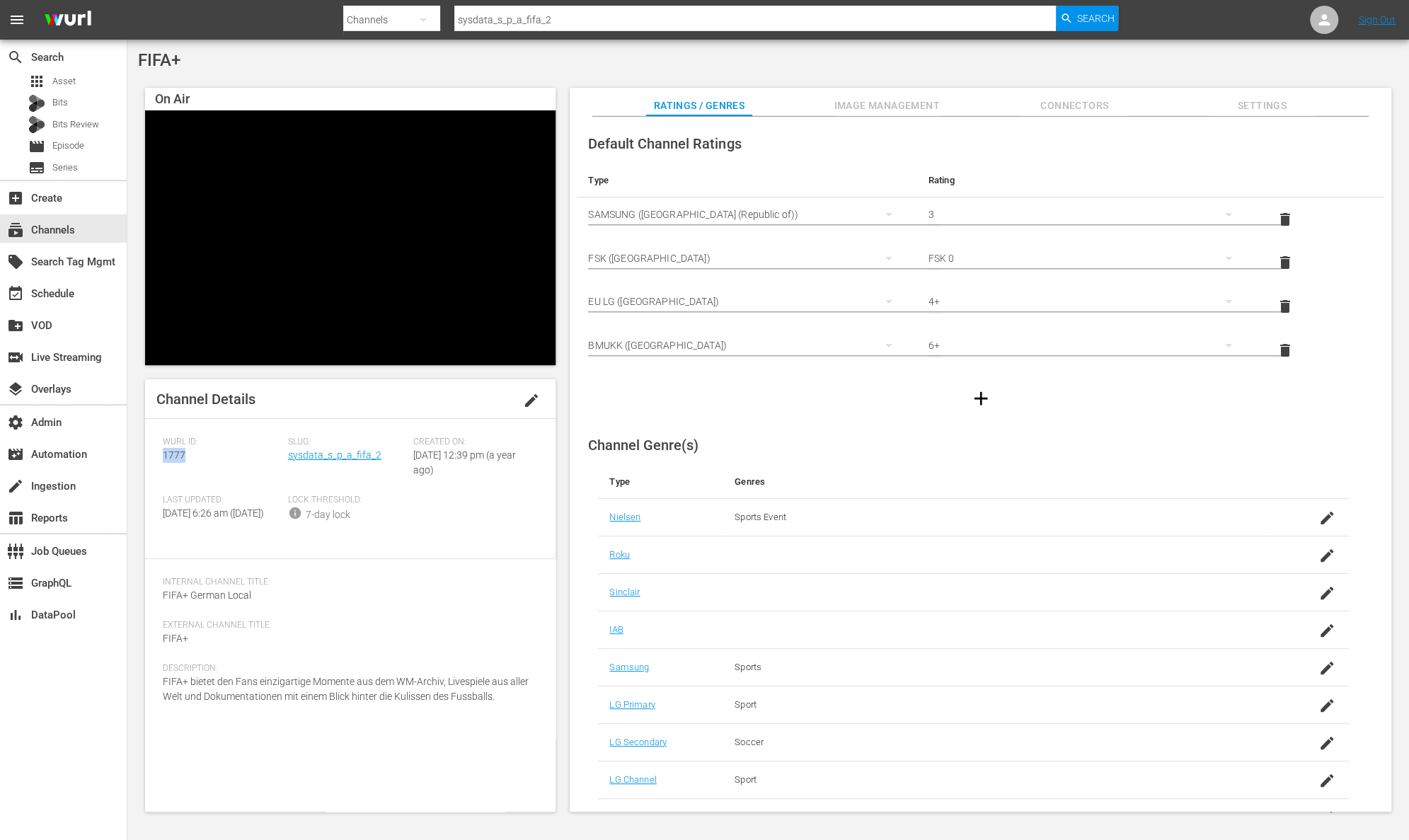
click at [152, 462] on div "Channel Details edit Wurl ID: 1777 Slug: sysdata_s_p_a_fifa_2 Created On: Tue A…" at bounding box center [350, 595] width 410 height 432
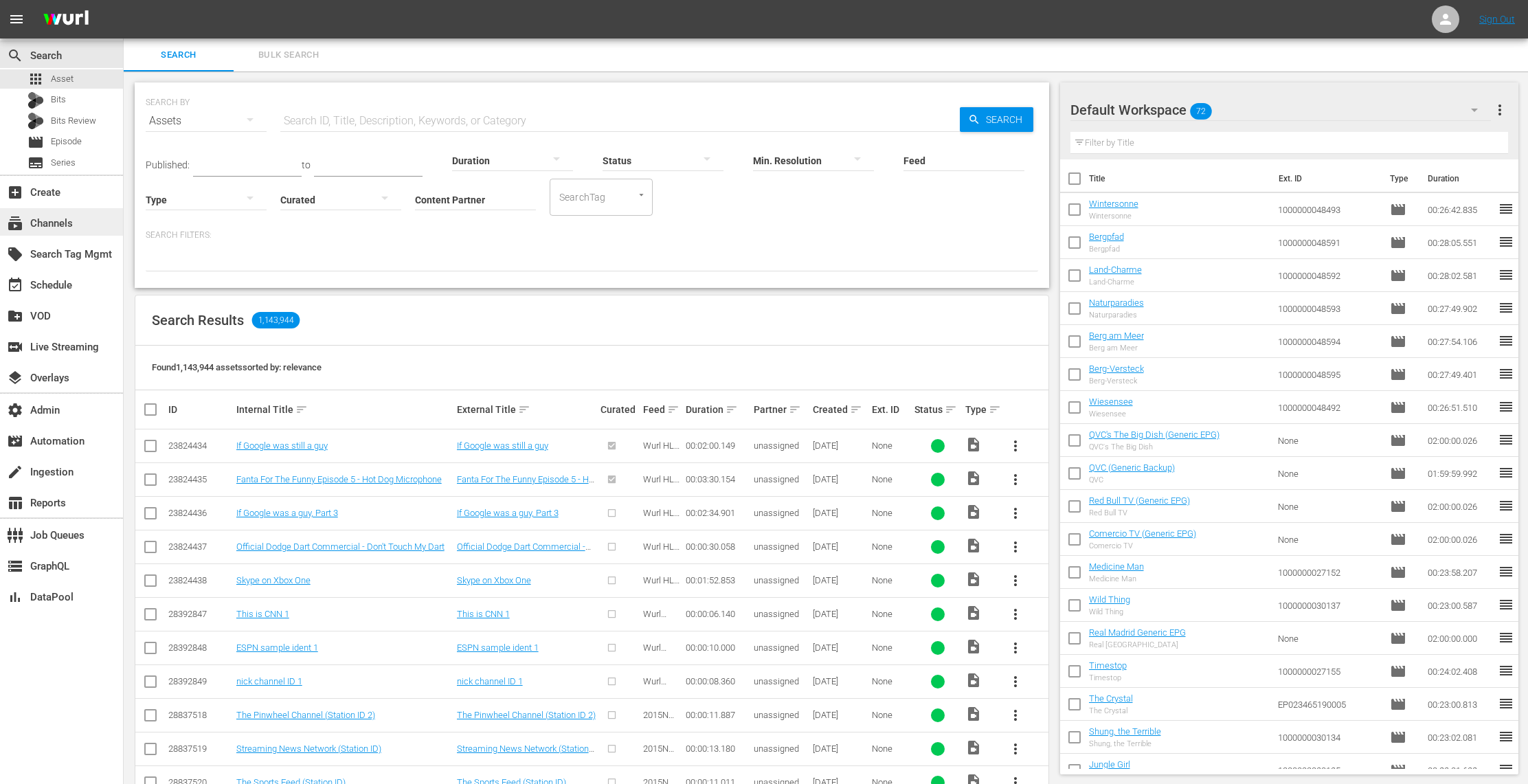
click at [54, 219] on div "subscriptions Channels" at bounding box center [39, 221] width 77 height 12
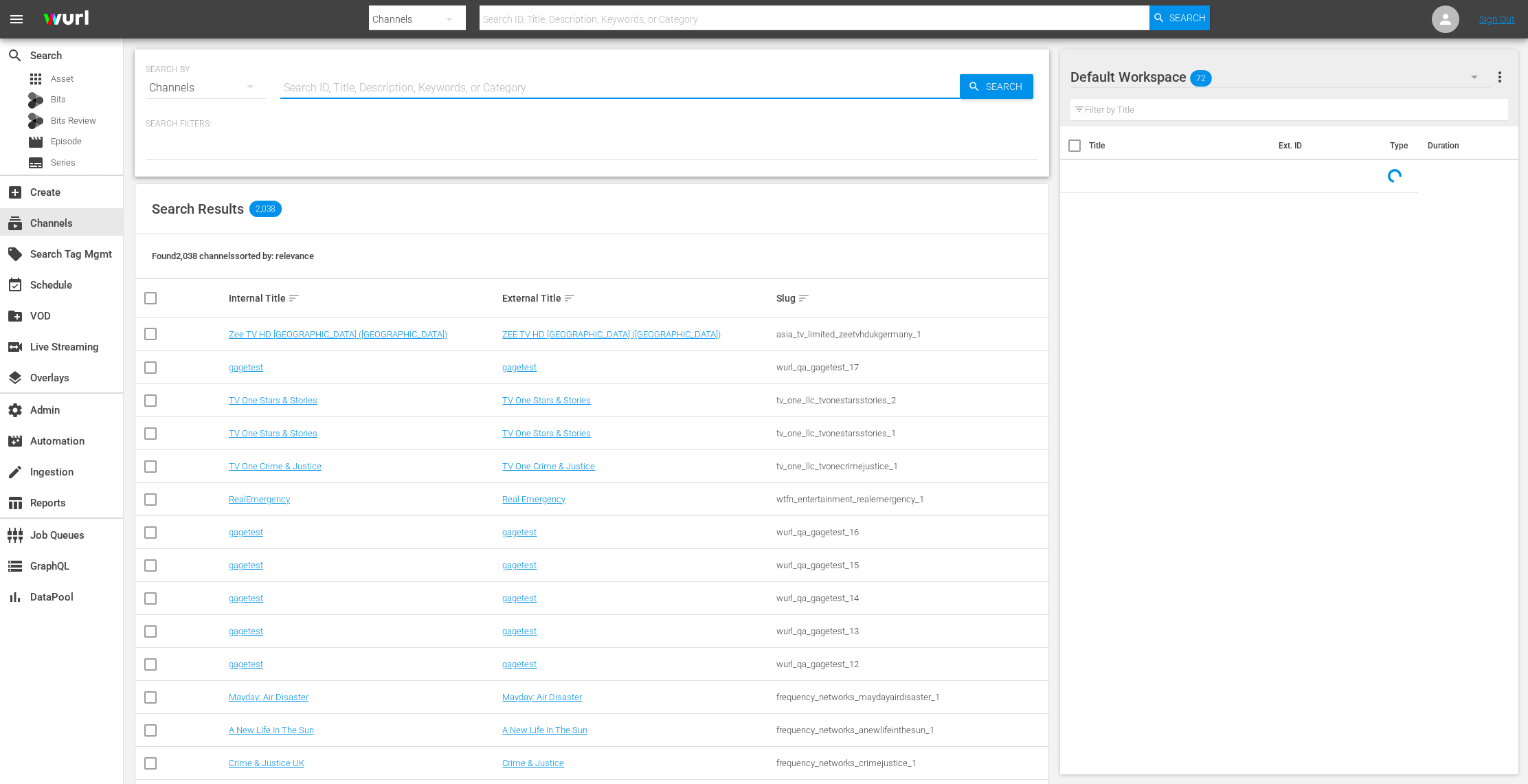
click at [340, 87] on input "text" at bounding box center [620, 88] width 680 height 33
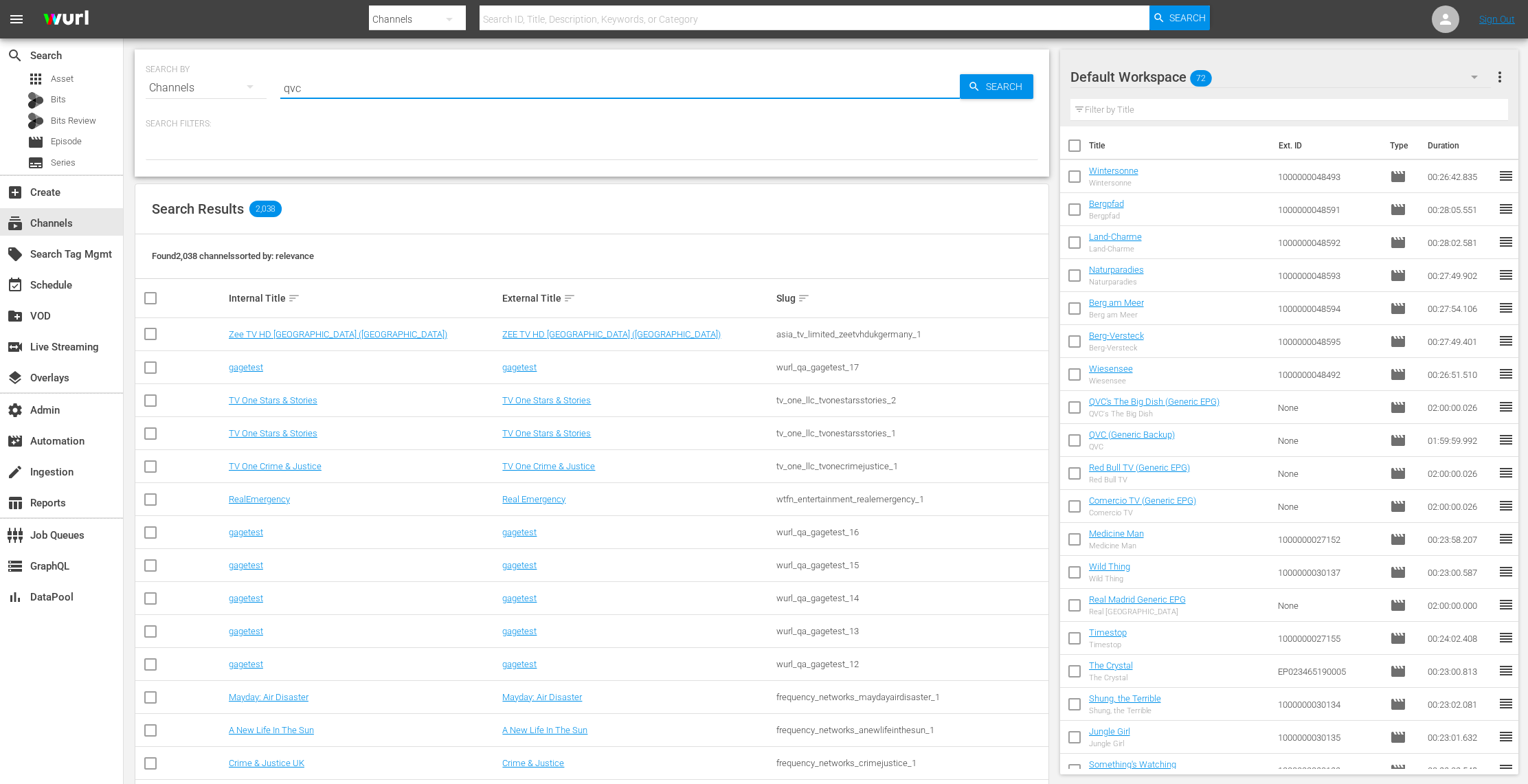
type input "qvc"
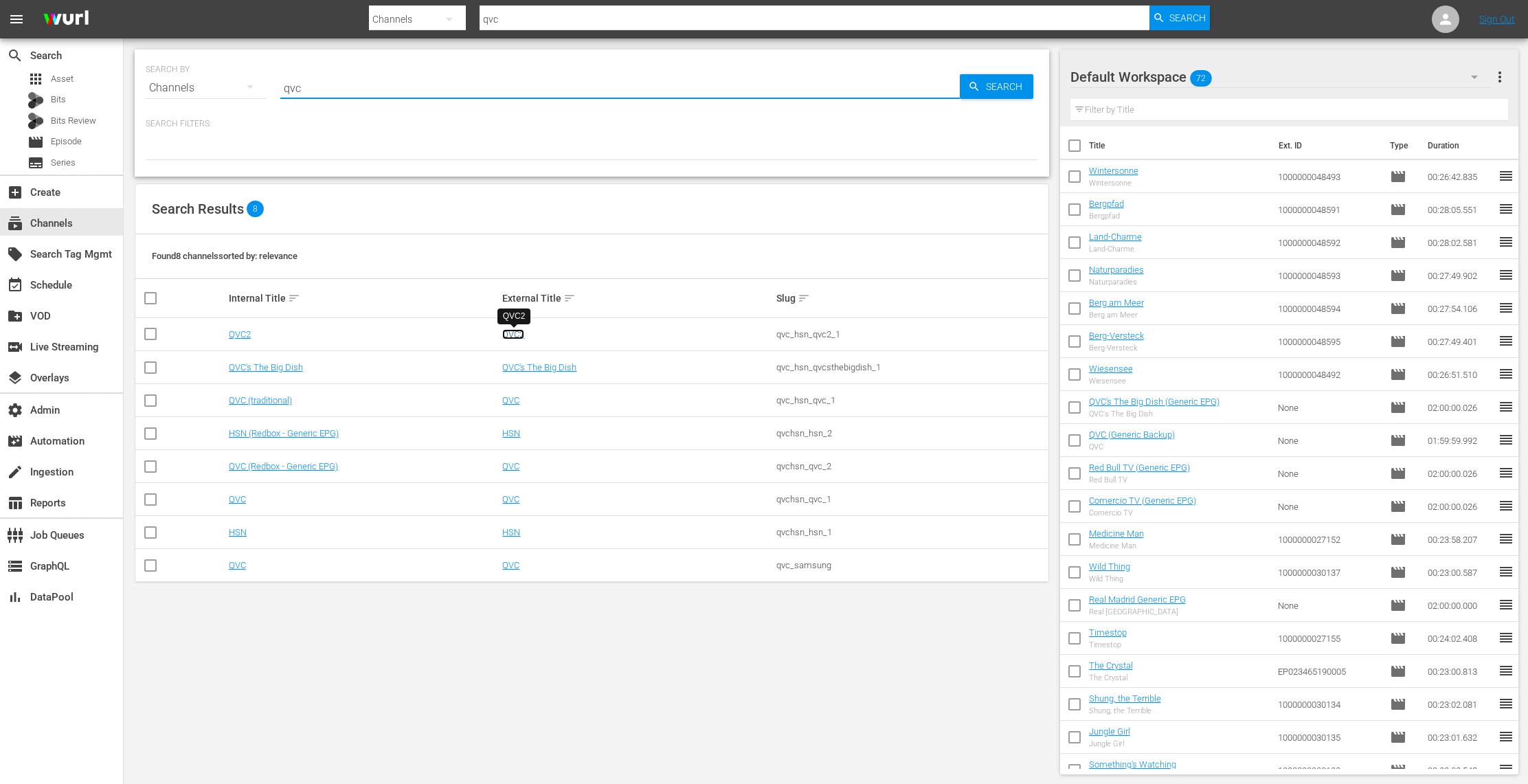
click at [518, 333] on link "QVC2" at bounding box center [513, 333] width 22 height 10
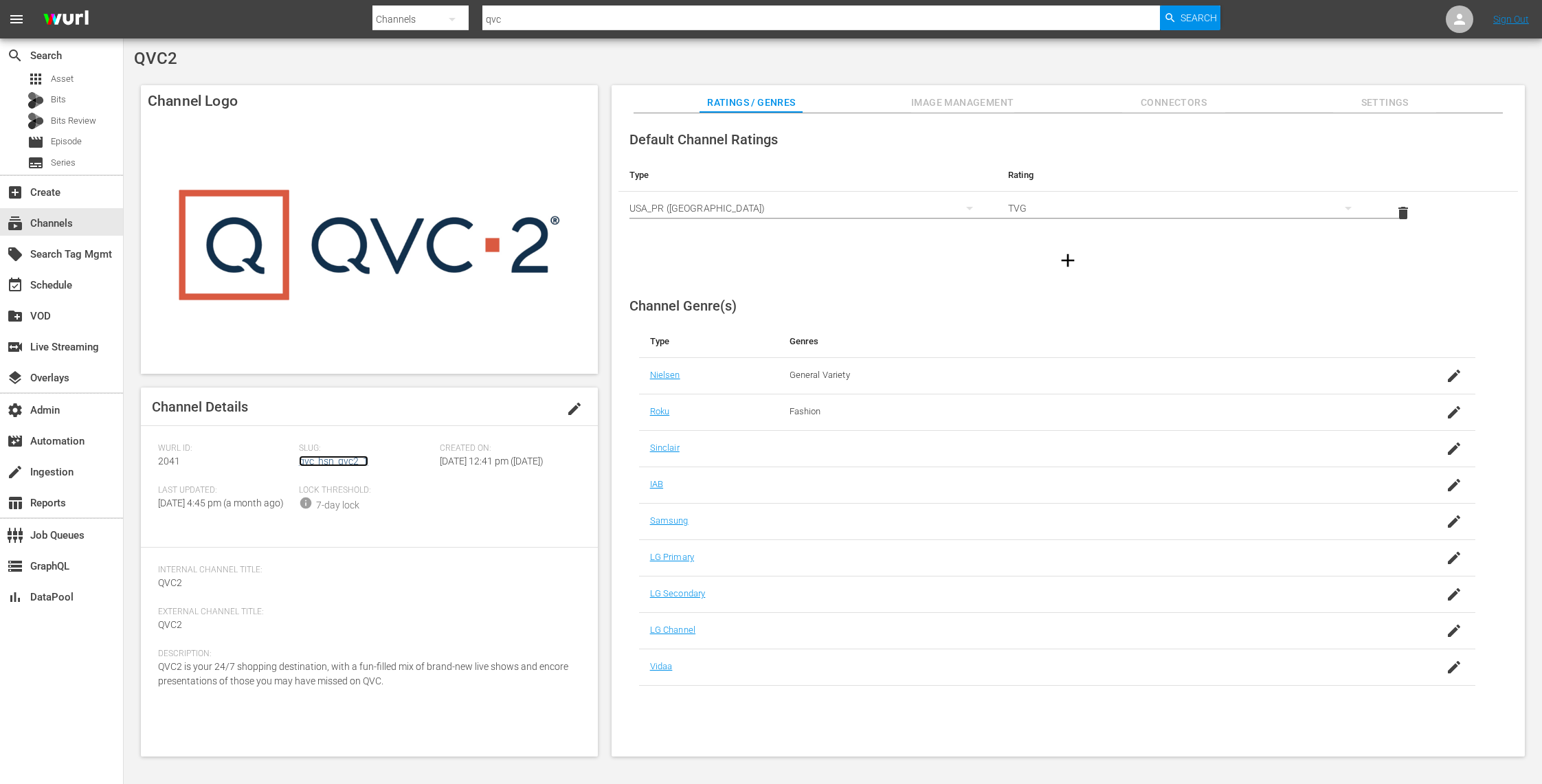
click at [354, 458] on link "qvc_hsn_qvc2_1" at bounding box center [334, 461] width 69 height 11
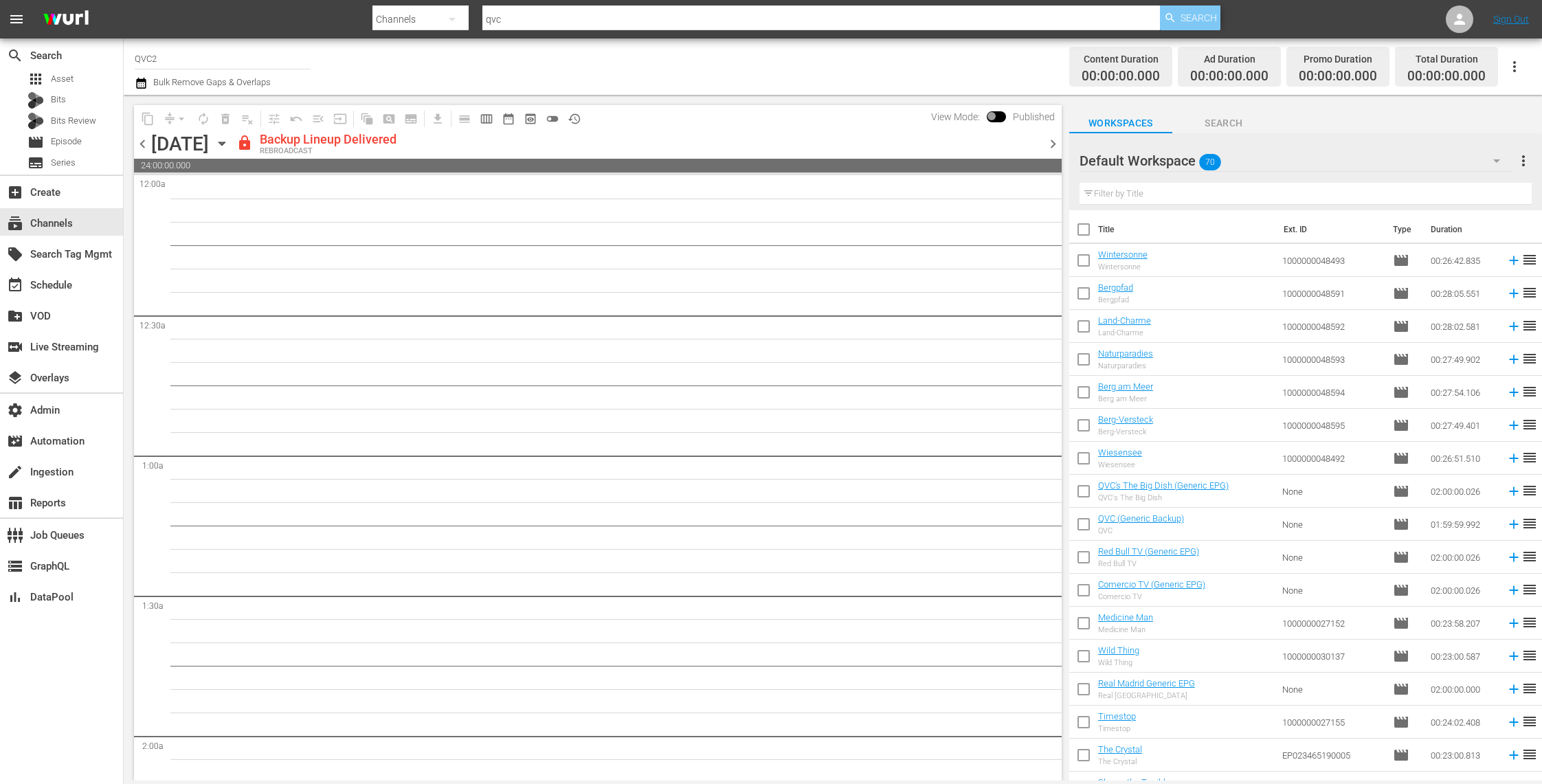
click at [1184, 26] on span "Search" at bounding box center [1198, 18] width 36 height 25
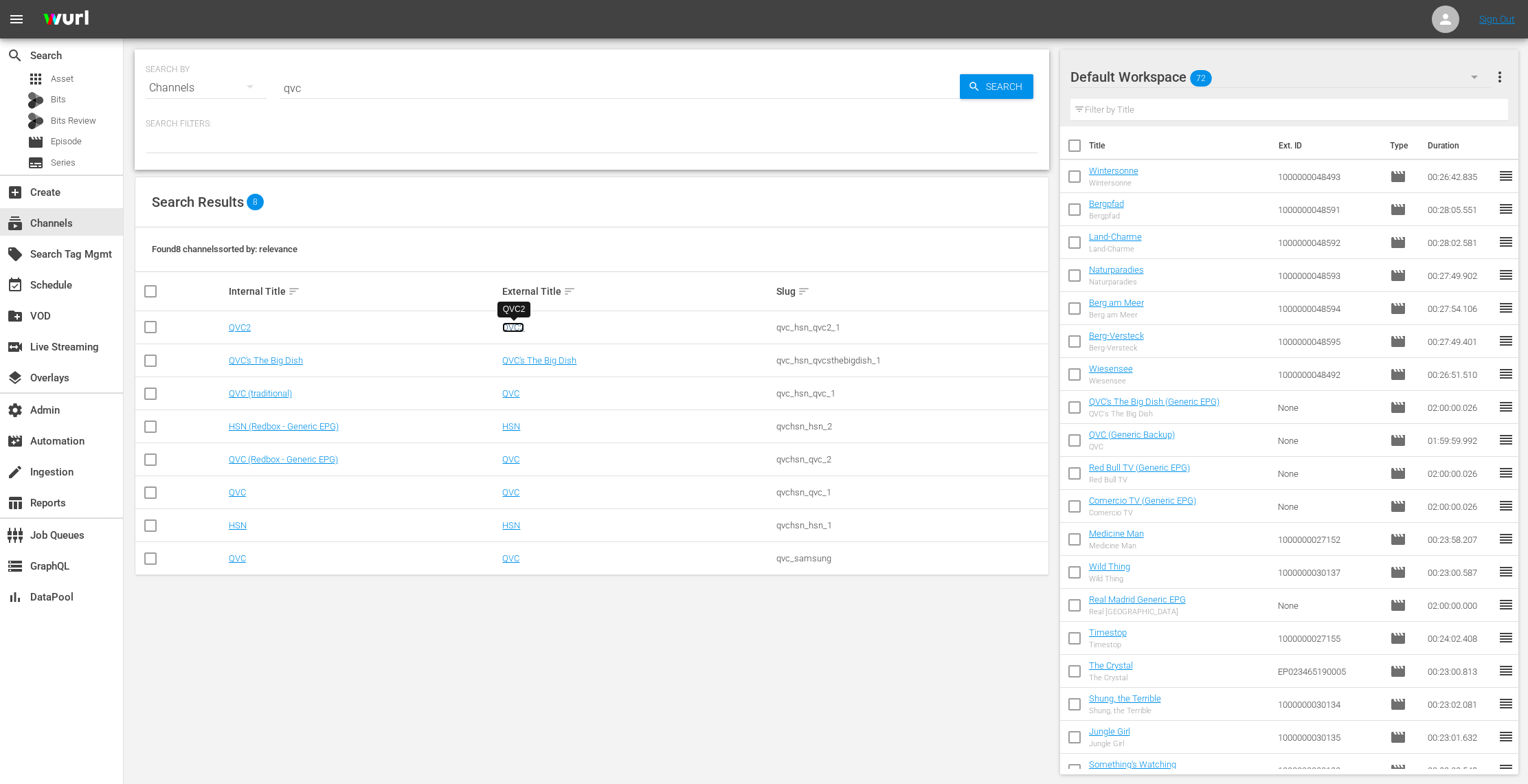
click at [505, 330] on link "QVC2" at bounding box center [513, 327] width 22 height 10
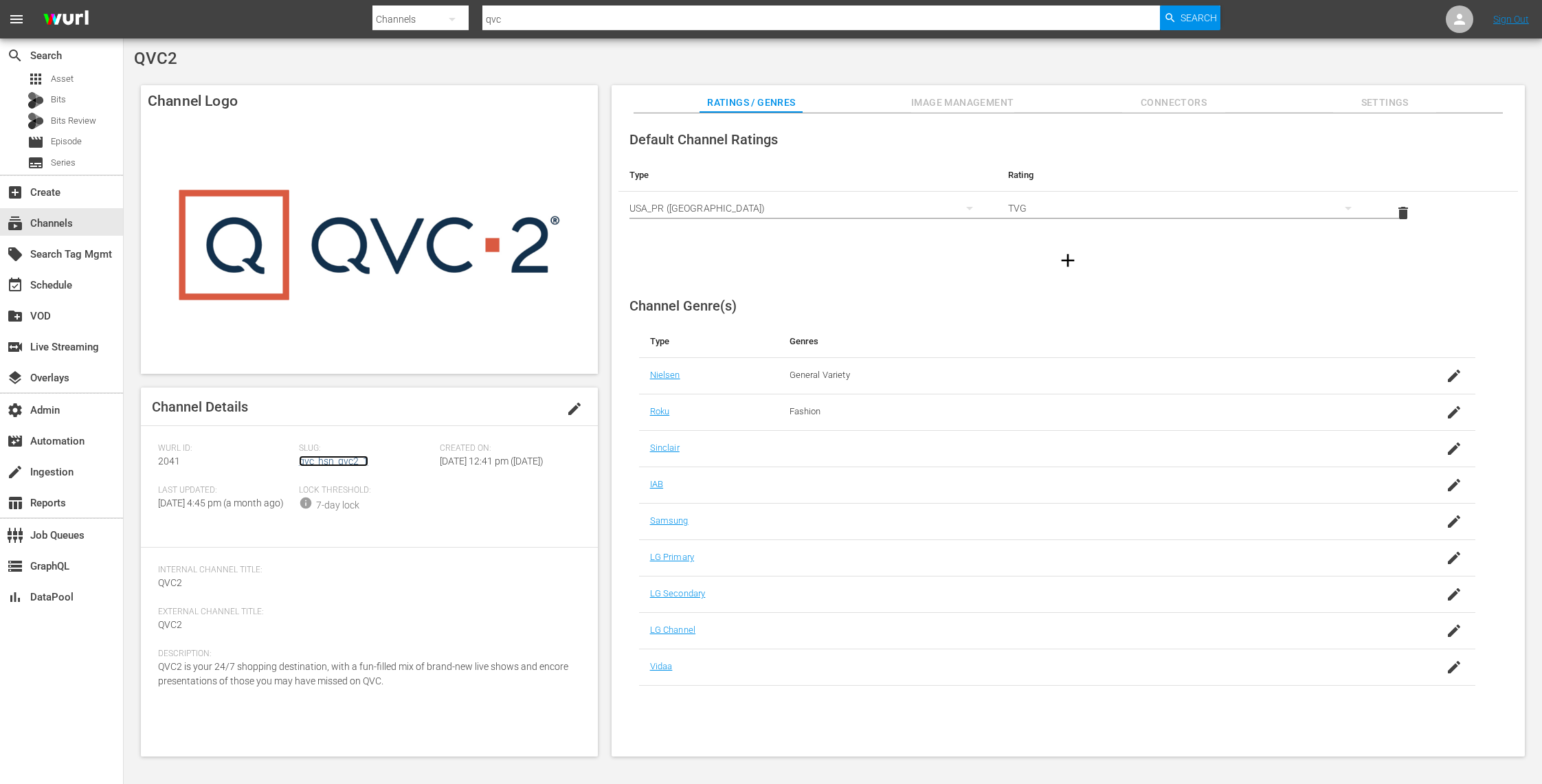
click at [347, 460] on link "qvc_hsn_qvc2_1" at bounding box center [334, 461] width 69 height 11
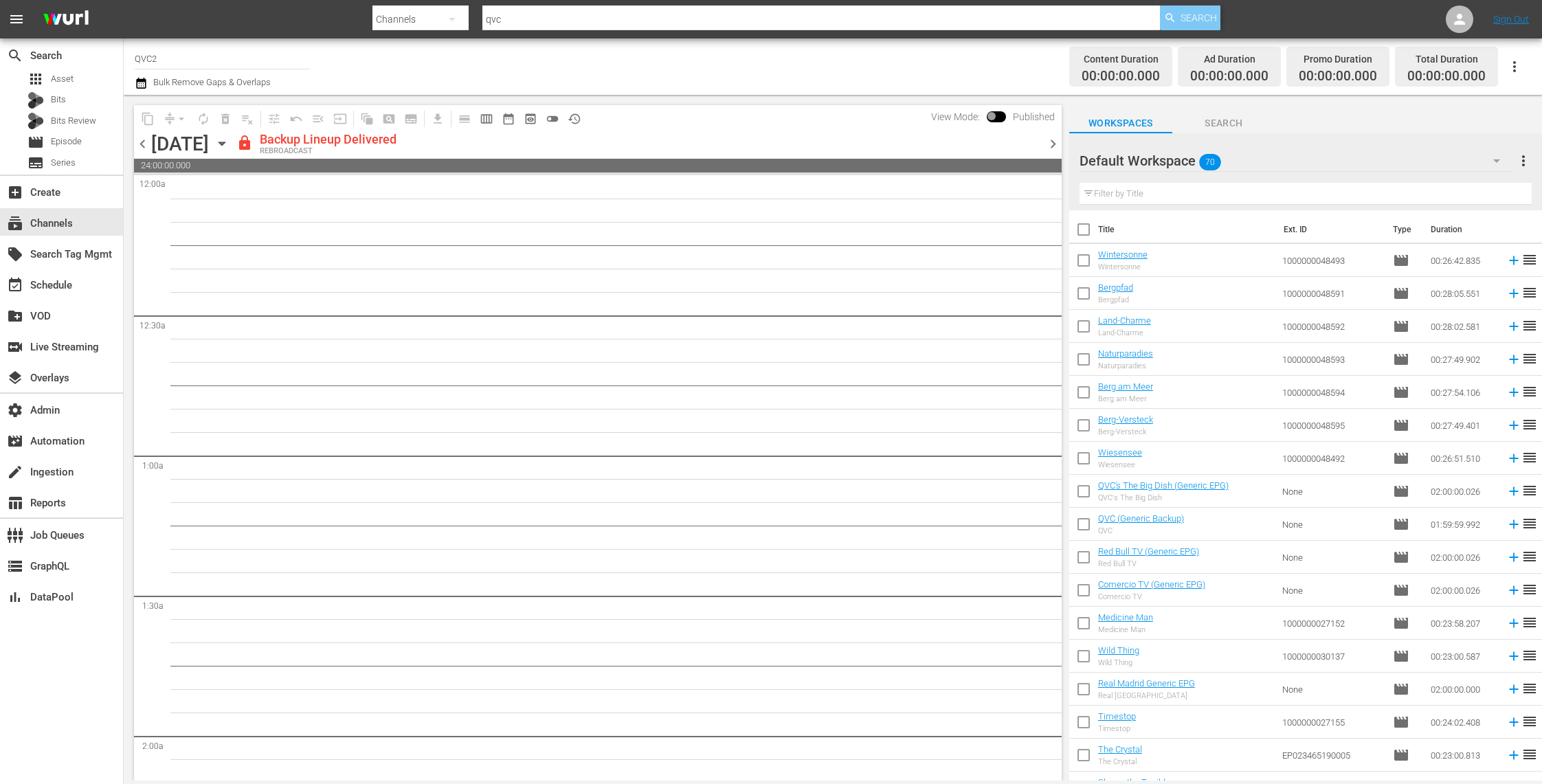
click at [1188, 16] on span "Search" at bounding box center [1198, 18] width 36 height 25
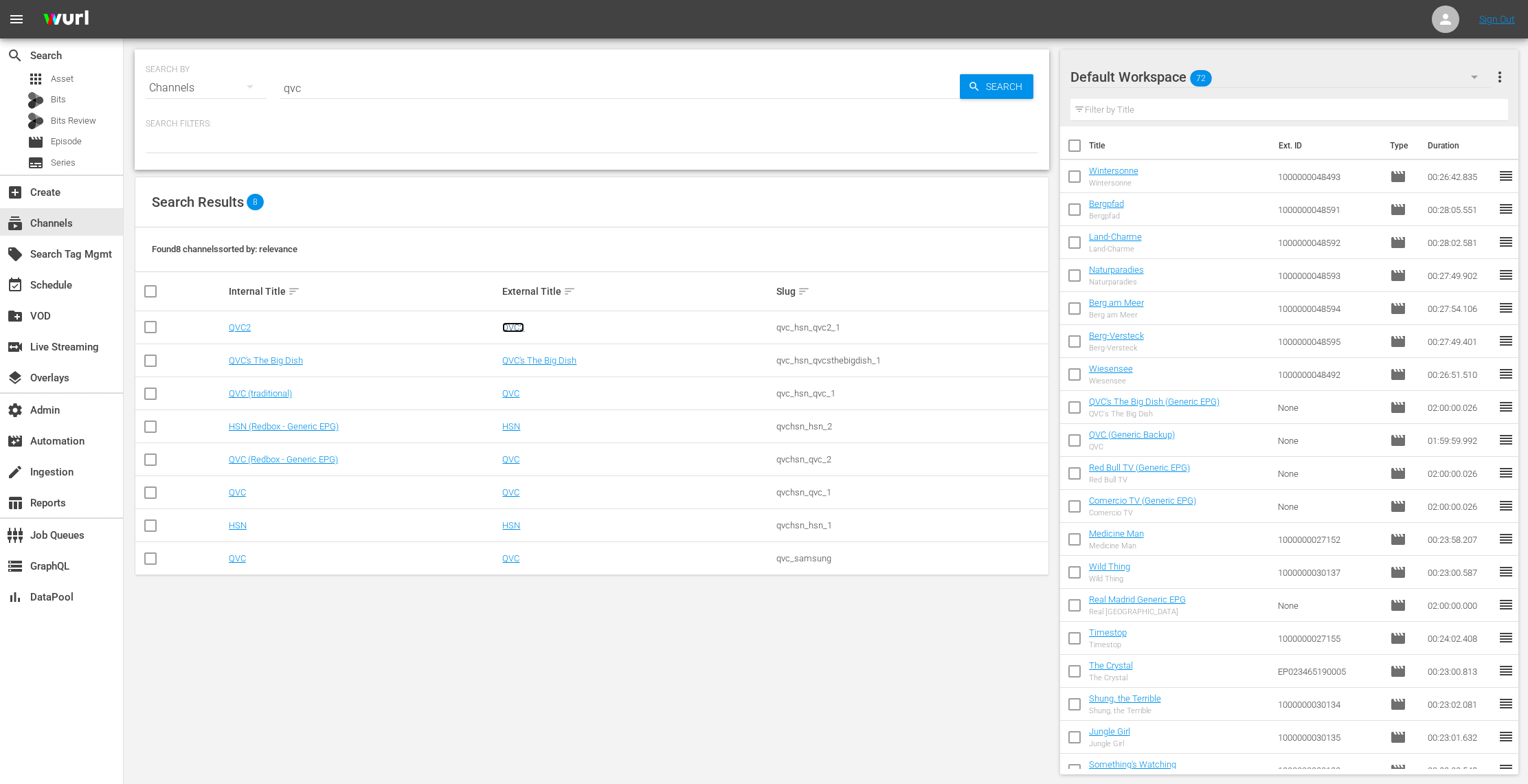
click at [512, 322] on link "QVC2" at bounding box center [513, 327] width 22 height 10
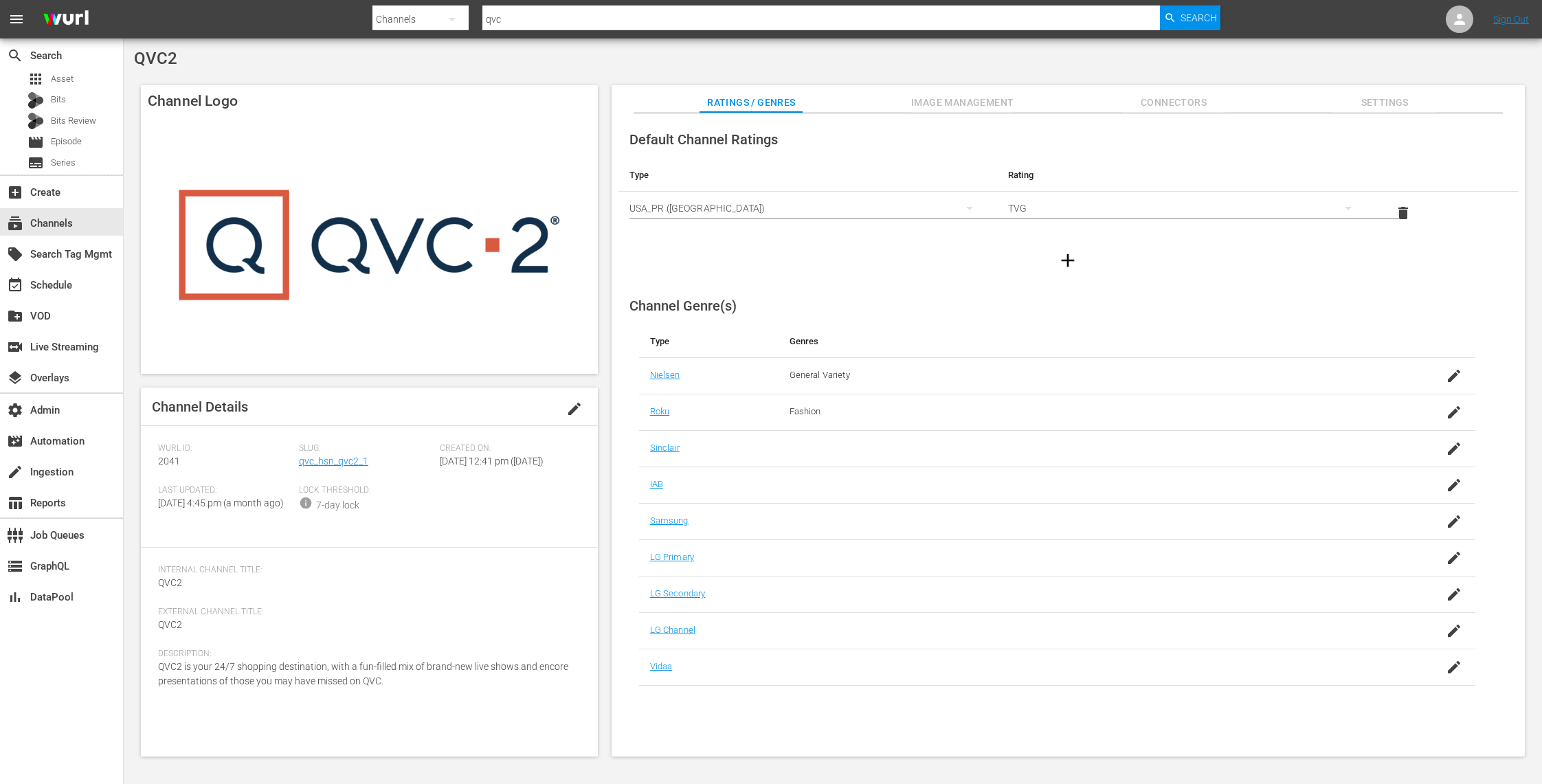
click at [1006, 99] on span "Image Management" at bounding box center [963, 102] width 103 height 17
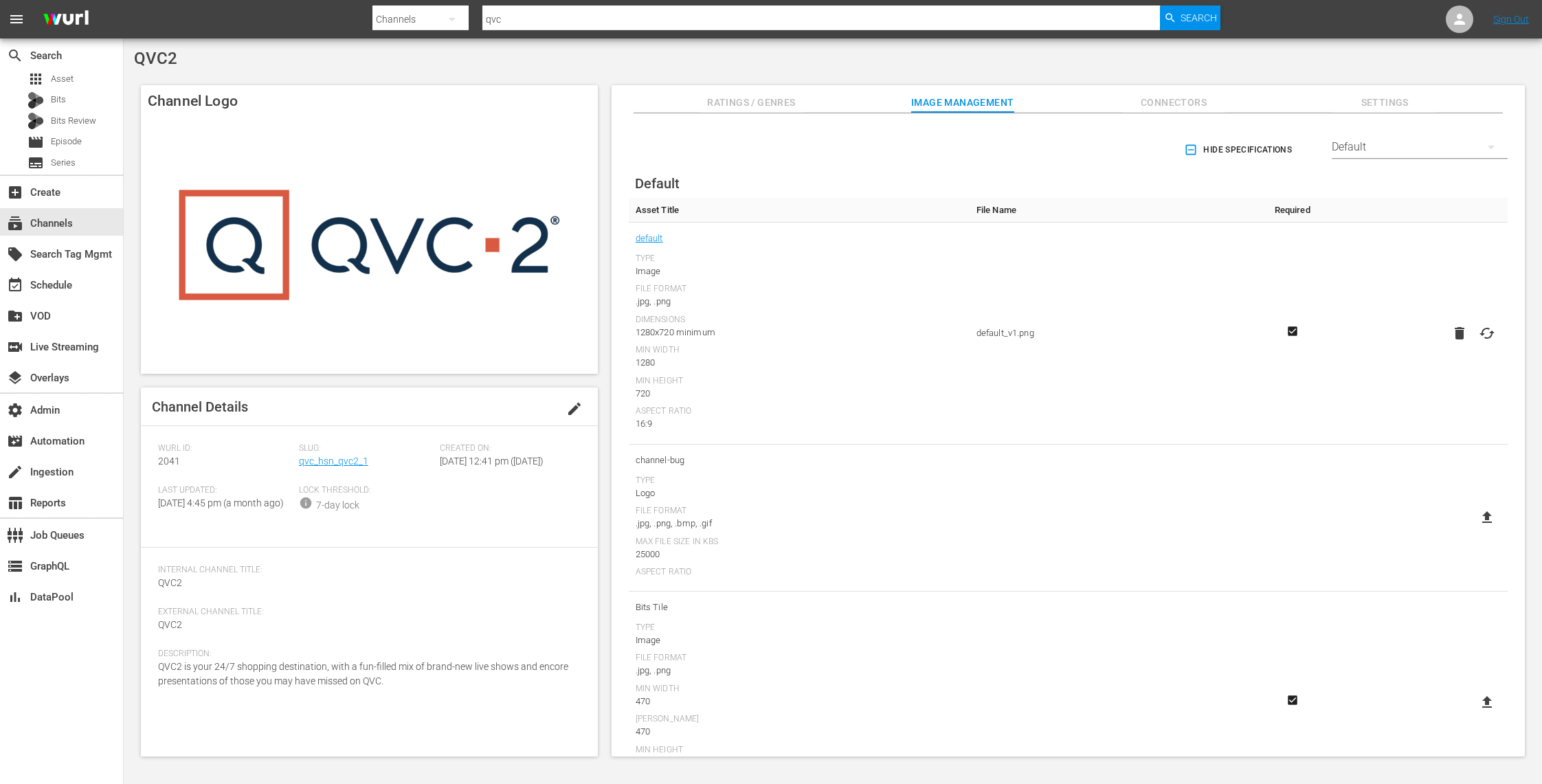
click at [1439, 149] on div "Default" at bounding box center [1419, 147] width 176 height 39
click at [1427, 257] on div "TCL TV+" at bounding box center [1416, 254] width 143 height 22
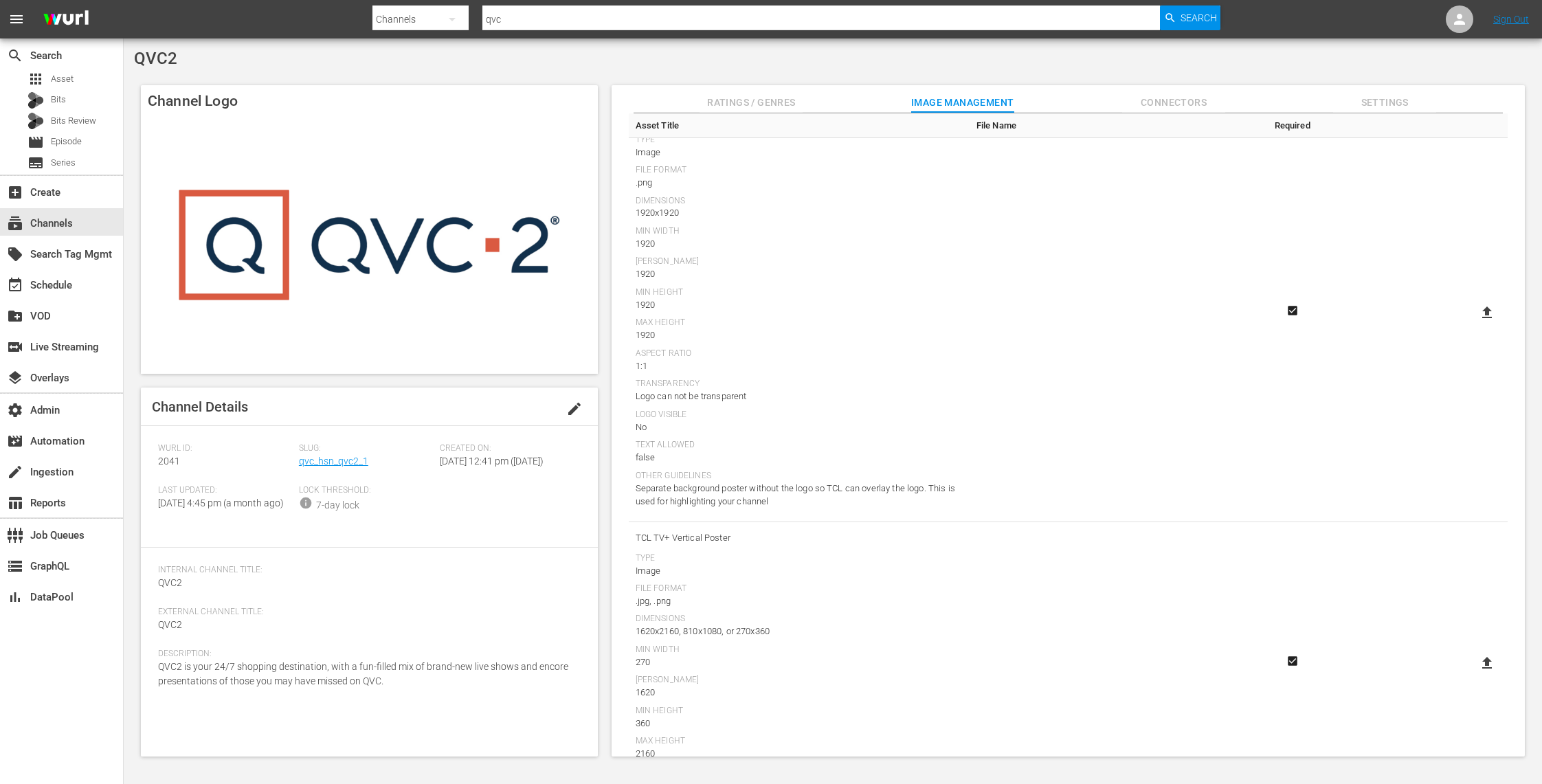
scroll to position [374, 0]
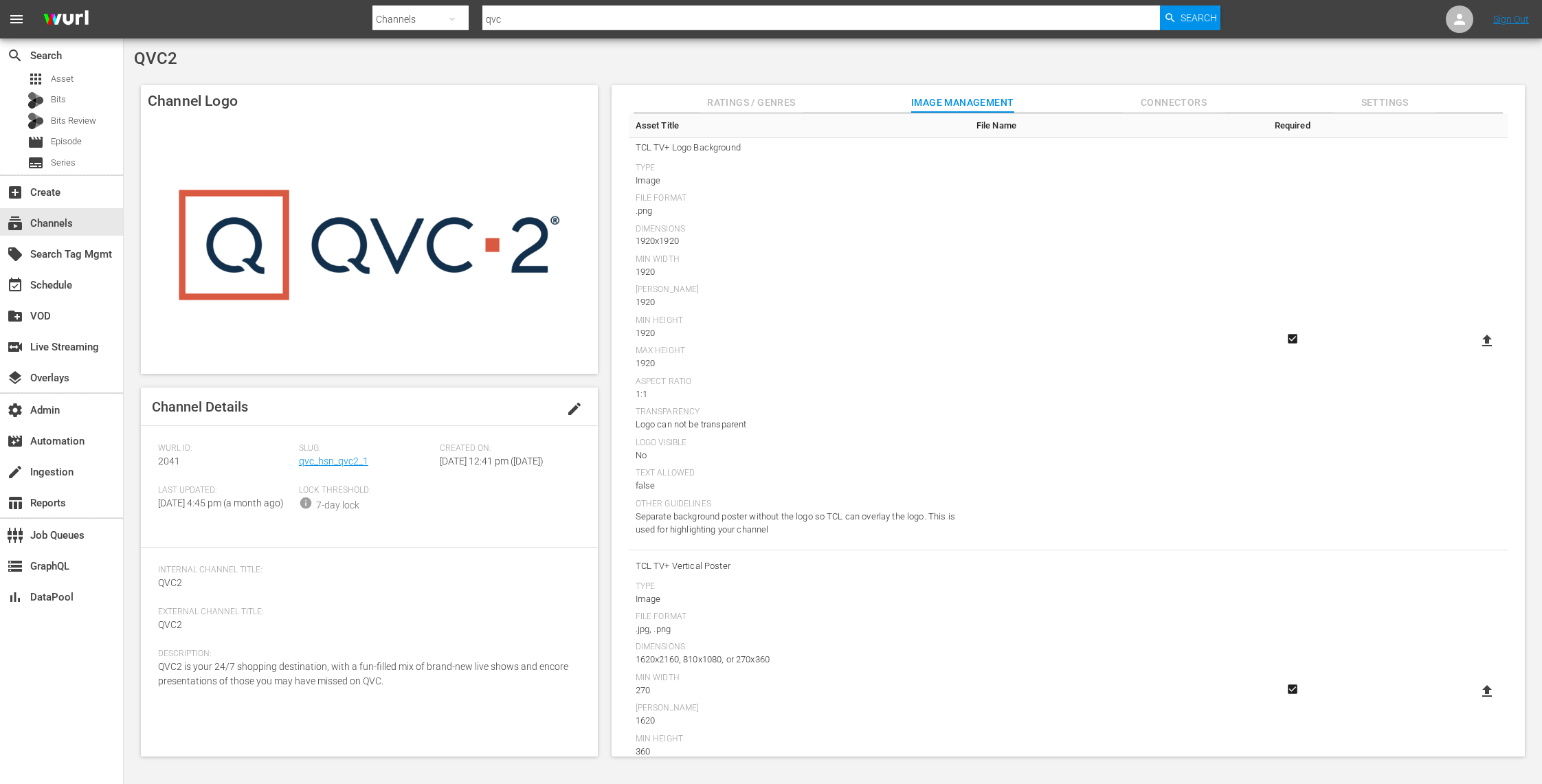
click at [1486, 346] on icon at bounding box center [1487, 340] width 9 height 12
click at [1474, 353] on input "file" at bounding box center [1473, 353] width 1 height 1
type input "C:\fakepath\QVC_Pattern_1920x1920.png"
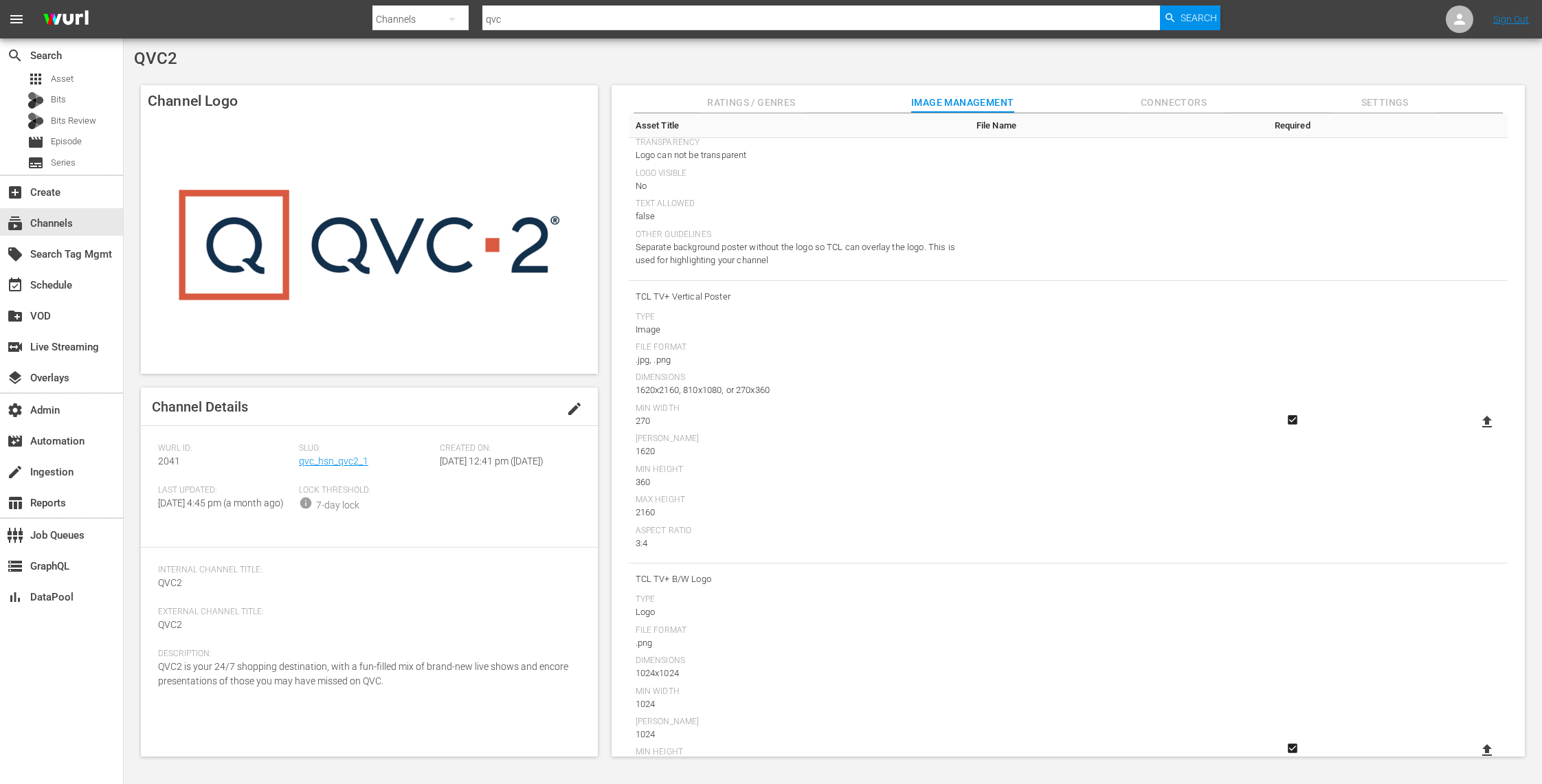
scroll to position [655, 0]
click at [1487, 410] on icon at bounding box center [1487, 409] width 9 height 12
click at [1474, 422] on input "file" at bounding box center [1473, 422] width 1 height 1
